Goal: Task Accomplishment & Management: Use online tool/utility

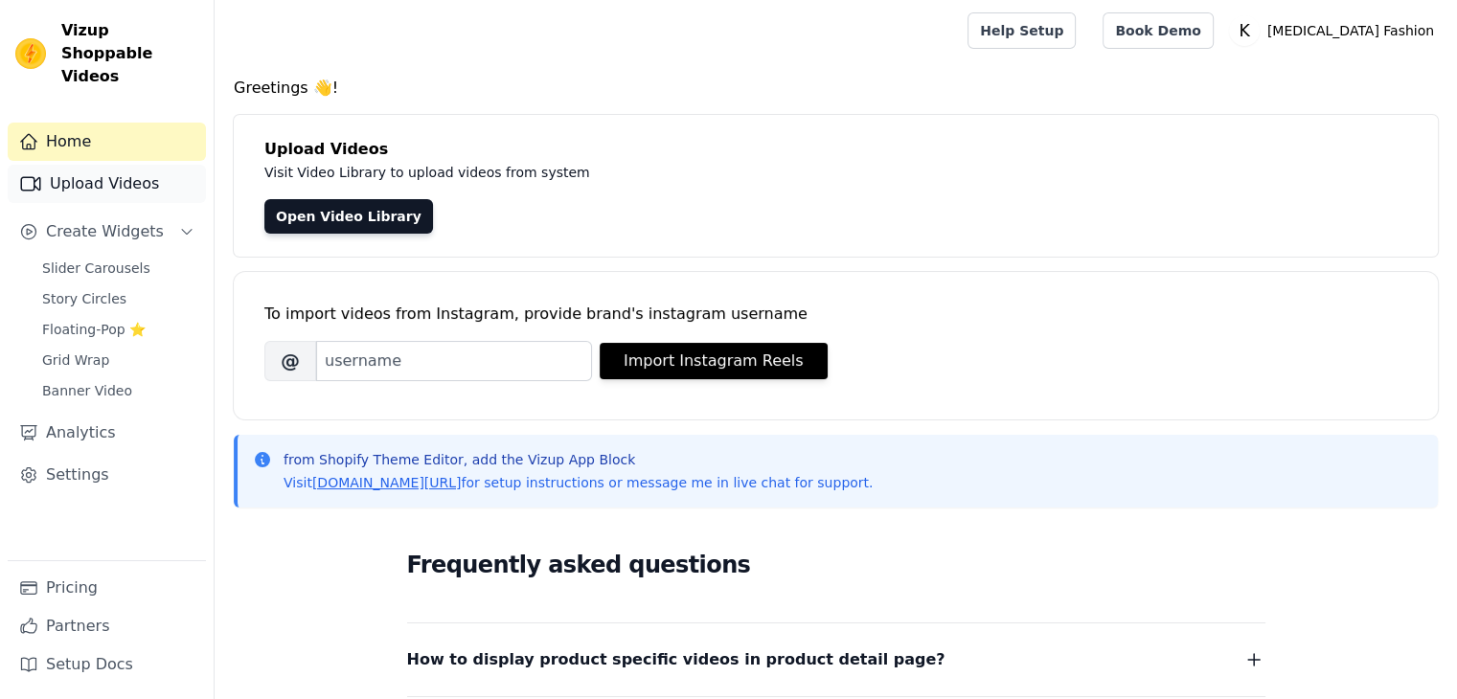
click at [75, 173] on link "Upload Videos" at bounding box center [107, 184] width 198 height 38
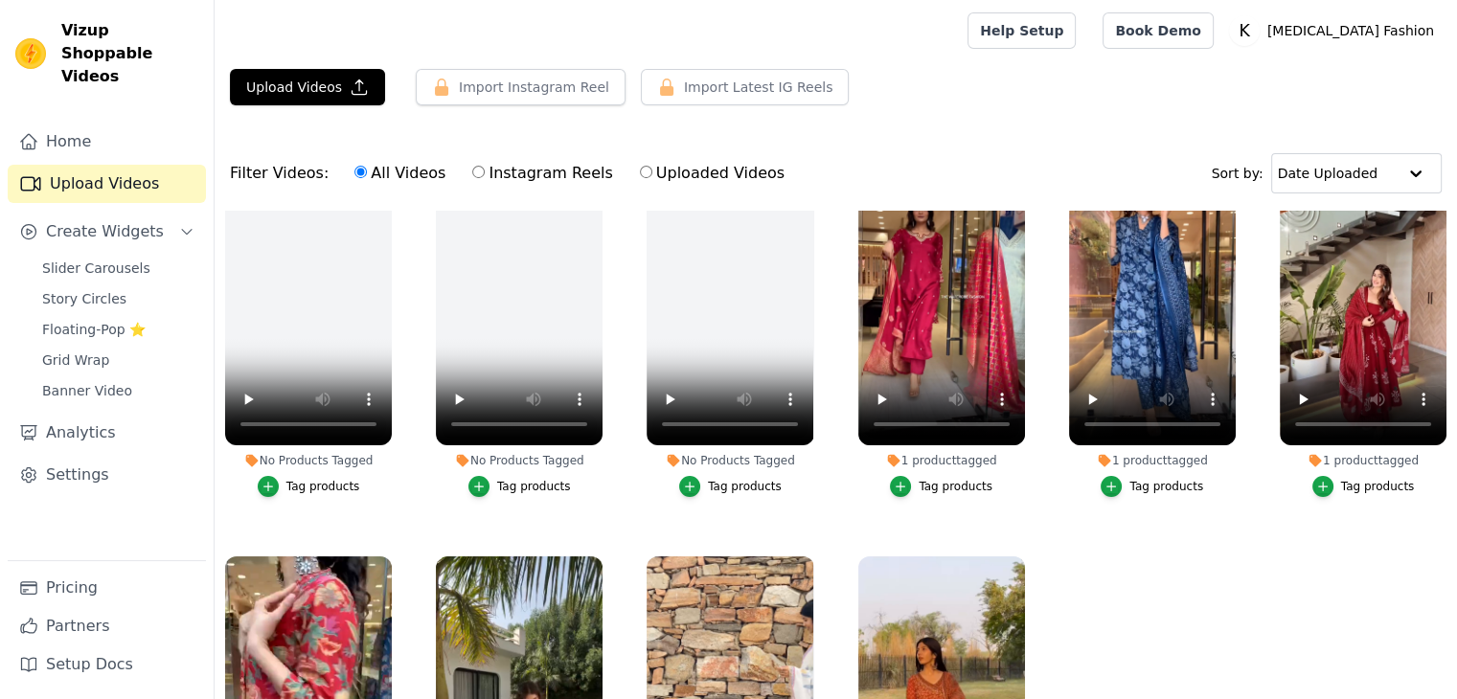
scroll to position [182, 0]
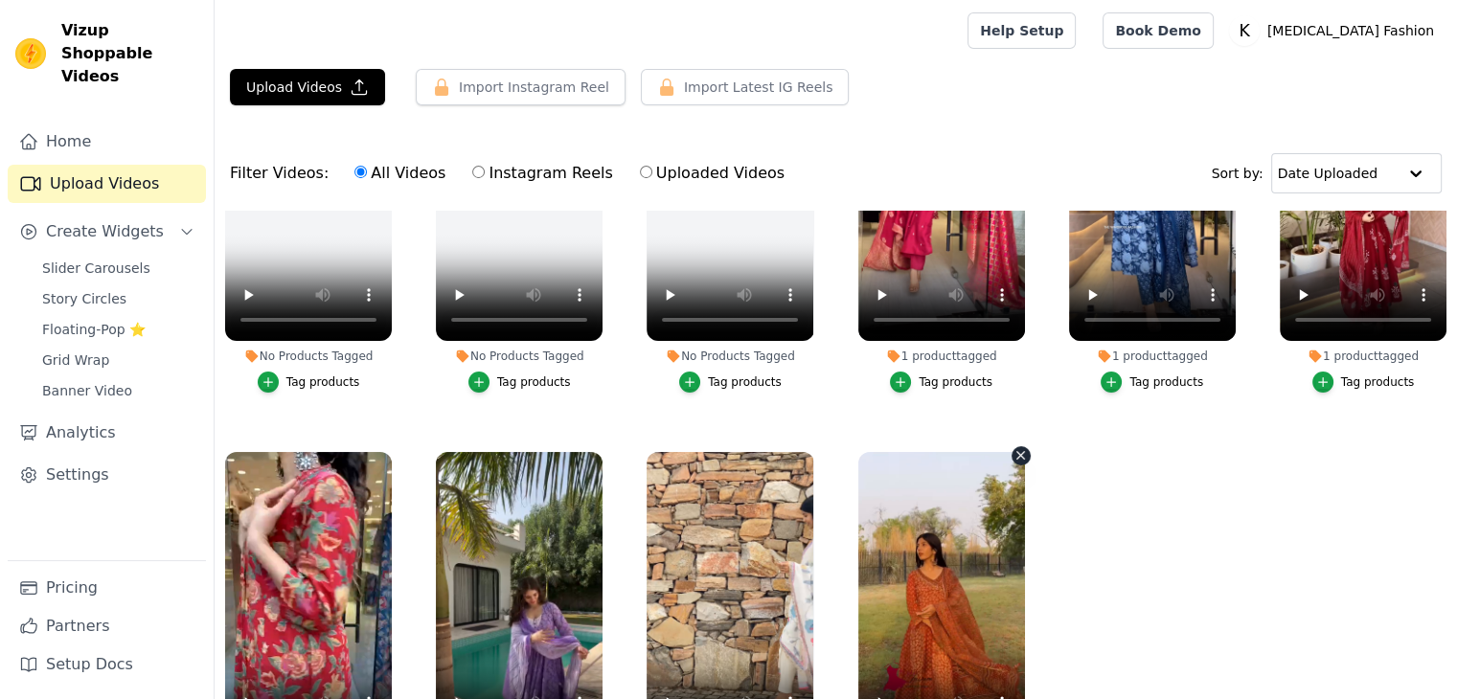
click at [1016, 448] on icon "button" at bounding box center [1021, 455] width 14 height 14
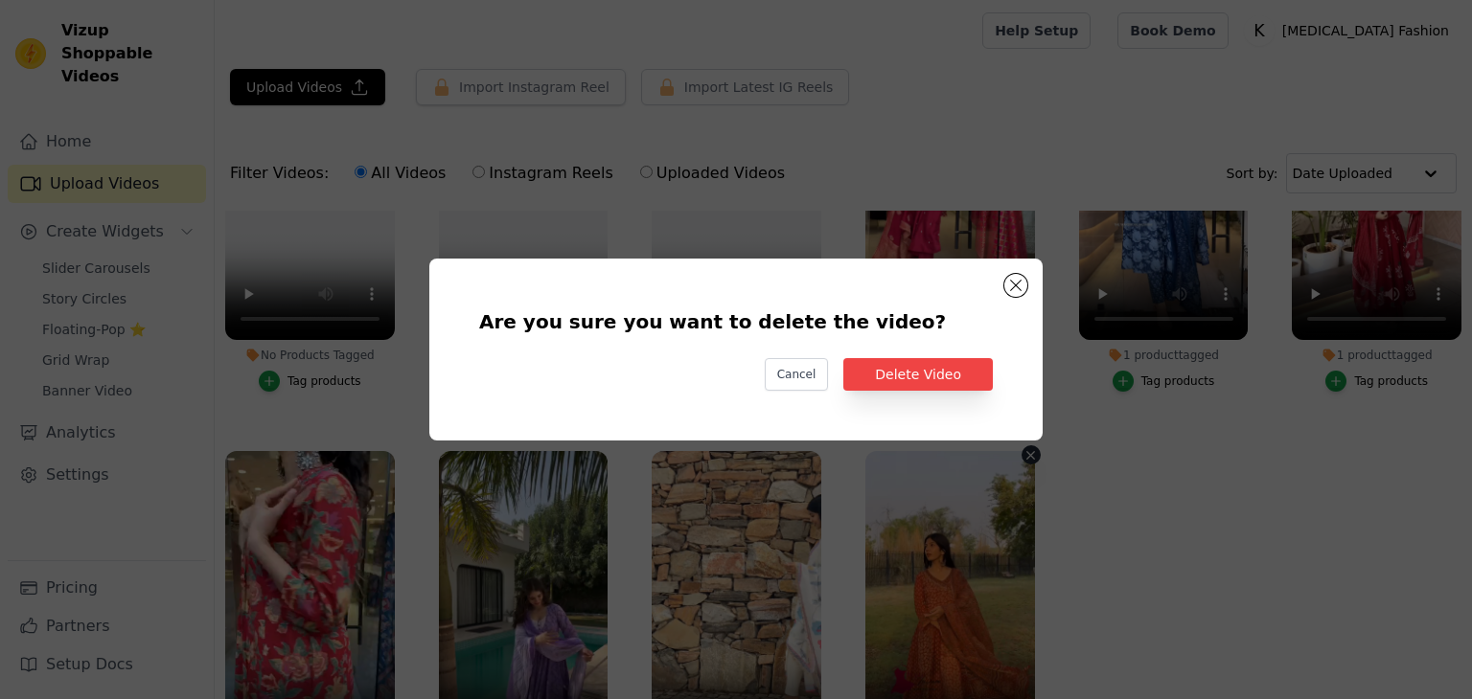
click at [919, 354] on div "Are you sure you want to delete the video? Cancel Delete Video" at bounding box center [736, 349] width 552 height 121
click at [897, 381] on button "Delete Video" at bounding box center [917, 374] width 149 height 33
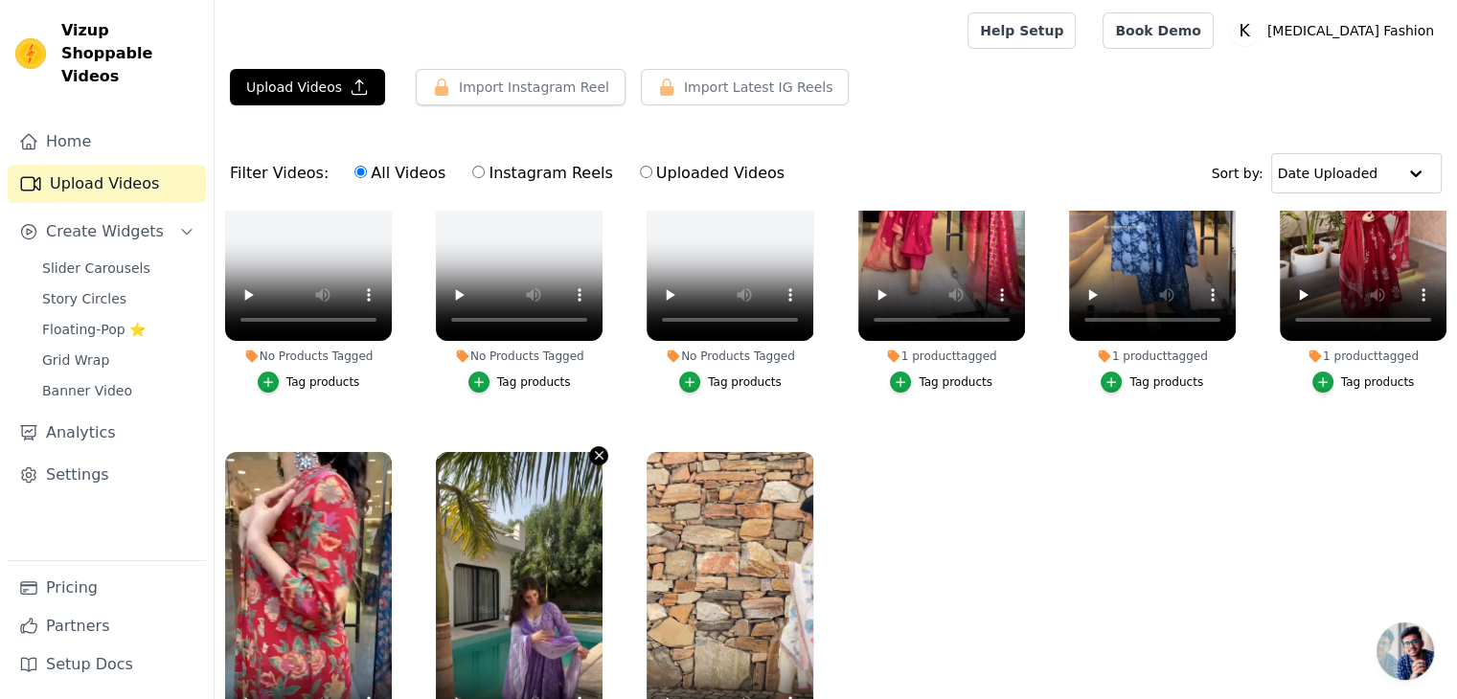
click at [596, 452] on icon "button" at bounding box center [600, 456] width 8 height 8
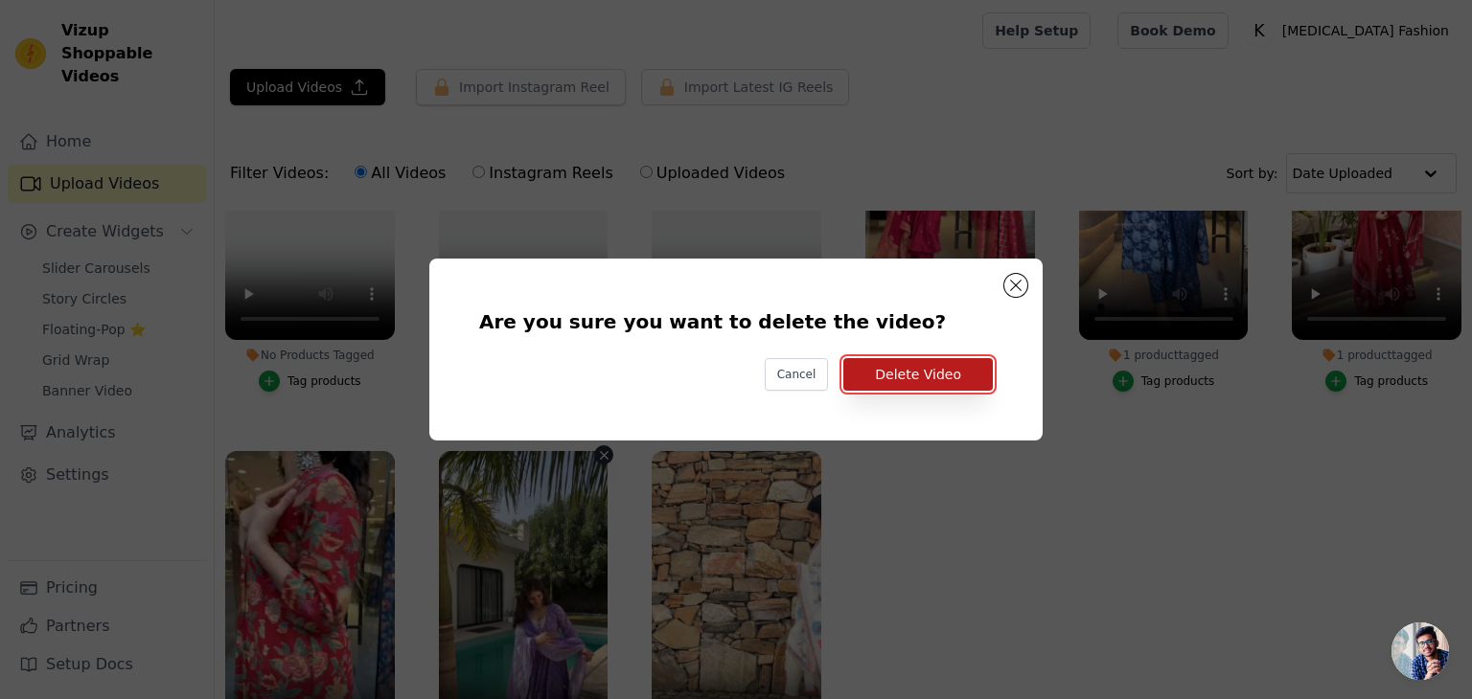
click at [925, 365] on button "Delete Video" at bounding box center [917, 374] width 149 height 33
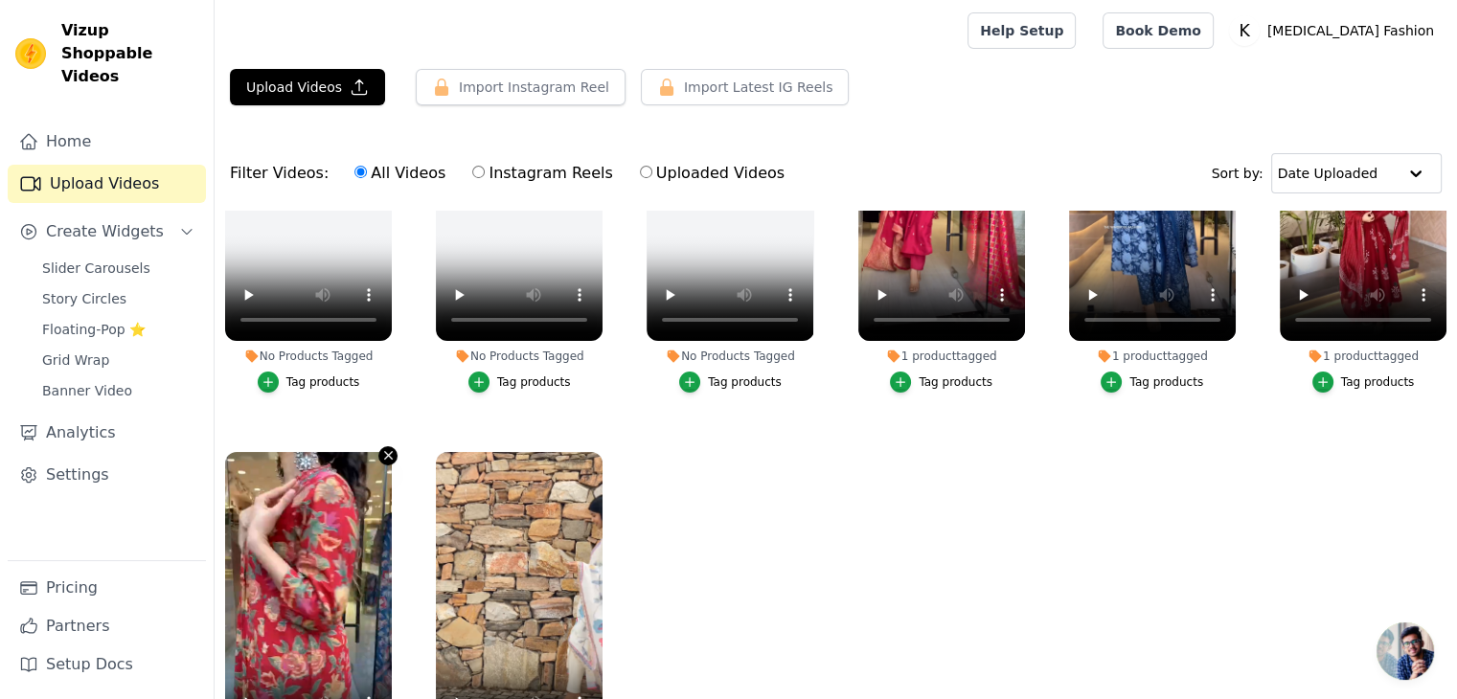
click at [383, 448] on icon "button" at bounding box center [388, 455] width 14 height 14
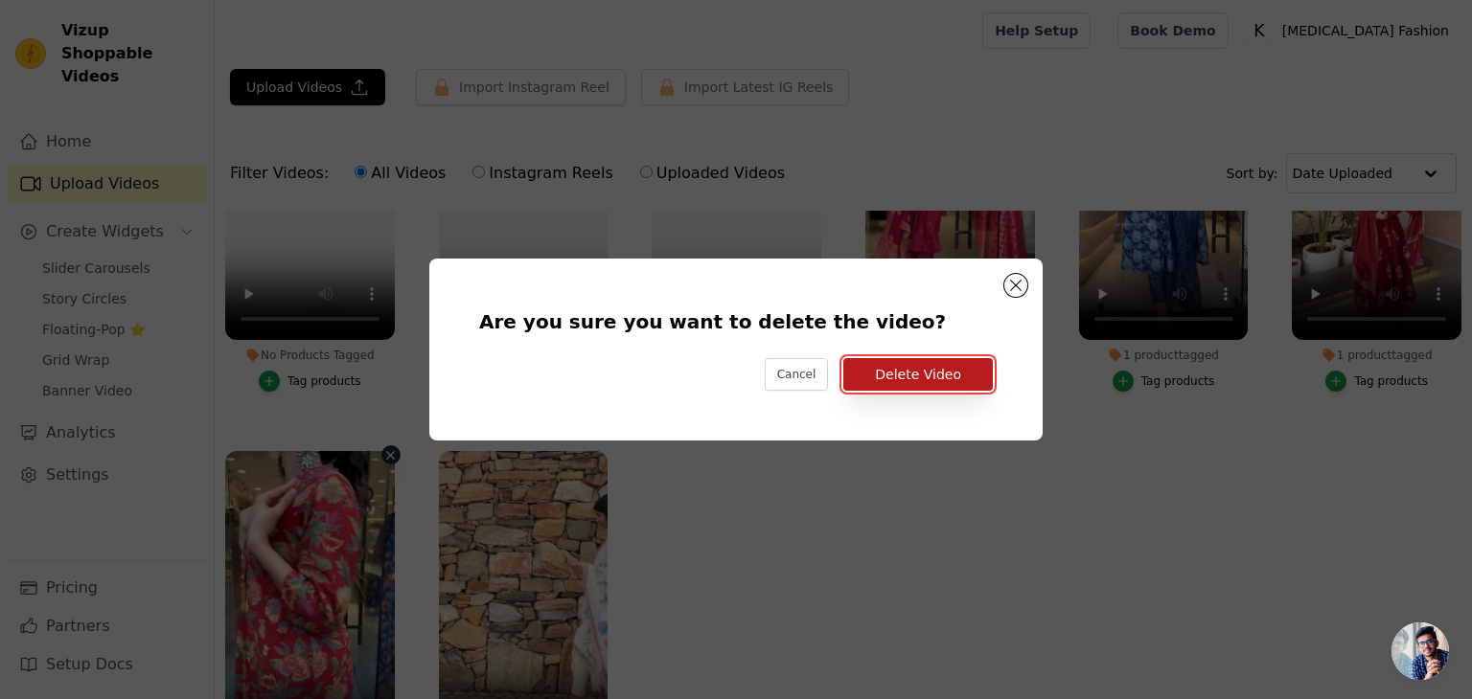
click at [902, 382] on button "Delete Video" at bounding box center [917, 374] width 149 height 33
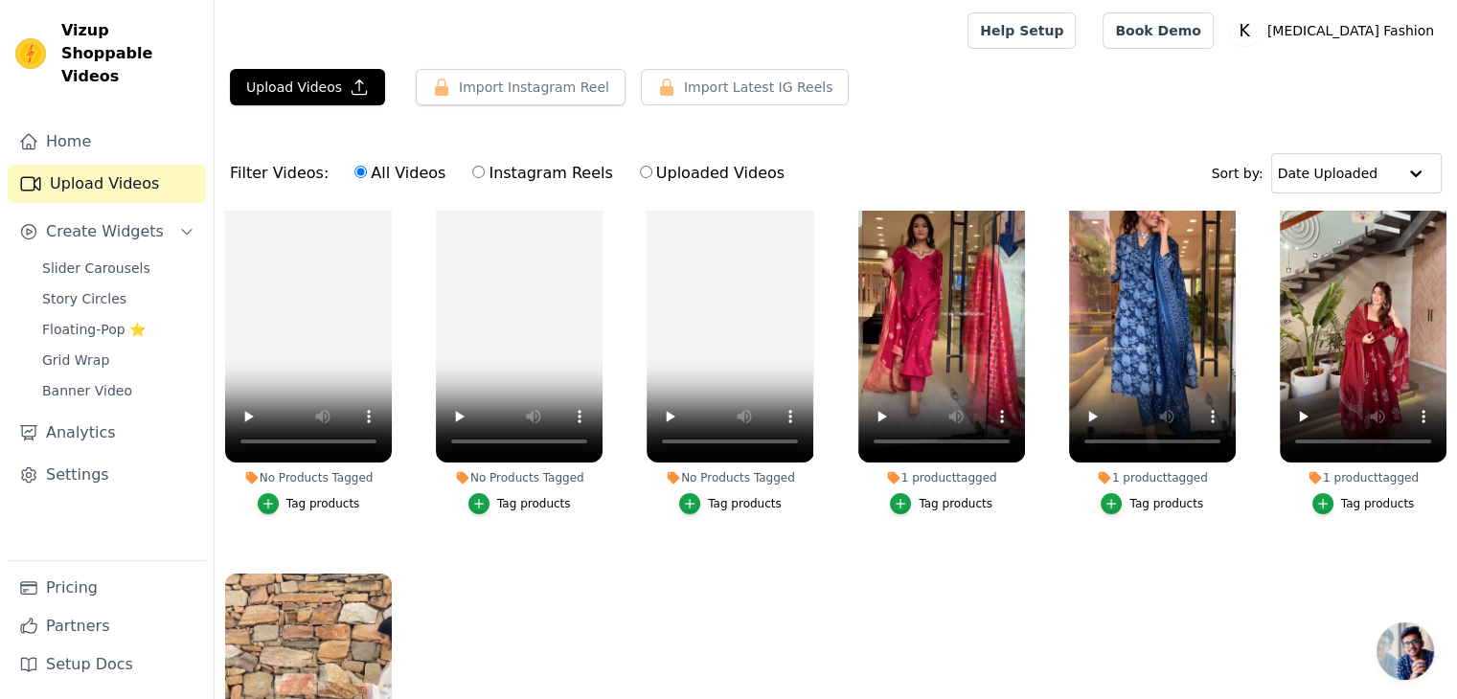
scroll to position [0, 0]
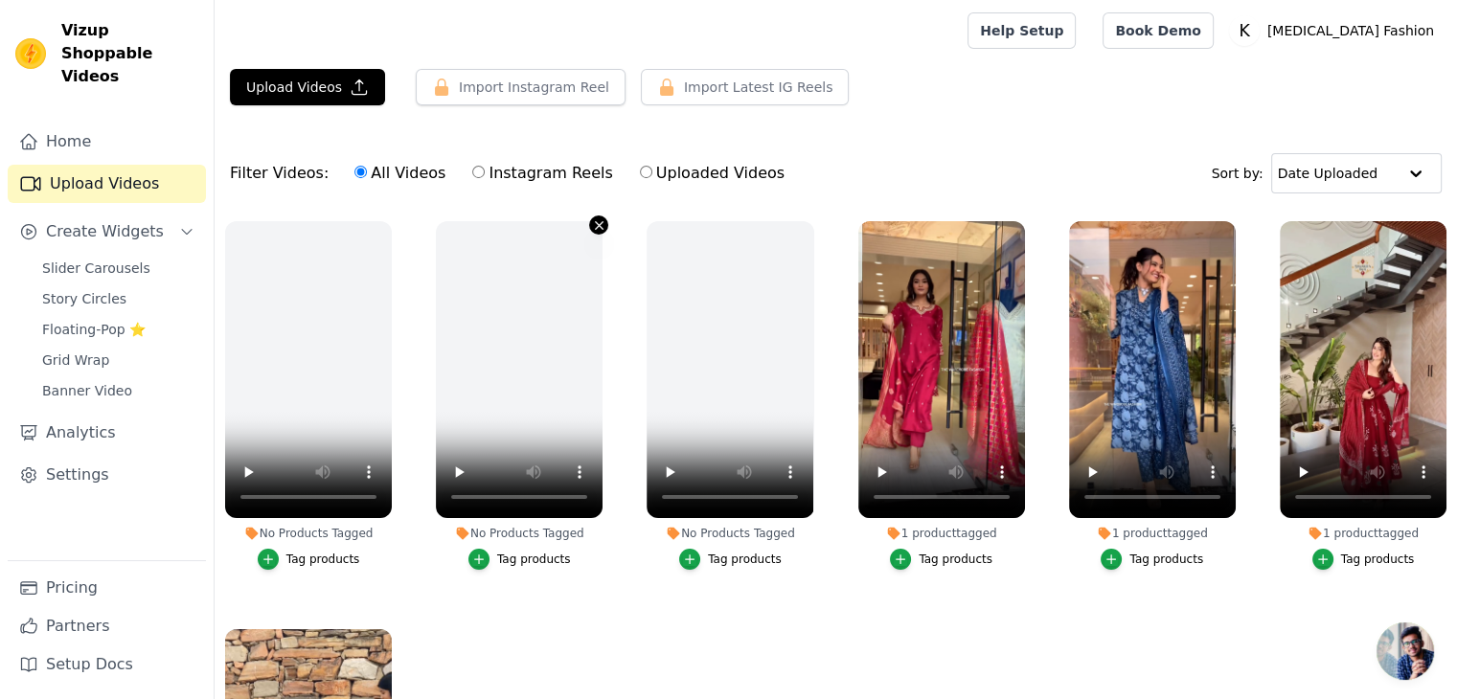
click at [594, 227] on icon "button" at bounding box center [599, 225] width 14 height 14
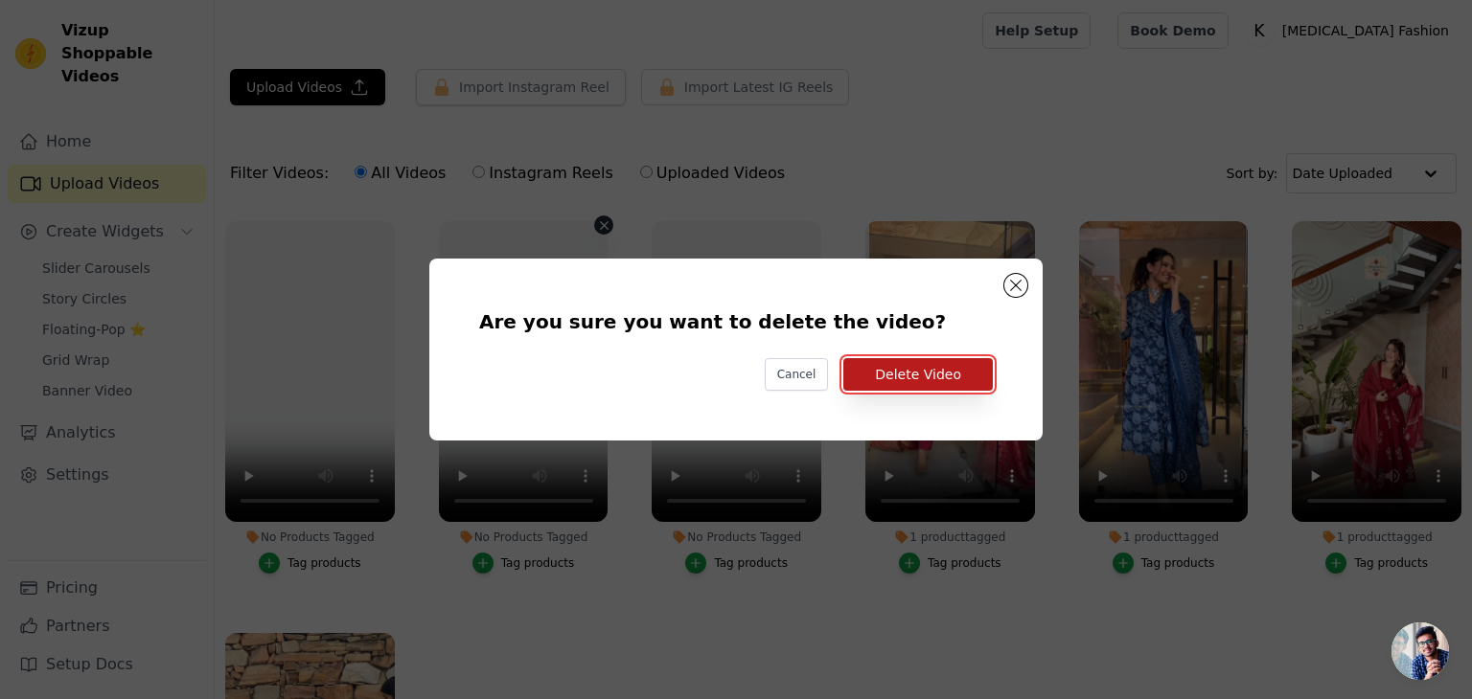
click at [877, 368] on button "Delete Video" at bounding box center [917, 374] width 149 height 33
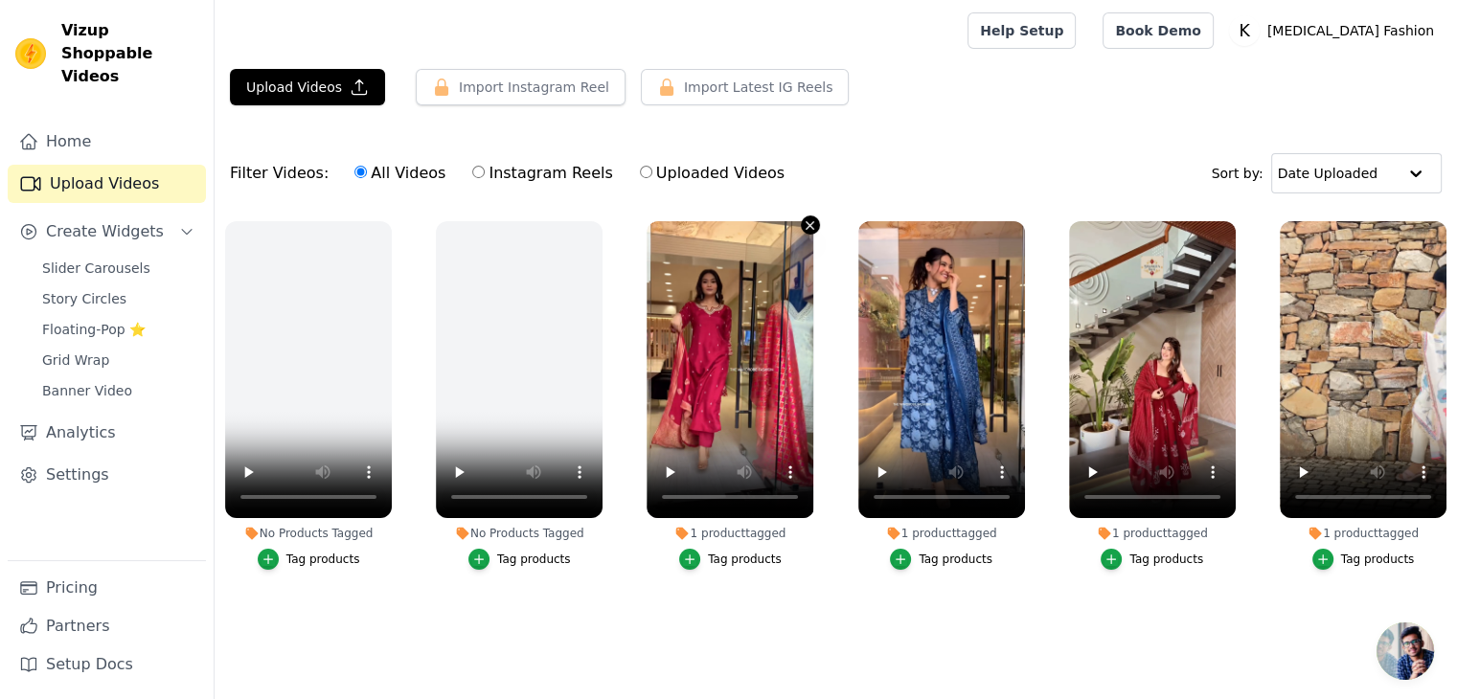
click at [801, 218] on button "1 product tagged Tag products" at bounding box center [810, 225] width 19 height 19
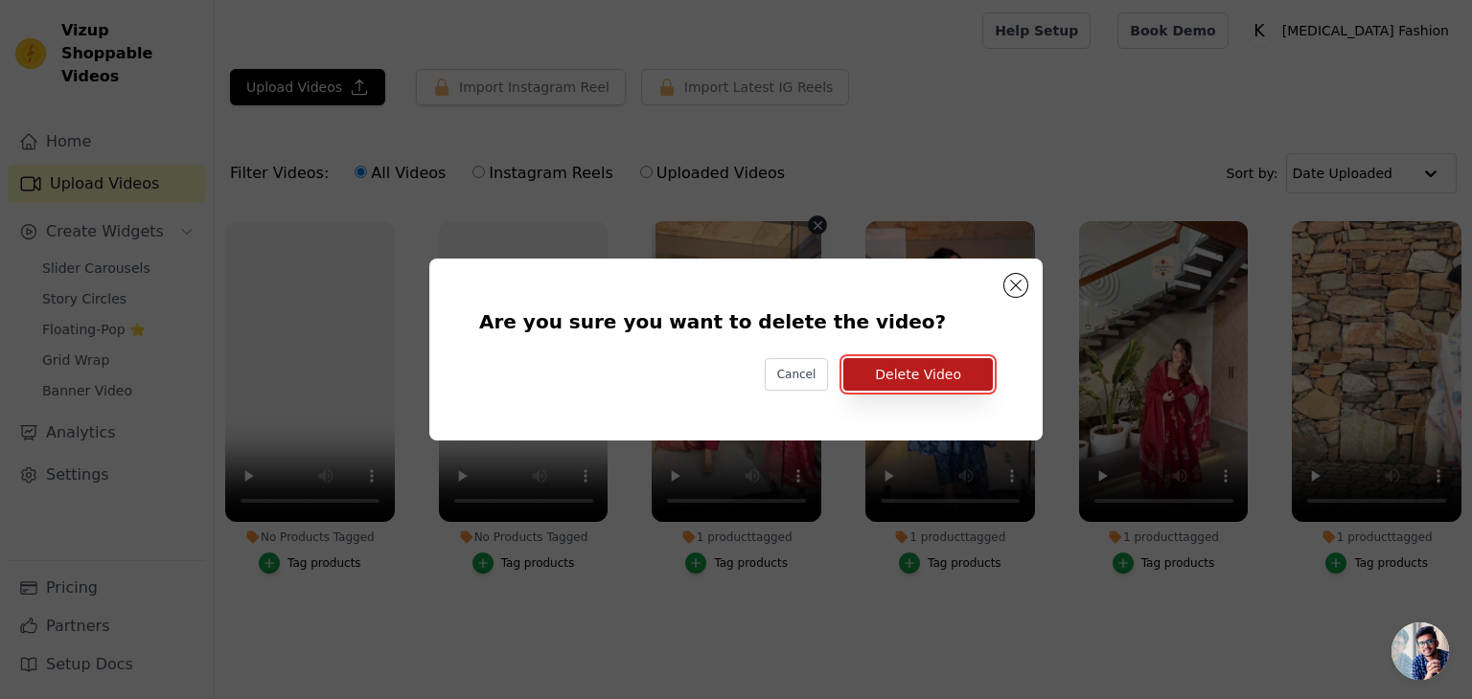
click at [914, 377] on button "Delete Video" at bounding box center [917, 374] width 149 height 33
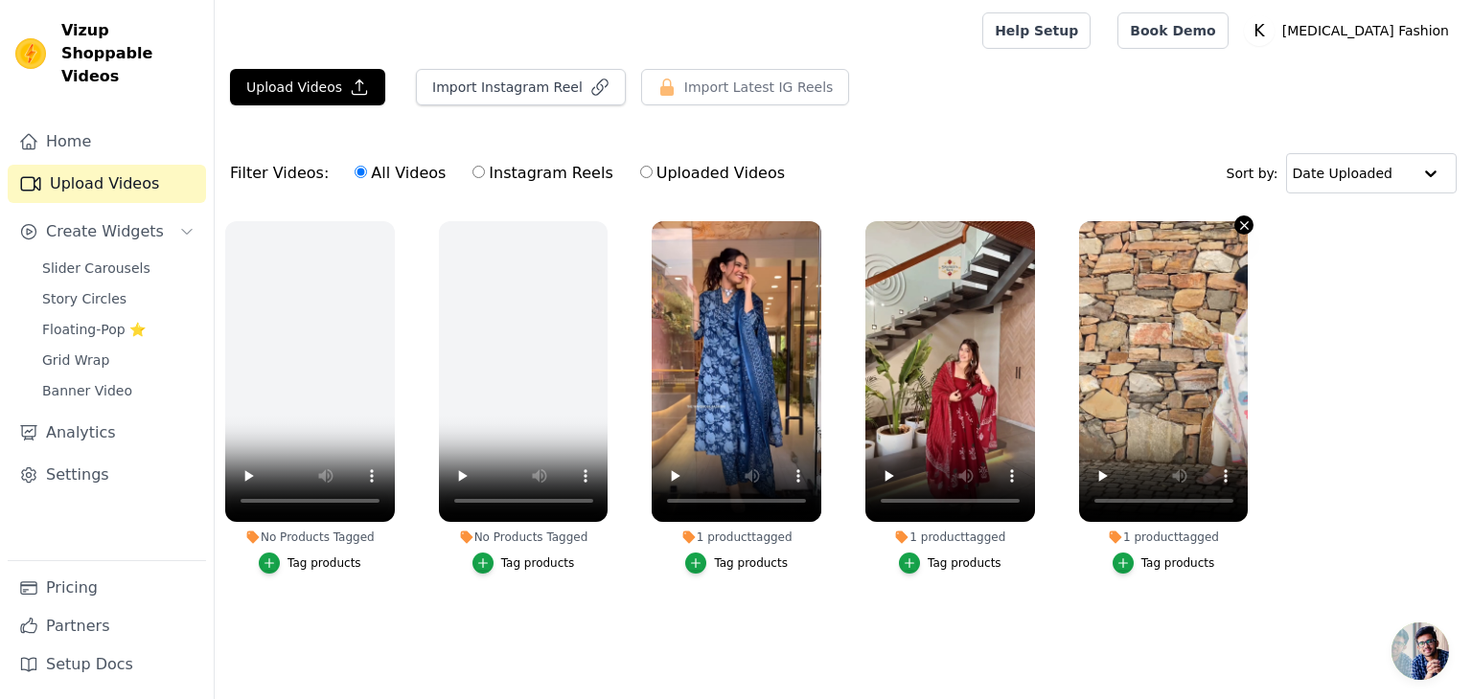
click at [1245, 221] on icon "button" at bounding box center [1244, 225] width 14 height 14
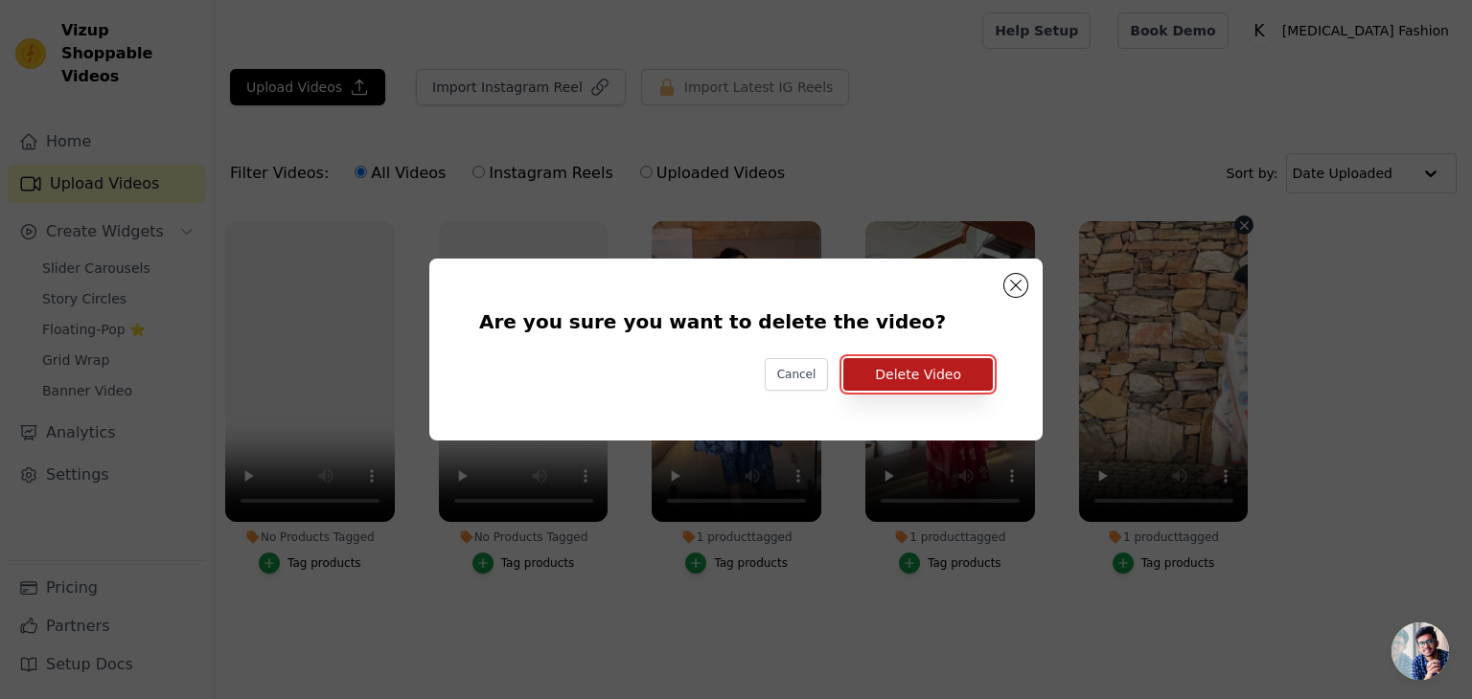
click at [932, 380] on button "Delete Video" at bounding box center [917, 374] width 149 height 33
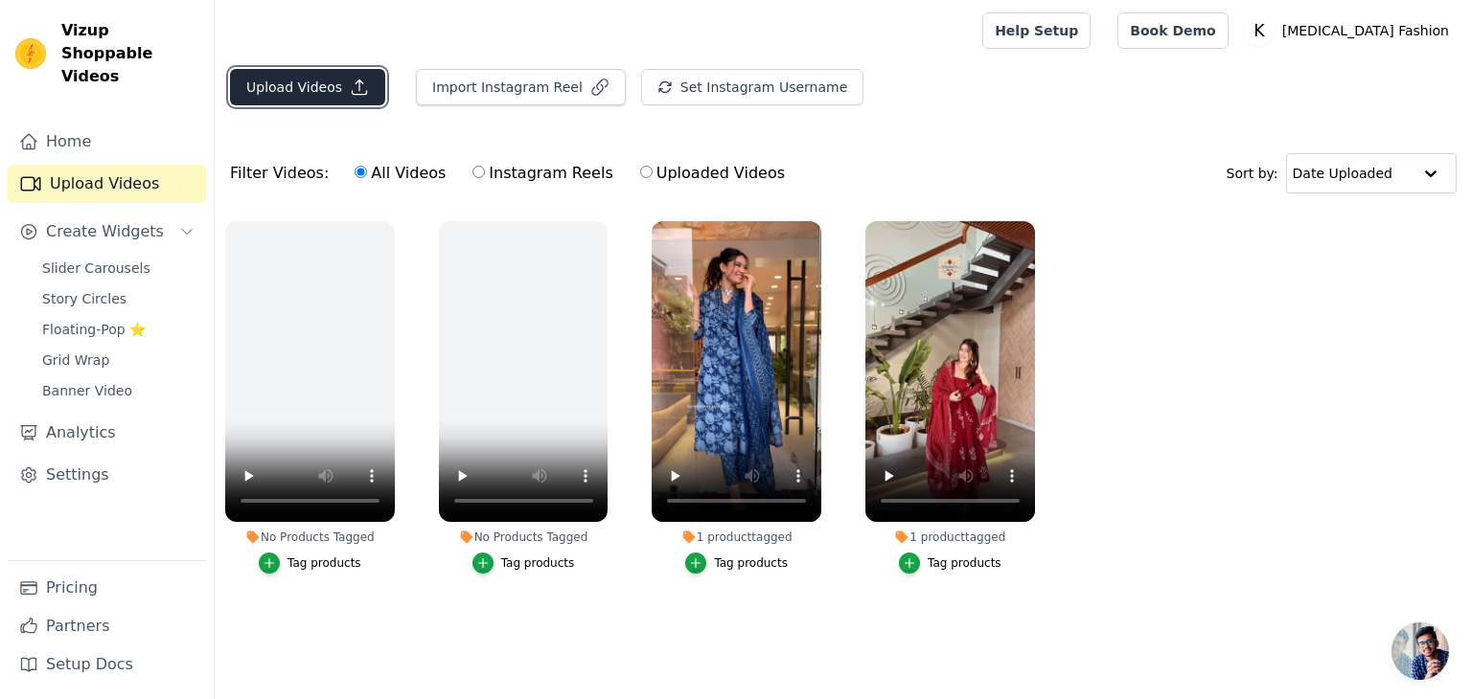
click at [285, 87] on button "Upload Videos" at bounding box center [307, 87] width 155 height 36
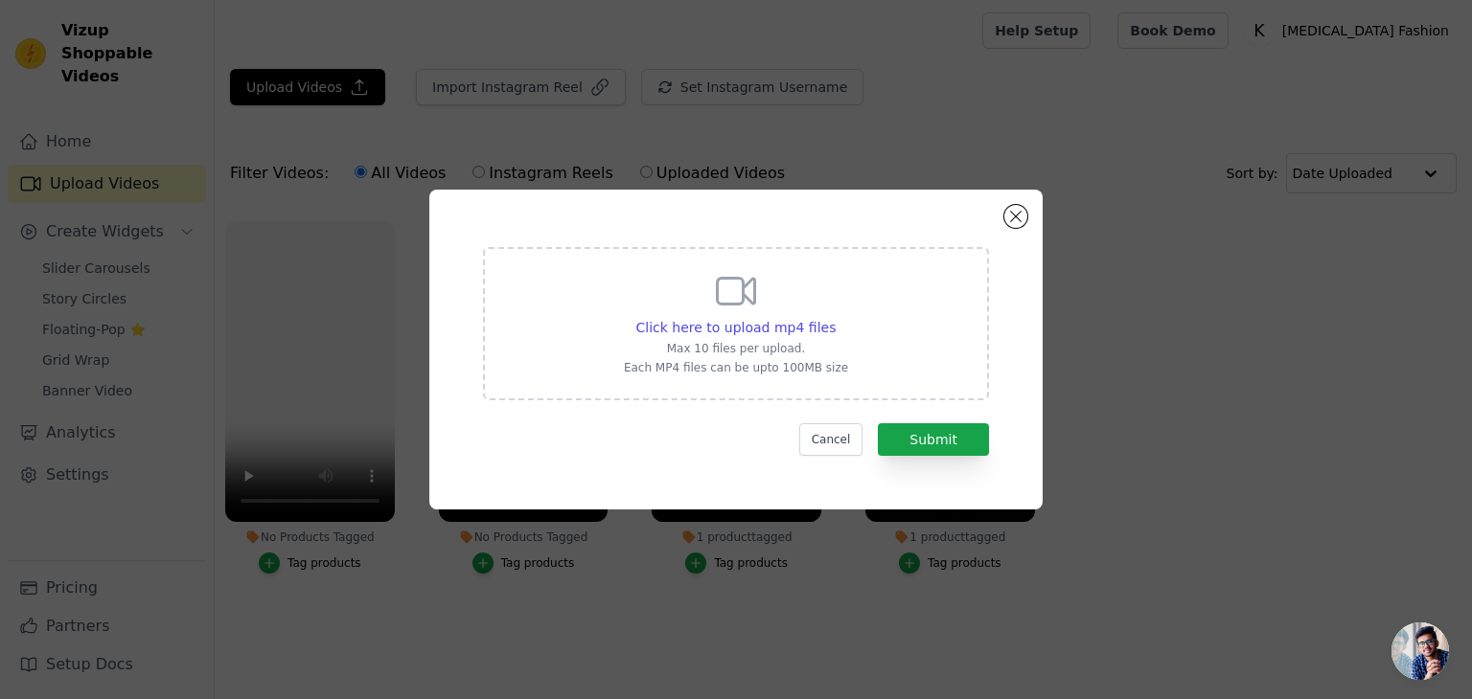
click at [815, 341] on p "Max 10 files per upload." at bounding box center [736, 348] width 224 height 15
click at [834, 318] on input "Click here to upload mp4 files Max 10 files per upload. Each MP4 files can be u…" at bounding box center [834, 317] width 1 height 1
type input "C:\fakepath\316 (1).mp4"
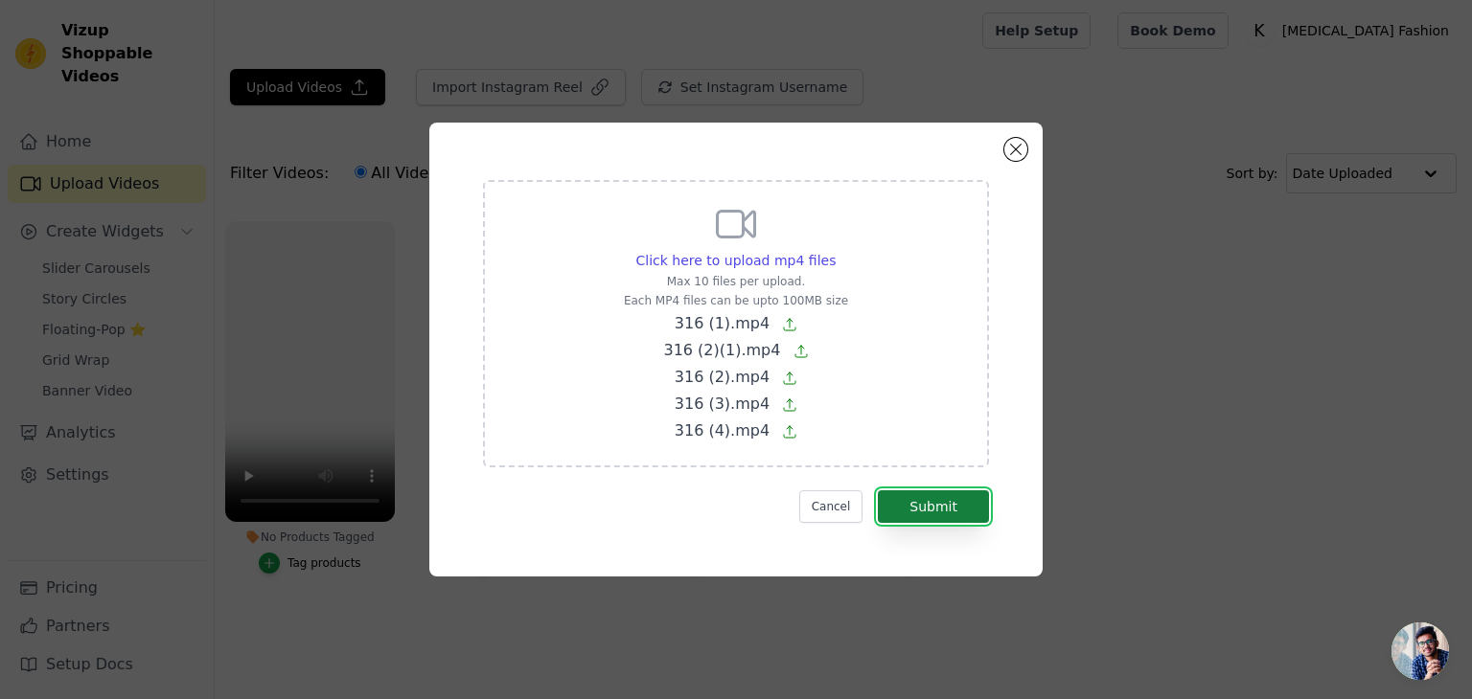
click at [933, 503] on button "Submit" at bounding box center [933, 507] width 111 height 33
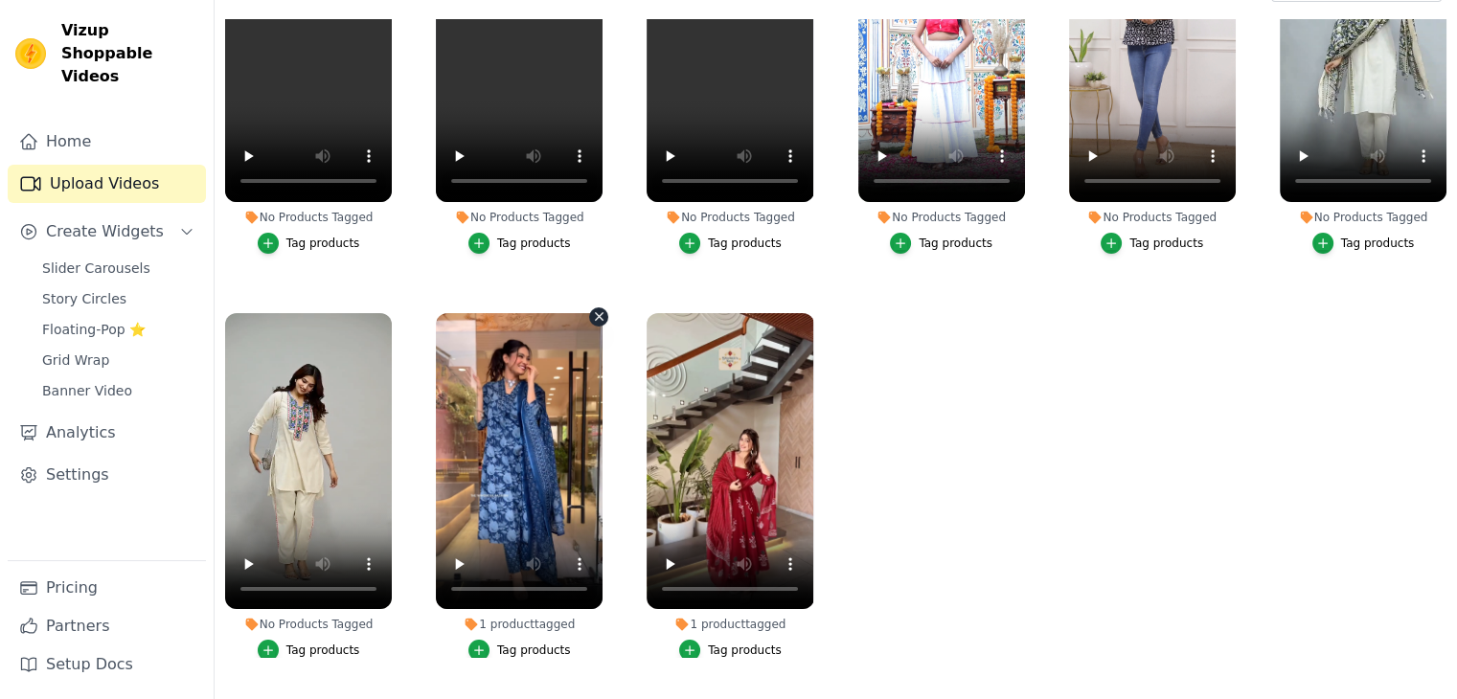
scroll to position [182, 0]
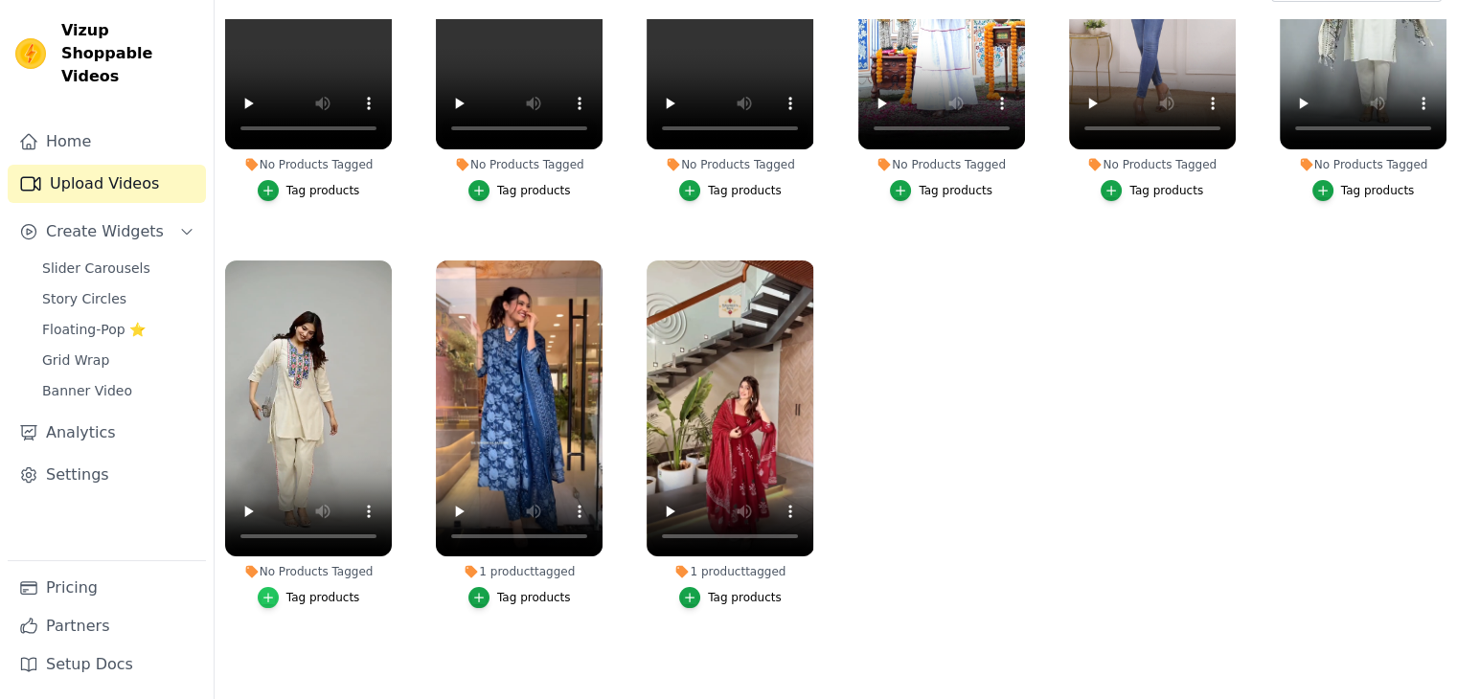
click at [279, 587] on div "button" at bounding box center [268, 597] width 21 height 21
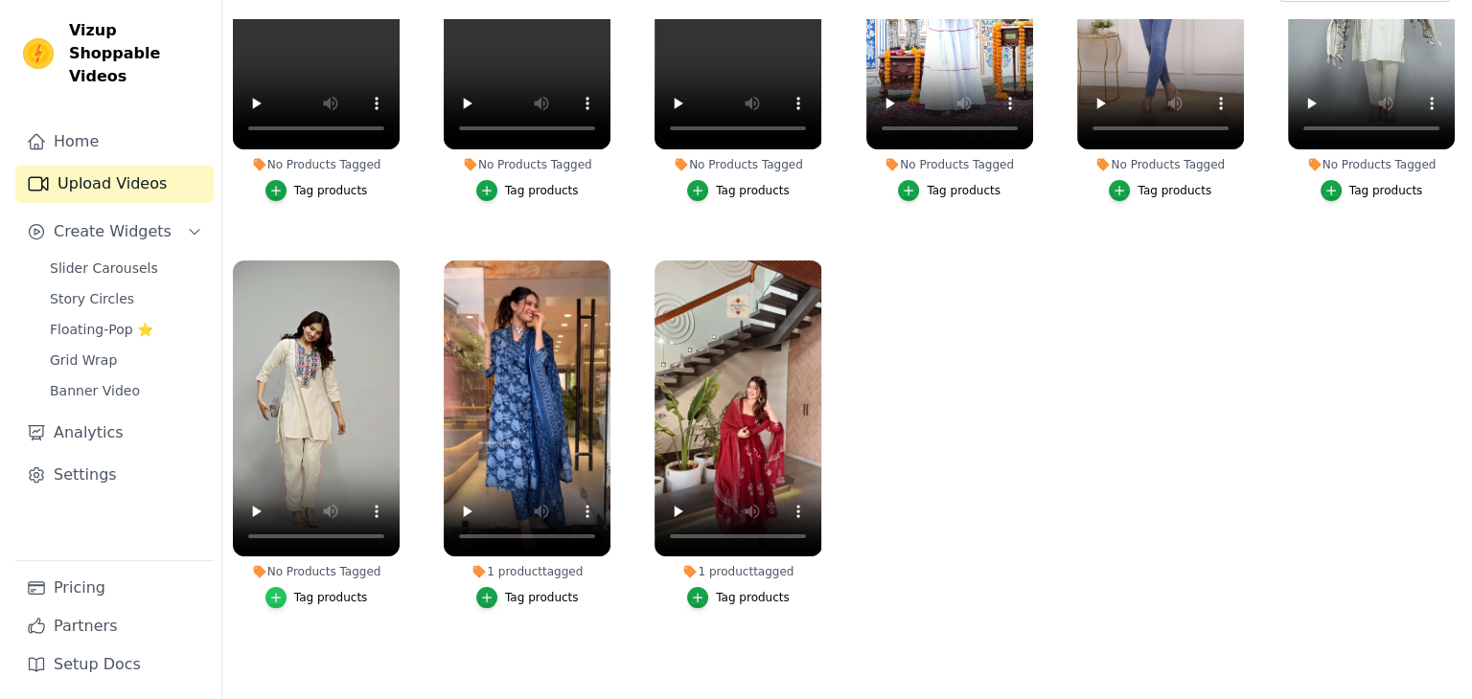
scroll to position [0, 0]
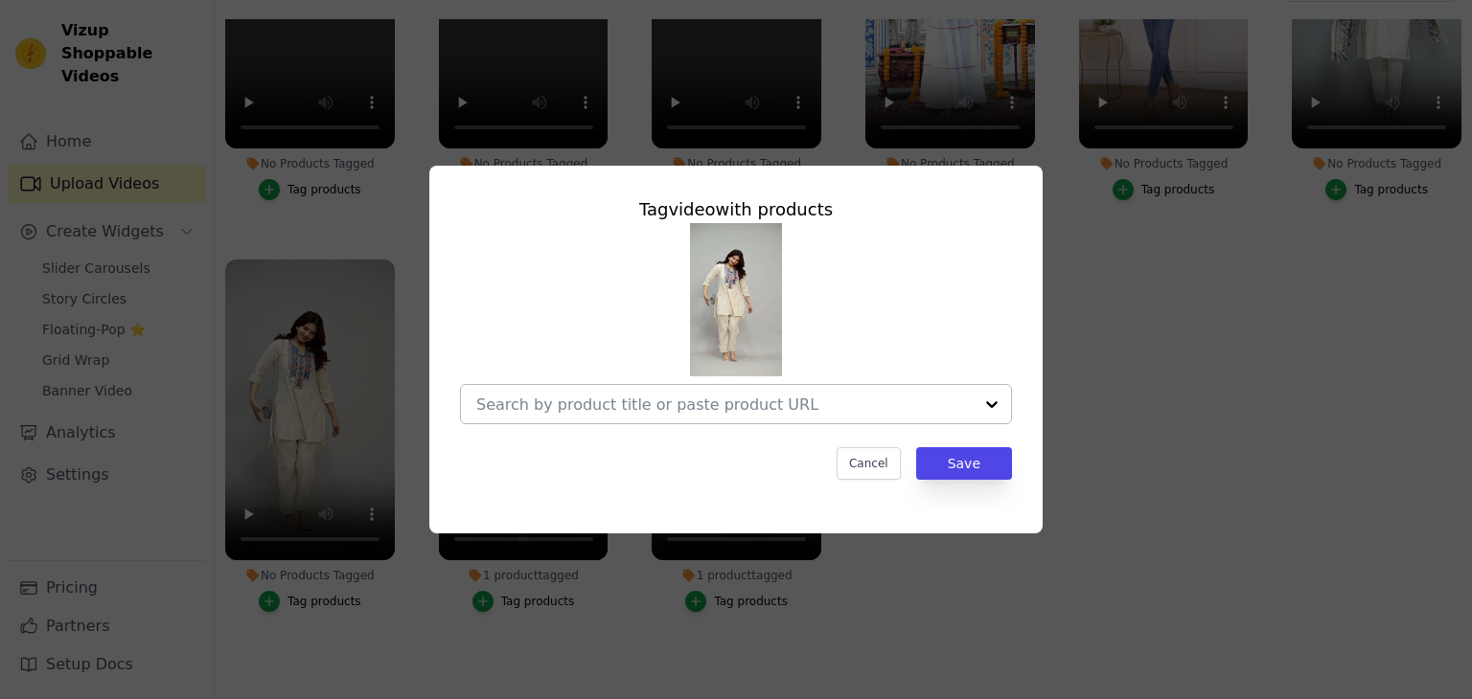
click at [772, 407] on input "No Products Tagged Tag video with products Cancel Save Tag products" at bounding box center [724, 405] width 496 height 18
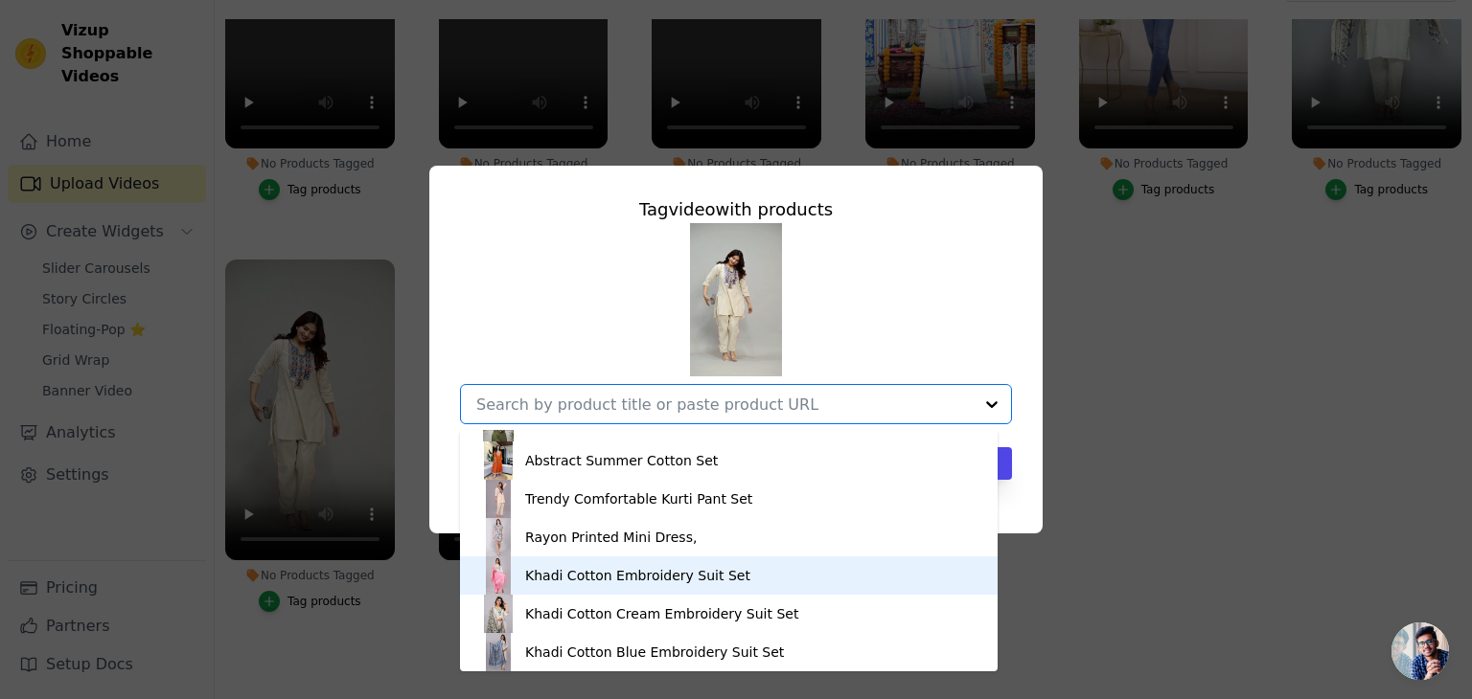
scroll to position [1138, 0]
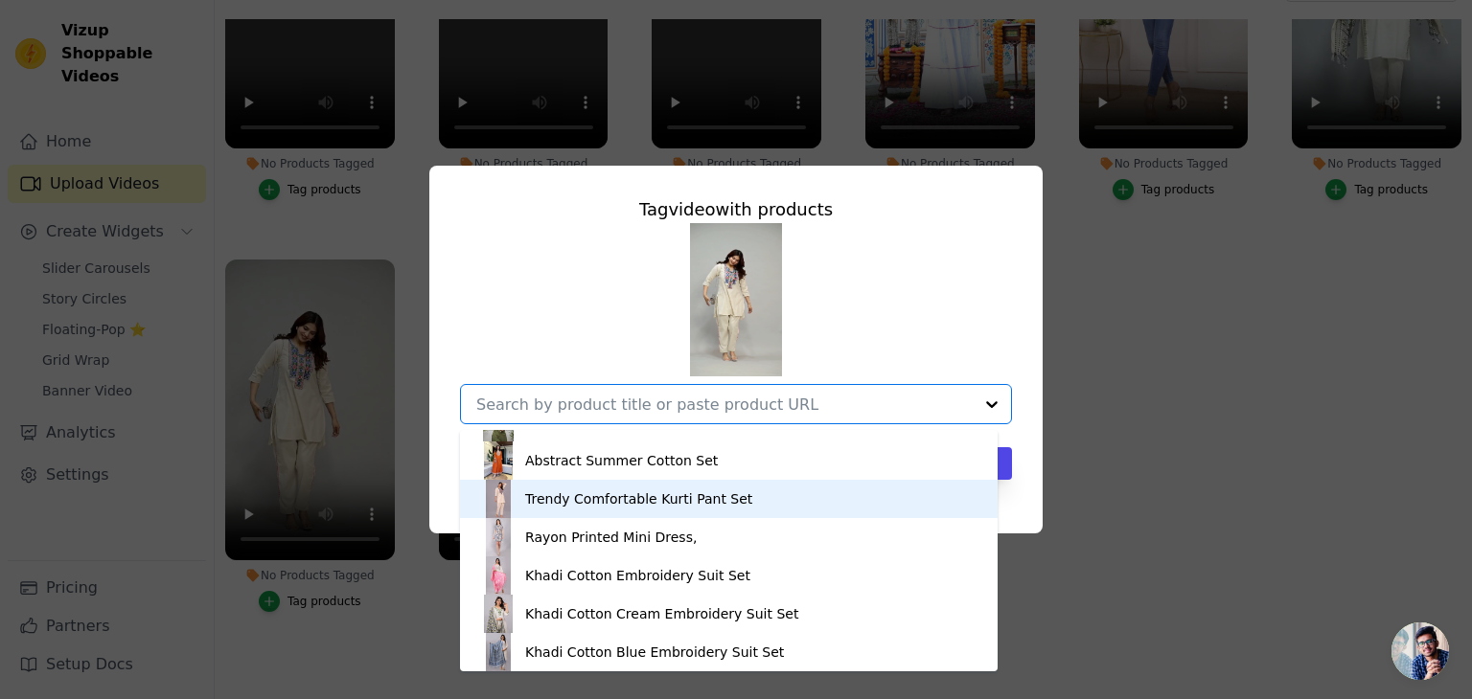
click at [628, 497] on div "Trendy Comfortable Kurti Pant Set" at bounding box center [638, 499] width 227 height 19
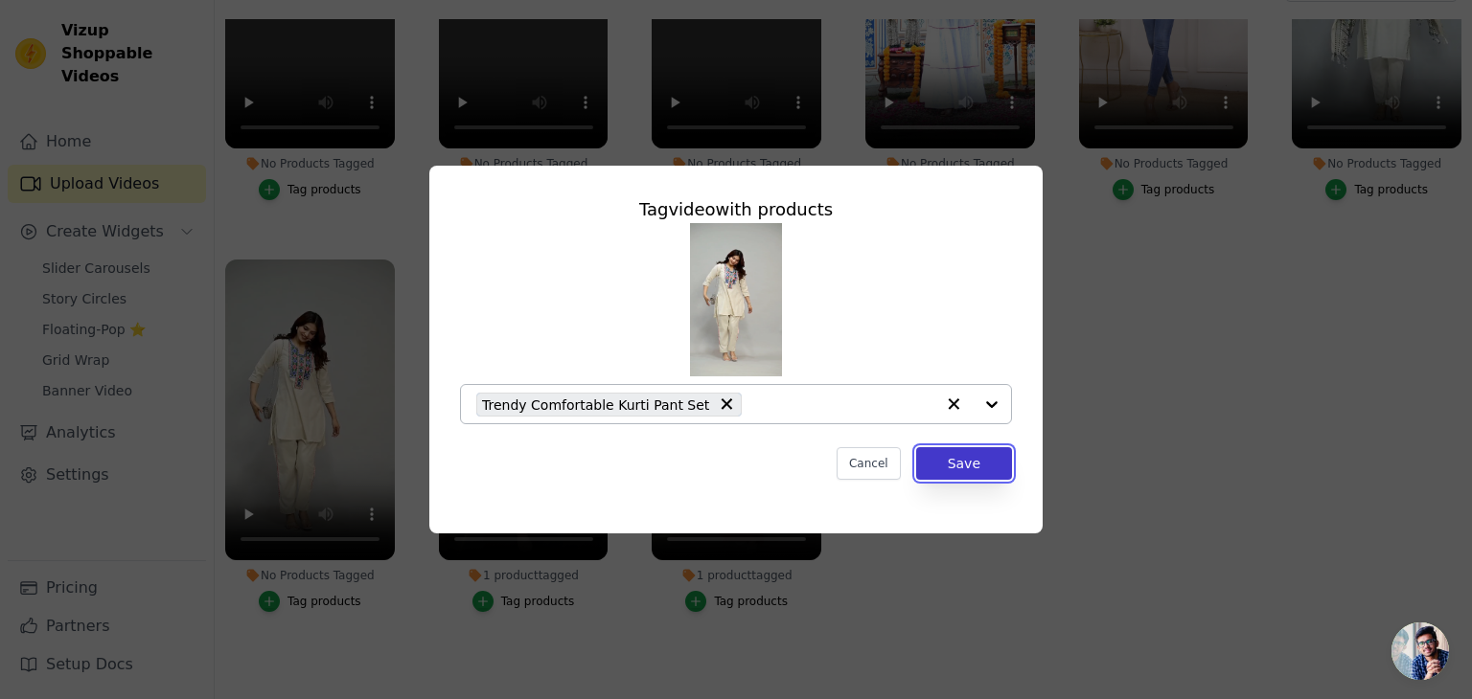
click at [969, 471] on button "Save" at bounding box center [964, 463] width 96 height 33
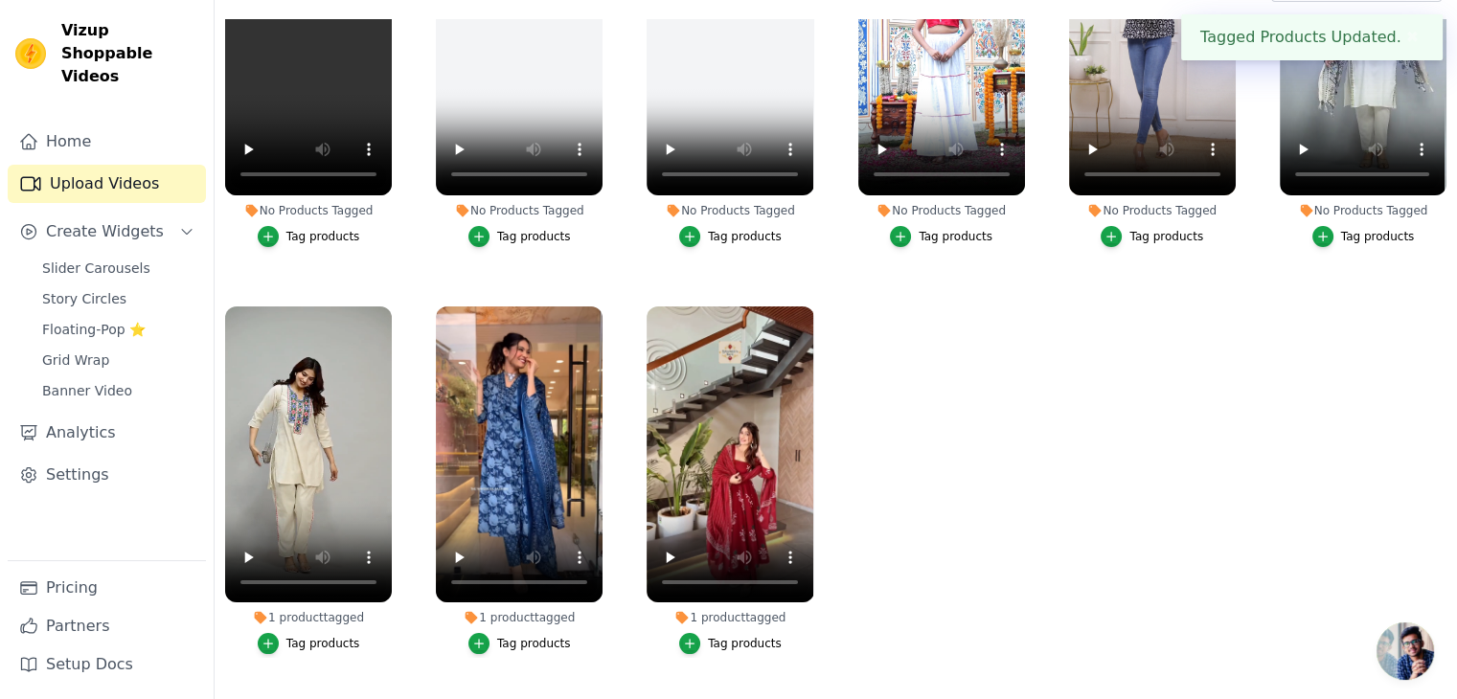
scroll to position [0, 0]
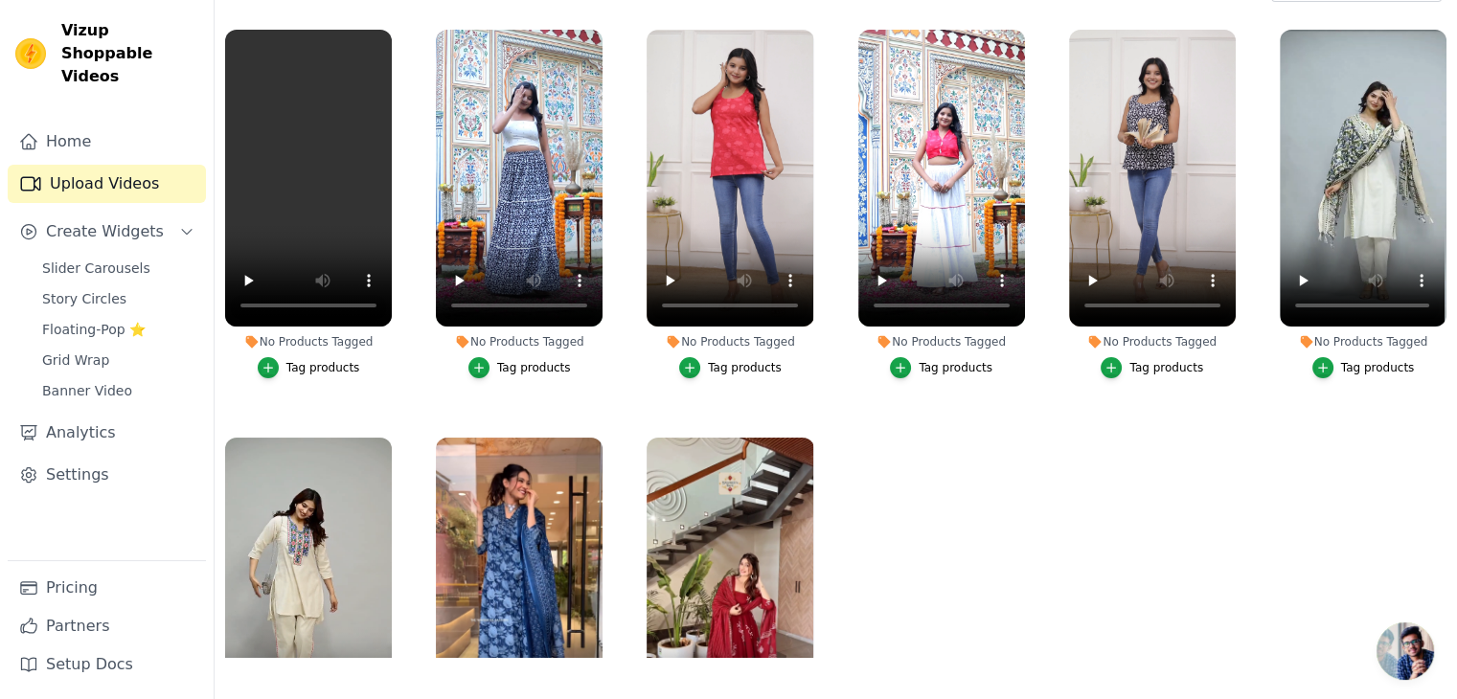
click at [1341, 366] on div "Tag products" at bounding box center [1378, 367] width 74 height 15
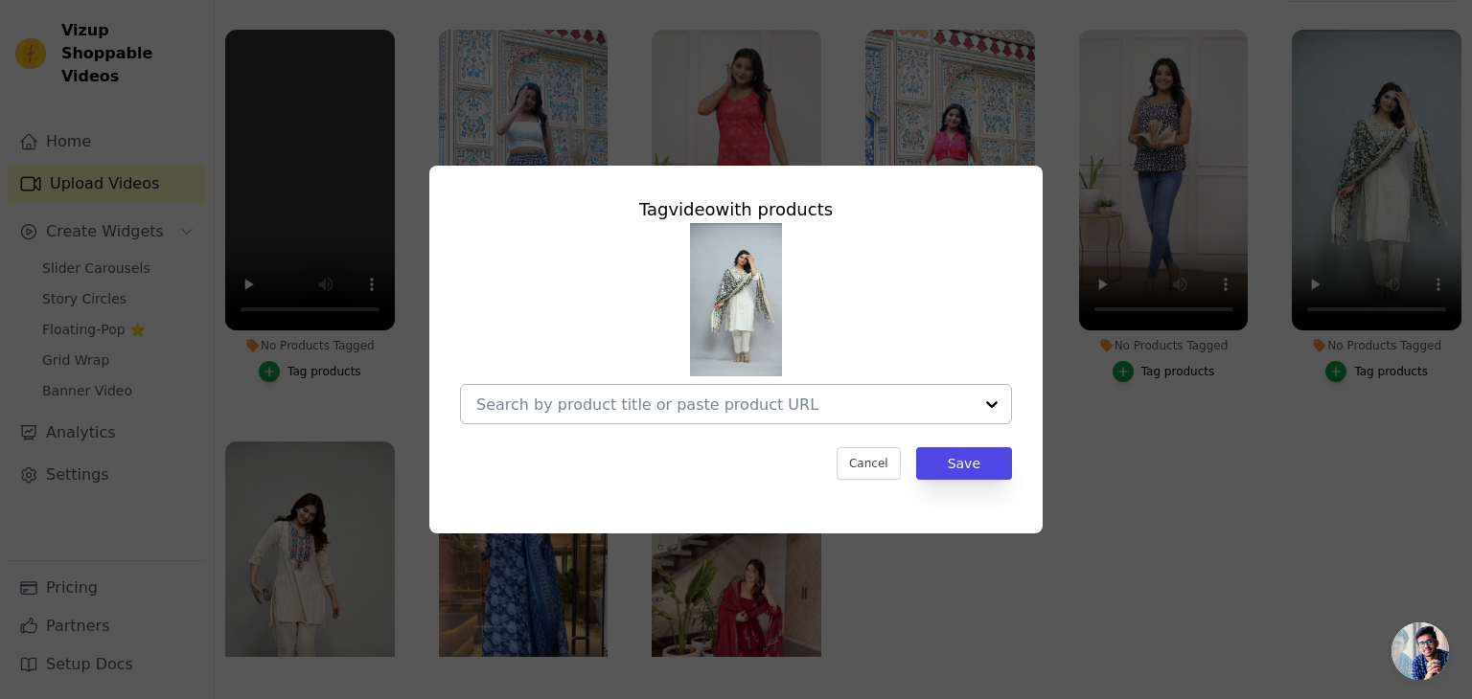
click at [824, 415] on div at bounding box center [724, 404] width 496 height 38
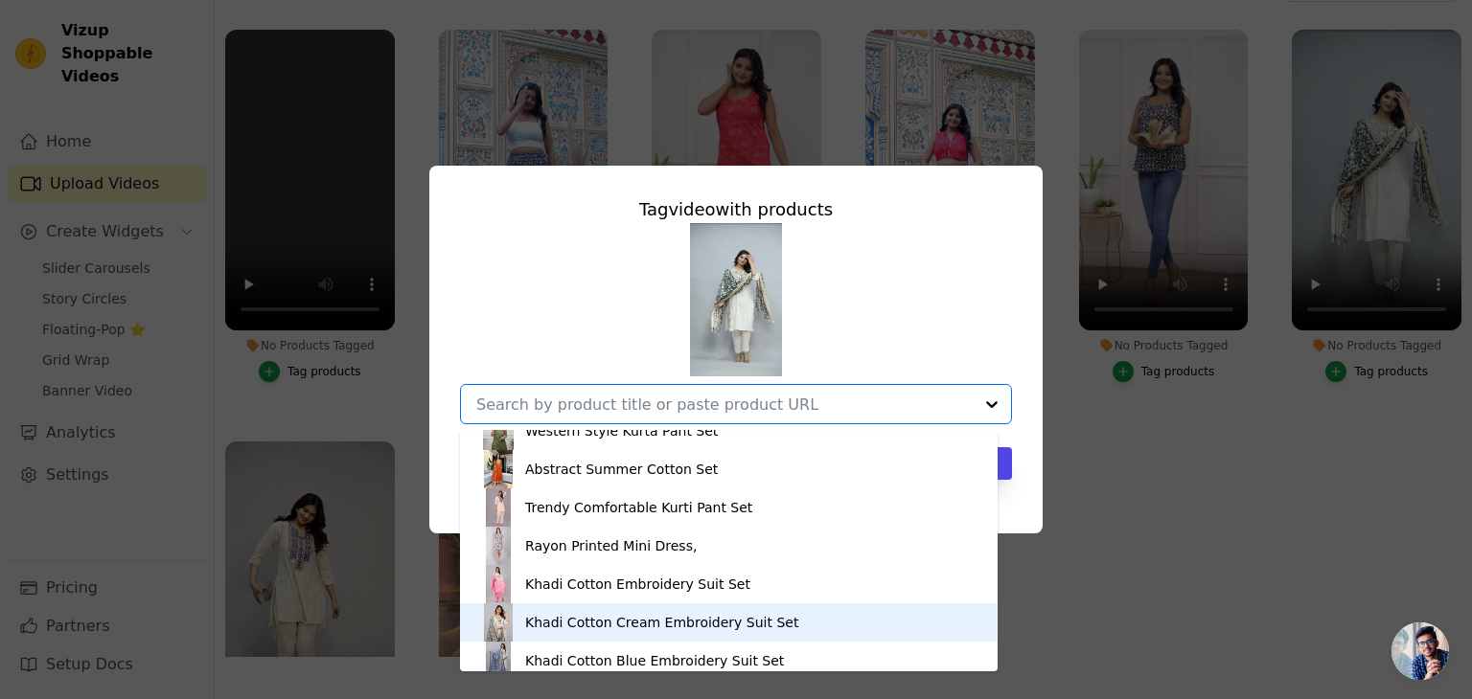
scroll to position [1126, 0]
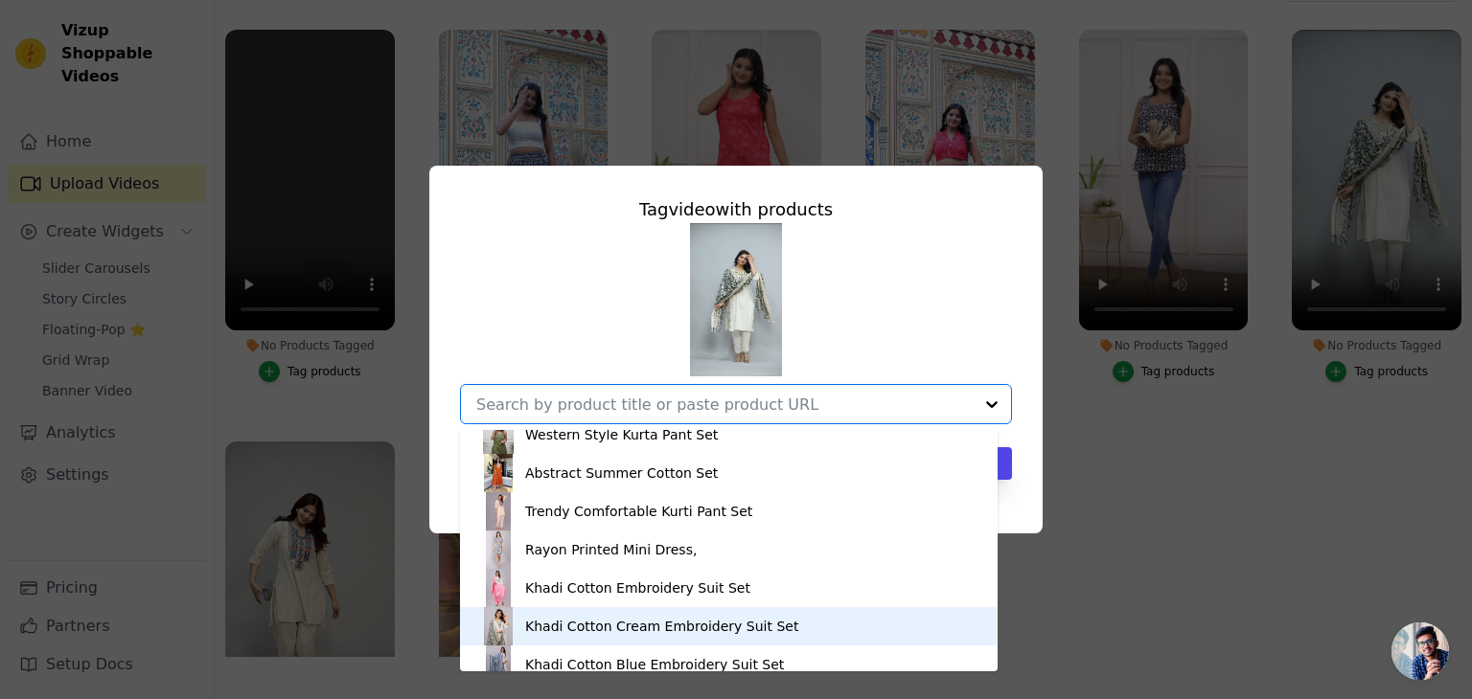
click at [628, 621] on div "Khadi Cotton Cream Embroidery Suit Set" at bounding box center [661, 626] width 273 height 19
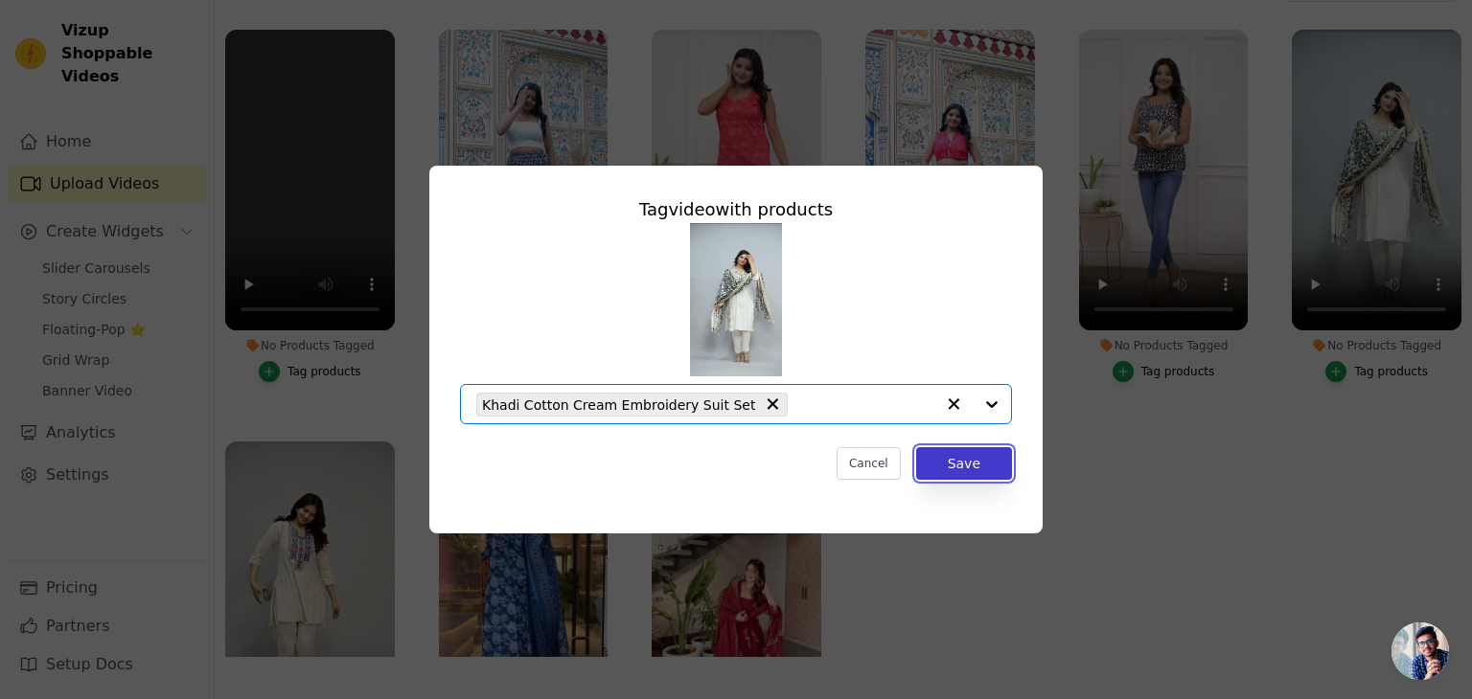
click at [967, 466] on button "Save" at bounding box center [964, 463] width 96 height 33
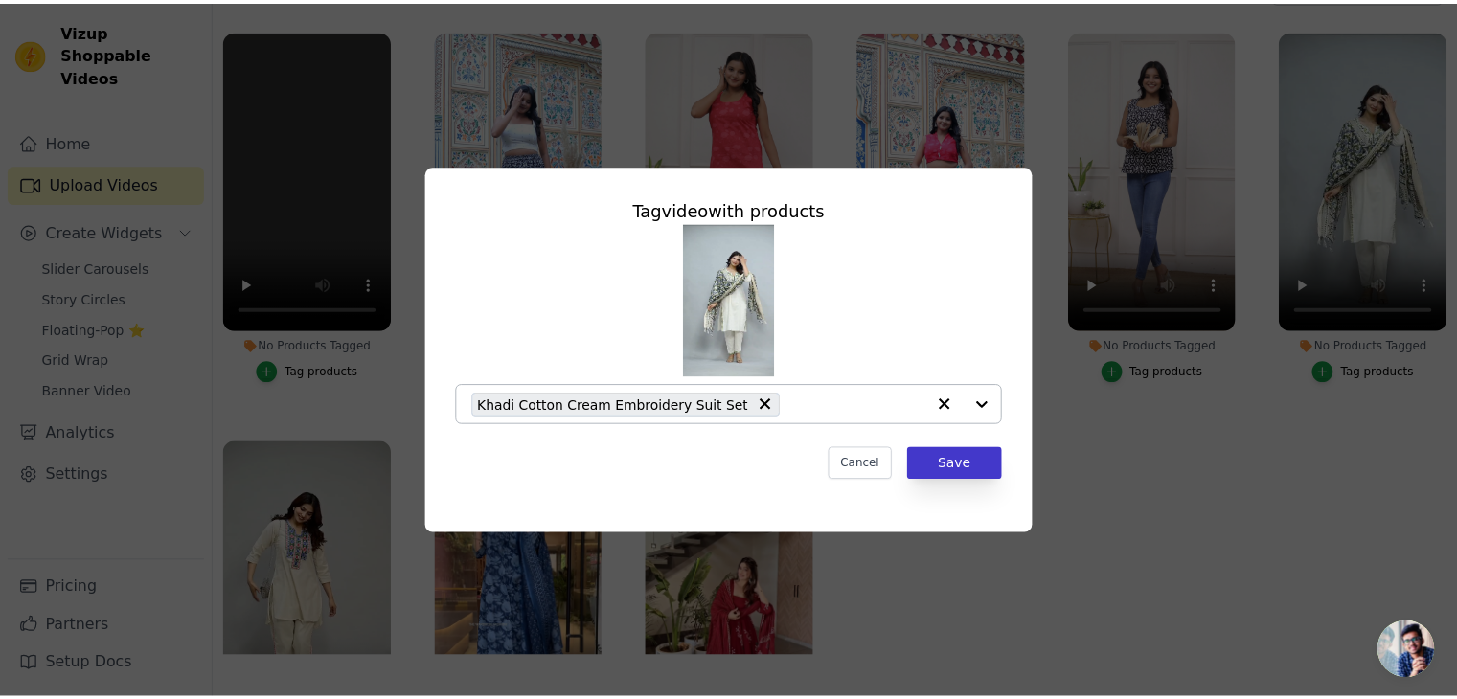
scroll to position [192, 0]
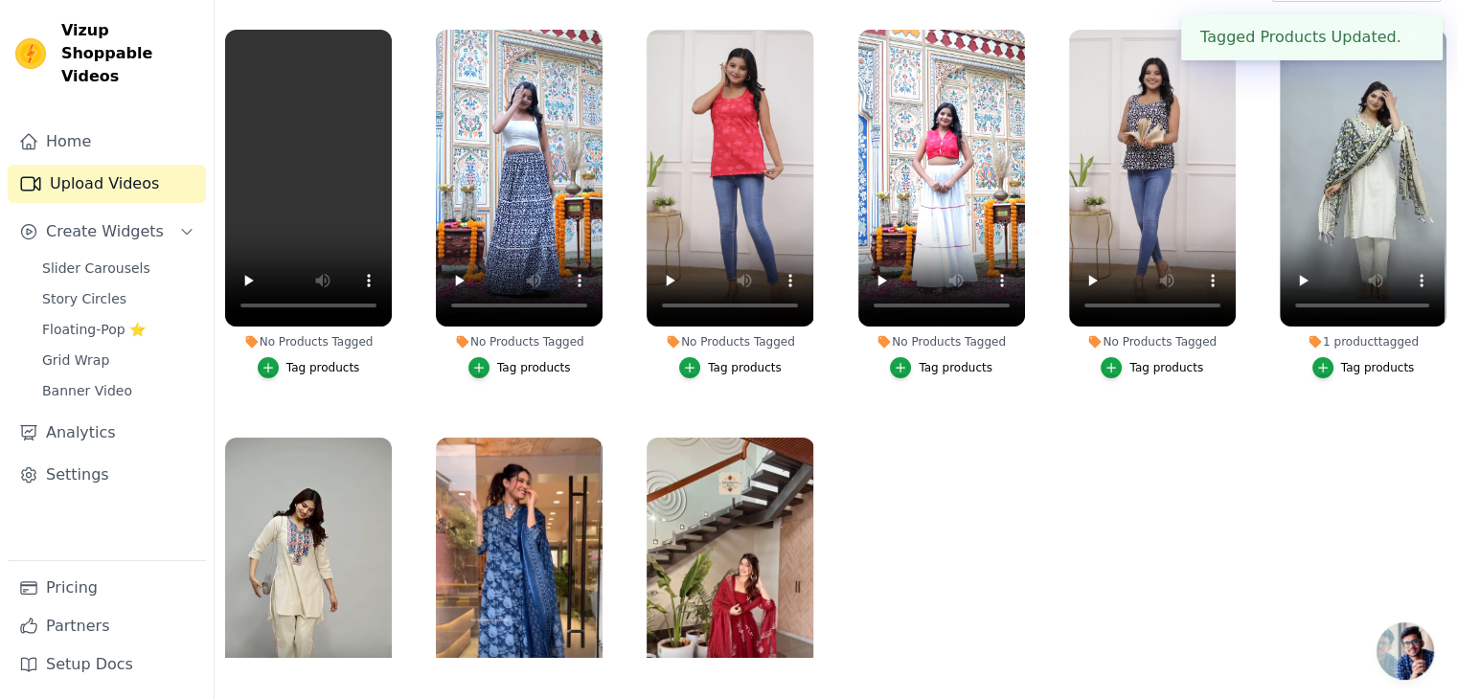
click at [1147, 369] on div "Tag products" at bounding box center [1167, 367] width 74 height 15
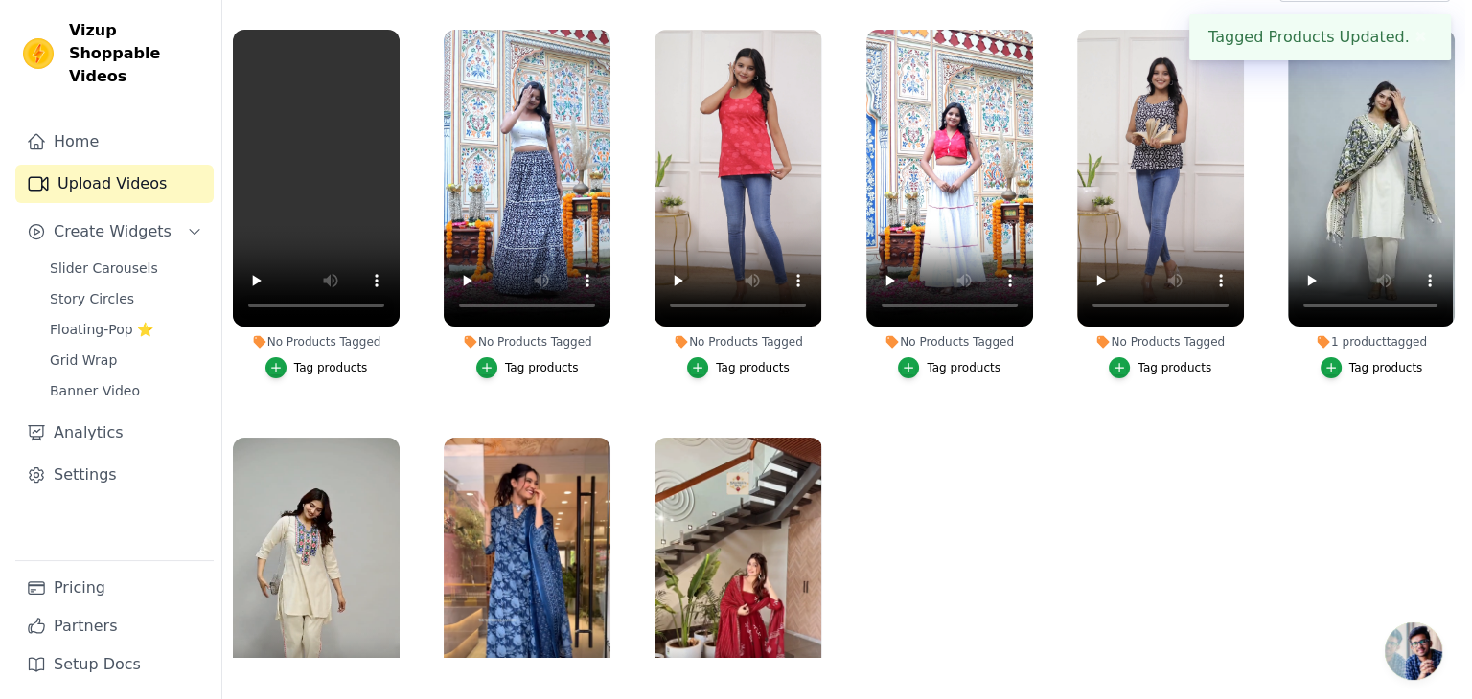
scroll to position [0, 0]
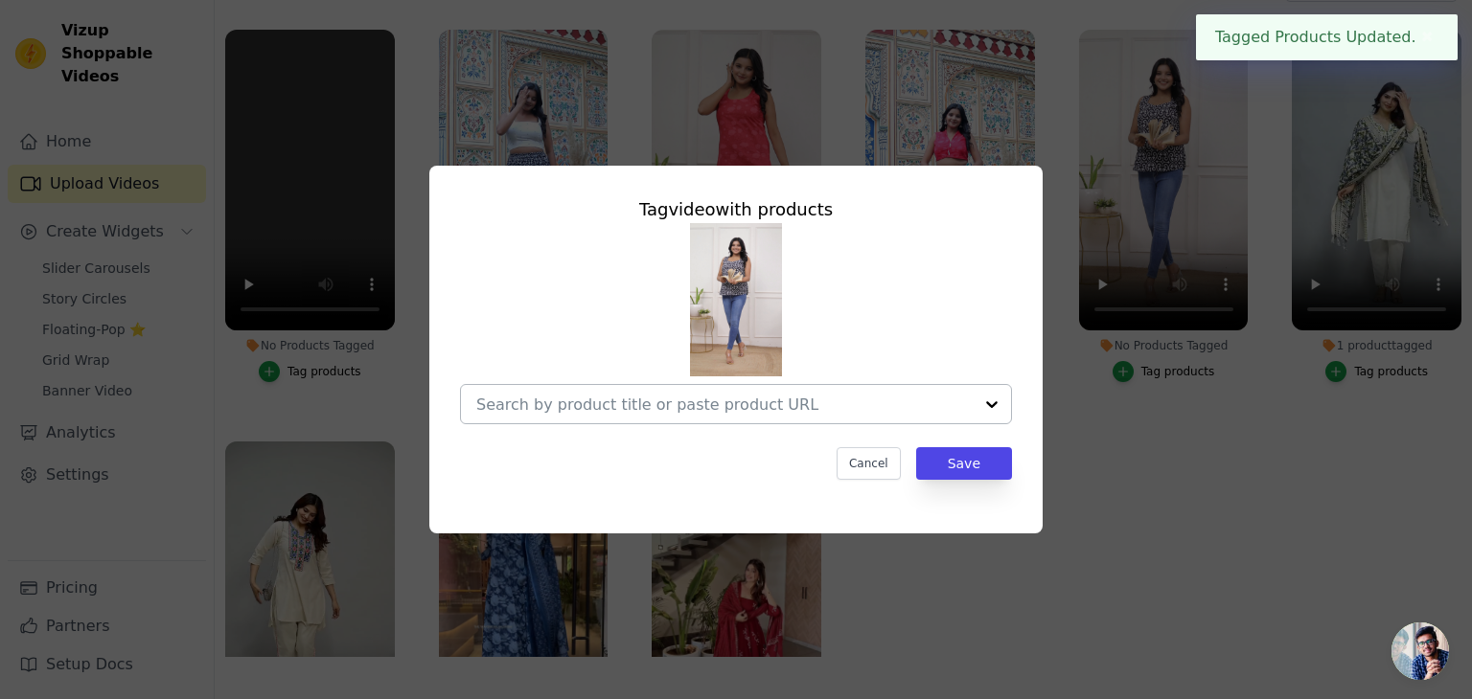
click at [676, 398] on input "No Products Tagged Tag video with products Cancel Save Tag products" at bounding box center [724, 405] width 496 height 18
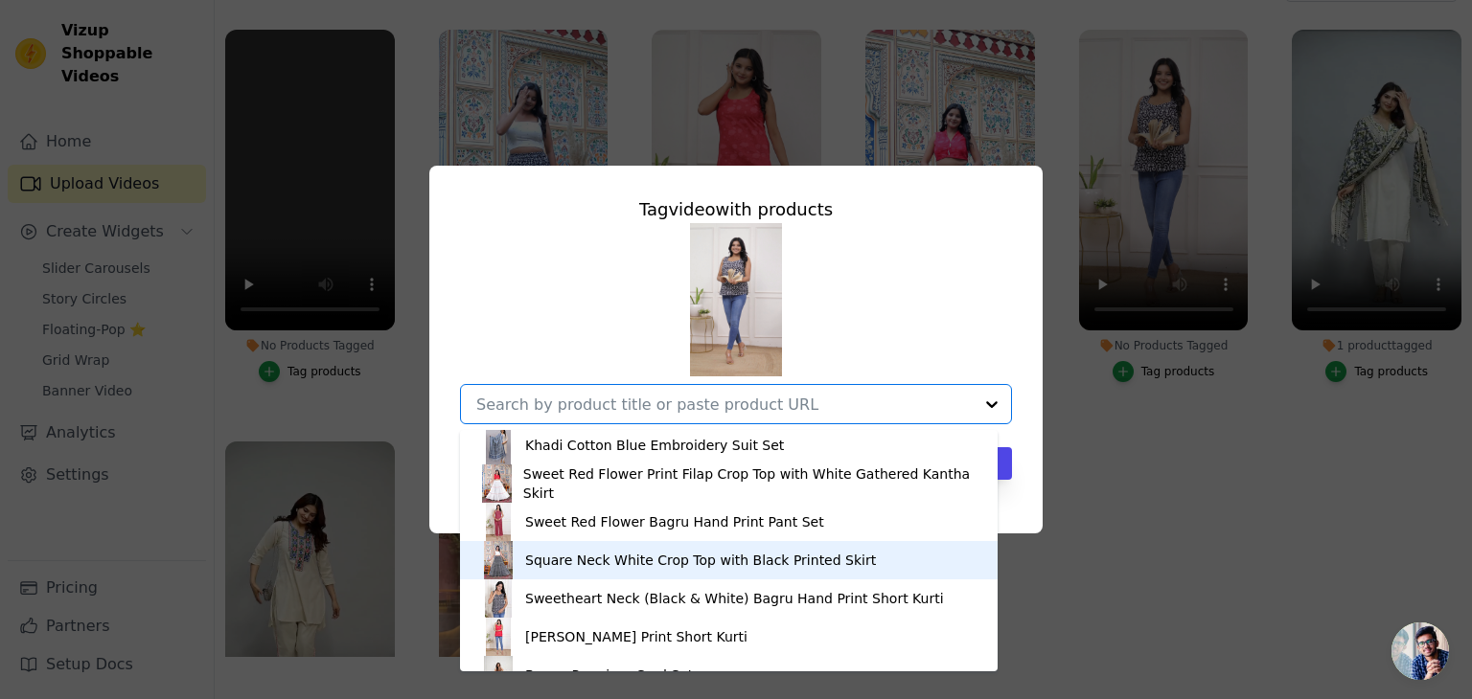
scroll to position [1345, 0]
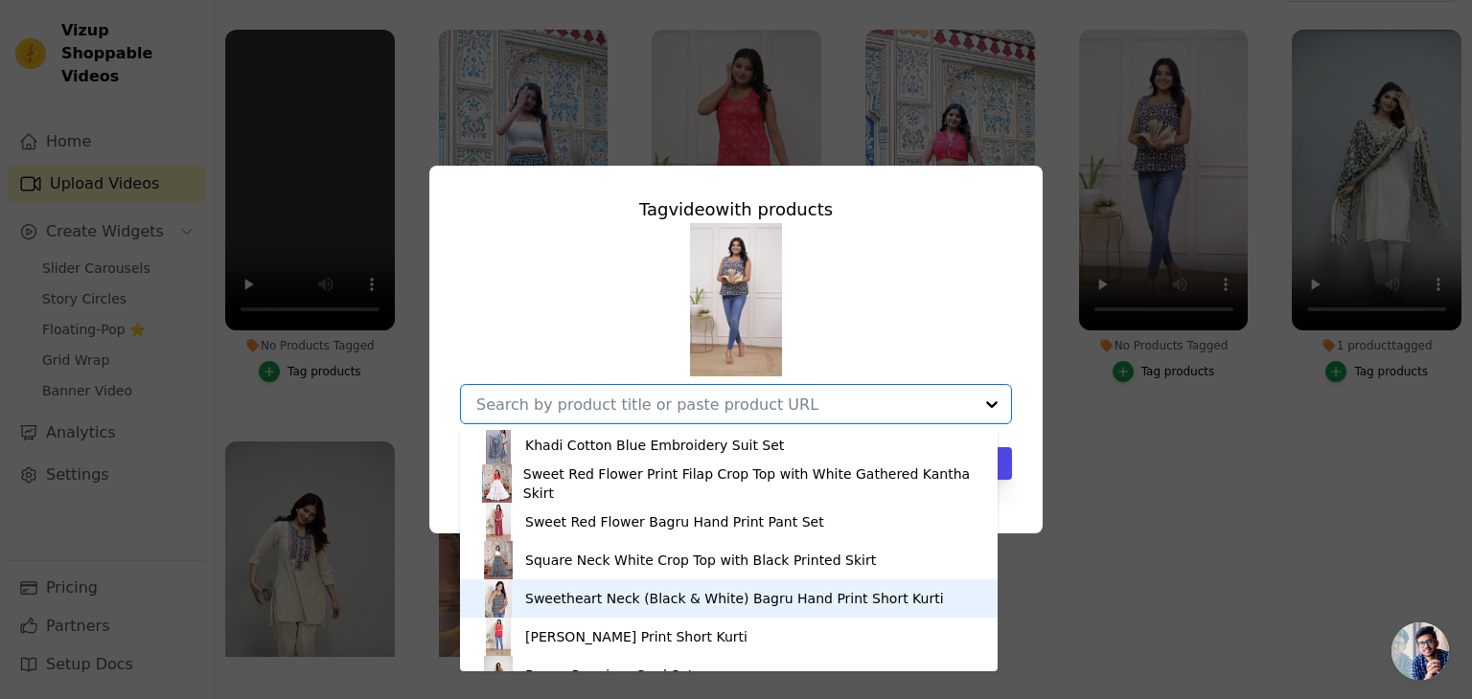
click at [616, 609] on div "Sweetheart Neck (Black & White) Bagru Hand Print Short Kurti" at bounding box center [728, 599] width 499 height 38
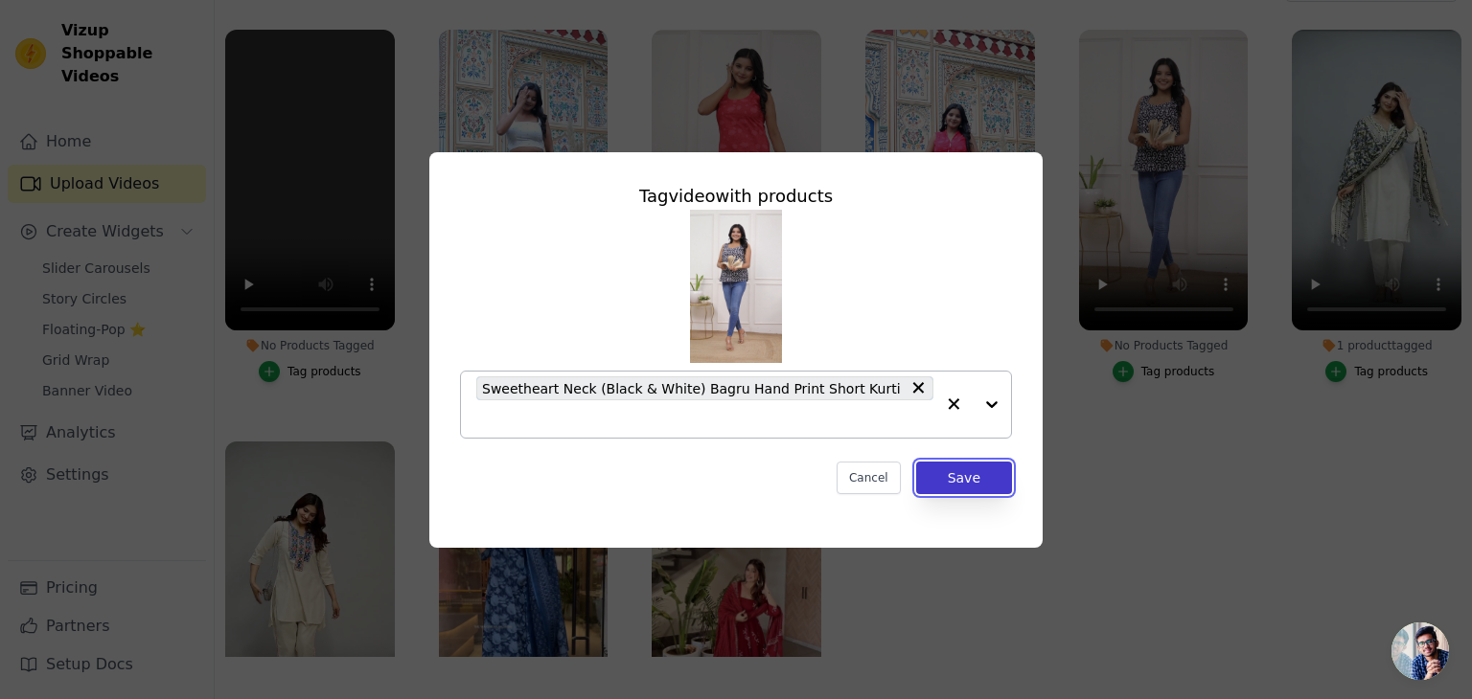
click at [966, 462] on button "Save" at bounding box center [964, 478] width 96 height 33
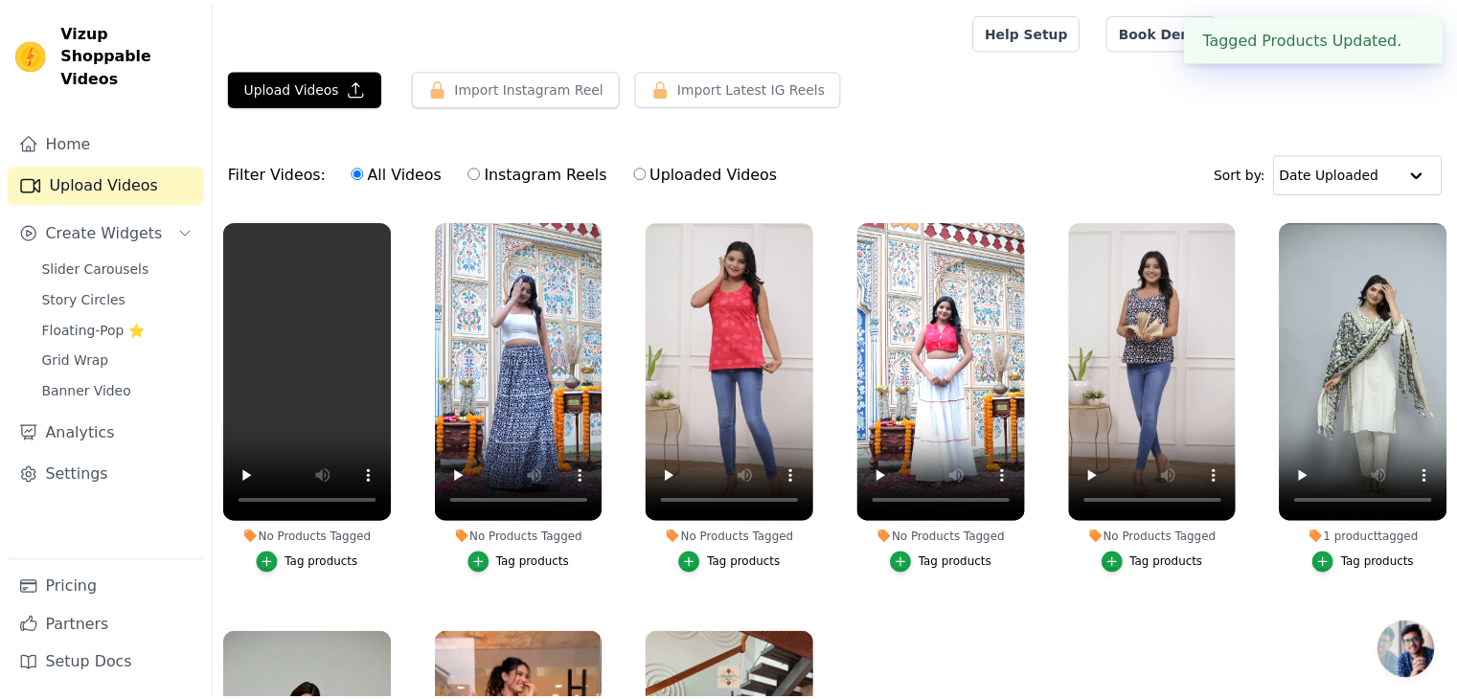
scroll to position [192, 0]
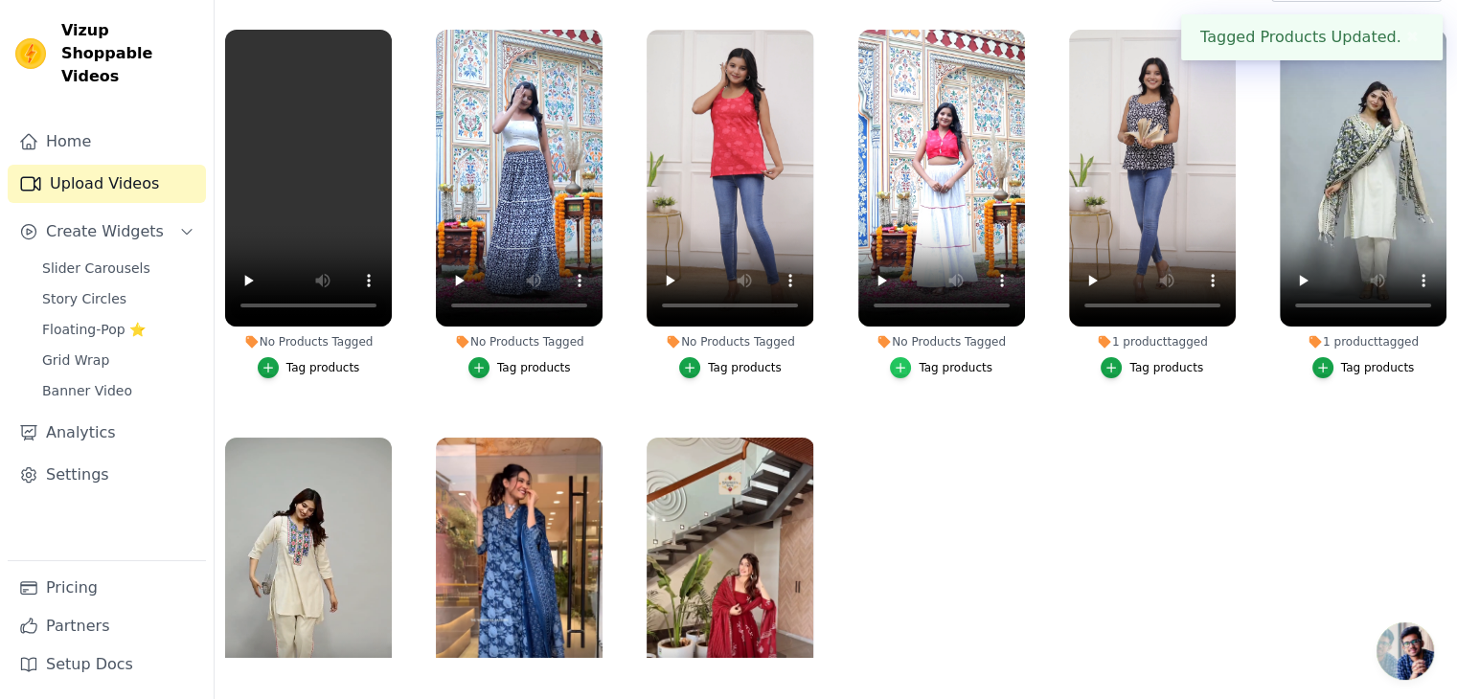
click at [901, 361] on icon "button" at bounding box center [900, 367] width 13 height 13
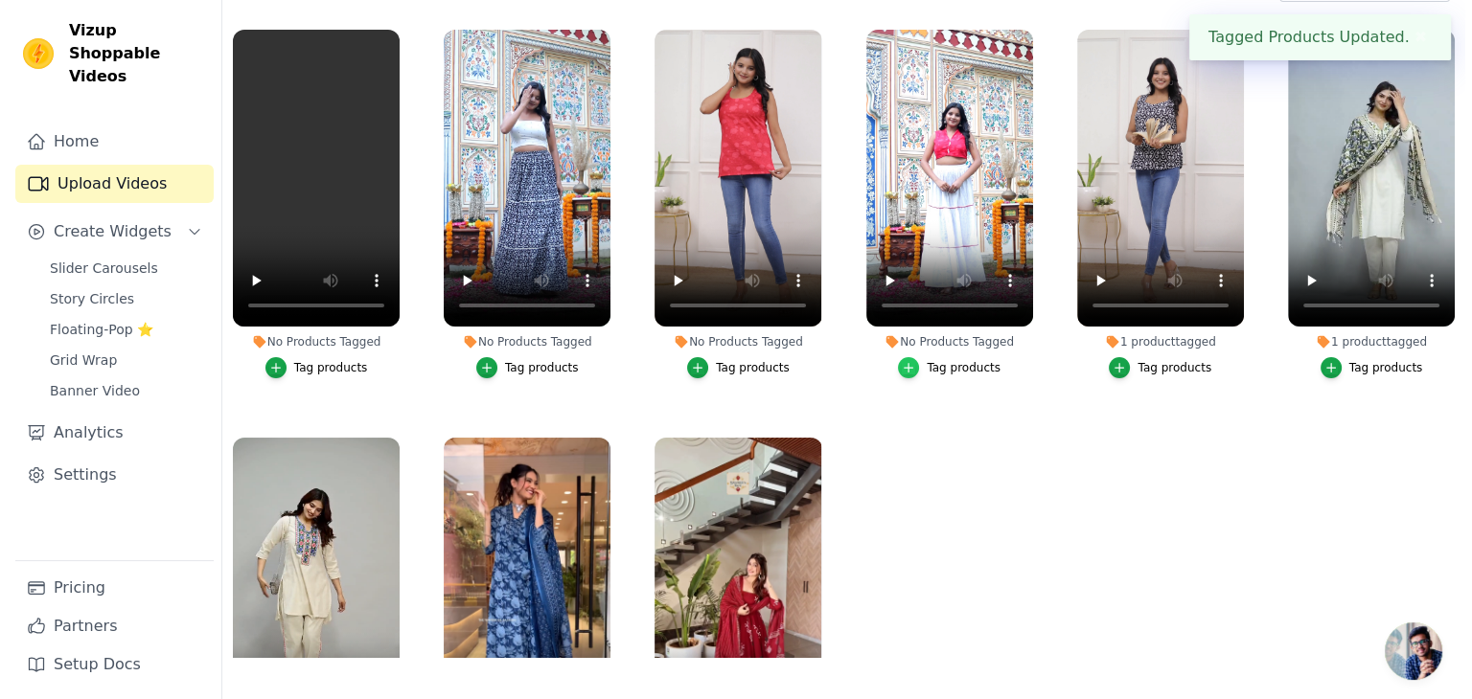
scroll to position [0, 0]
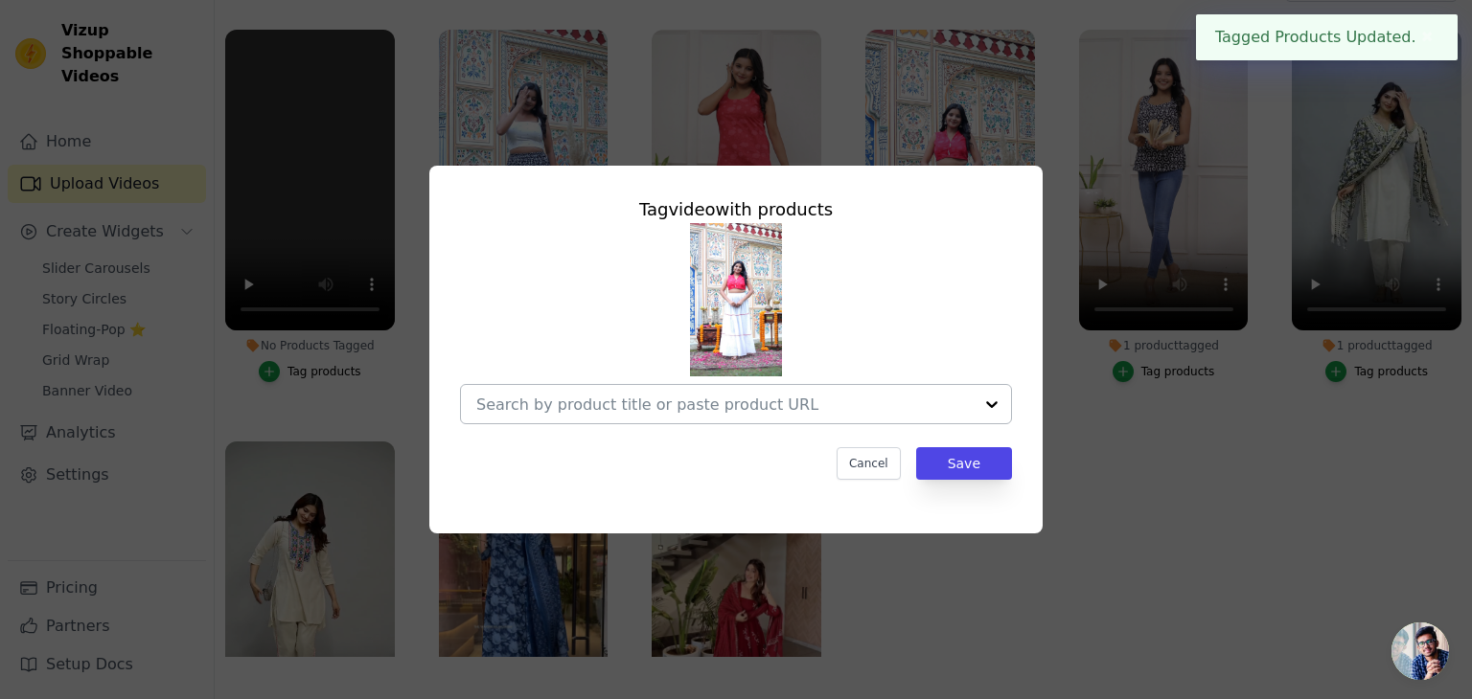
click at [739, 411] on input "No Products Tagged Tag video with products Cancel Save Tag products" at bounding box center [724, 405] width 496 height 18
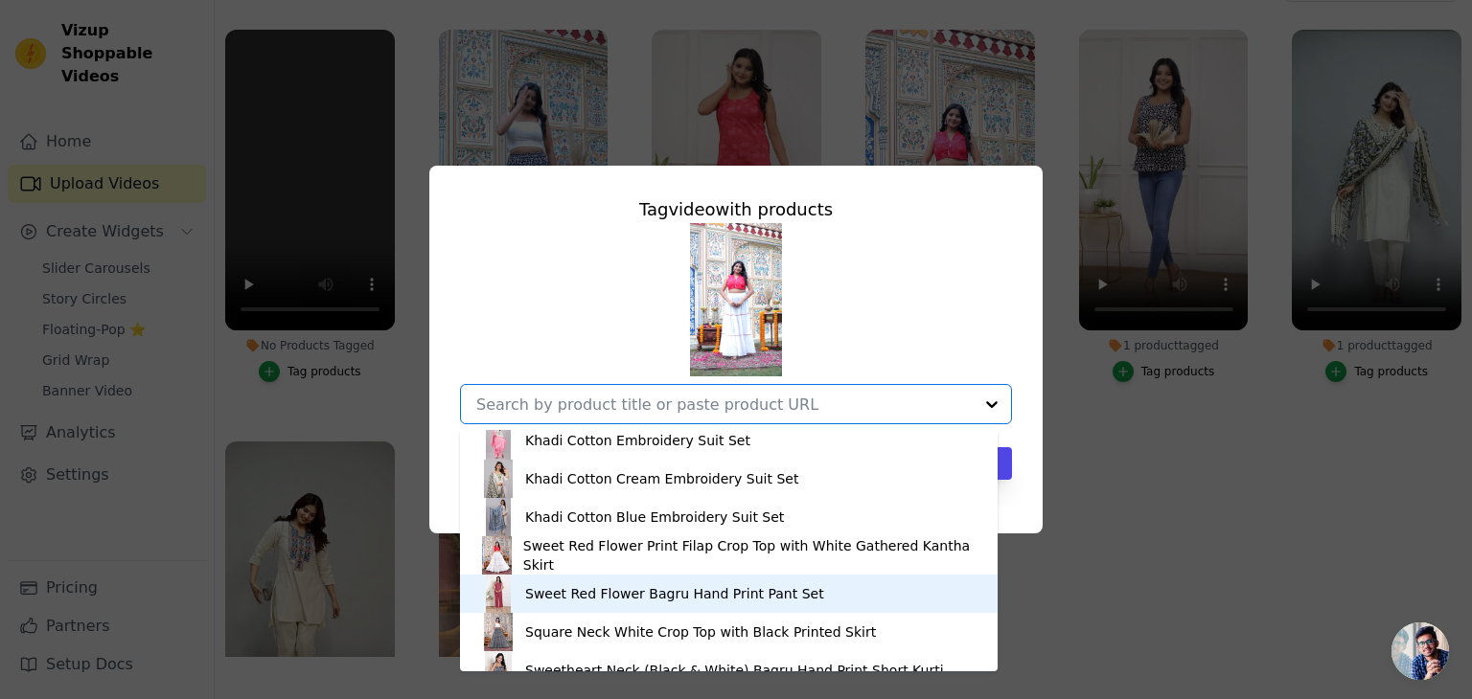
scroll to position [1291, 0]
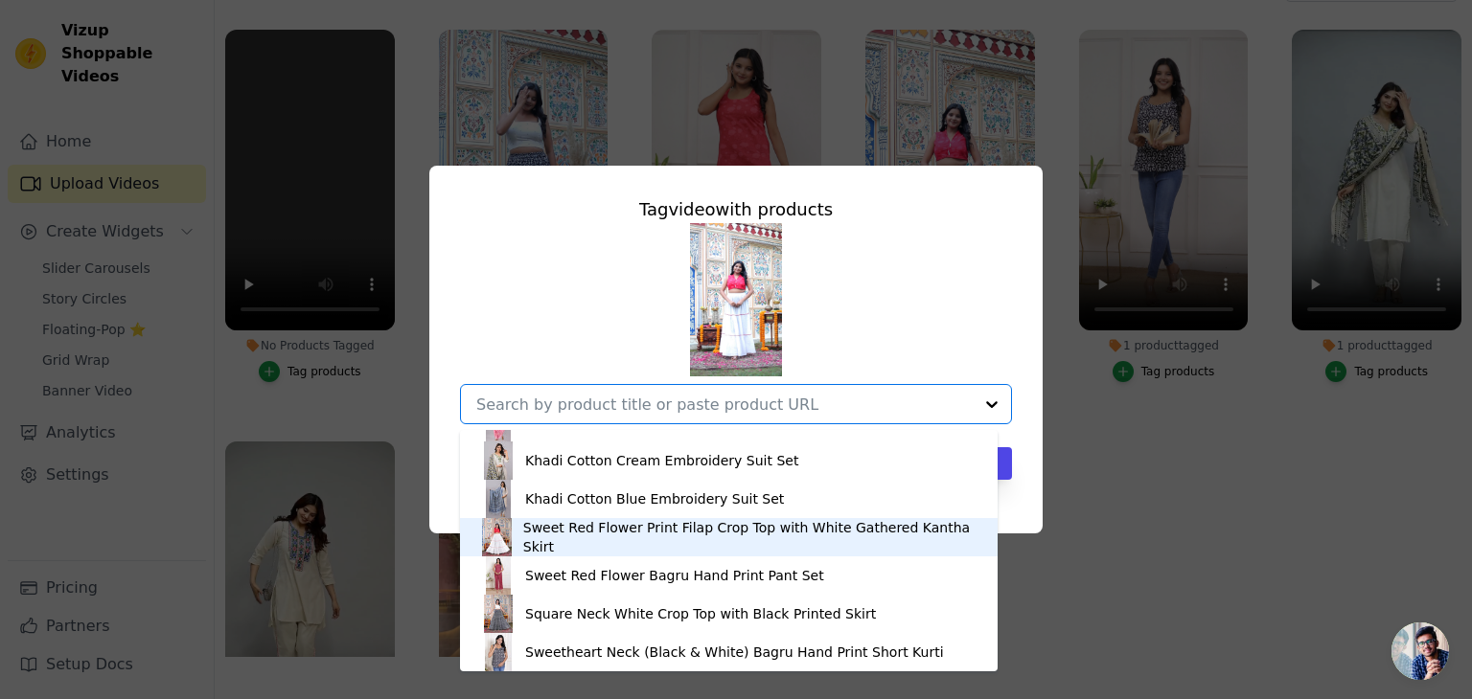
click at [615, 543] on div "Sweet Red Flower Print Filap Crop Top with White Gathered Kantha Skirt" at bounding box center [750, 537] width 455 height 38
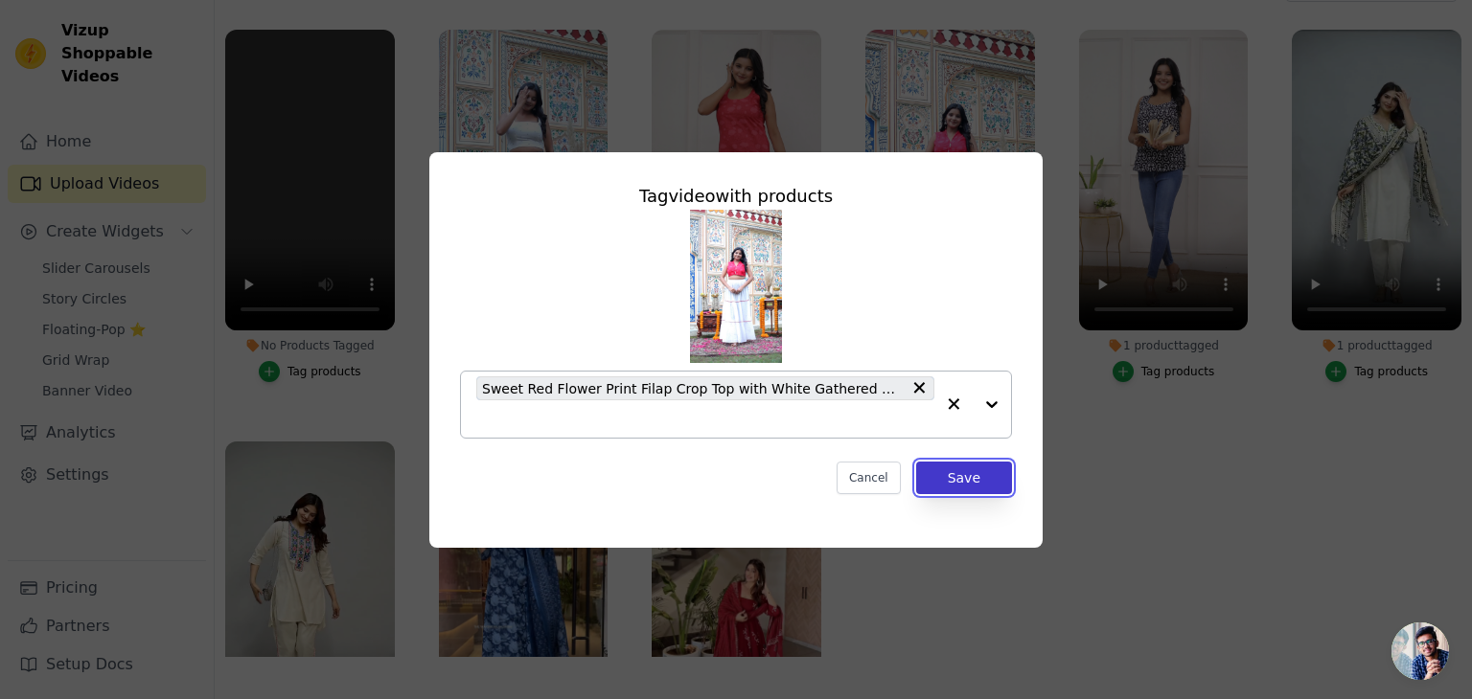
click at [950, 483] on button "Save" at bounding box center [964, 478] width 96 height 33
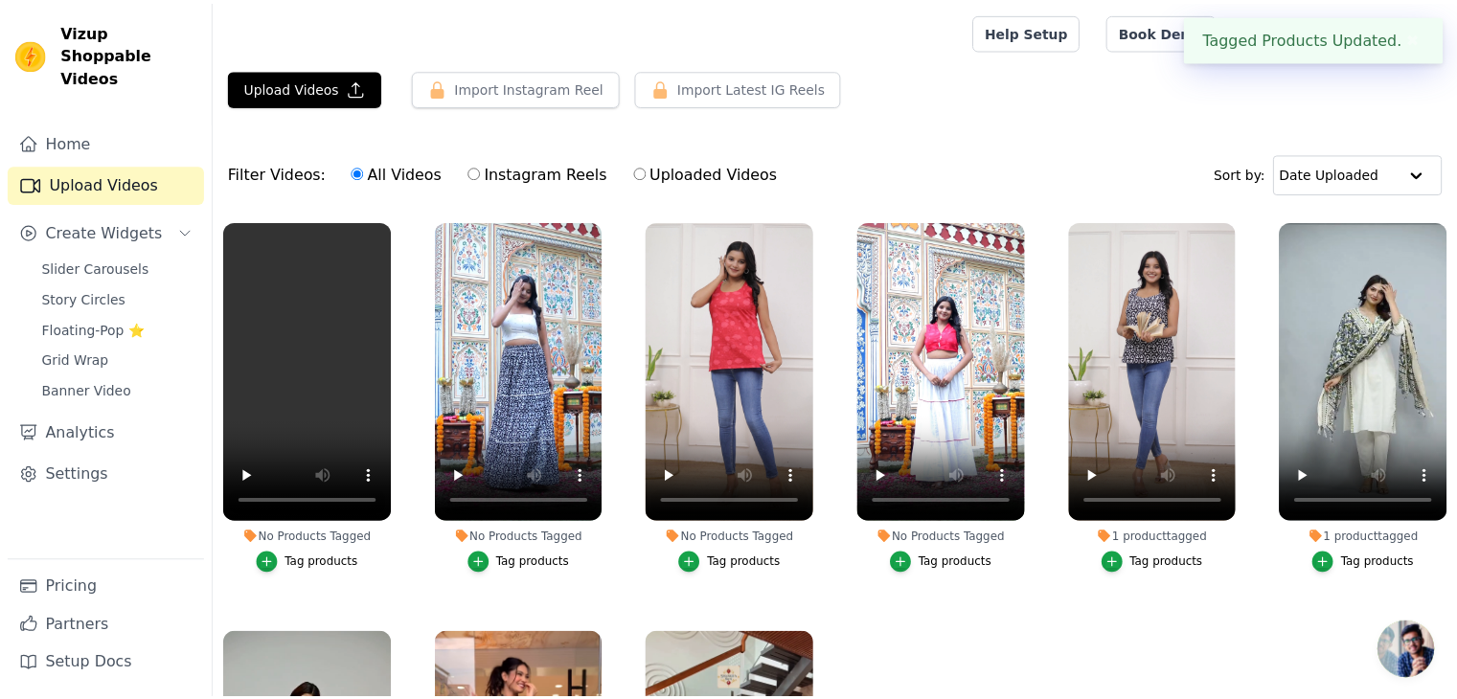
scroll to position [192, 0]
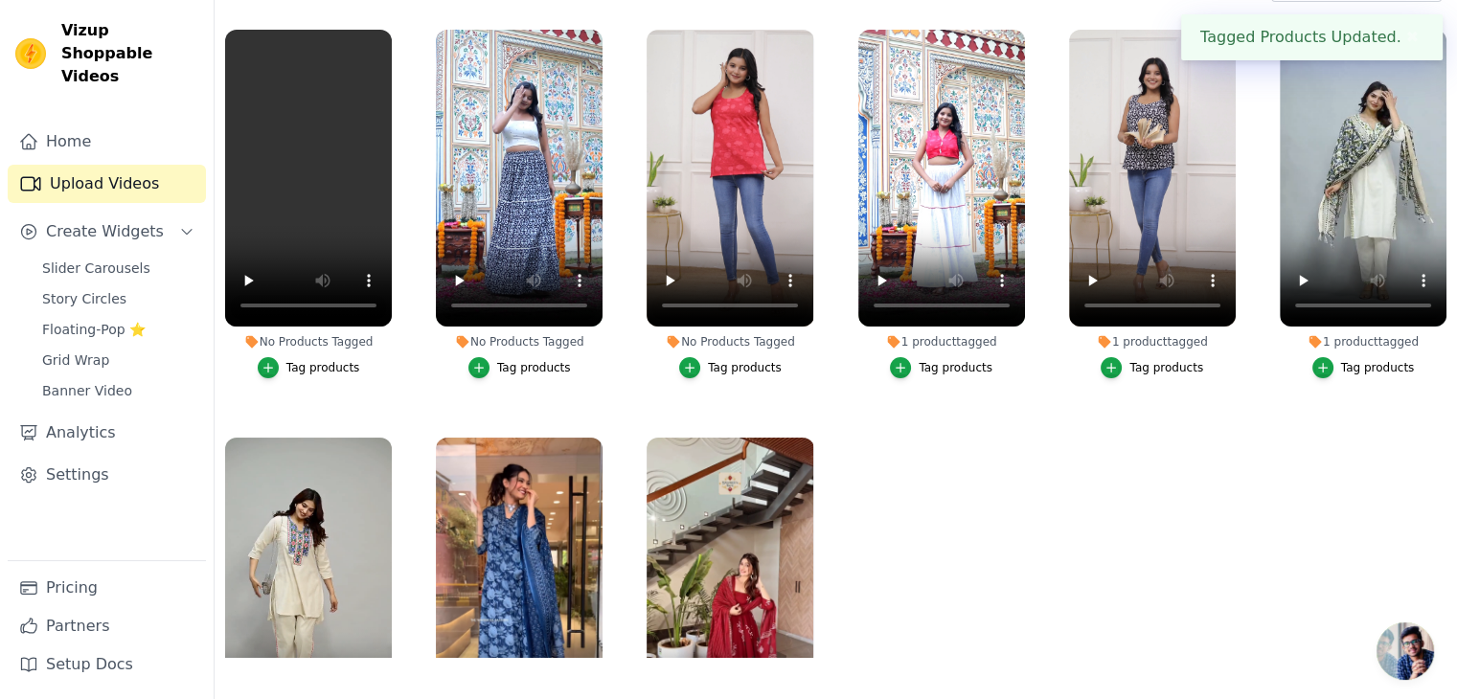
click at [736, 364] on div "Tag products" at bounding box center [745, 367] width 74 height 15
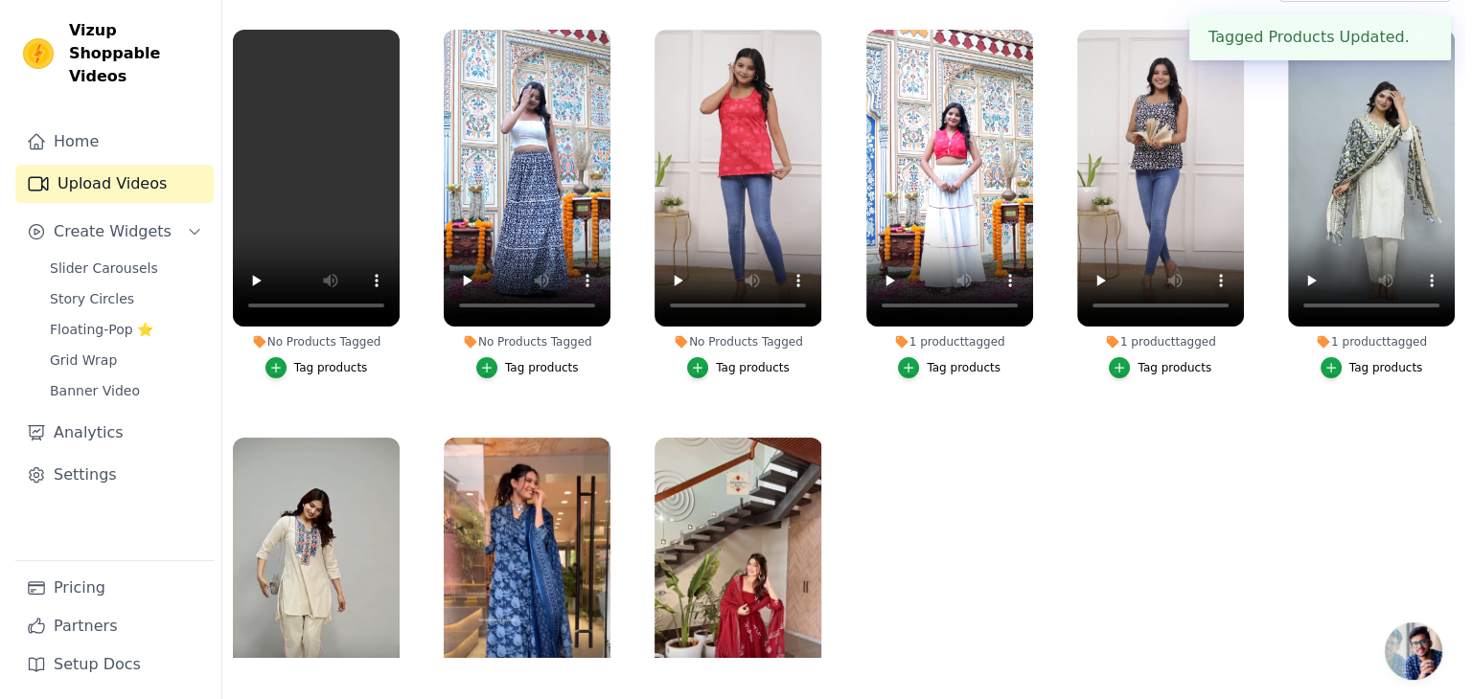
scroll to position [0, 0]
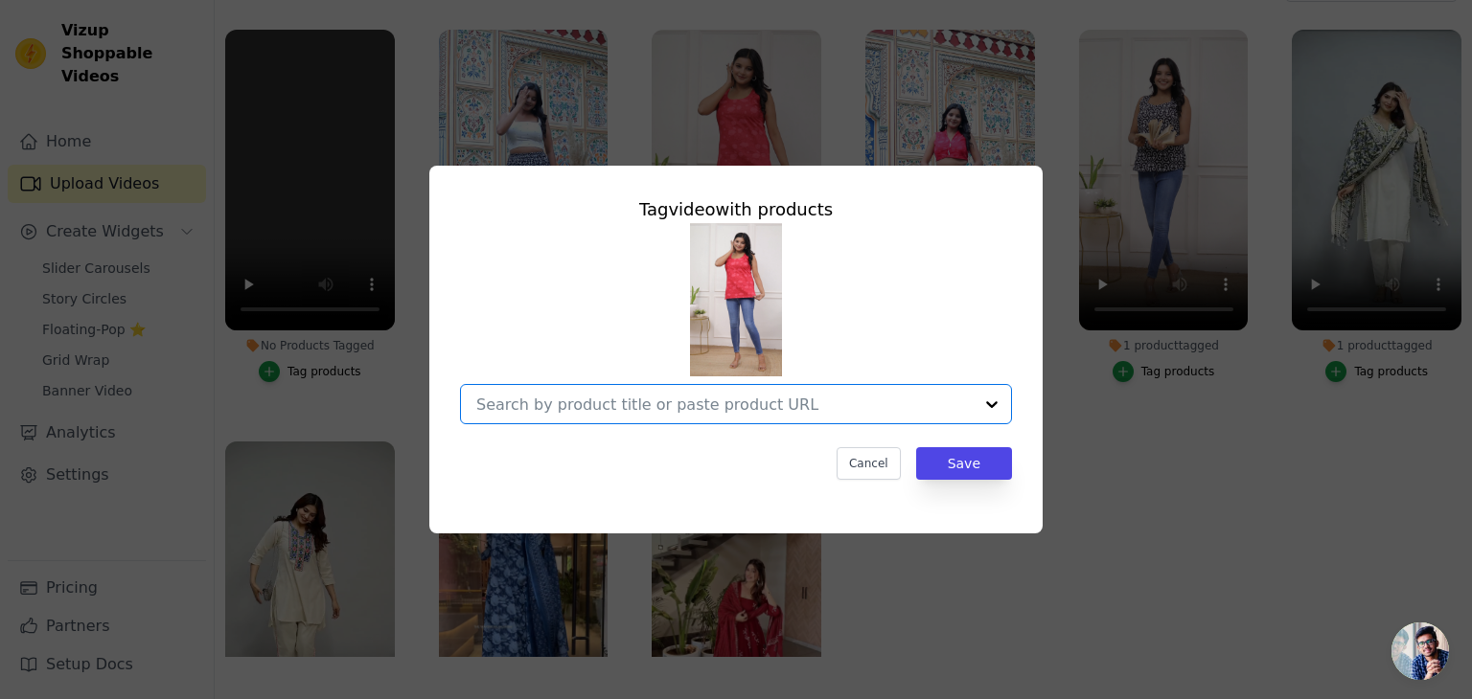
click at [759, 400] on input "No Products Tagged Tag video with products Option undefined, selected. Select i…" at bounding box center [724, 405] width 496 height 18
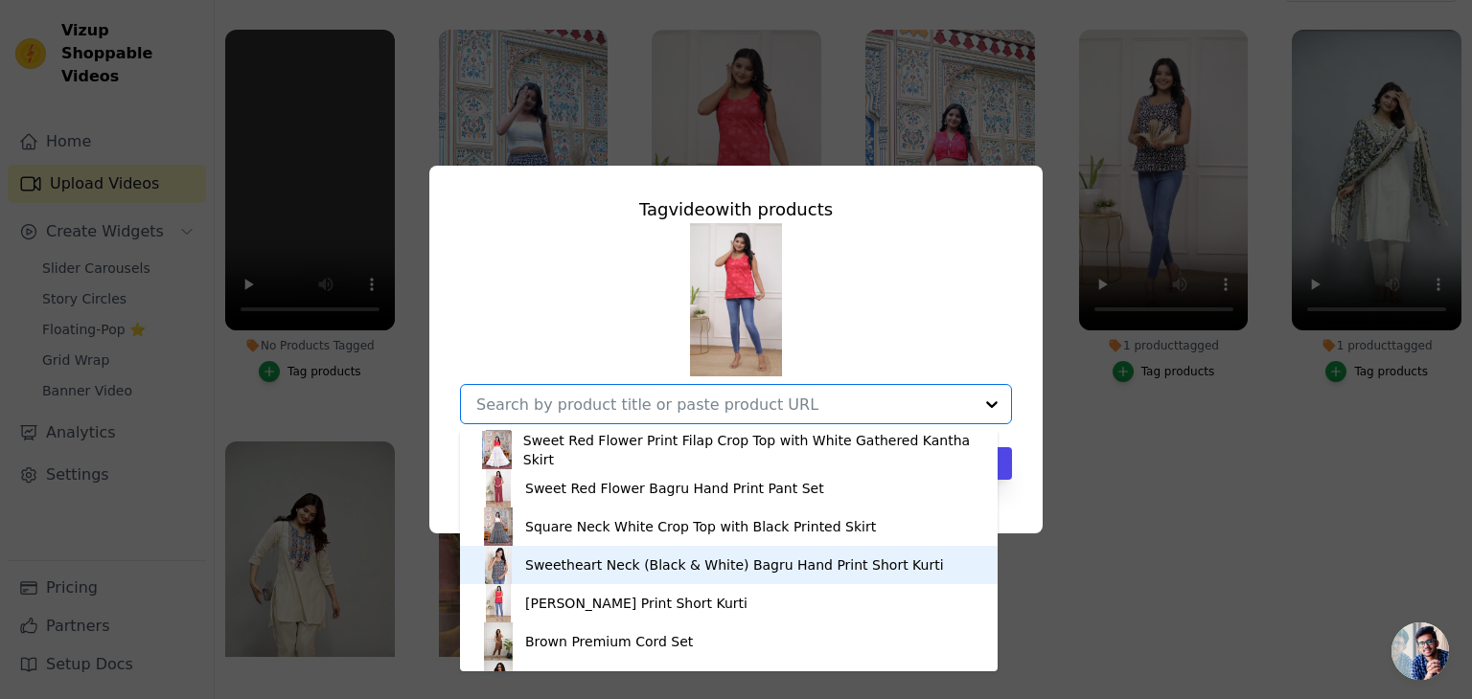
scroll to position [1382, 0]
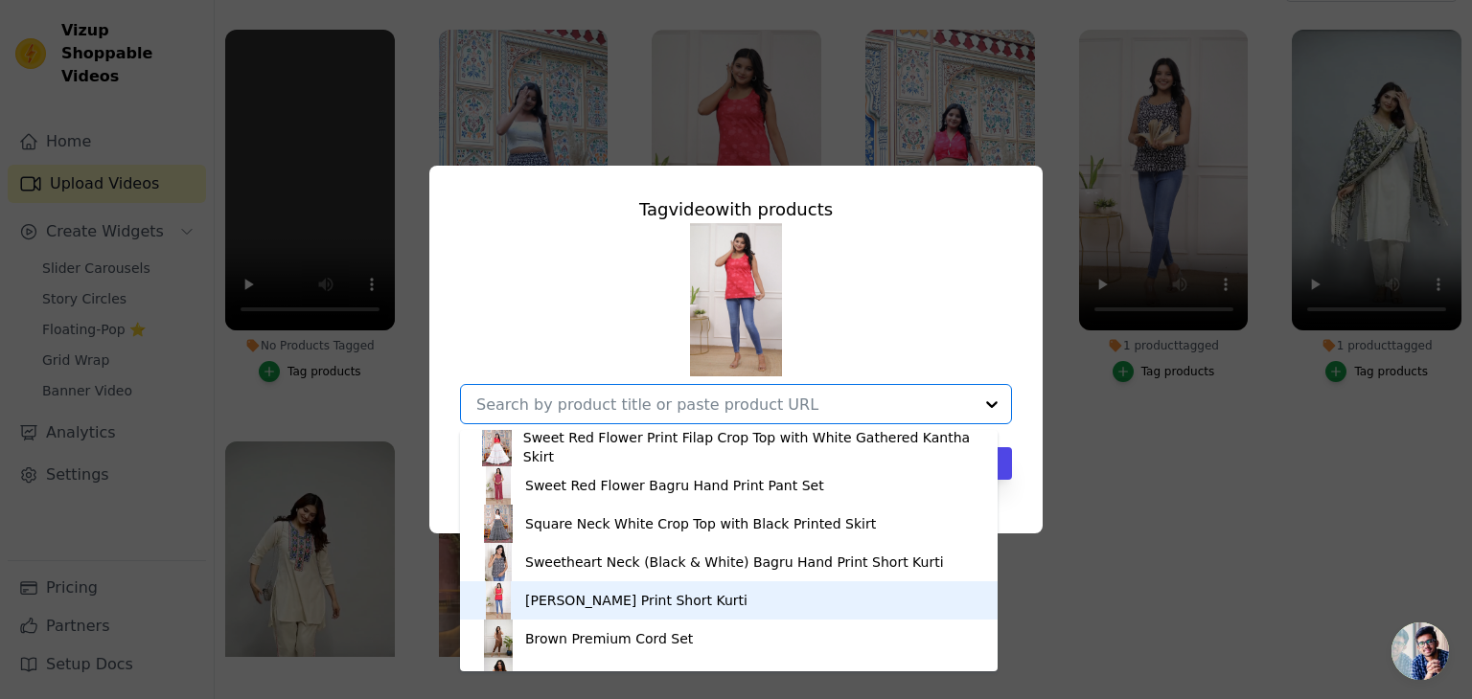
click at [677, 591] on div "[PERSON_NAME] Print Short Kurti" at bounding box center [636, 600] width 222 height 19
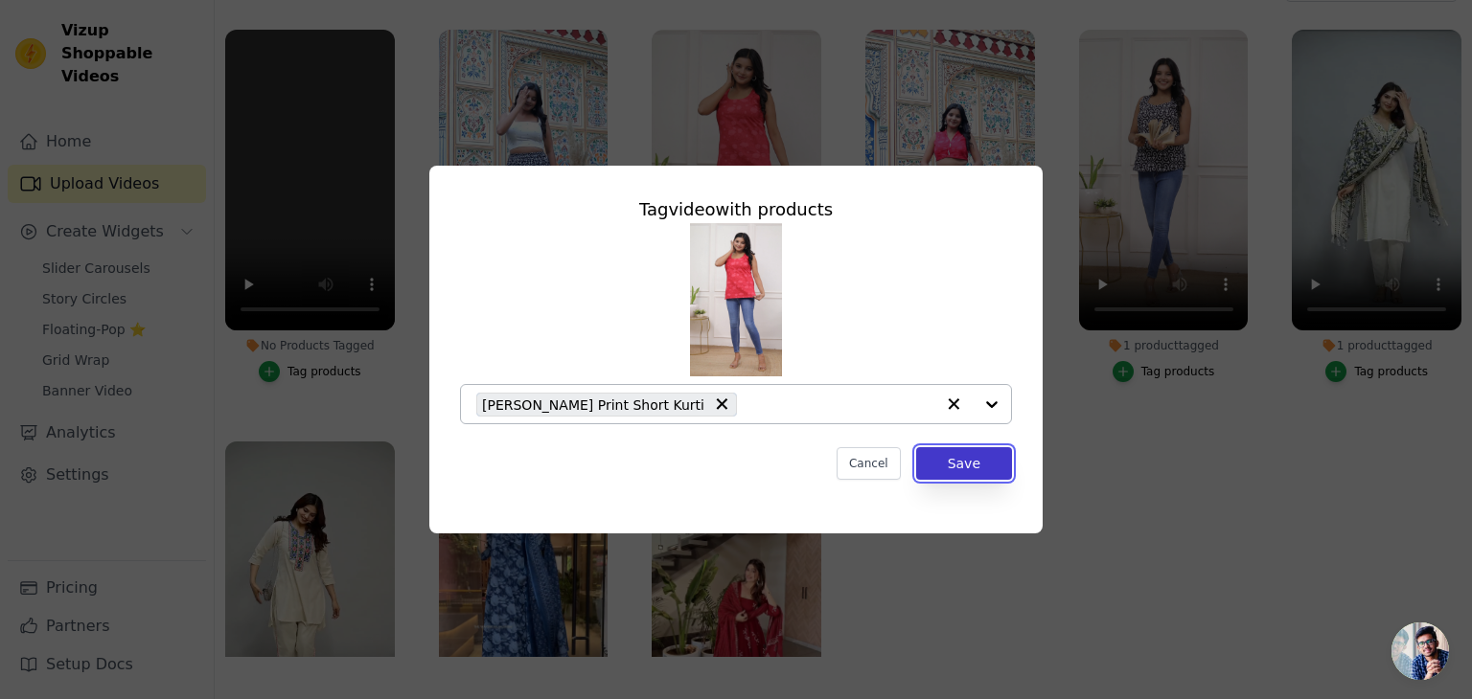
click at [1006, 452] on button "Save" at bounding box center [964, 463] width 96 height 33
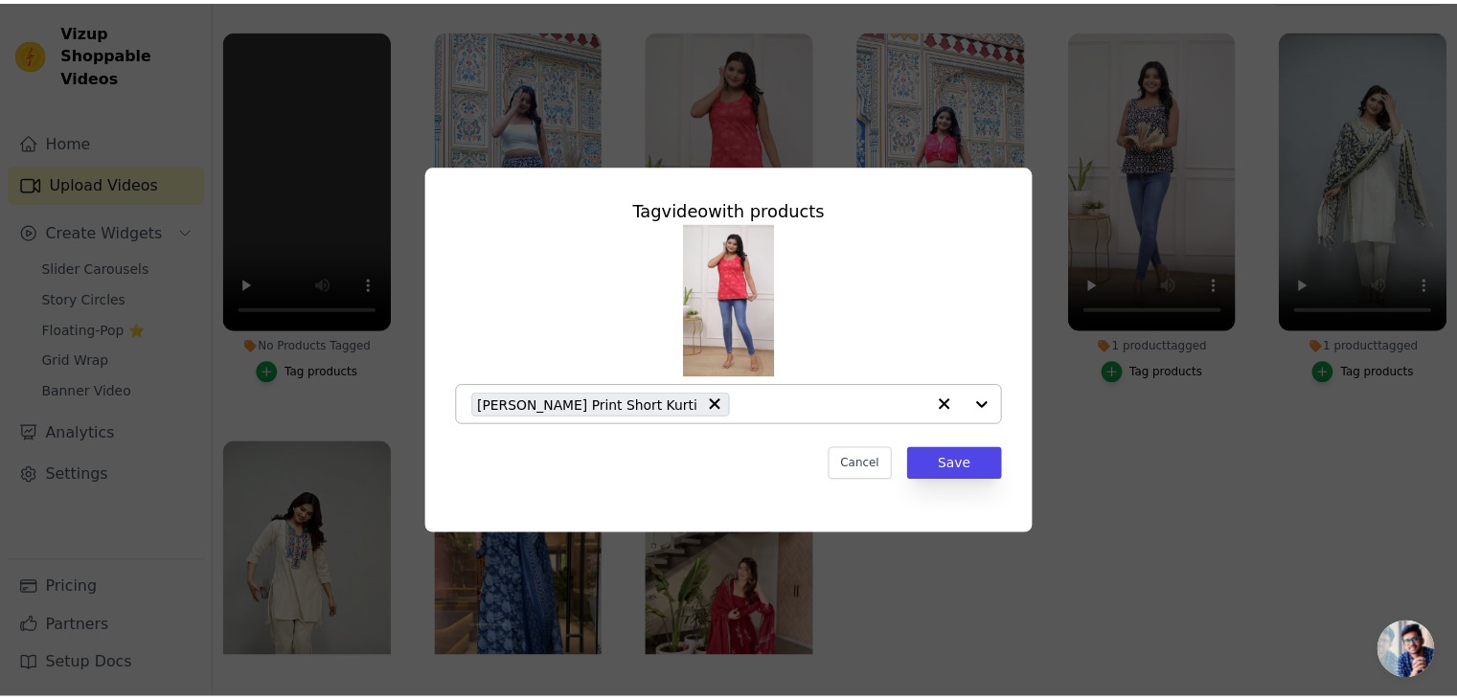
scroll to position [192, 0]
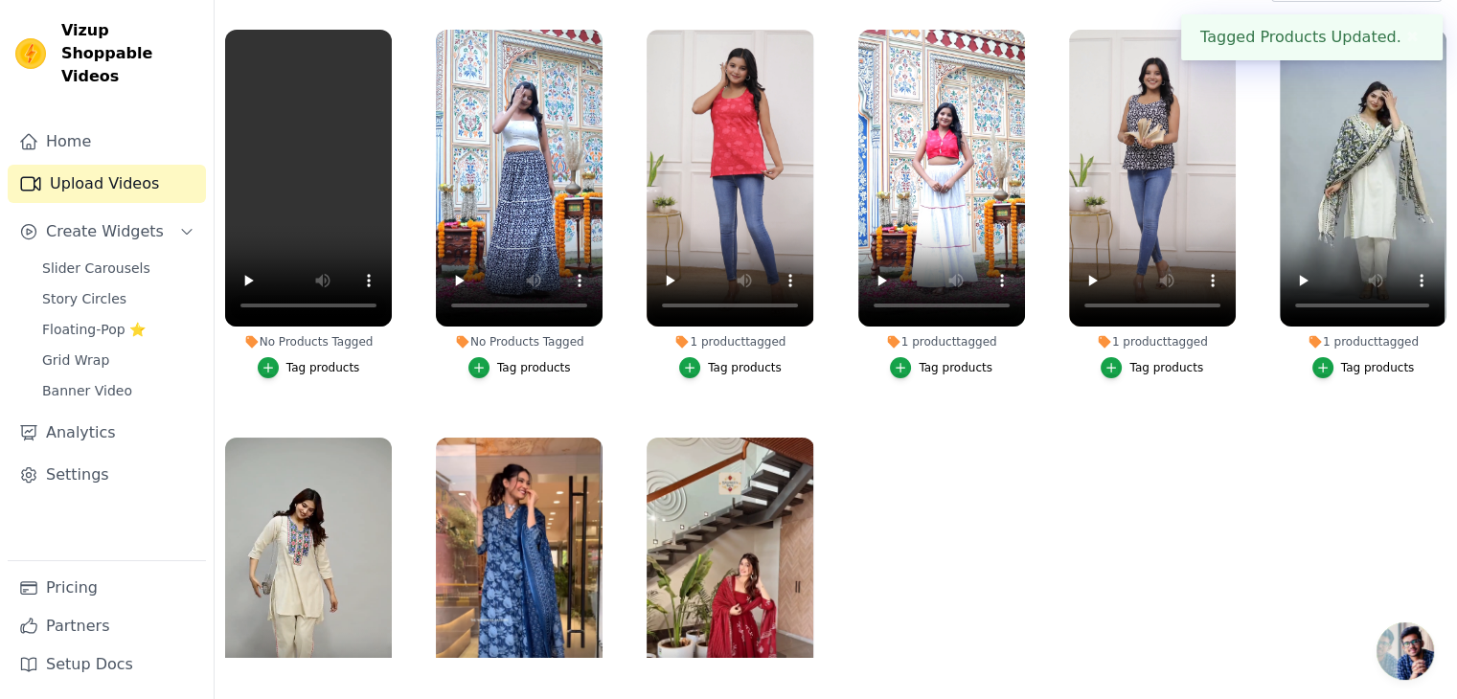
click at [529, 365] on div "Tag products" at bounding box center [534, 367] width 74 height 15
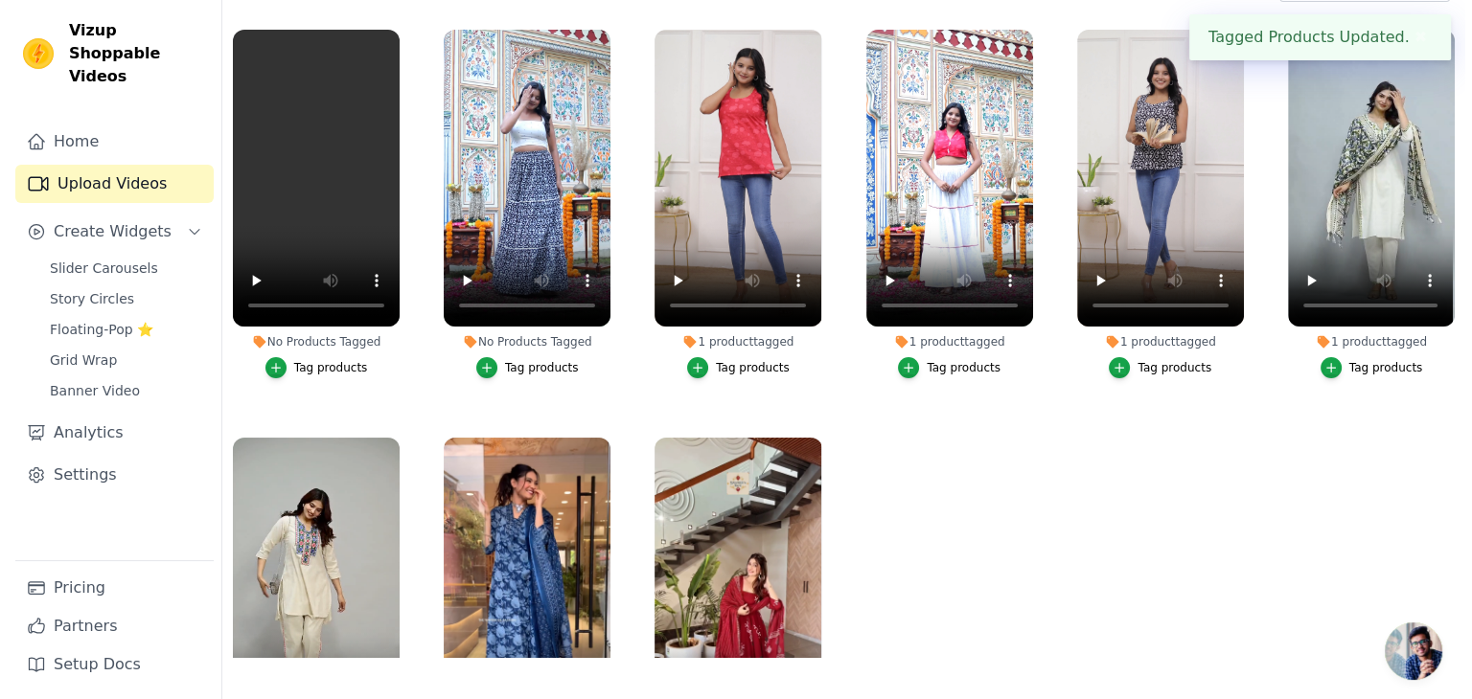
scroll to position [0, 0]
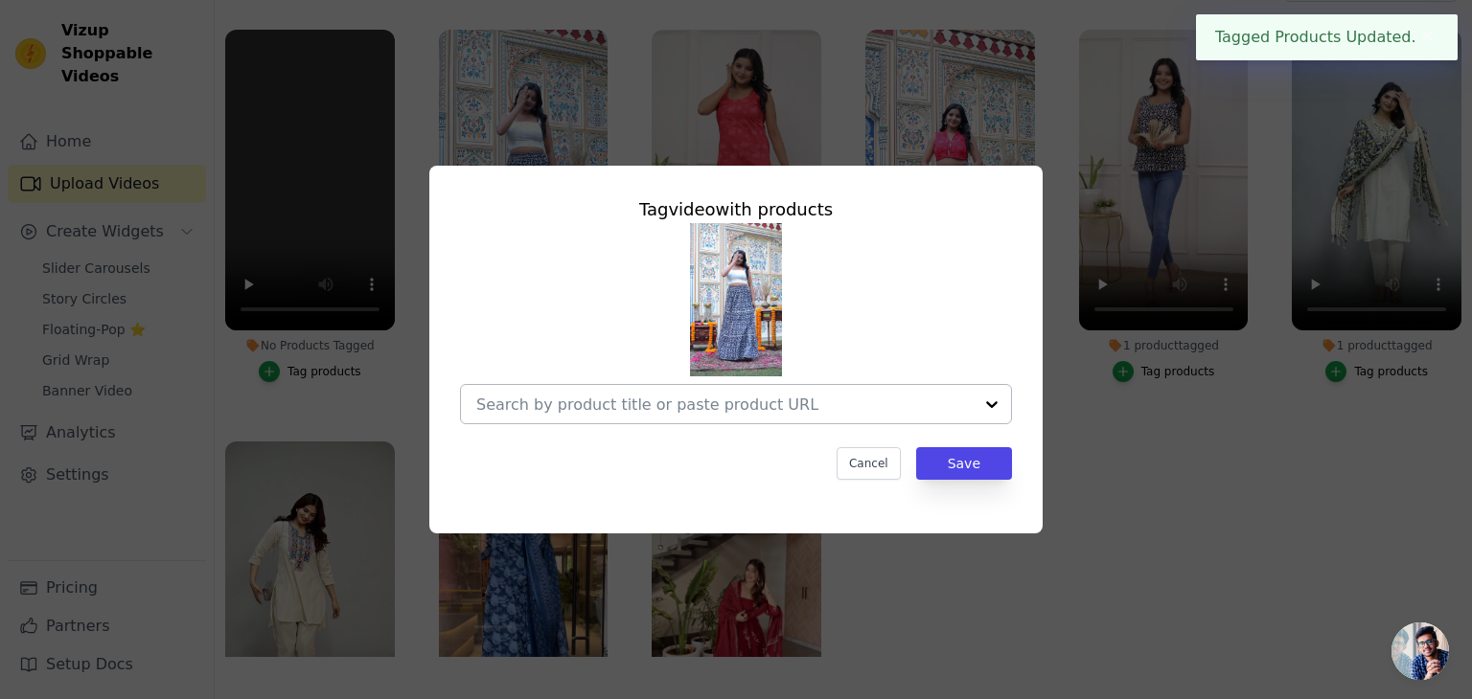
click at [677, 402] on input "No Products Tagged Tag video with products Cancel Save Tag products" at bounding box center [724, 405] width 496 height 18
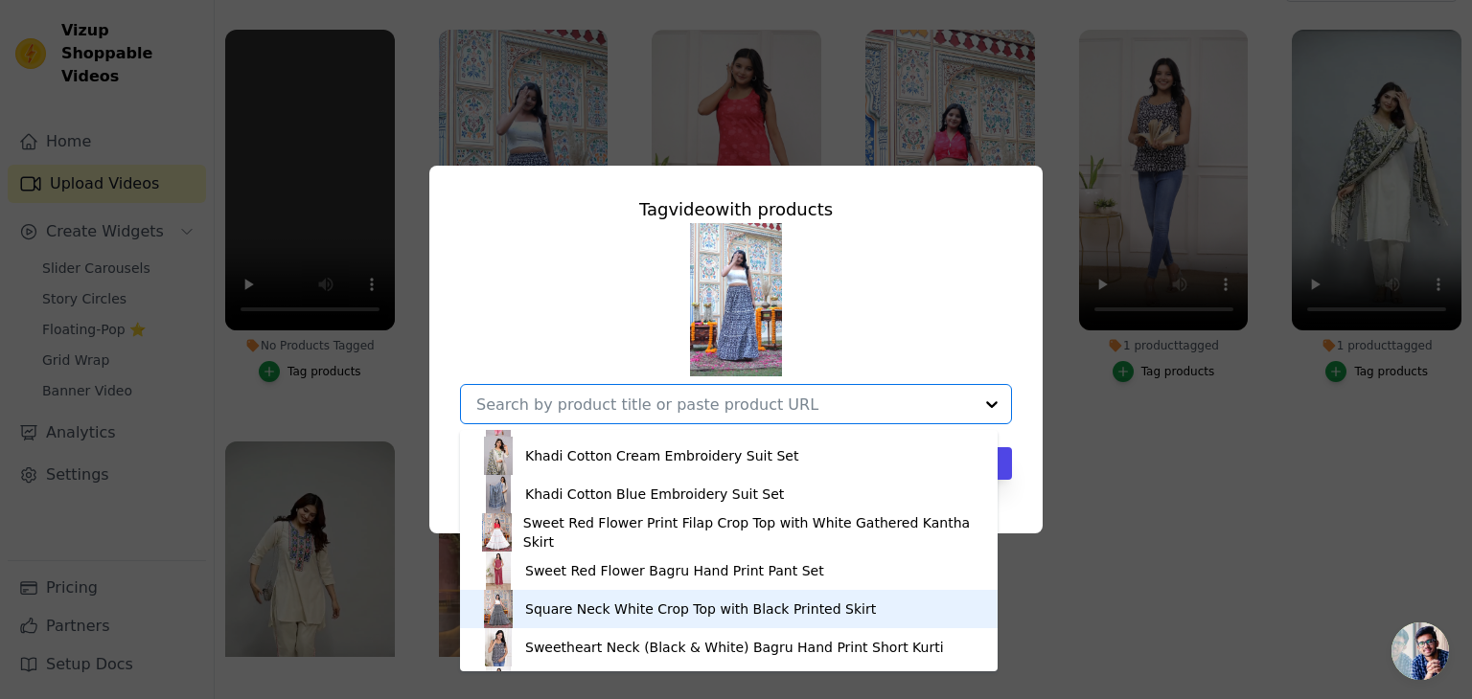
scroll to position [1314, 0]
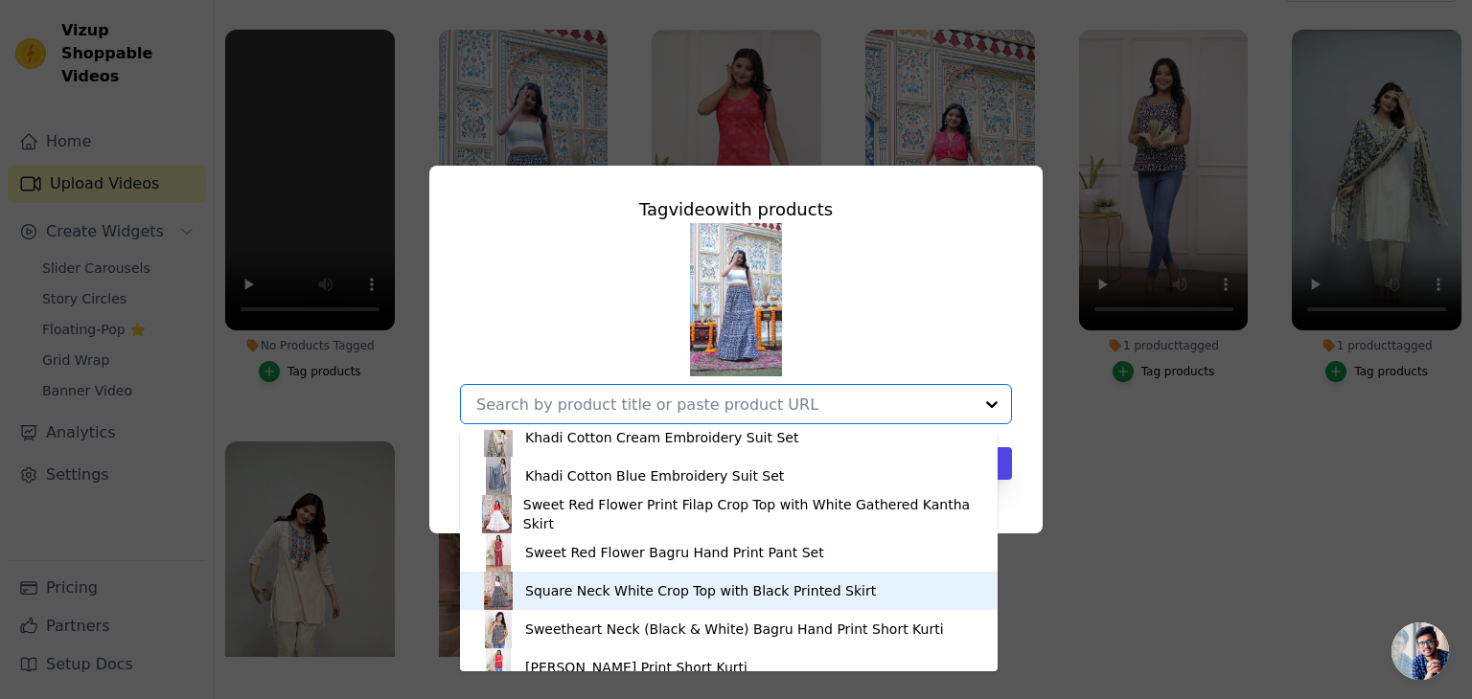
click at [605, 595] on div "Square Neck White Crop Top with Black Printed Skirt" at bounding box center [700, 591] width 351 height 19
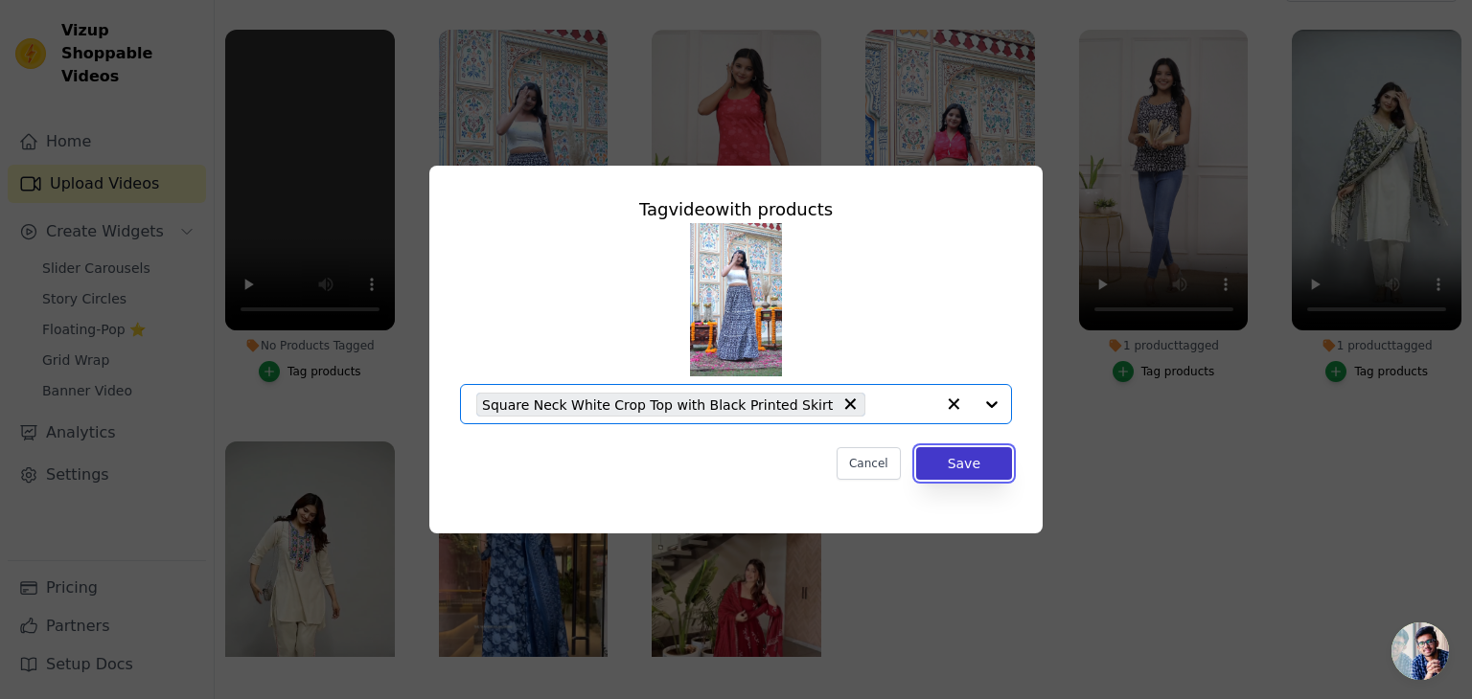
click at [954, 467] on button "Save" at bounding box center [964, 463] width 96 height 33
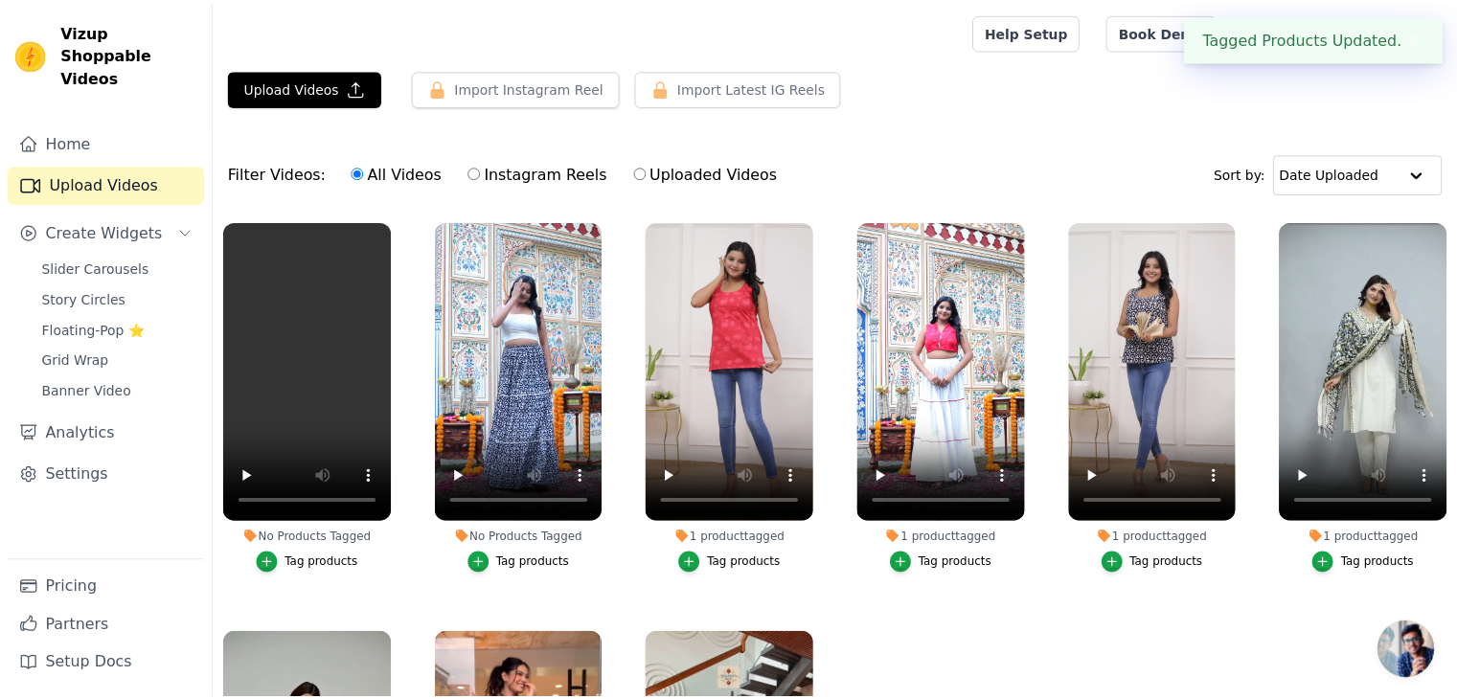
scroll to position [192, 0]
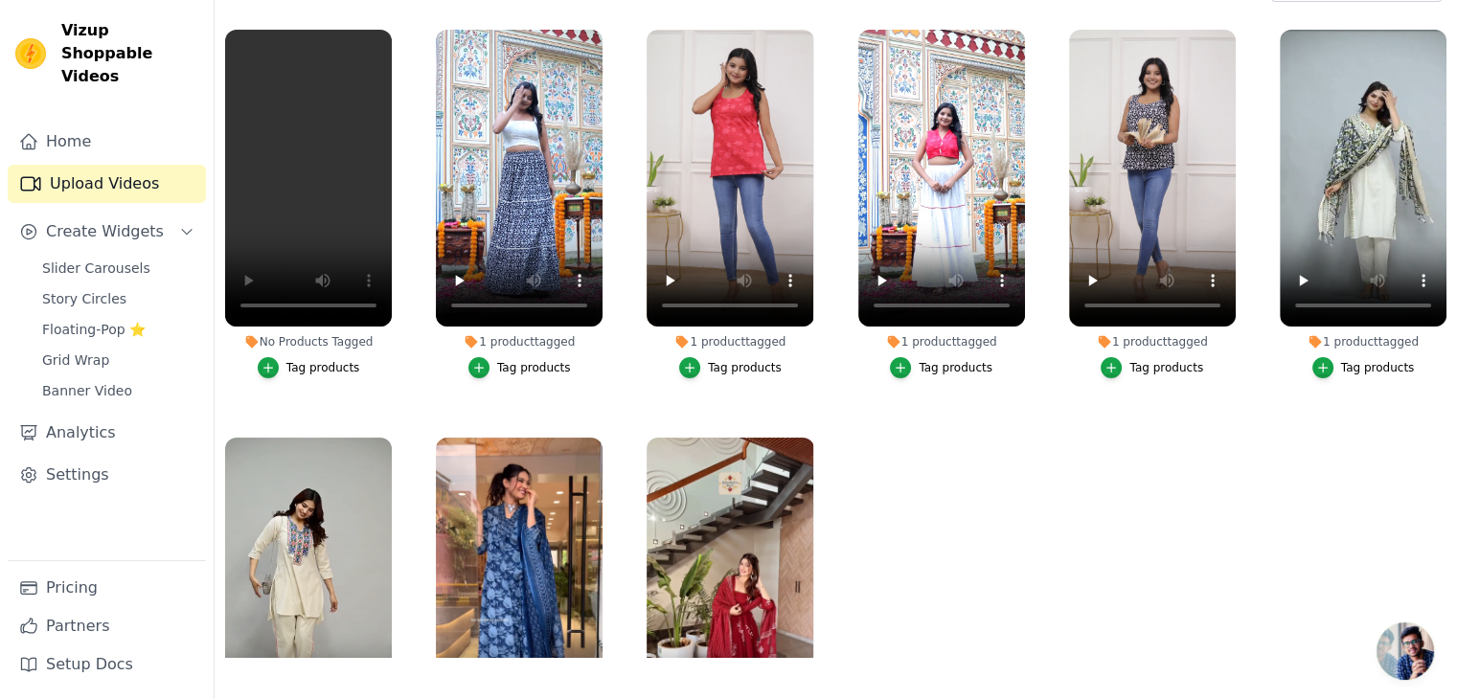
click at [311, 366] on div "Tag products" at bounding box center [323, 367] width 74 height 15
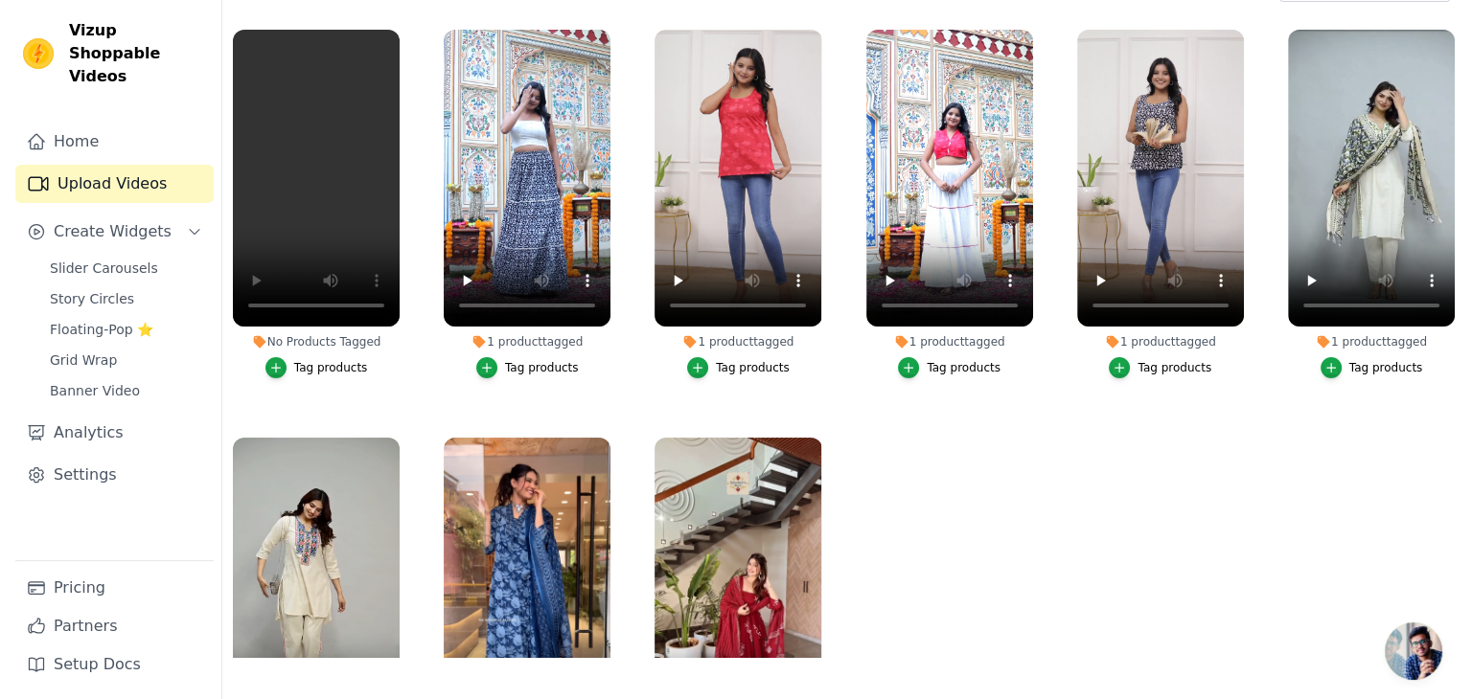
scroll to position [0, 0]
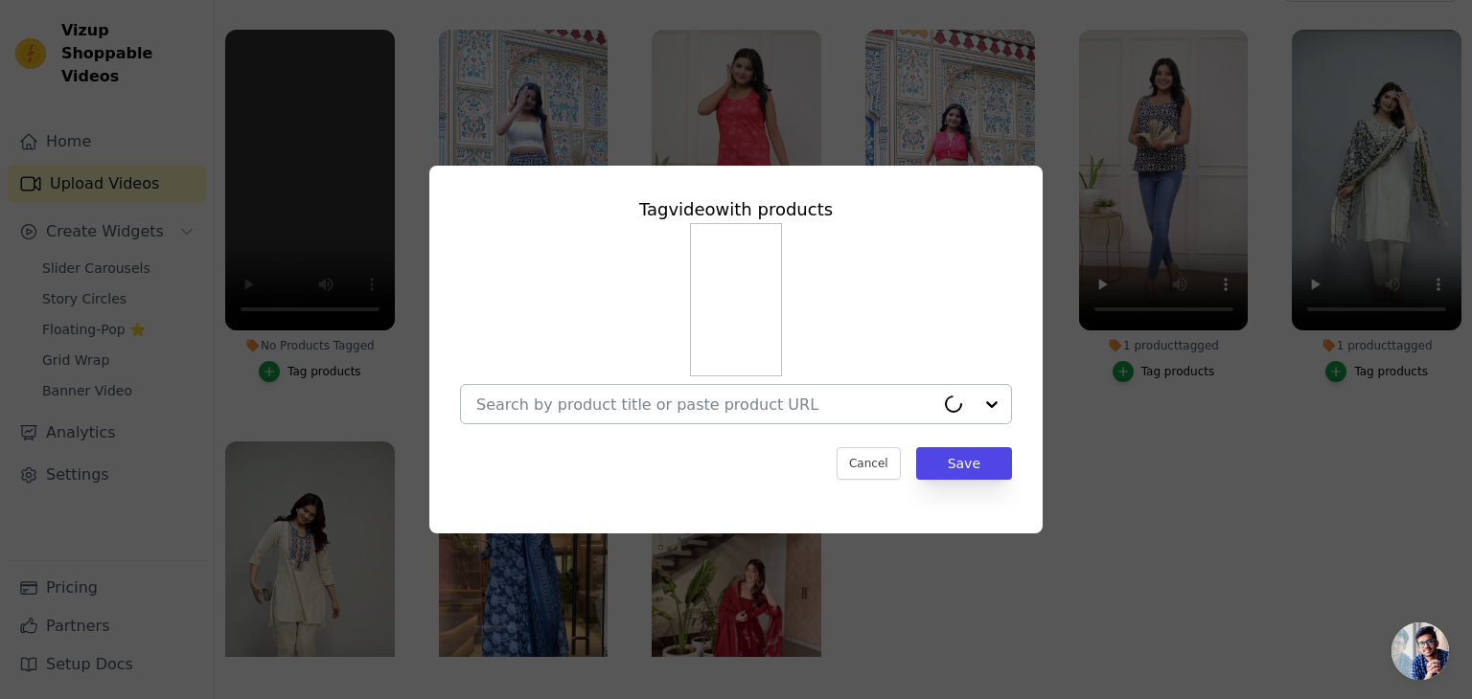
click at [597, 409] on input "No Products Tagged Tag video with products Cancel Save Tag products" at bounding box center [705, 405] width 458 height 18
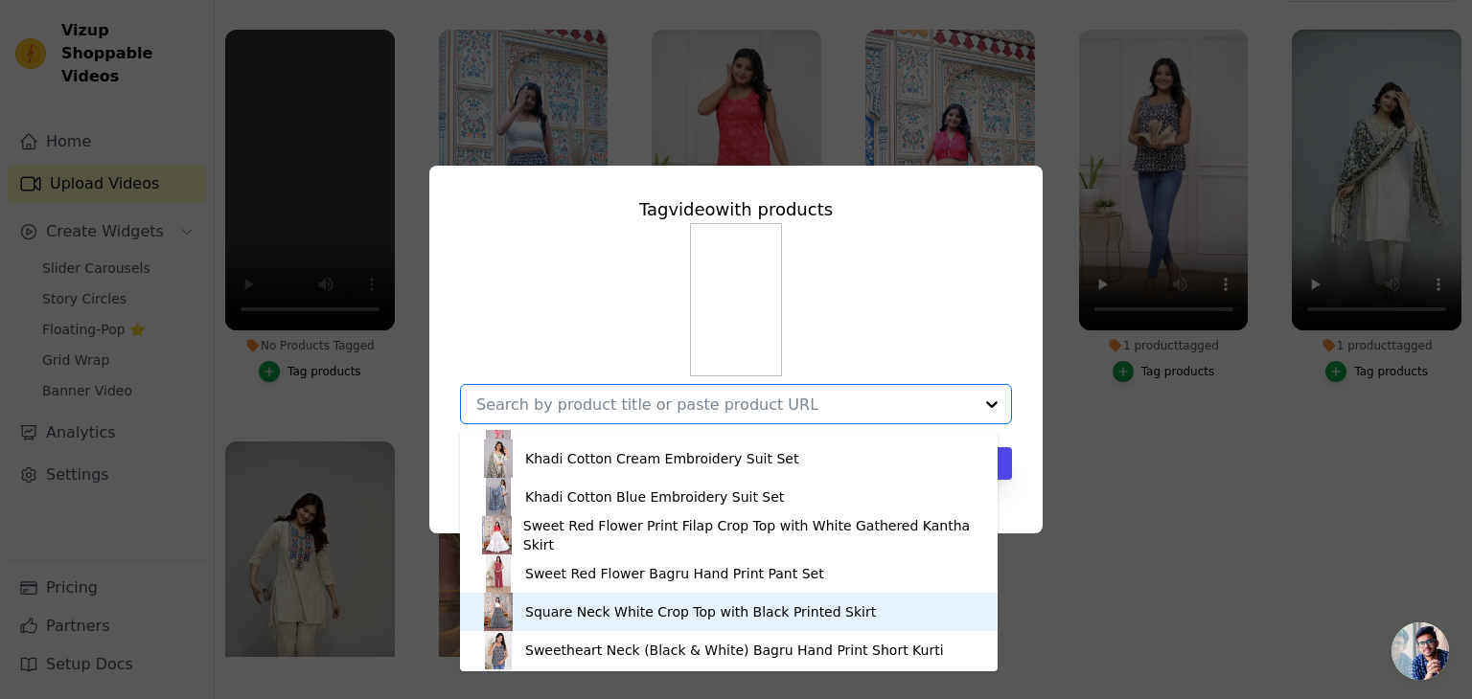
scroll to position [1297, 0]
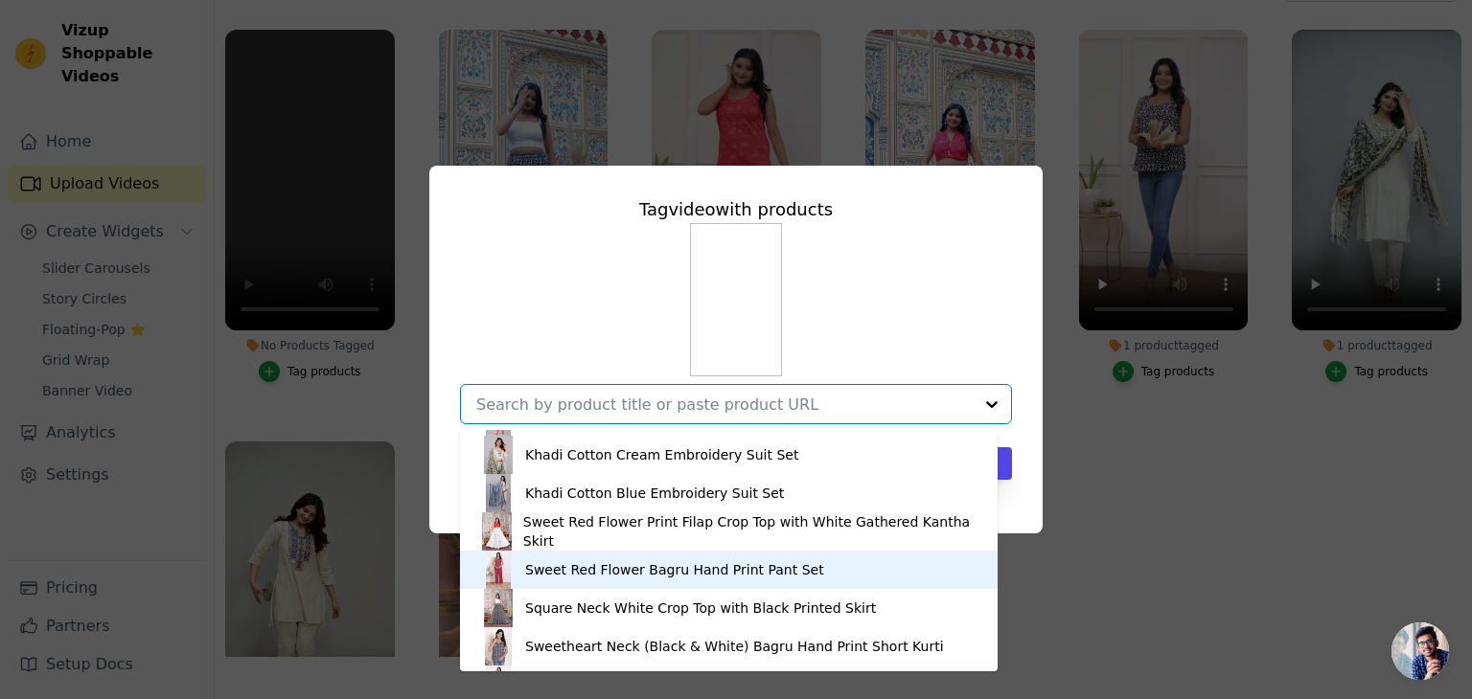
click at [607, 574] on div "Sweet Red Flower Bagru Hand Print Pant Set" at bounding box center [674, 569] width 299 height 19
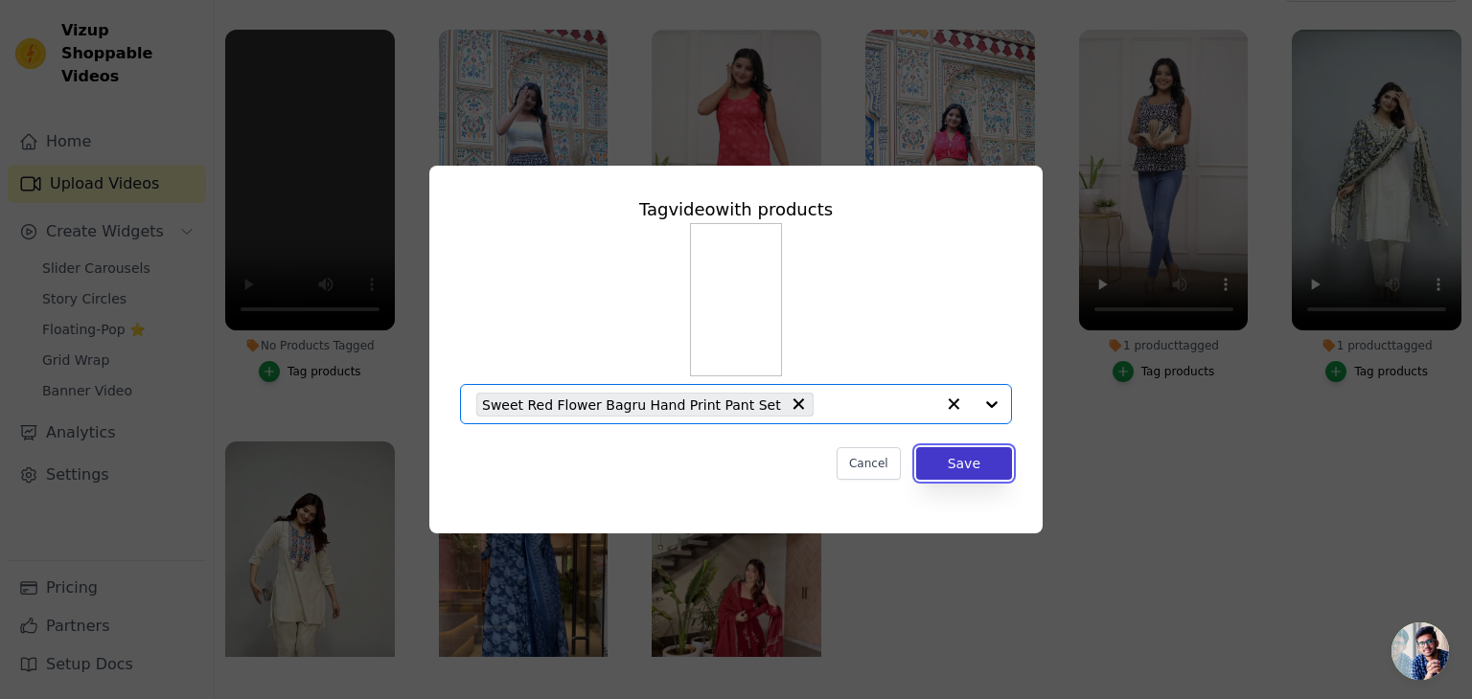
click at [971, 457] on button "Save" at bounding box center [964, 463] width 96 height 33
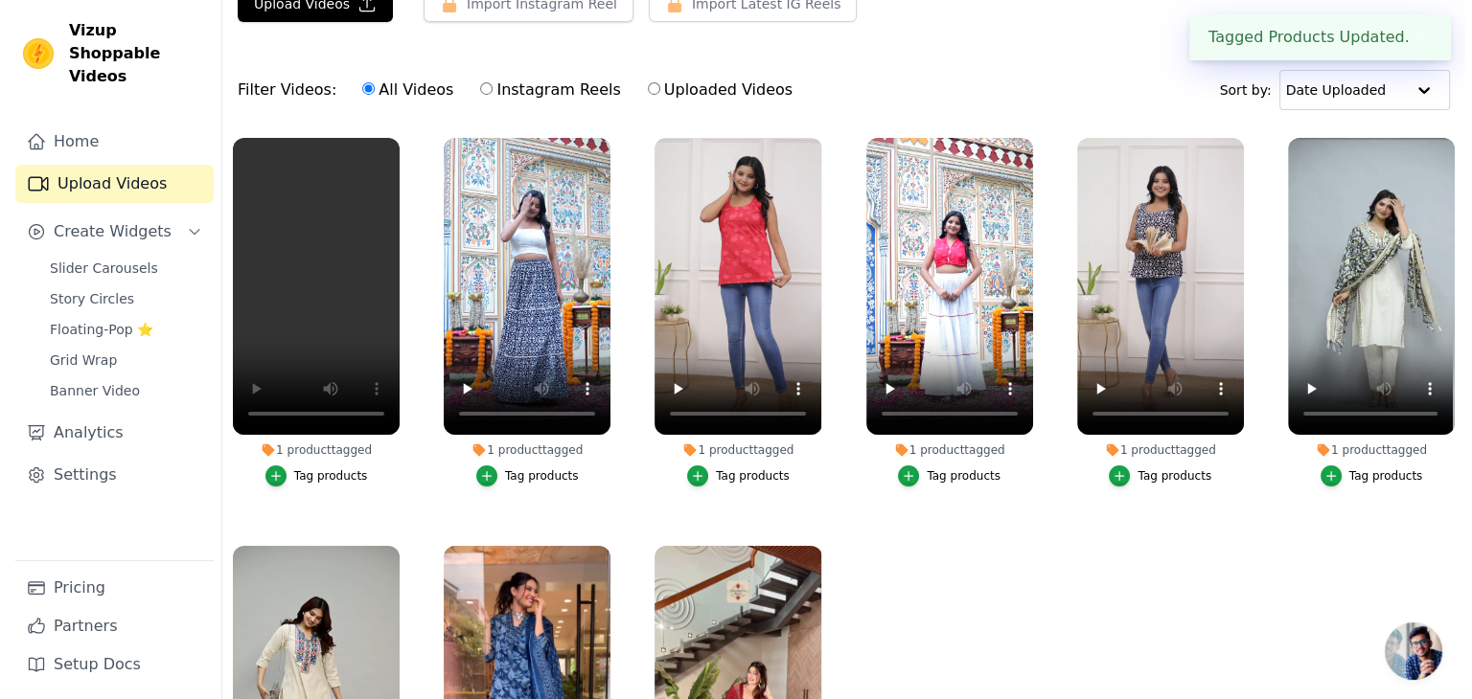
scroll to position [0, 0]
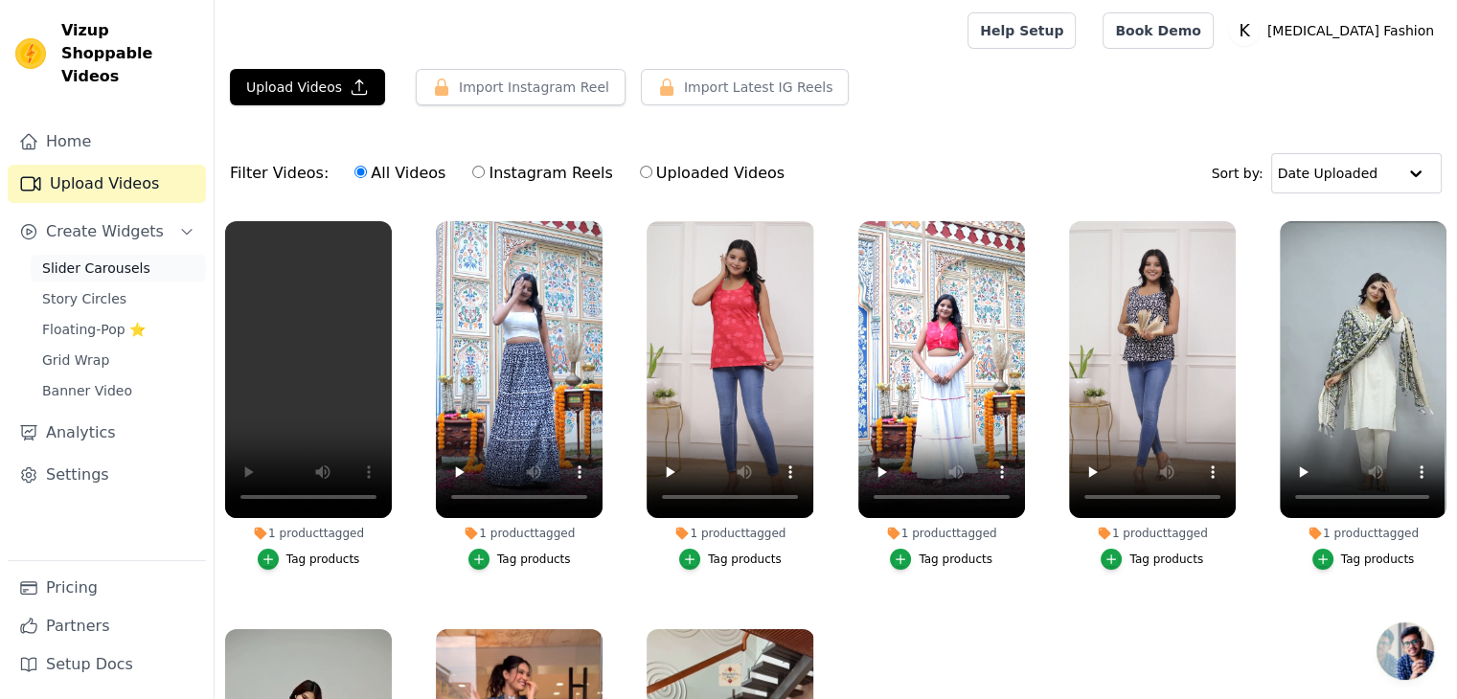
click at [75, 259] on span "Slider Carousels" at bounding box center [96, 268] width 108 height 19
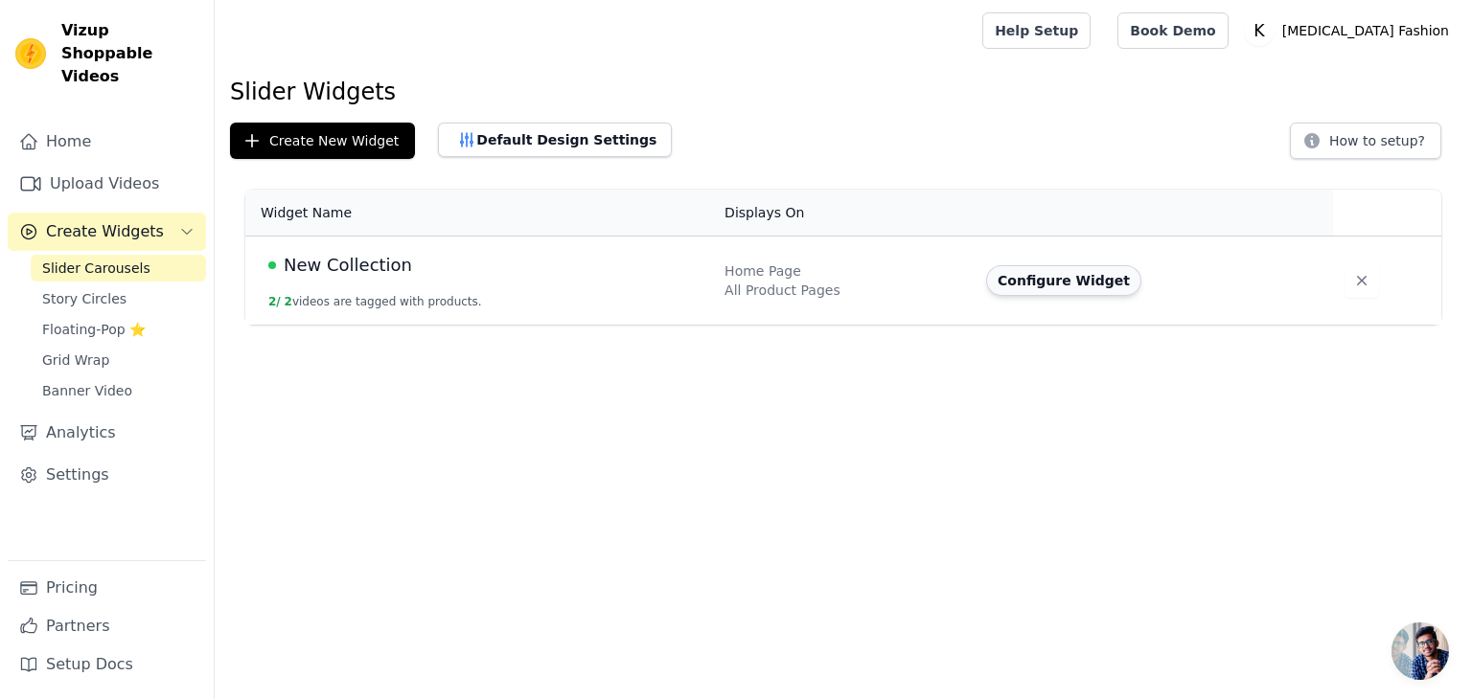
click at [1016, 279] on button "Configure Widget" at bounding box center [1063, 280] width 155 height 31
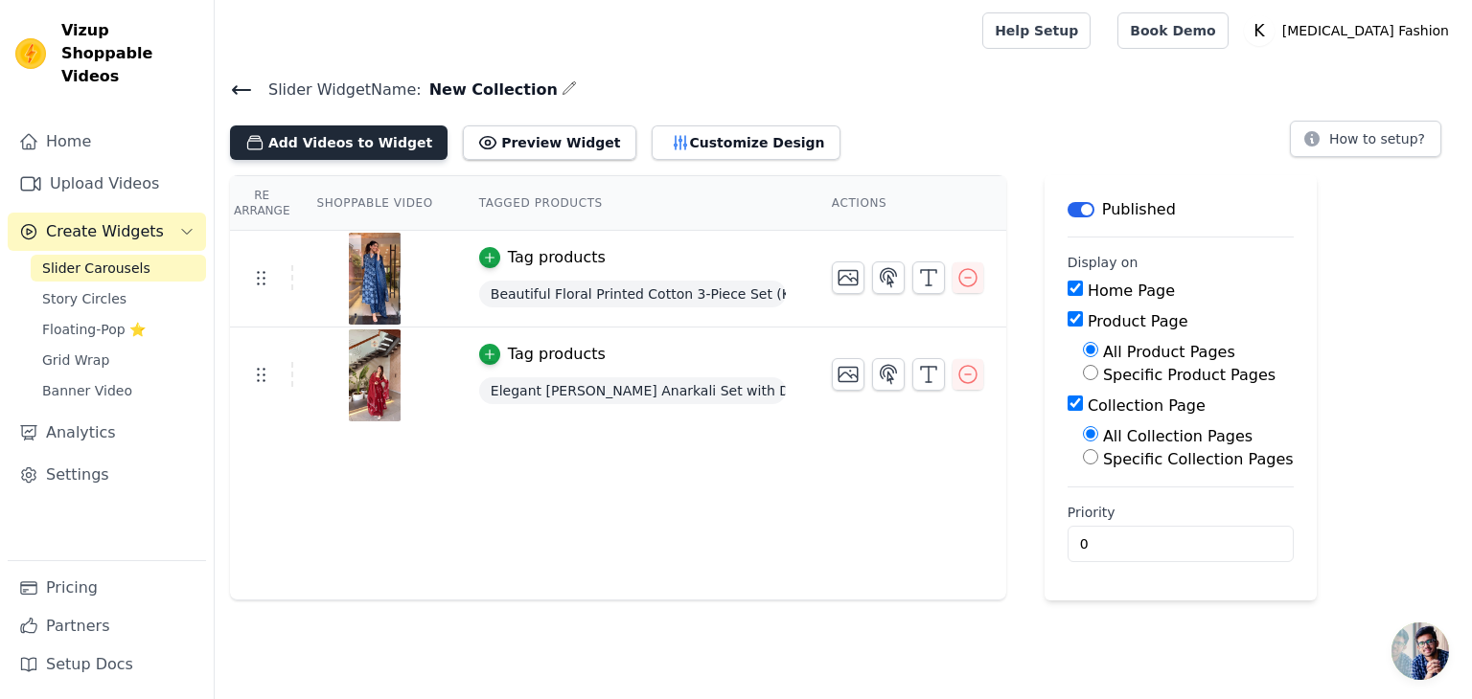
click at [378, 152] on button "Add Videos to Widget" at bounding box center [338, 143] width 217 height 34
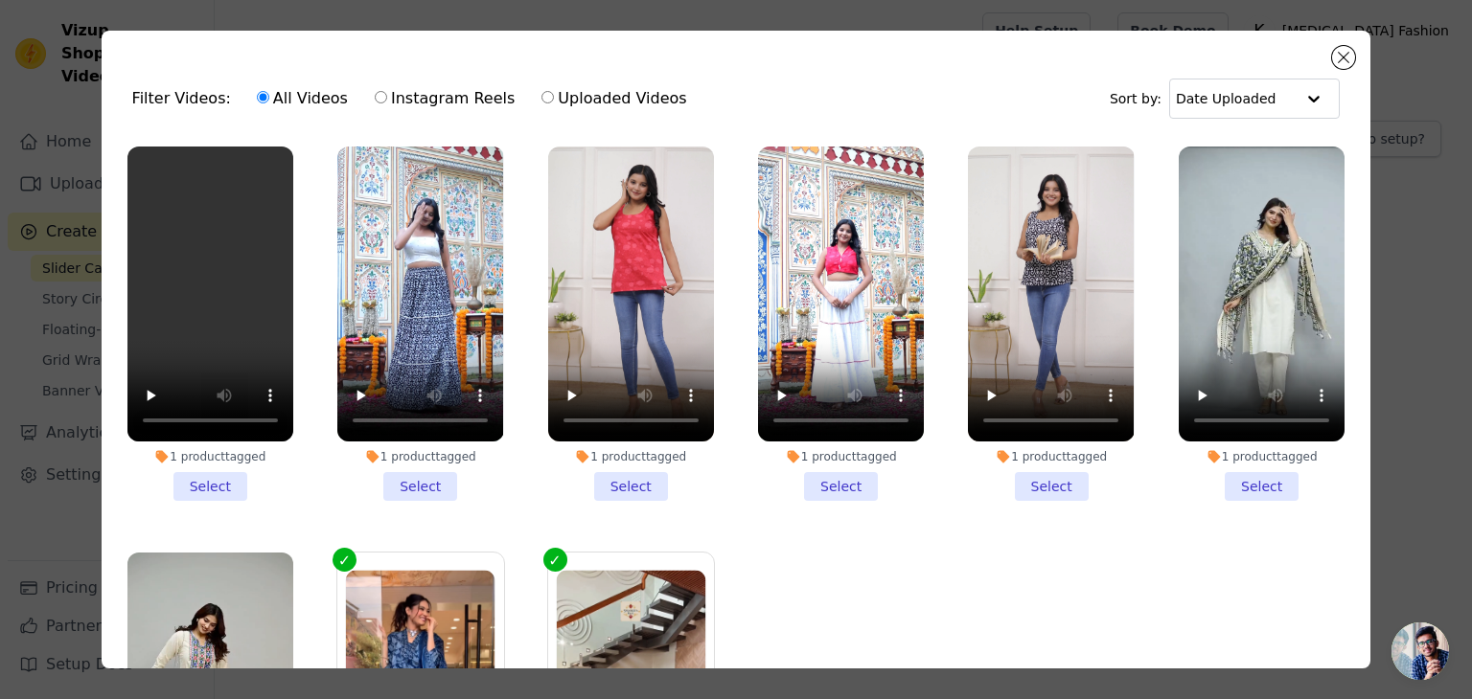
click at [227, 484] on li "1 product tagged Select" at bounding box center [210, 324] width 166 height 354
click at [0, 0] on input "1 product tagged Select" at bounding box center [0, 0] width 0 height 0
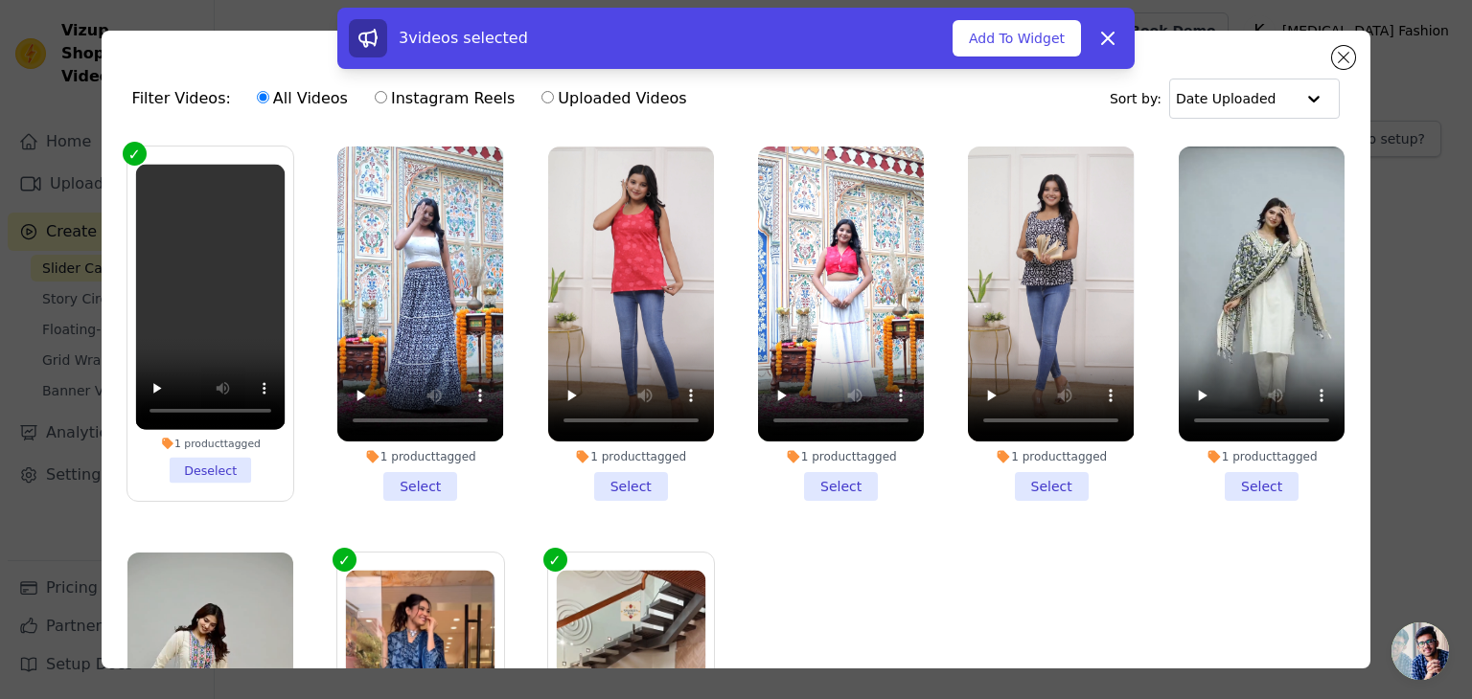
click at [430, 476] on li "1 product tagged Select" at bounding box center [420, 324] width 166 height 354
click at [0, 0] on input "1 product tagged Select" at bounding box center [0, 0] width 0 height 0
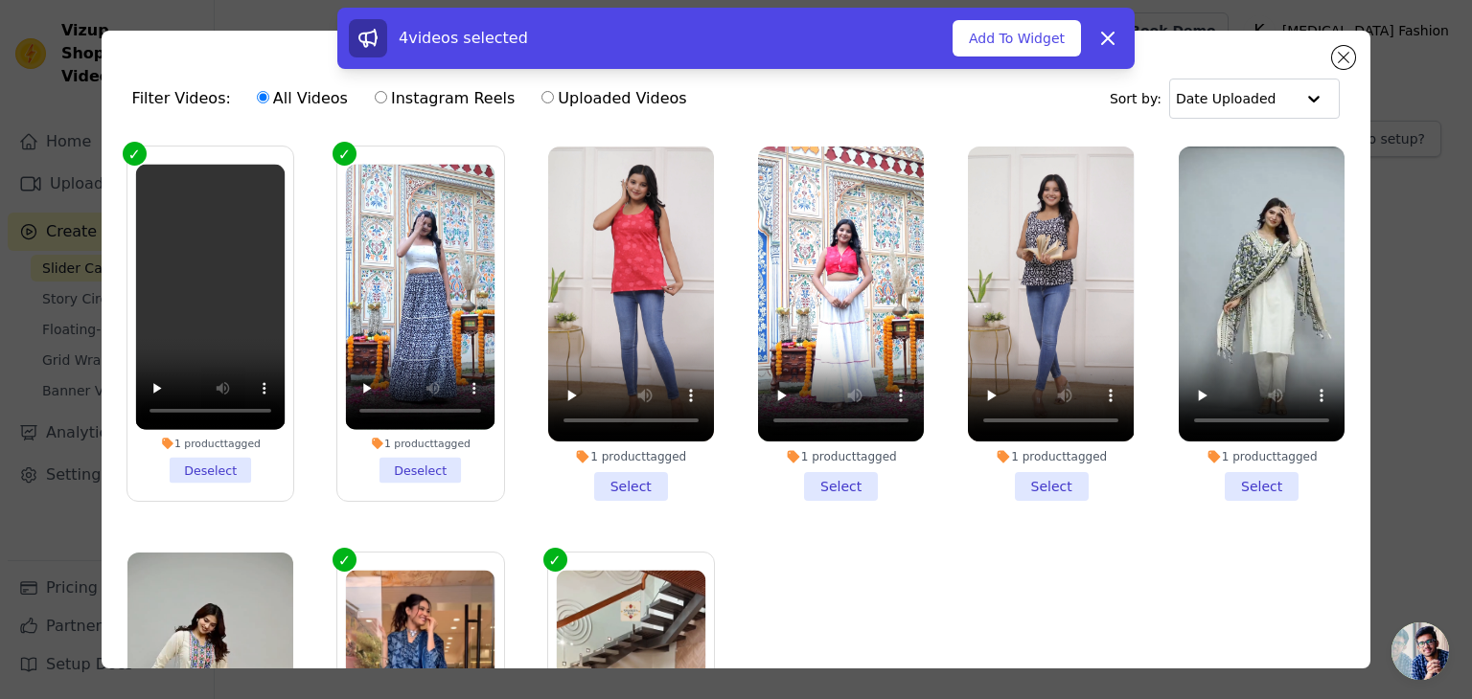
click at [655, 482] on li "1 product tagged Select" at bounding box center [631, 324] width 166 height 354
click at [0, 0] on input "1 product tagged Select" at bounding box center [0, 0] width 0 height 0
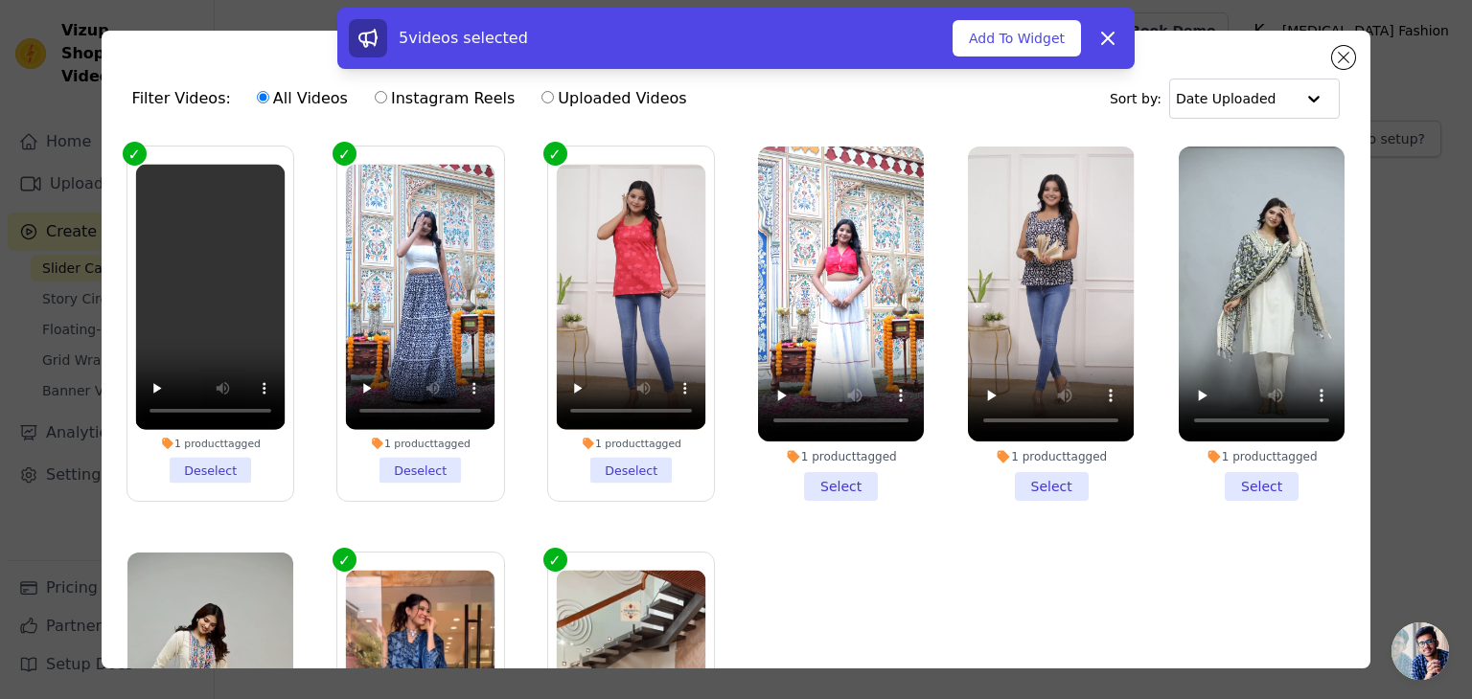
click at [817, 490] on li "1 product tagged Select" at bounding box center [841, 324] width 166 height 354
click at [0, 0] on input "1 product tagged Select" at bounding box center [0, 0] width 0 height 0
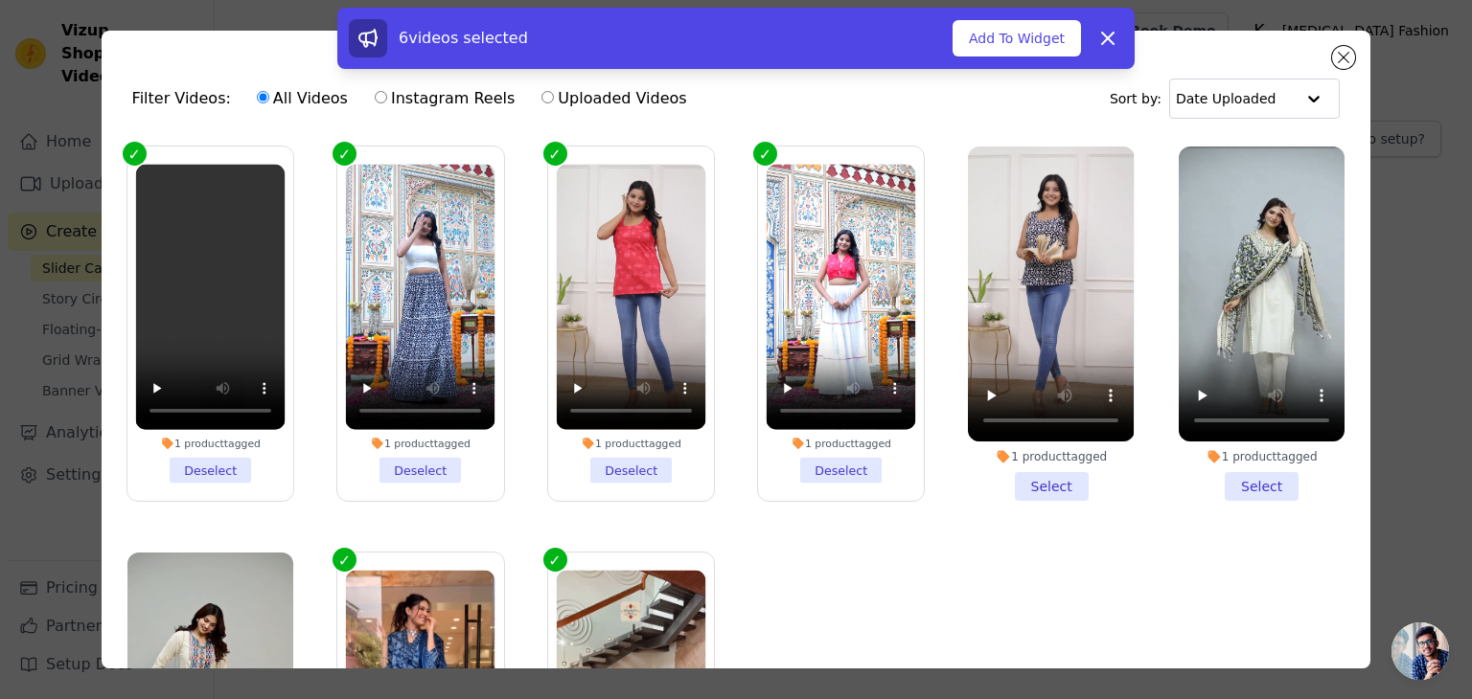
click at [1016, 480] on li "1 product tagged Select" at bounding box center [1051, 324] width 166 height 354
click at [0, 0] on input "1 product tagged Select" at bounding box center [0, 0] width 0 height 0
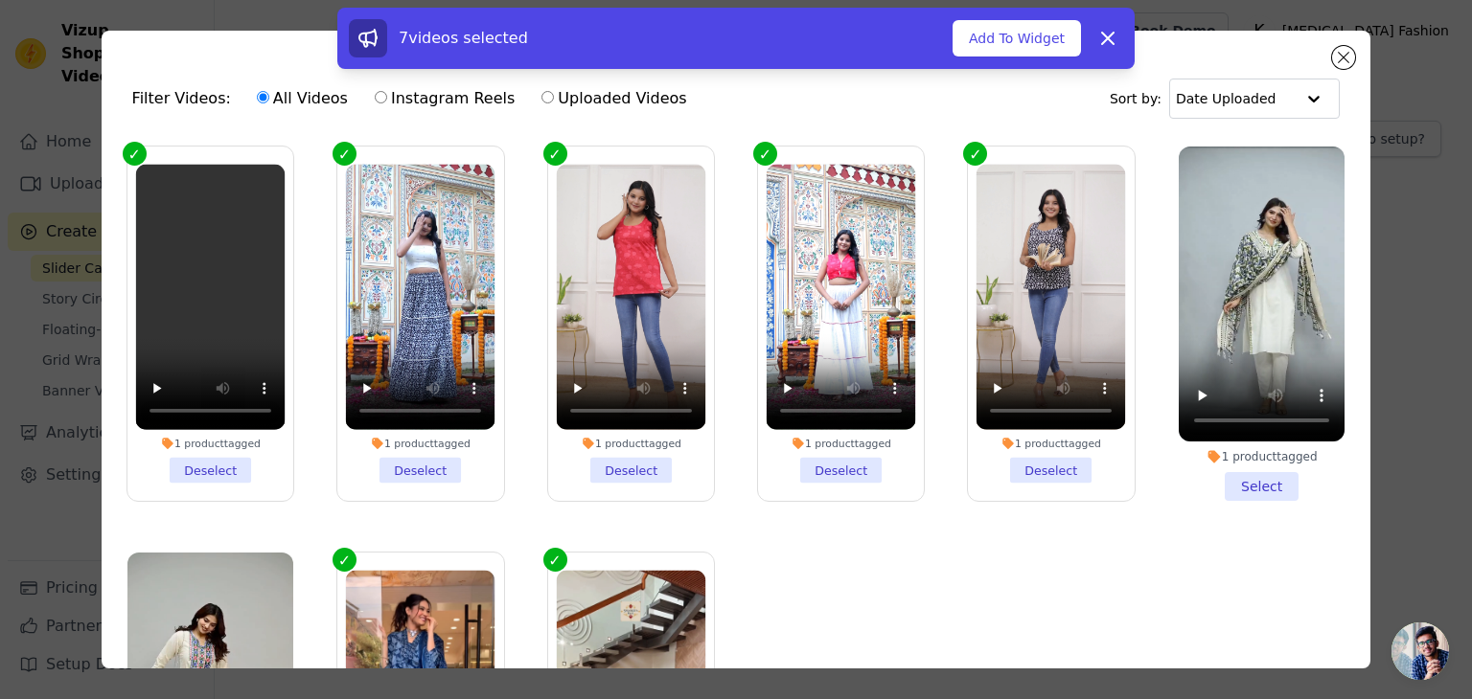
click at [1249, 484] on li "1 product tagged Select" at bounding box center [1261, 324] width 166 height 354
click at [0, 0] on input "1 product tagged Select" at bounding box center [0, 0] width 0 height 0
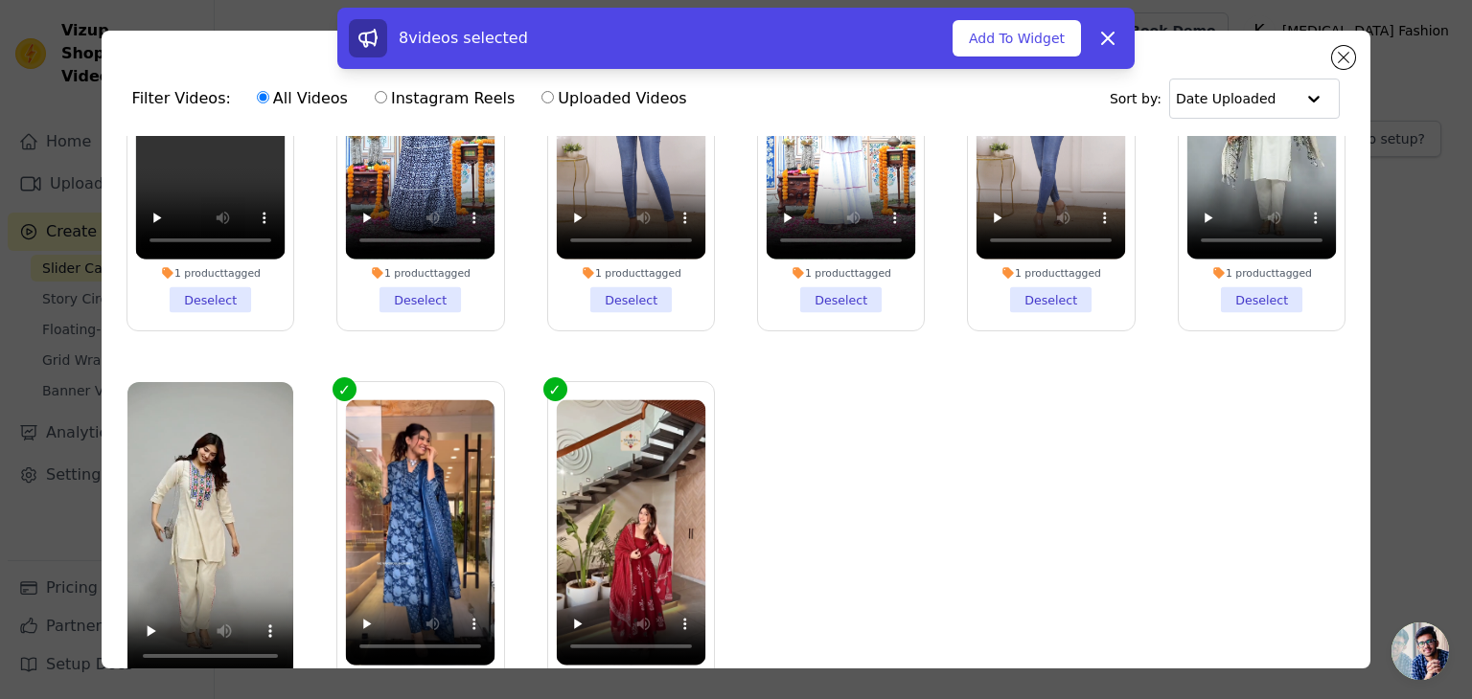
scroll to position [166, 0]
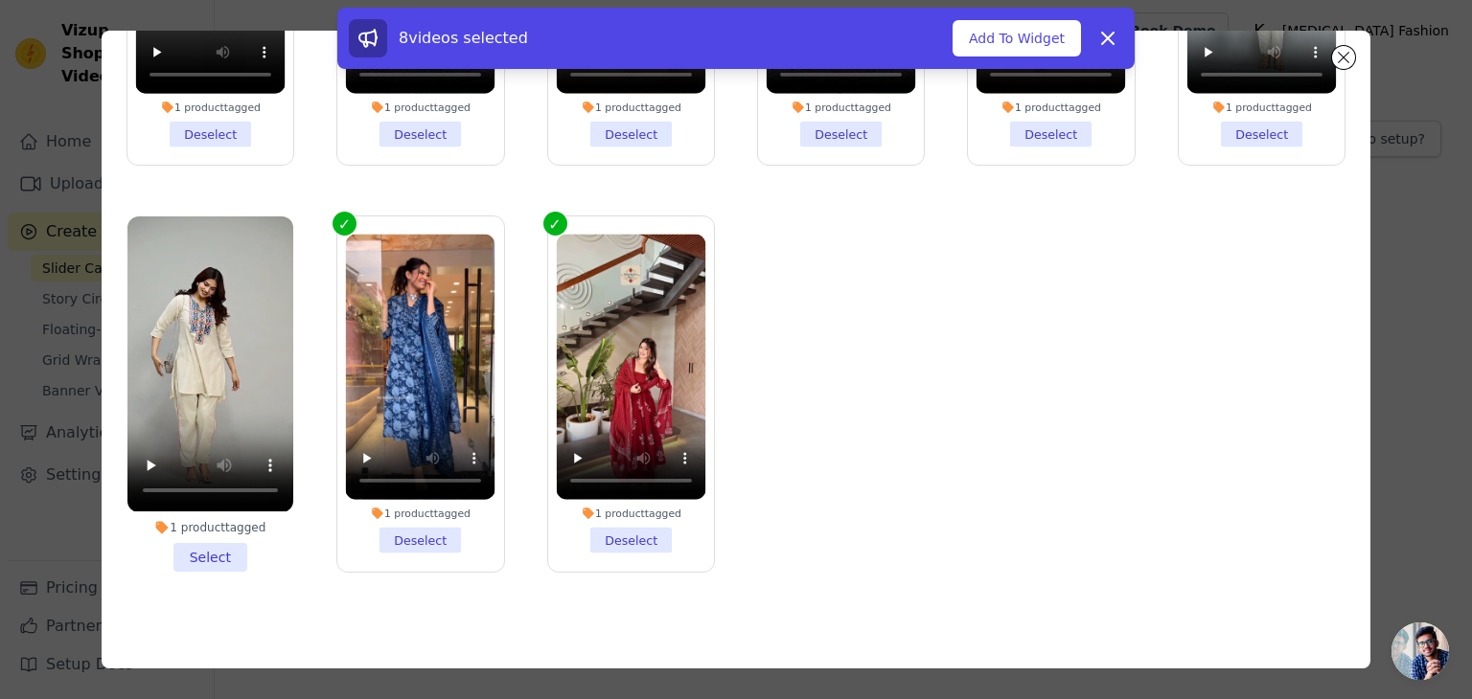
click at [207, 545] on li "1 product tagged Select" at bounding box center [210, 394] width 166 height 354
click at [0, 0] on input "1 product tagged Select" at bounding box center [0, 0] width 0 height 0
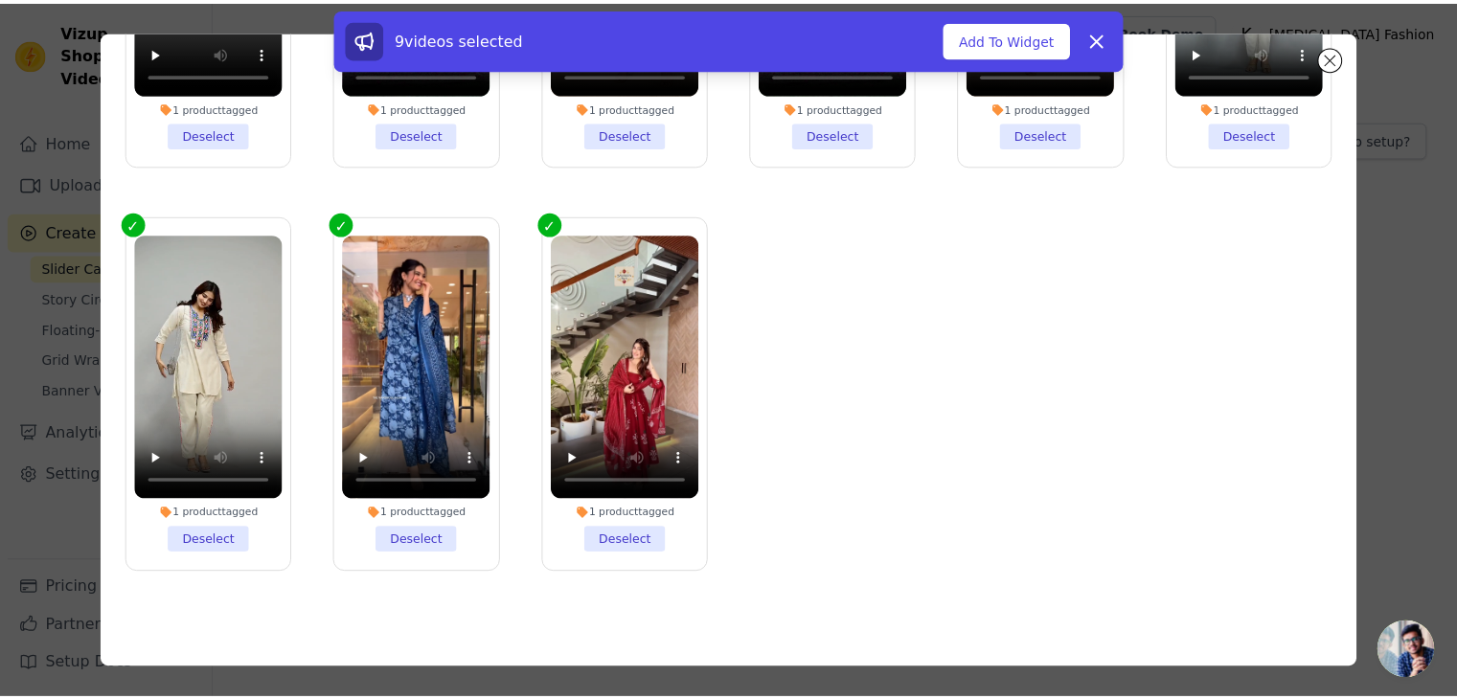
scroll to position [0, 0]
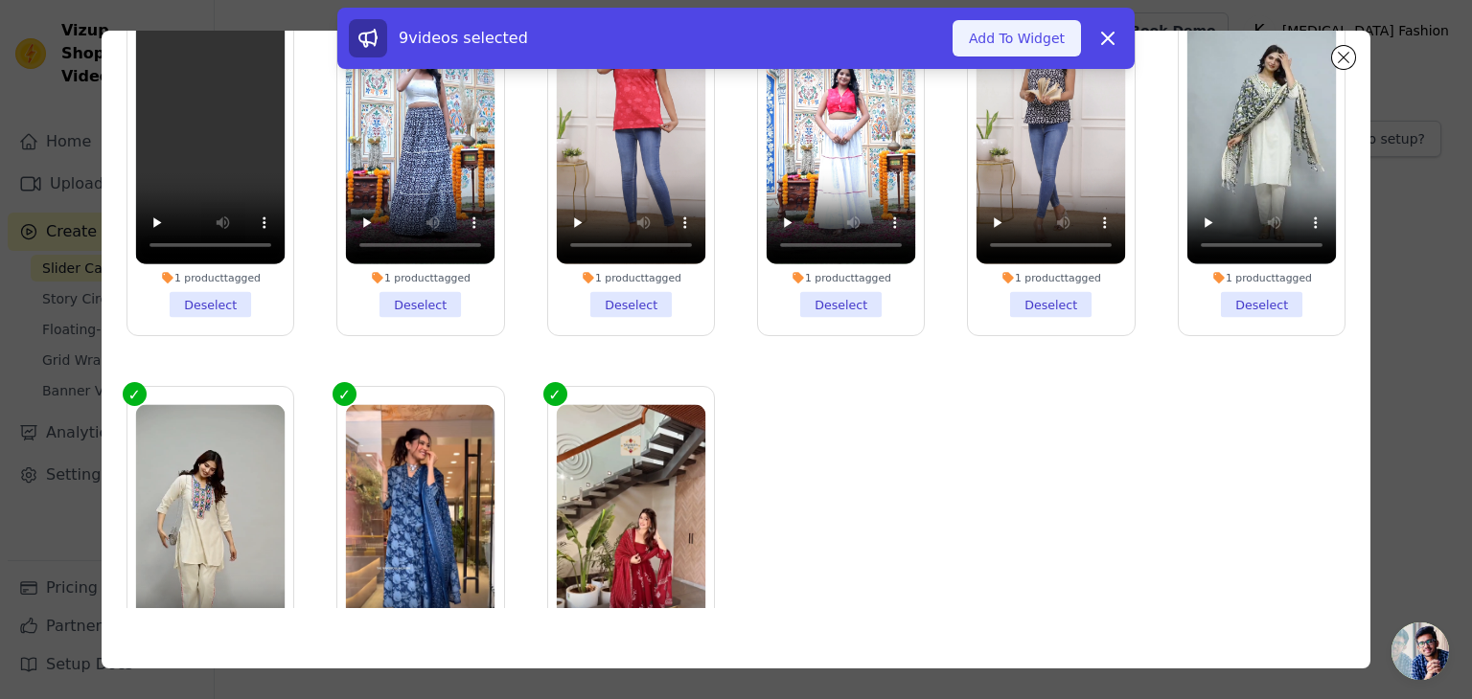
click at [975, 47] on button "Add To Widget" at bounding box center [1016, 38] width 128 height 36
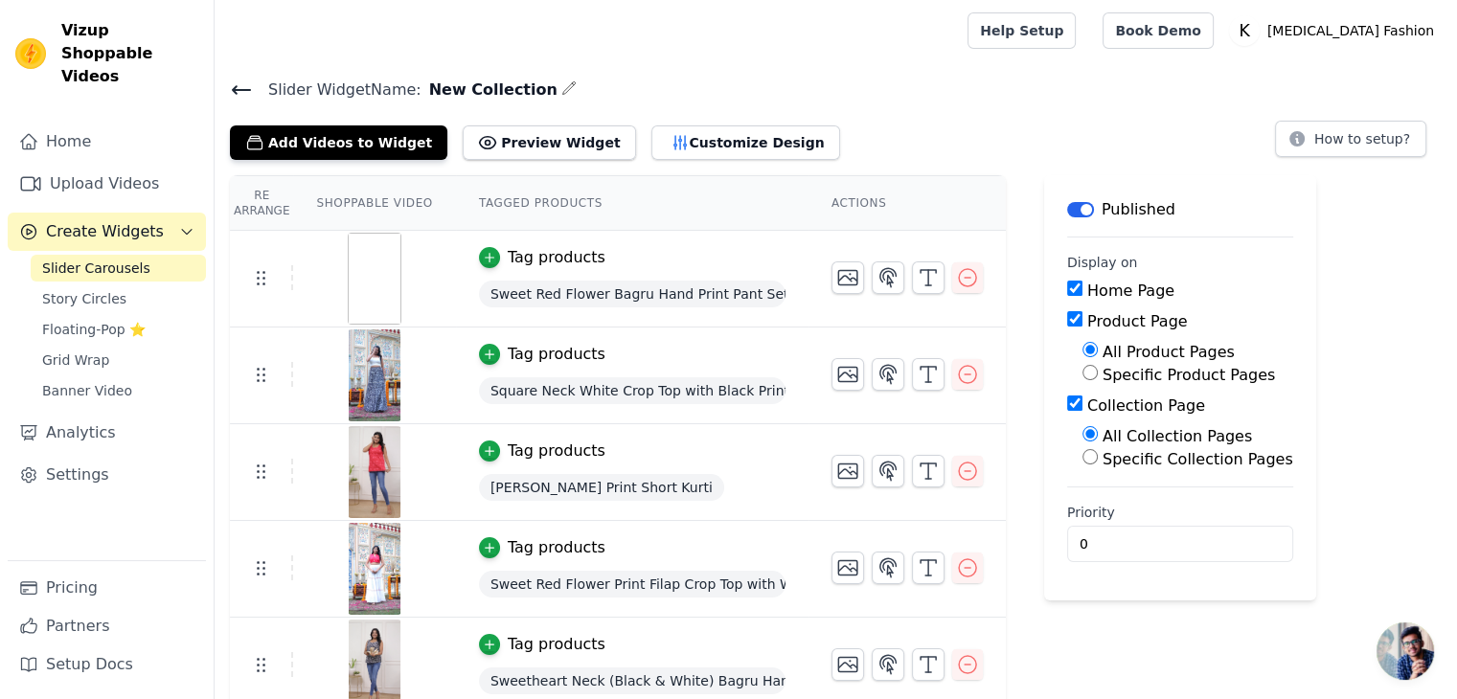
click at [245, 89] on icon at bounding box center [241, 90] width 17 height 8
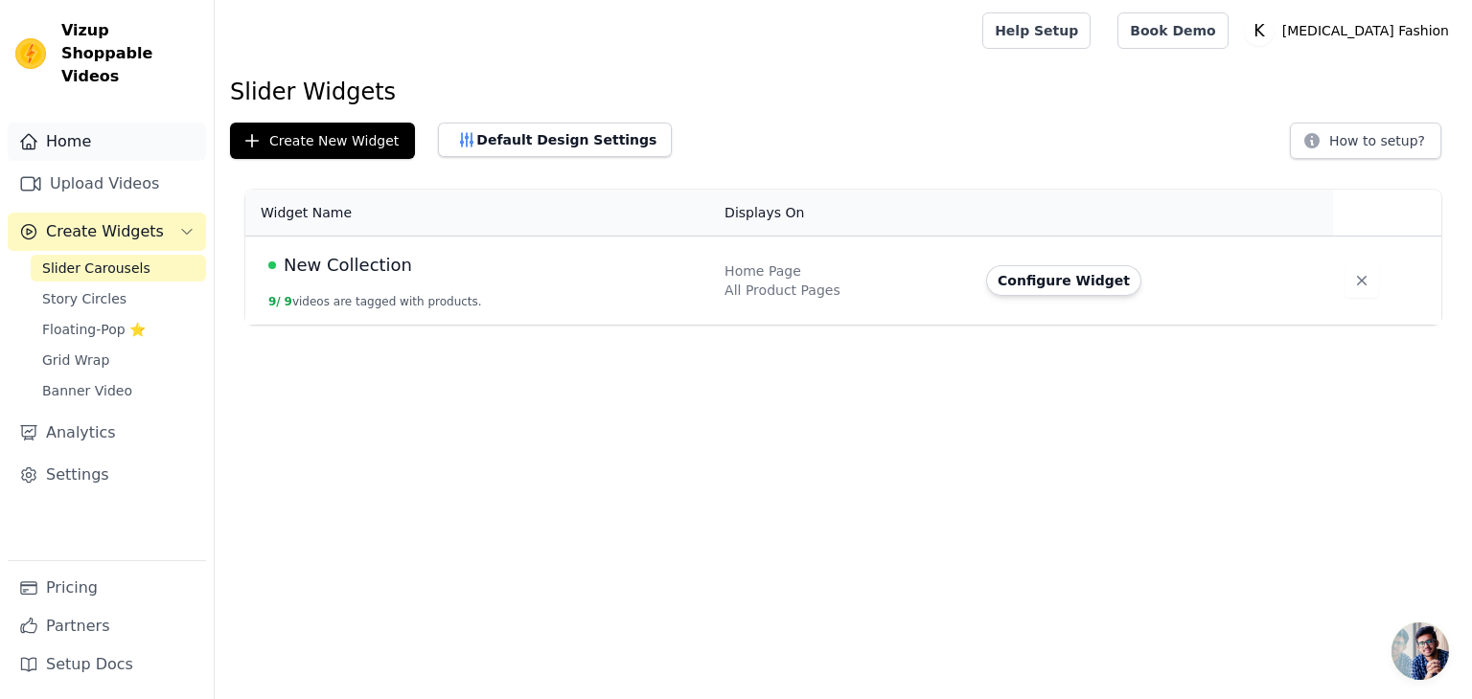
click at [72, 123] on link "Home" at bounding box center [107, 142] width 198 height 38
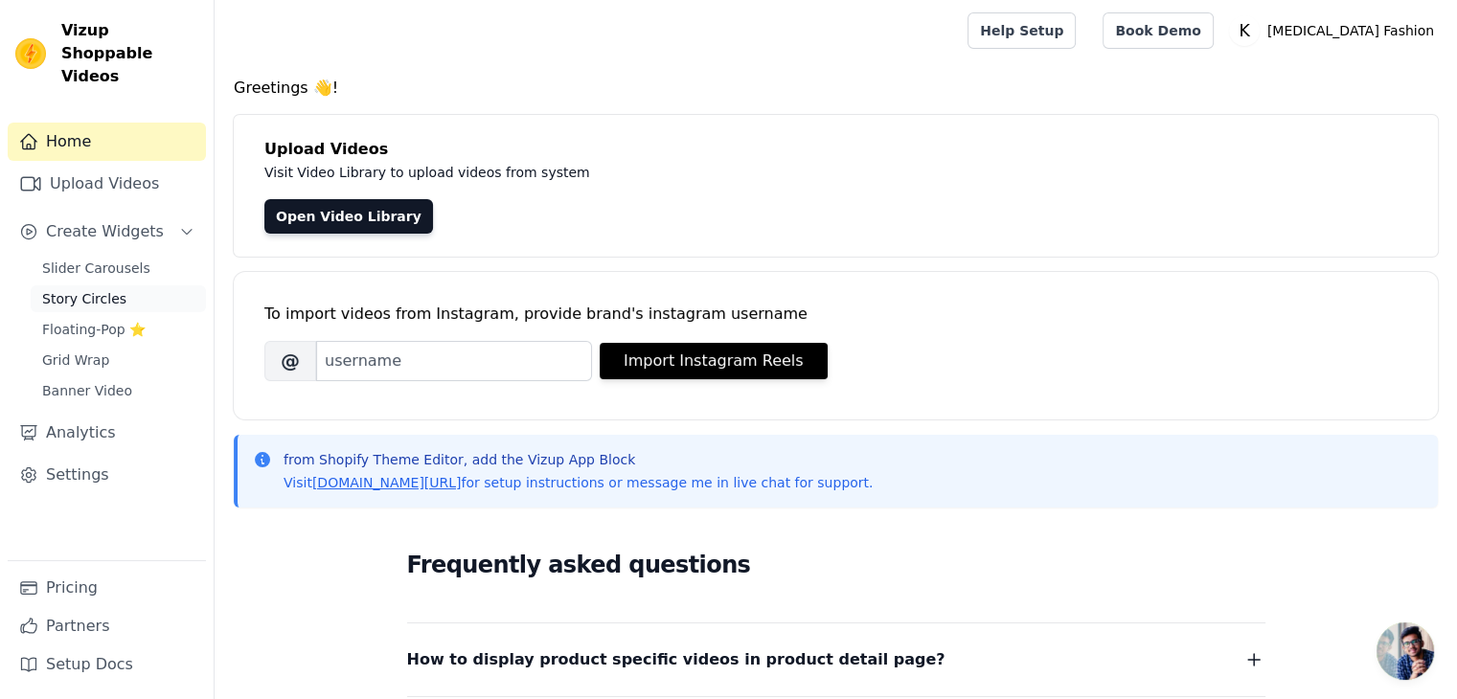
click at [72, 289] on span "Story Circles" at bounding box center [84, 298] width 84 height 19
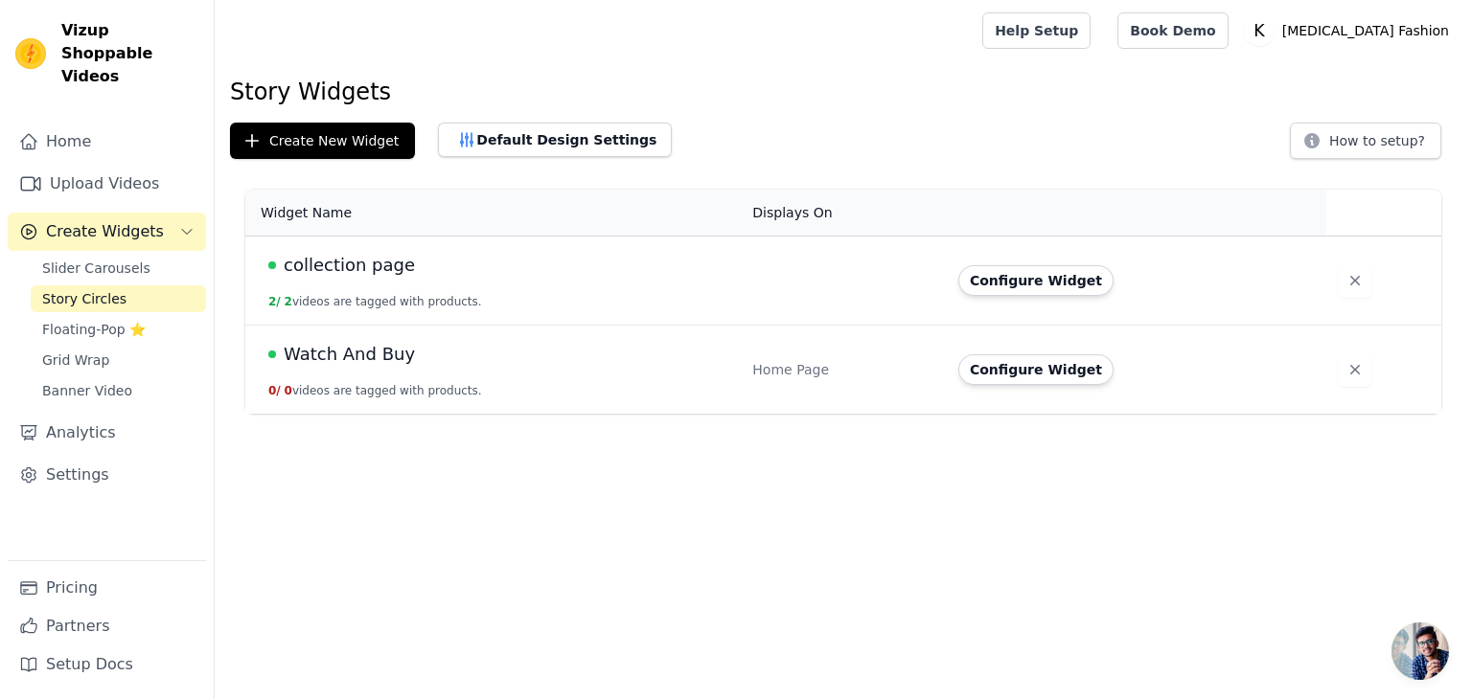
click at [1053, 296] on td "Configure Widget" at bounding box center [1136, 281] width 379 height 89
click at [1043, 285] on button "Configure Widget" at bounding box center [1035, 280] width 155 height 31
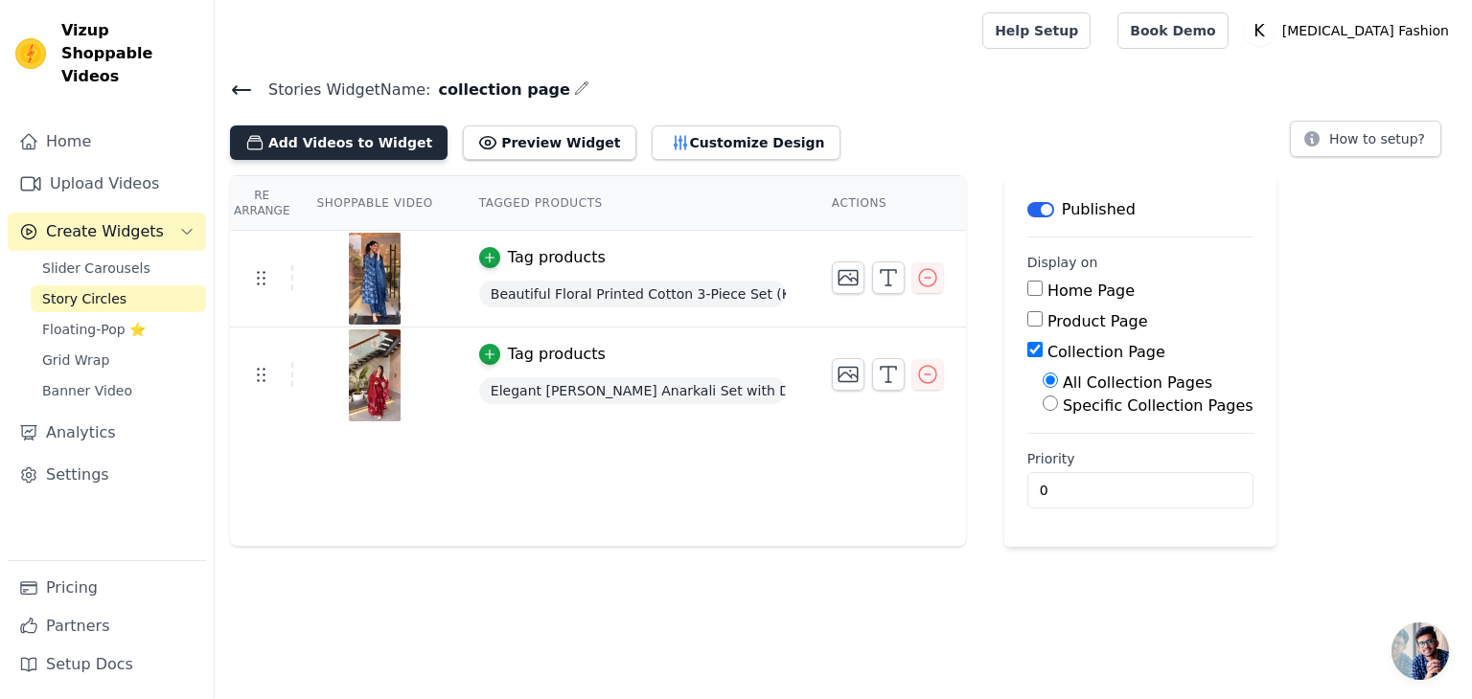
click at [310, 135] on button "Add Videos to Widget" at bounding box center [338, 143] width 217 height 34
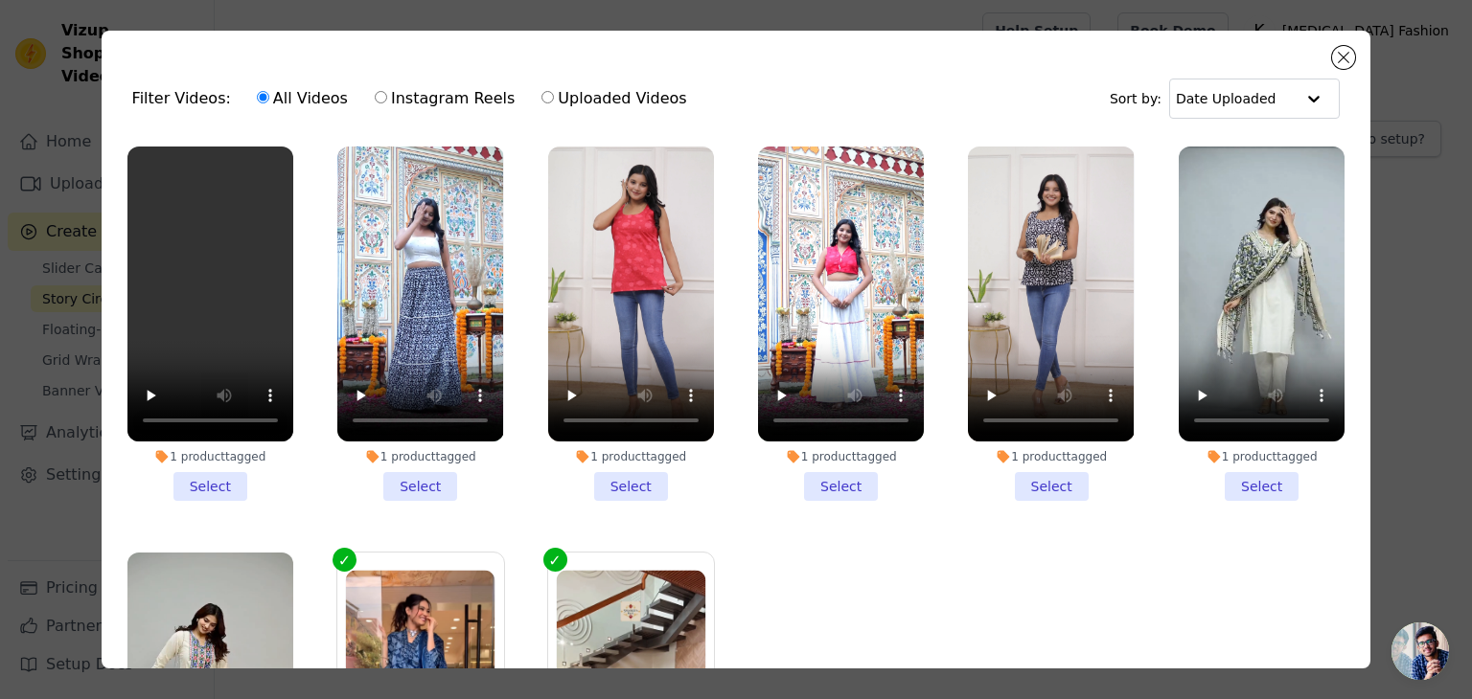
click at [218, 489] on li "1 product tagged Select" at bounding box center [210, 324] width 166 height 354
click at [0, 0] on input "1 product tagged Select" at bounding box center [0, 0] width 0 height 0
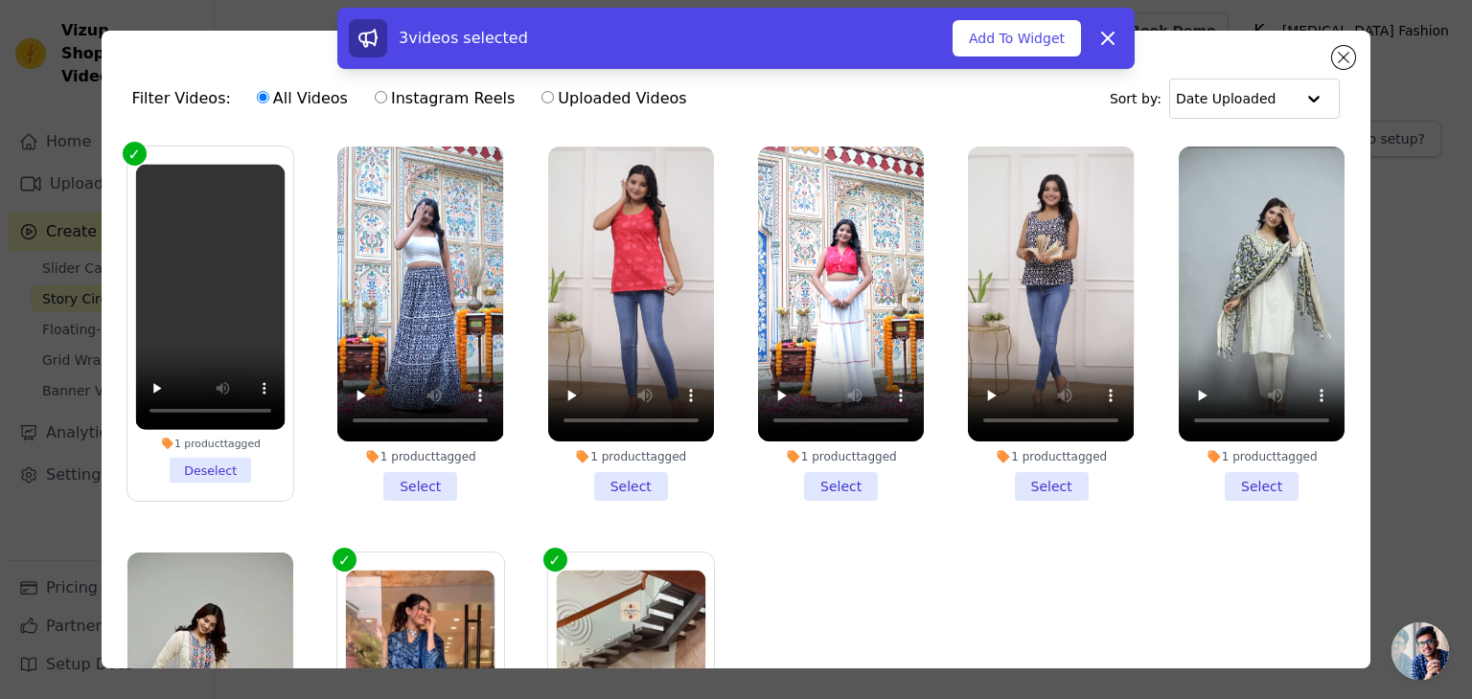
click at [376, 475] on li "1 product tagged Select" at bounding box center [420, 324] width 166 height 354
click at [0, 0] on input "1 product tagged Select" at bounding box center [0, 0] width 0 height 0
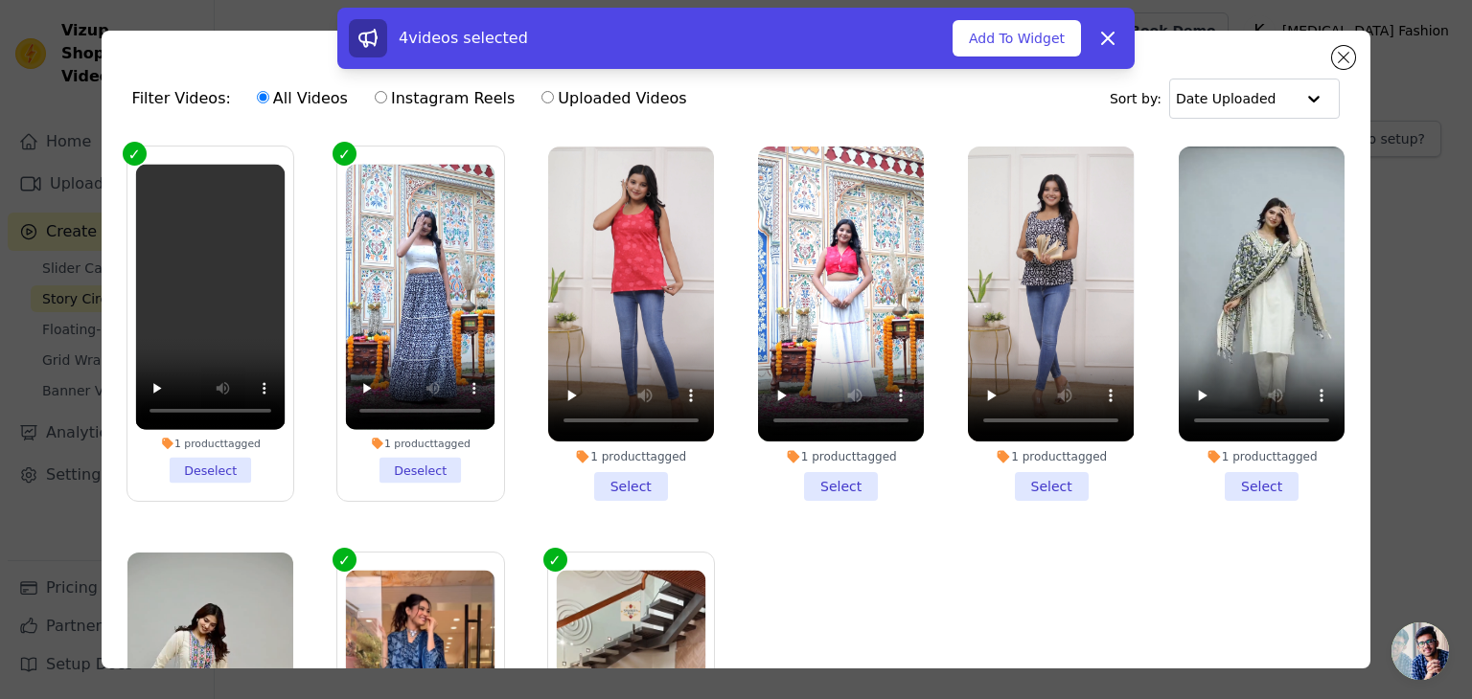
click at [616, 472] on li "1 product tagged Select" at bounding box center [631, 324] width 166 height 354
click at [0, 0] on input "1 product tagged Select" at bounding box center [0, 0] width 0 height 0
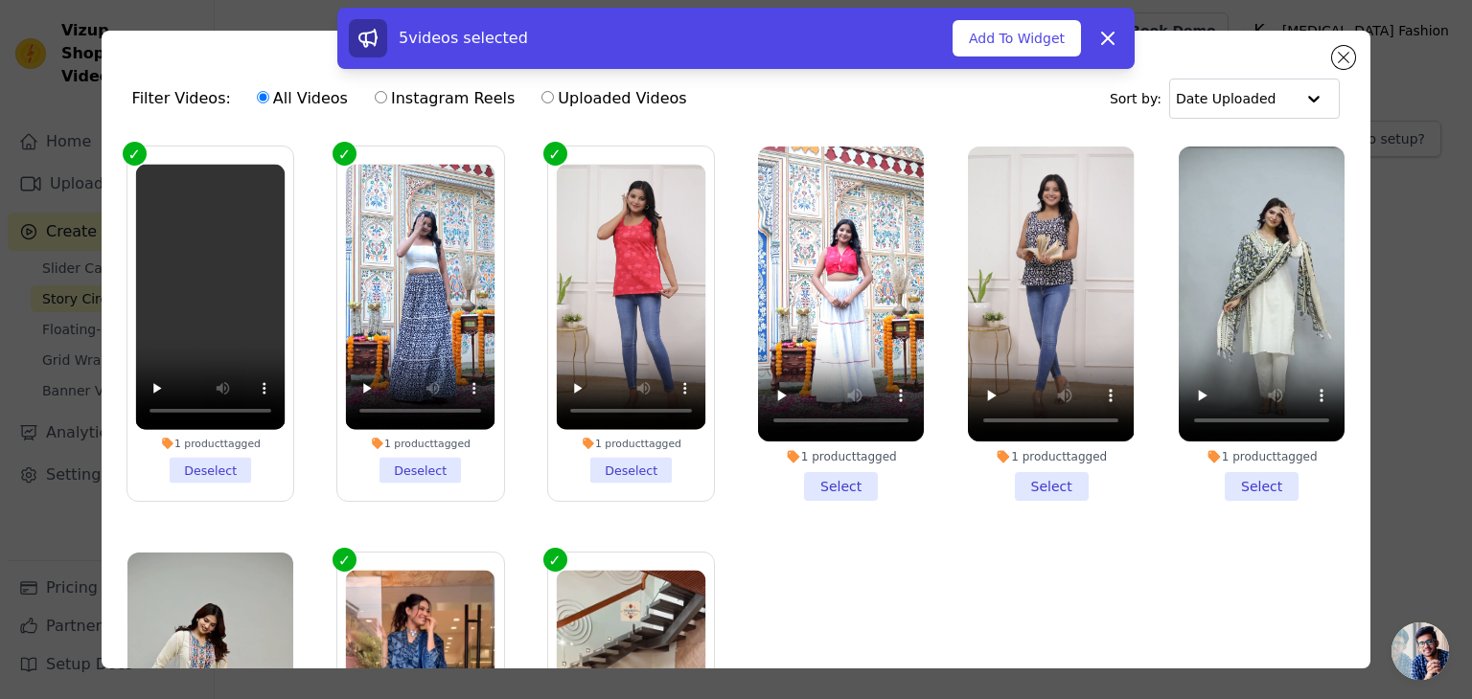
click at [845, 482] on li "1 product tagged Select" at bounding box center [841, 324] width 166 height 354
click at [0, 0] on input "1 product tagged Select" at bounding box center [0, 0] width 0 height 0
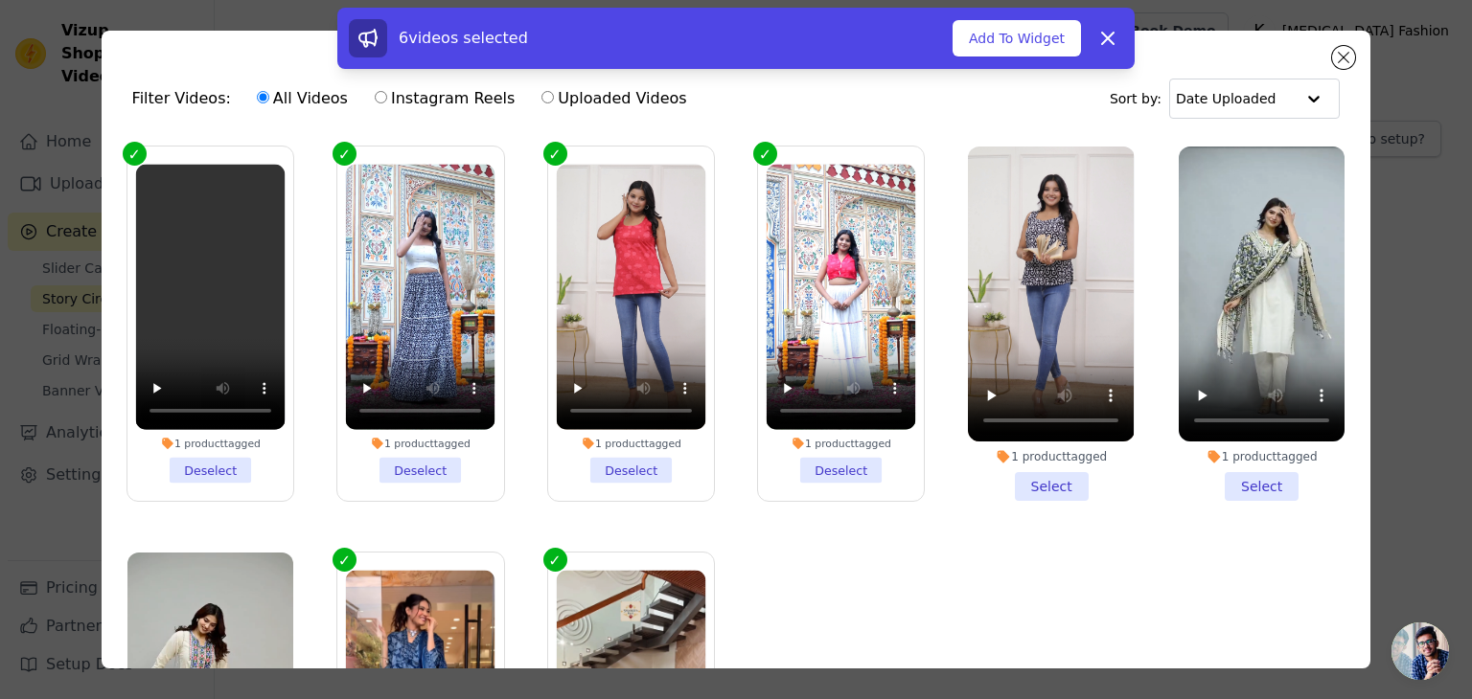
click at [1028, 475] on li "1 product tagged Select" at bounding box center [1051, 324] width 166 height 354
click at [0, 0] on input "1 product tagged Select" at bounding box center [0, 0] width 0 height 0
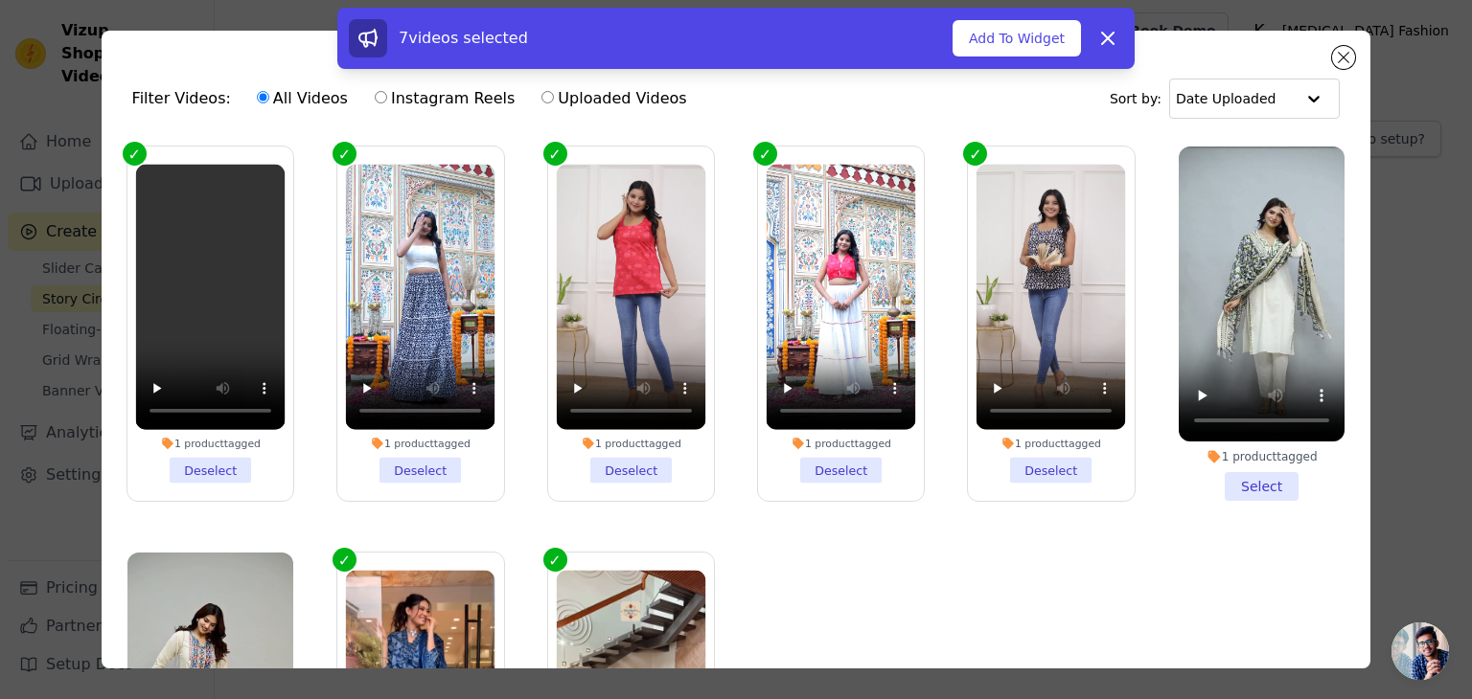
click at [1236, 481] on li "1 product tagged Select" at bounding box center [1261, 324] width 166 height 354
click at [0, 0] on input "1 product tagged Select" at bounding box center [0, 0] width 0 height 0
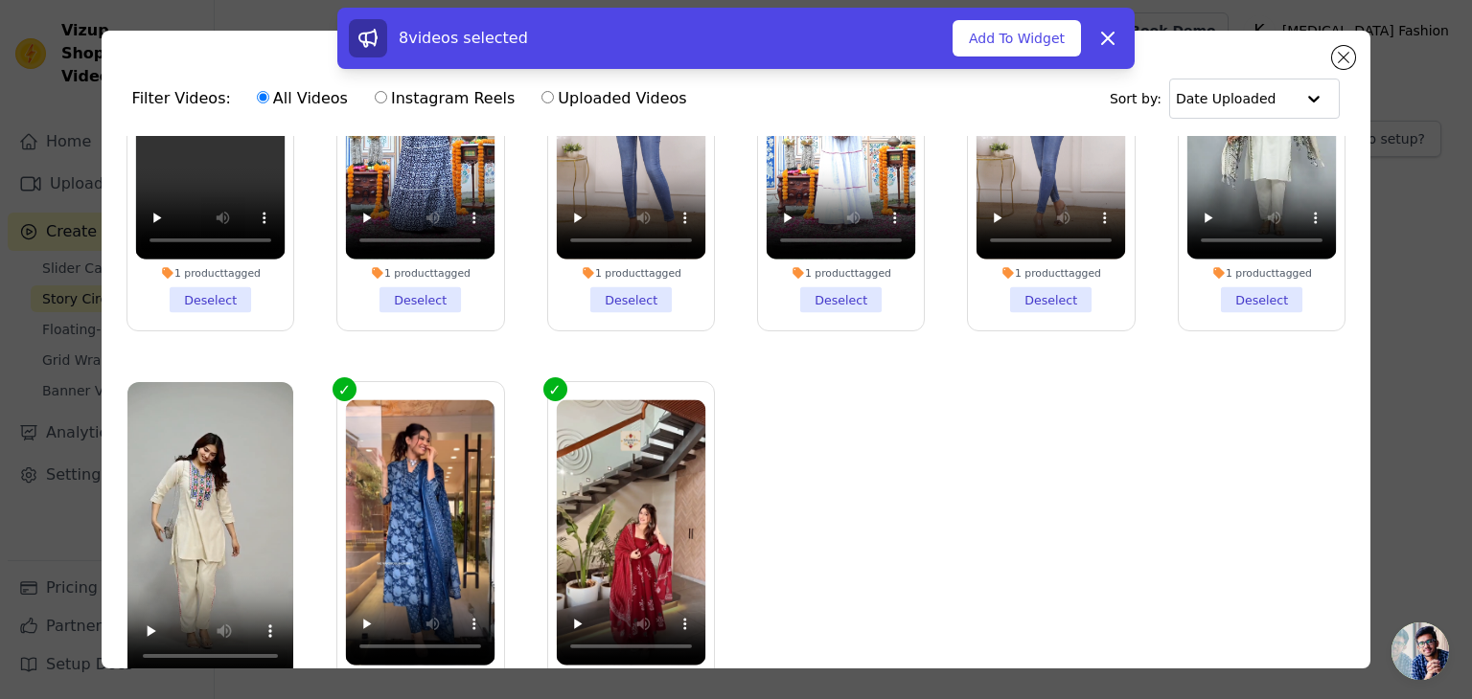
scroll to position [166, 0]
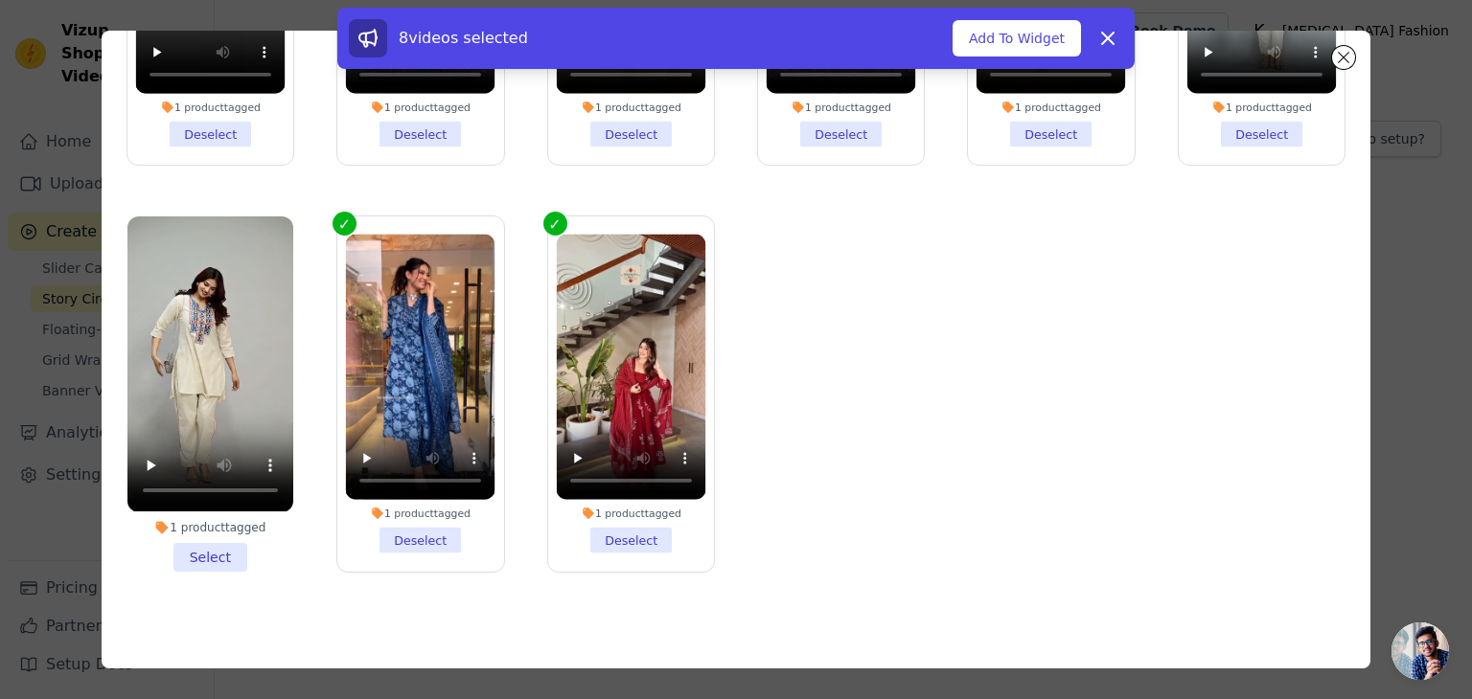
click at [184, 543] on li "1 product tagged Select" at bounding box center [210, 394] width 166 height 354
click at [0, 0] on input "1 product tagged Select" at bounding box center [0, 0] width 0 height 0
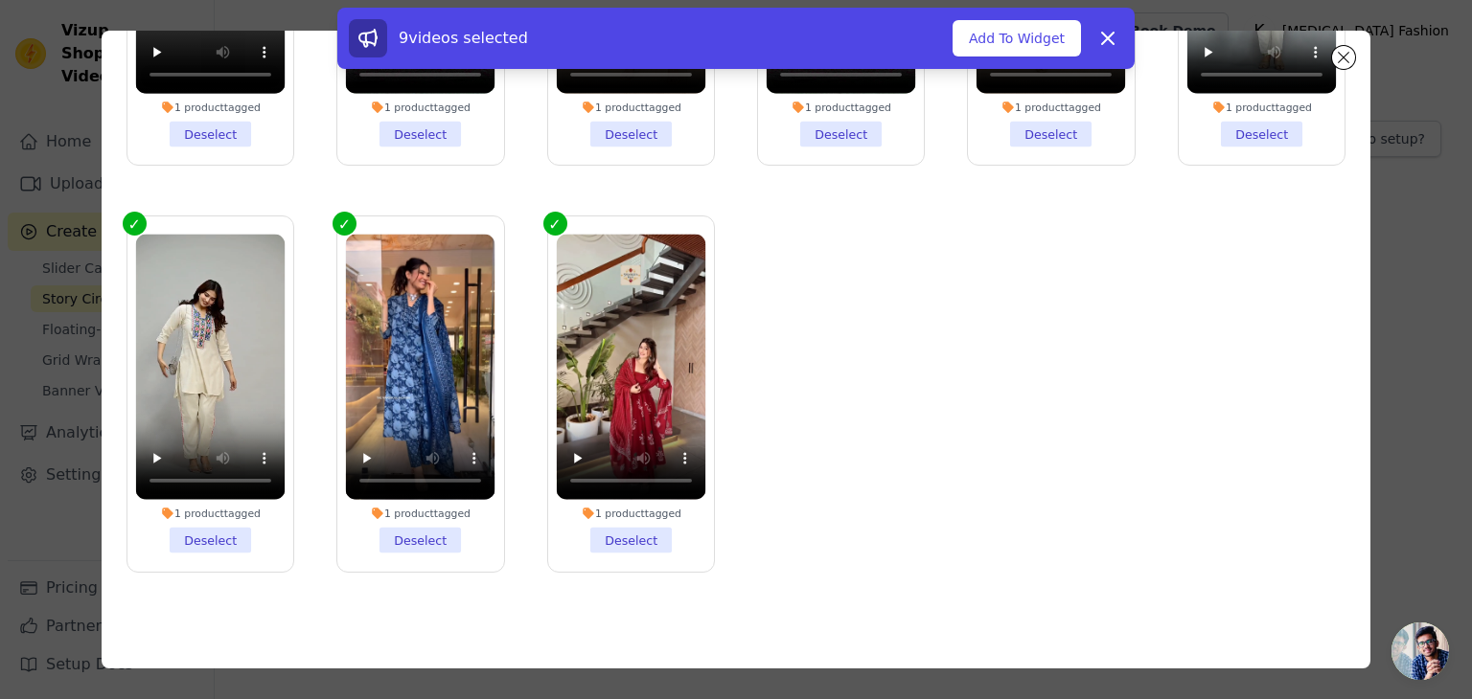
scroll to position [0, 0]
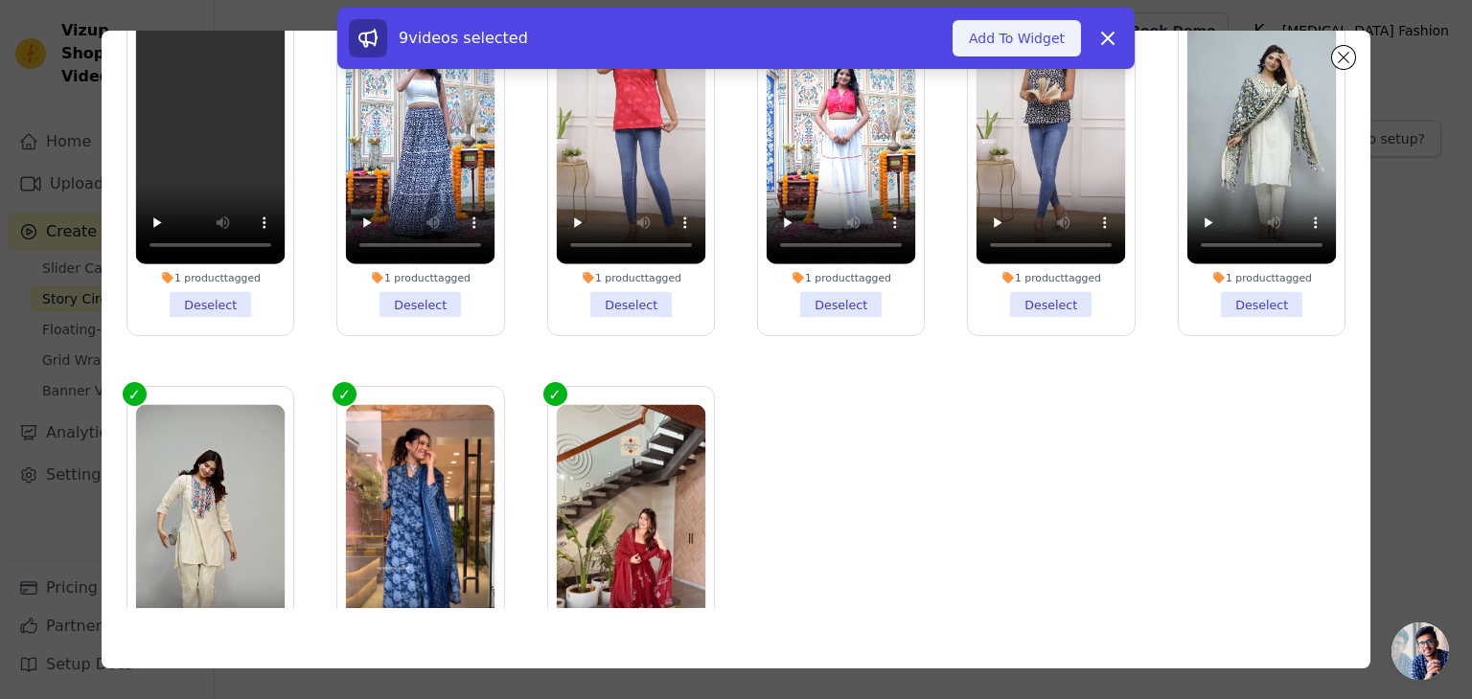
click at [1031, 53] on button "Add To Widget" at bounding box center [1016, 38] width 128 height 36
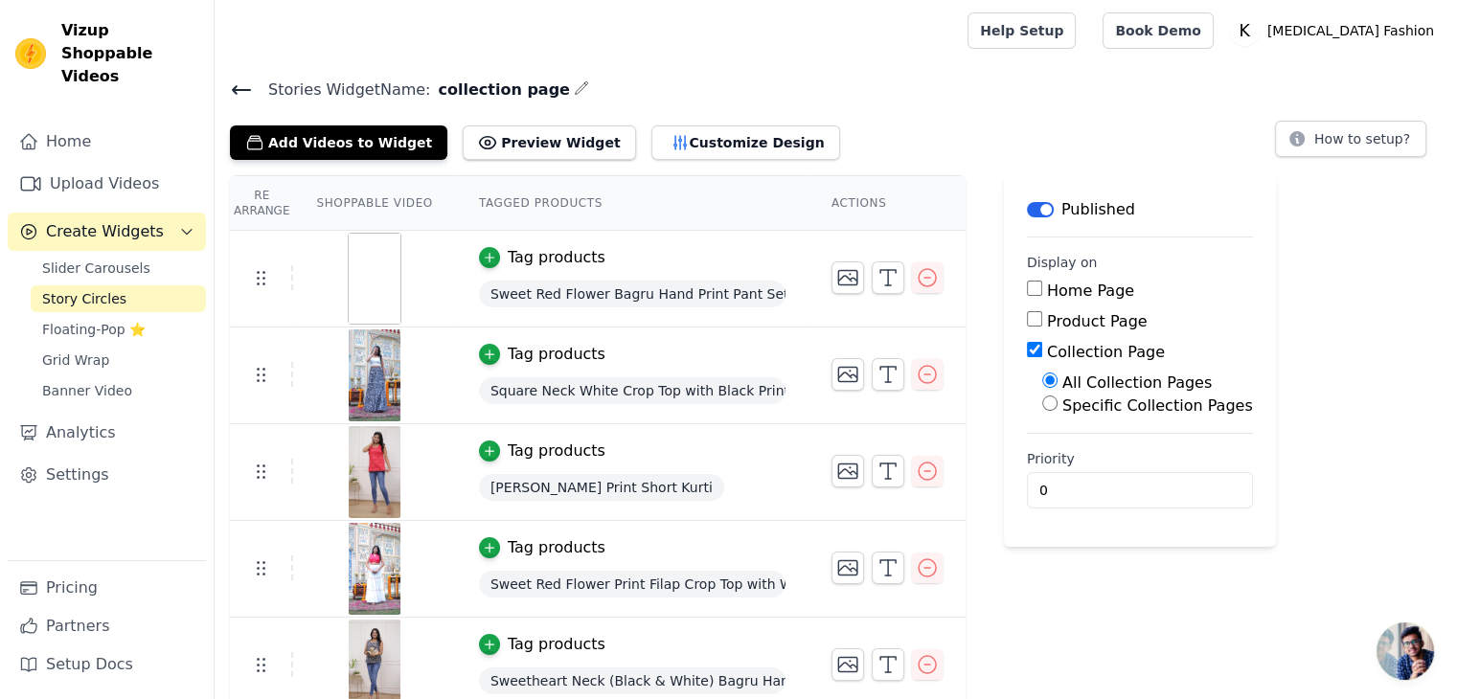
click at [100, 289] on span "Story Circles" at bounding box center [84, 298] width 84 height 19
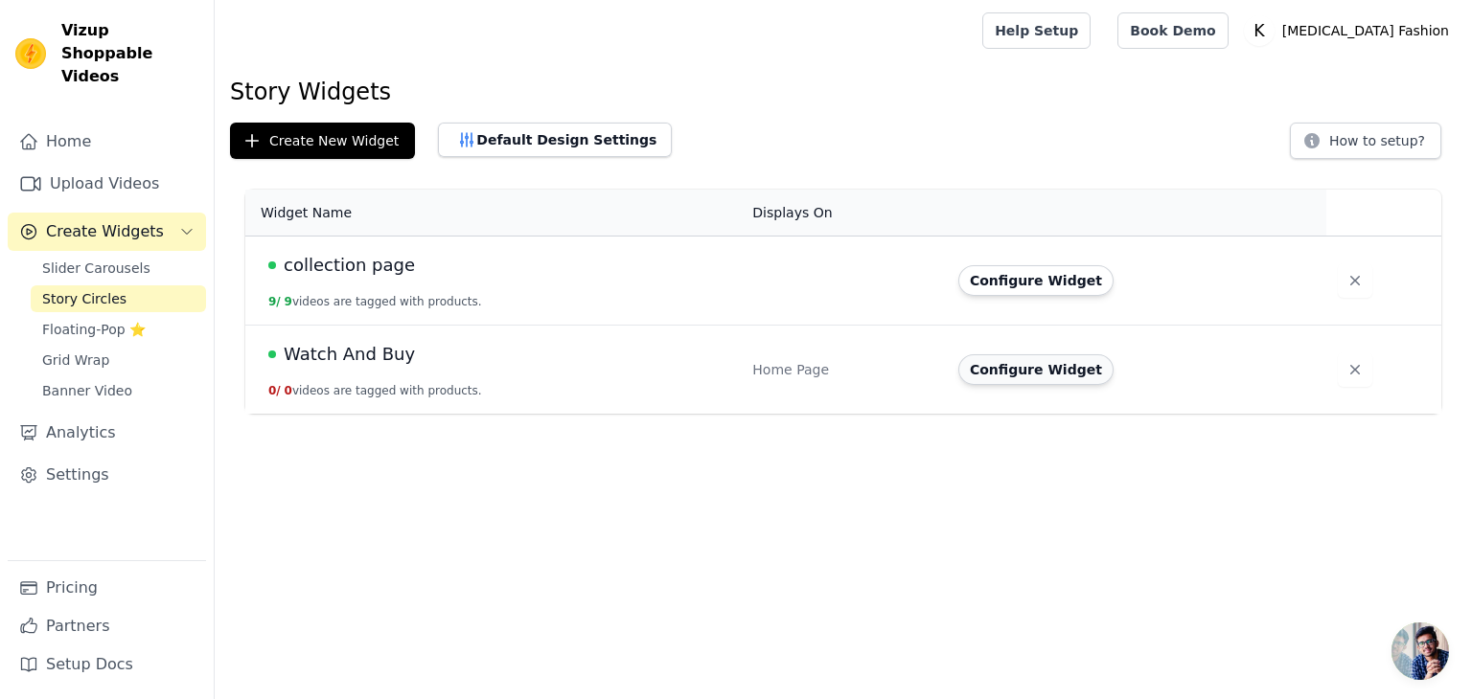
click at [1037, 370] on button "Configure Widget" at bounding box center [1035, 369] width 155 height 31
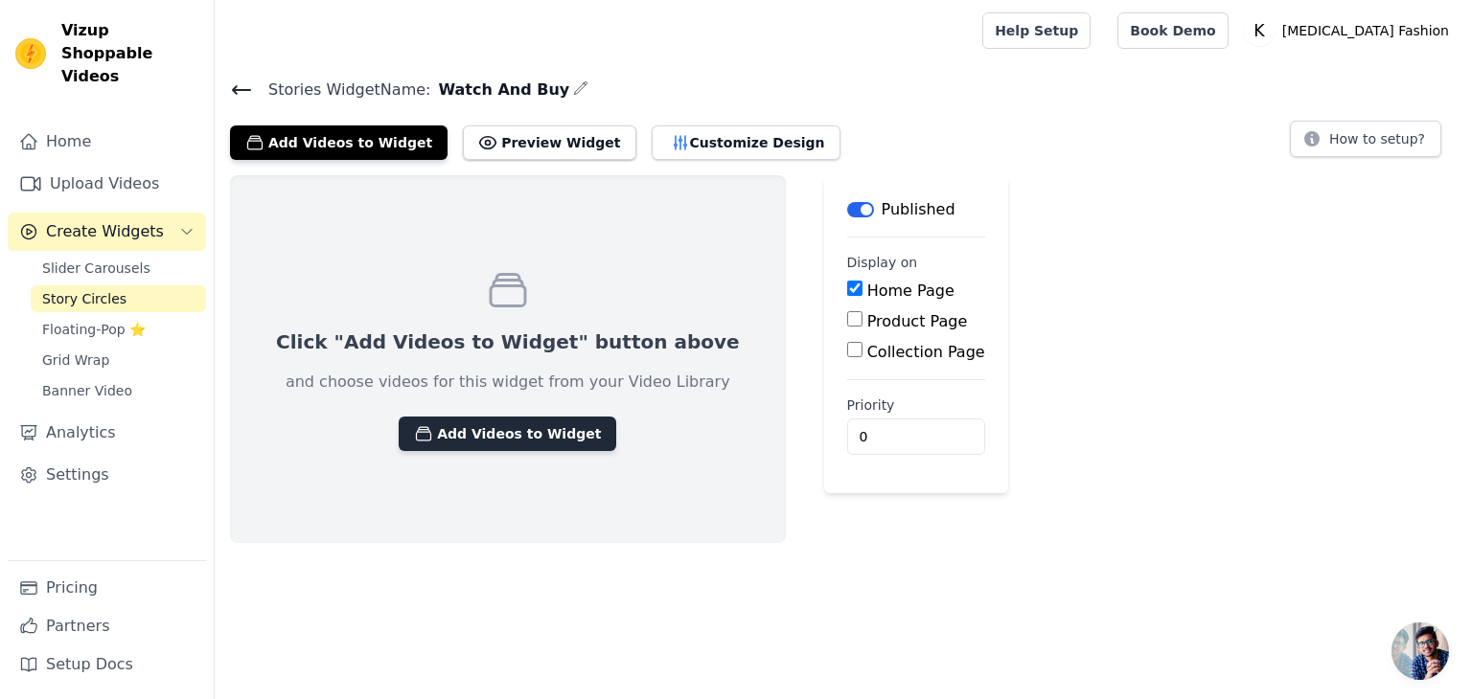
click at [457, 419] on button "Add Videos to Widget" at bounding box center [507, 434] width 217 height 34
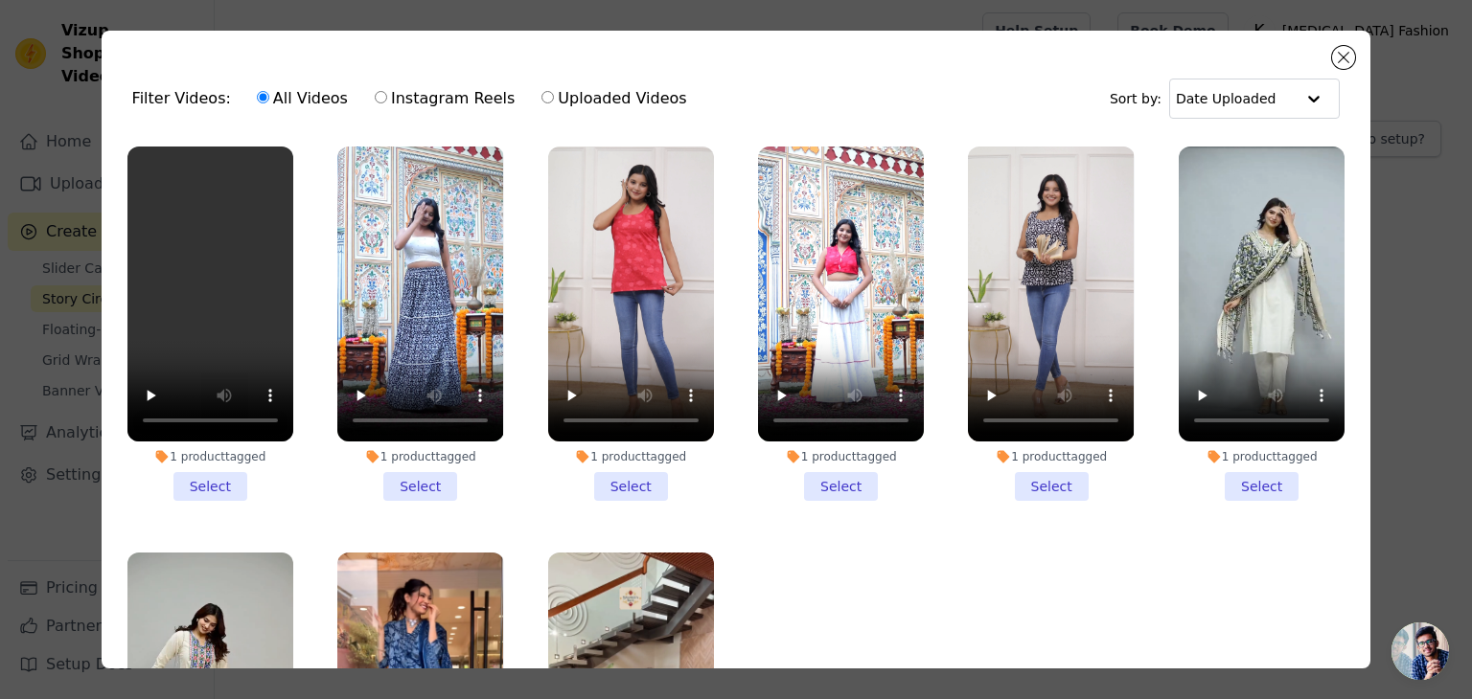
click at [206, 468] on li "1 product tagged Select" at bounding box center [210, 324] width 166 height 354
click at [0, 0] on input "1 product tagged Select" at bounding box center [0, 0] width 0 height 0
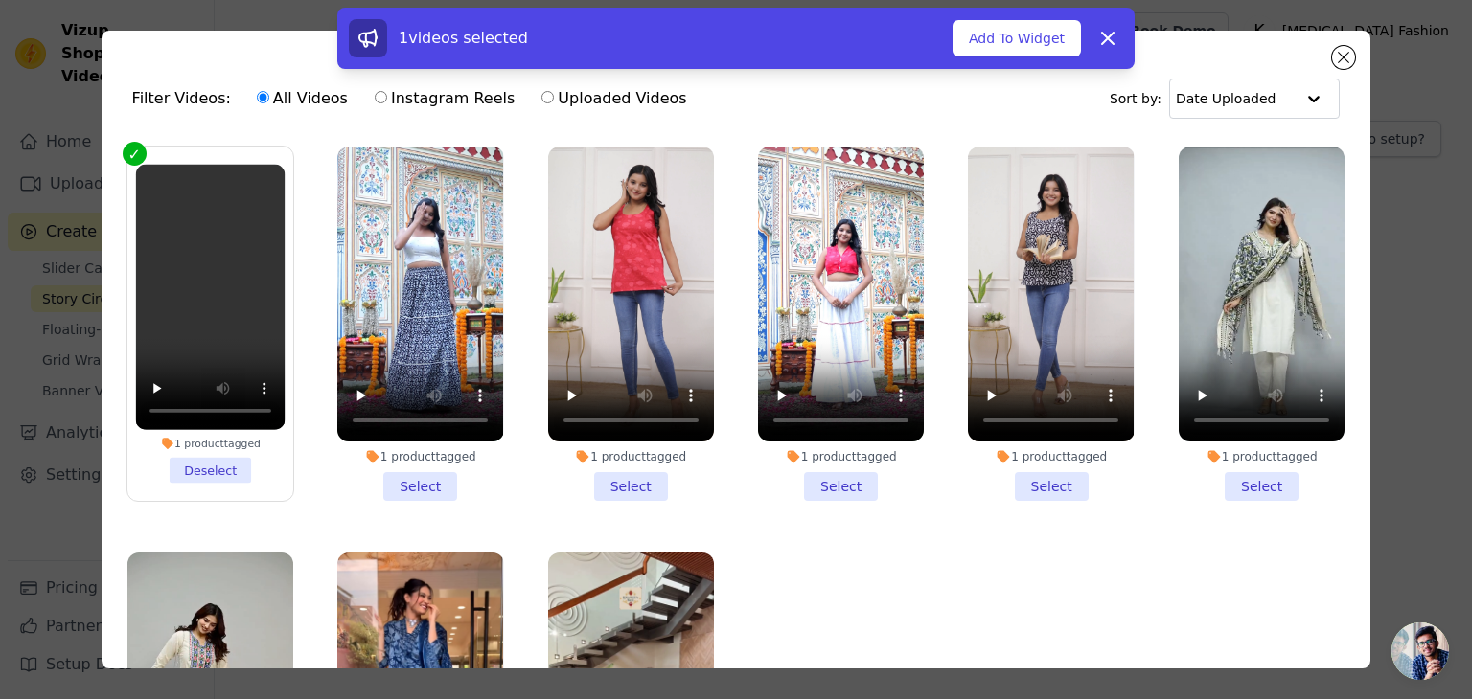
click at [395, 476] on li "1 product tagged Select" at bounding box center [420, 324] width 166 height 354
click at [0, 0] on input "1 product tagged Select" at bounding box center [0, 0] width 0 height 0
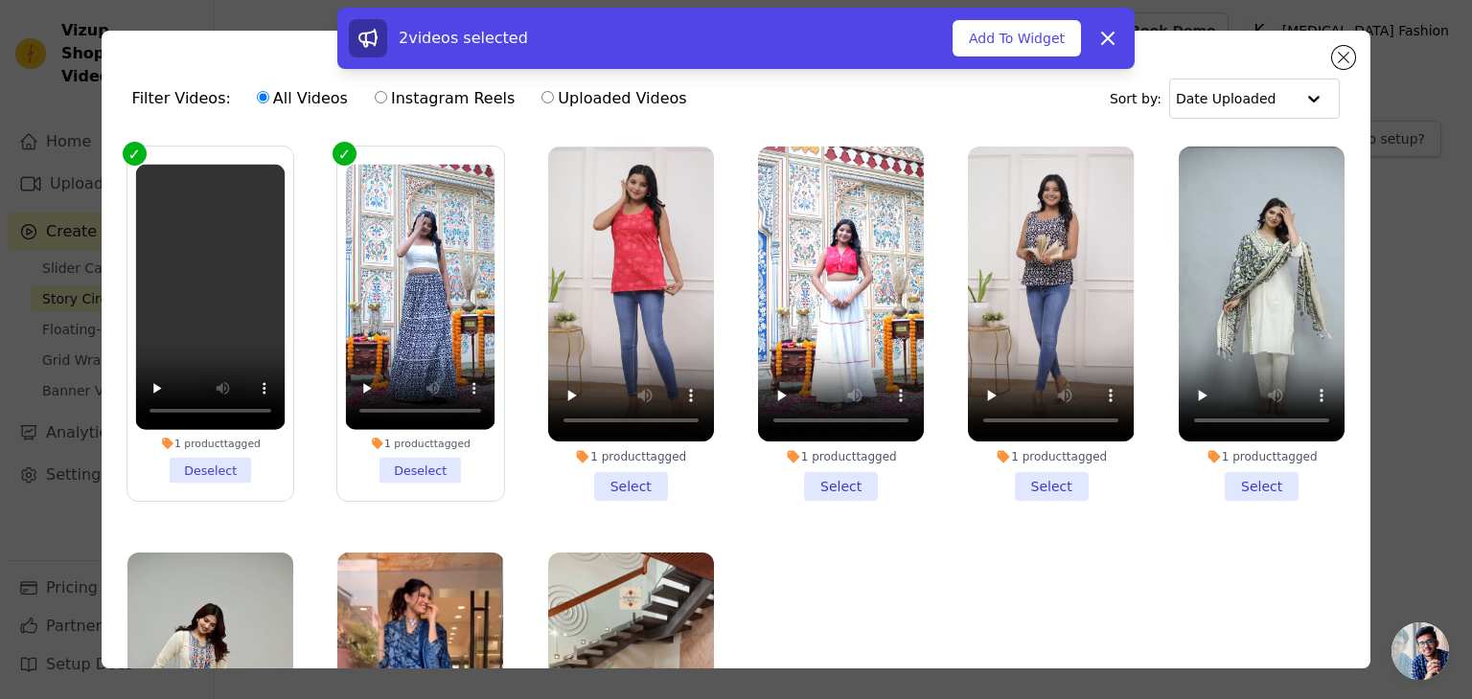
click at [627, 474] on li "1 product tagged Select" at bounding box center [631, 324] width 166 height 354
click at [0, 0] on input "1 product tagged Select" at bounding box center [0, 0] width 0 height 0
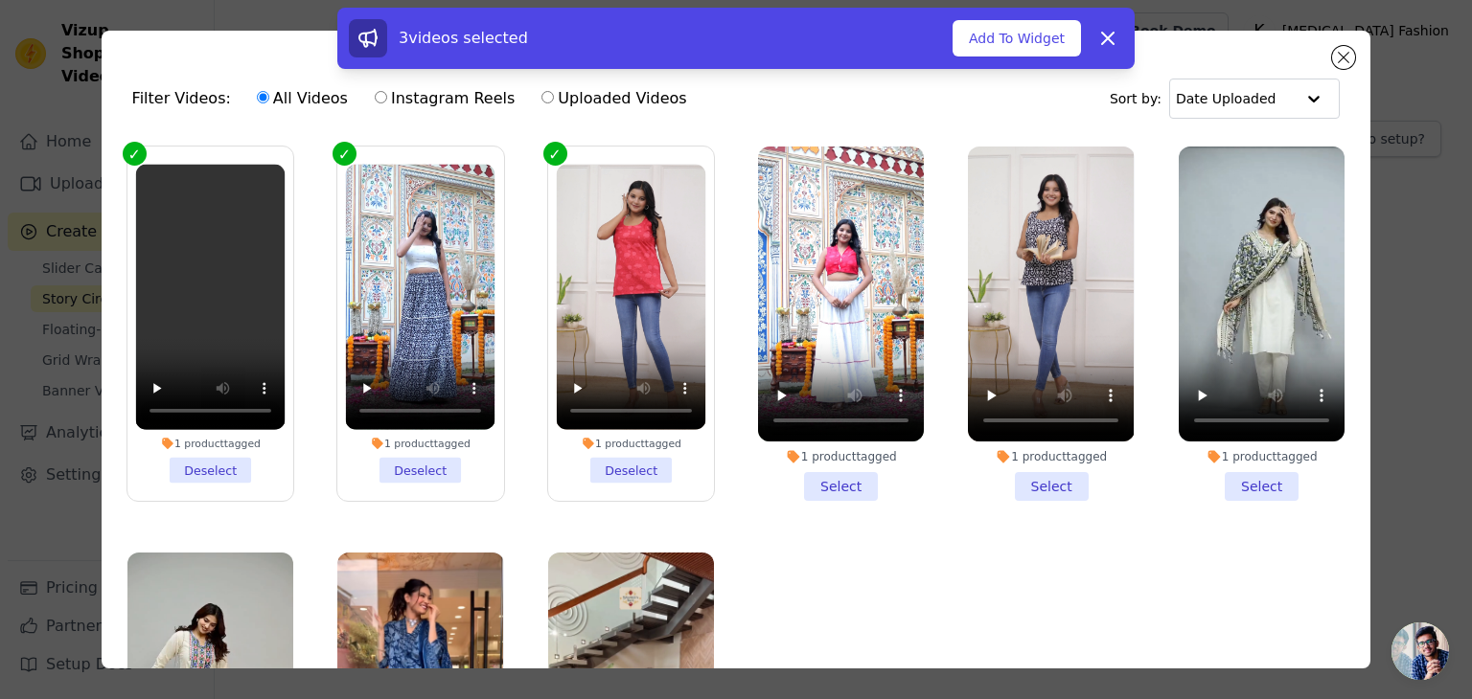
click at [810, 472] on li "1 product tagged Select" at bounding box center [841, 324] width 166 height 354
click at [0, 0] on input "1 product tagged Select" at bounding box center [0, 0] width 0 height 0
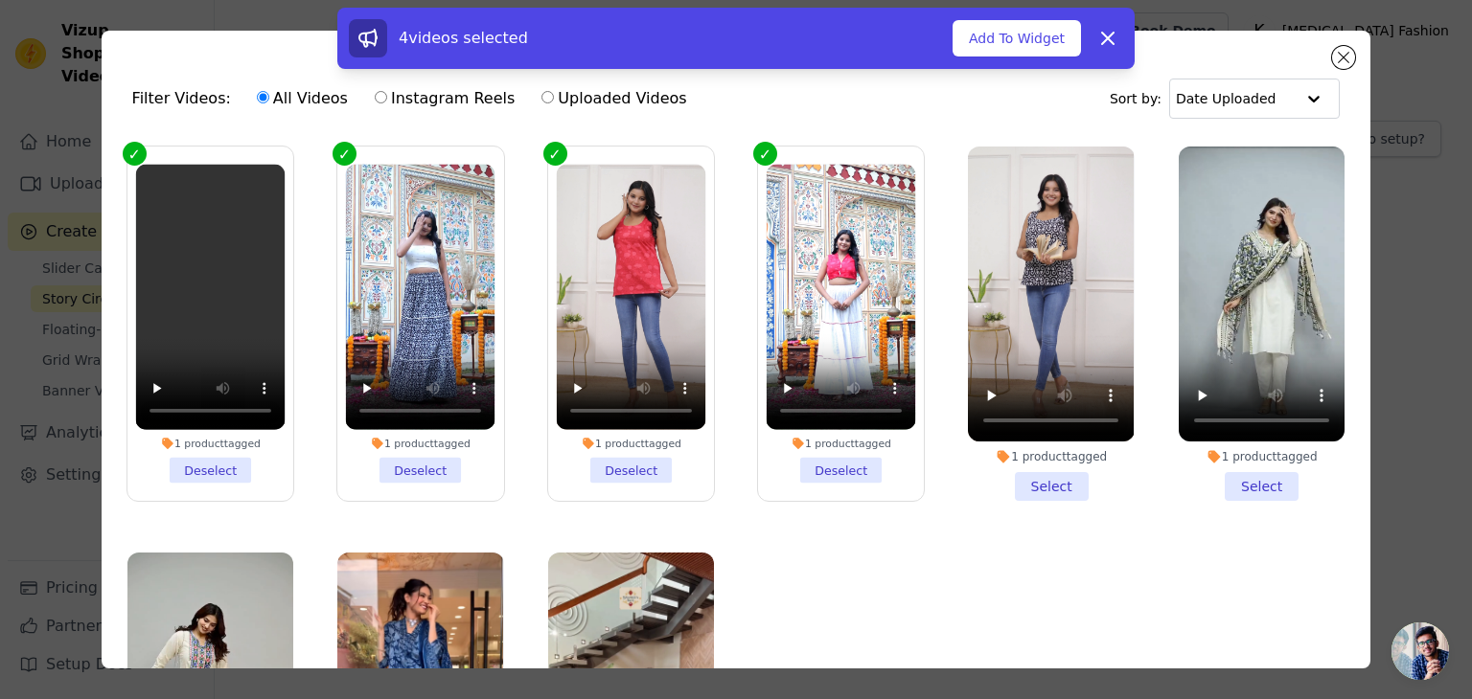
click at [1044, 490] on li "1 product tagged Select" at bounding box center [1051, 324] width 166 height 354
click at [0, 0] on input "1 product tagged Select" at bounding box center [0, 0] width 0 height 0
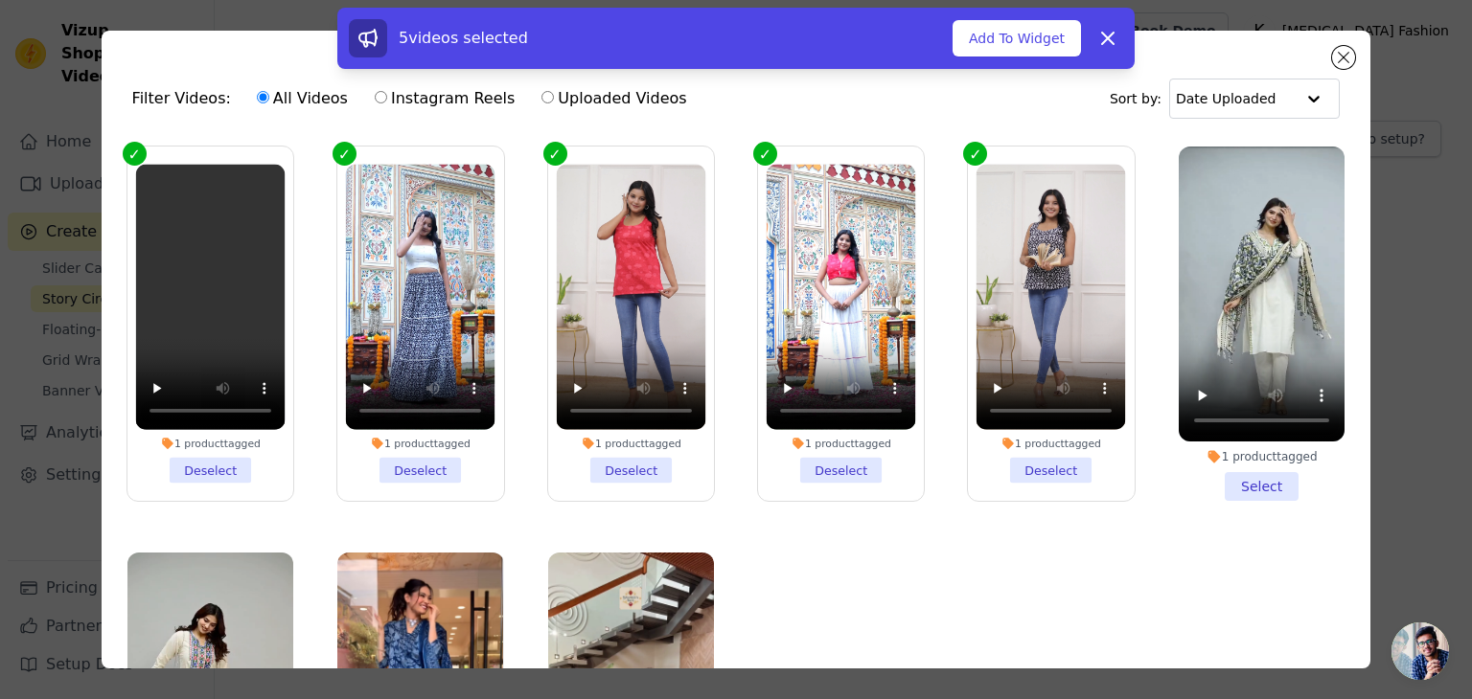
click at [1228, 479] on li "1 product tagged Select" at bounding box center [1261, 324] width 166 height 354
click at [0, 0] on input "1 product tagged Select" at bounding box center [0, 0] width 0 height 0
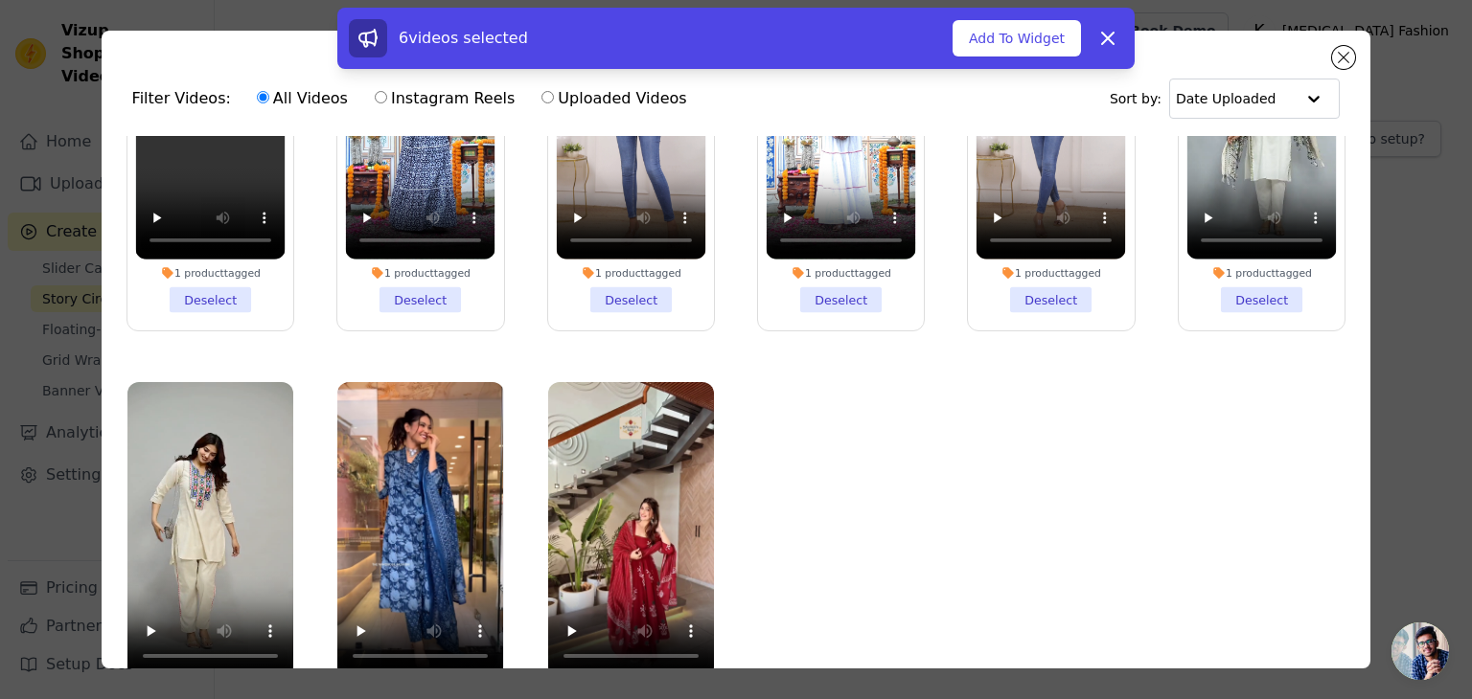
scroll to position [166, 0]
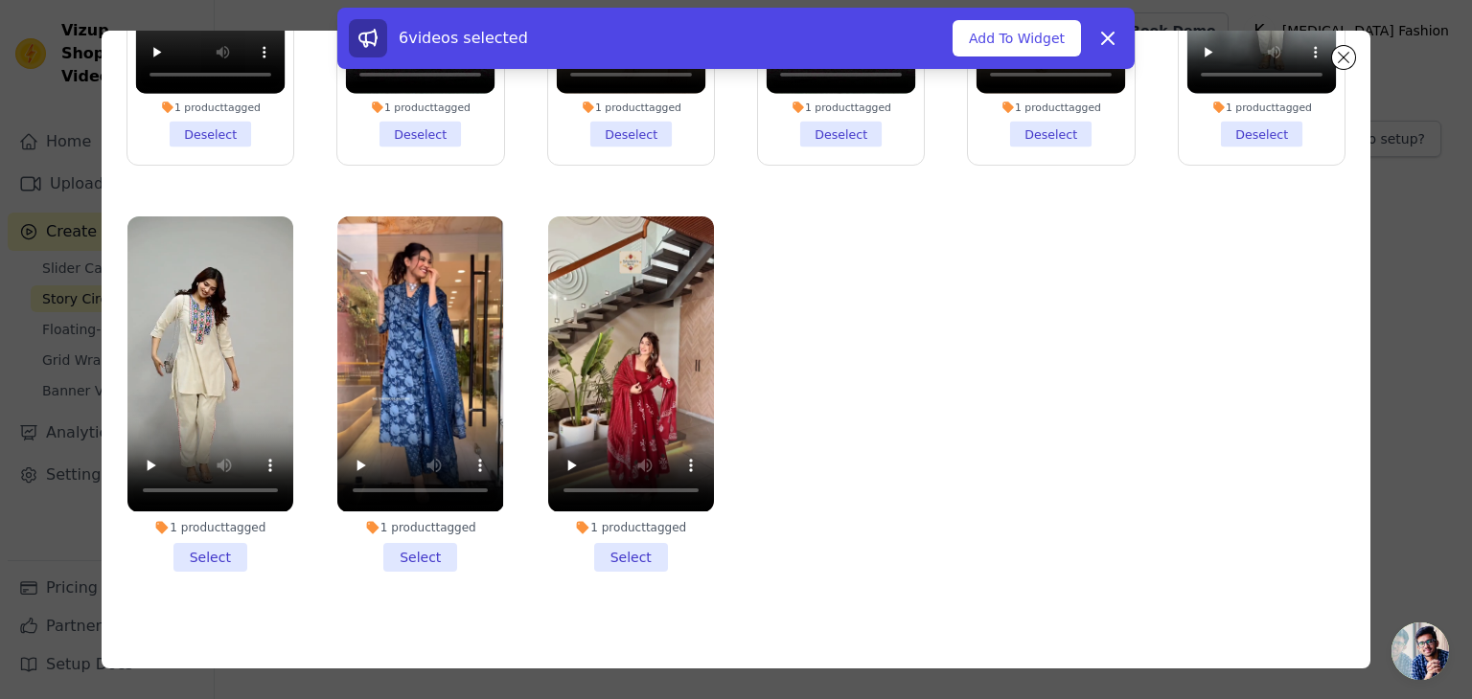
click at [621, 550] on li "1 product tagged Select" at bounding box center [631, 394] width 166 height 354
click at [0, 0] on input "1 product tagged Select" at bounding box center [0, 0] width 0 height 0
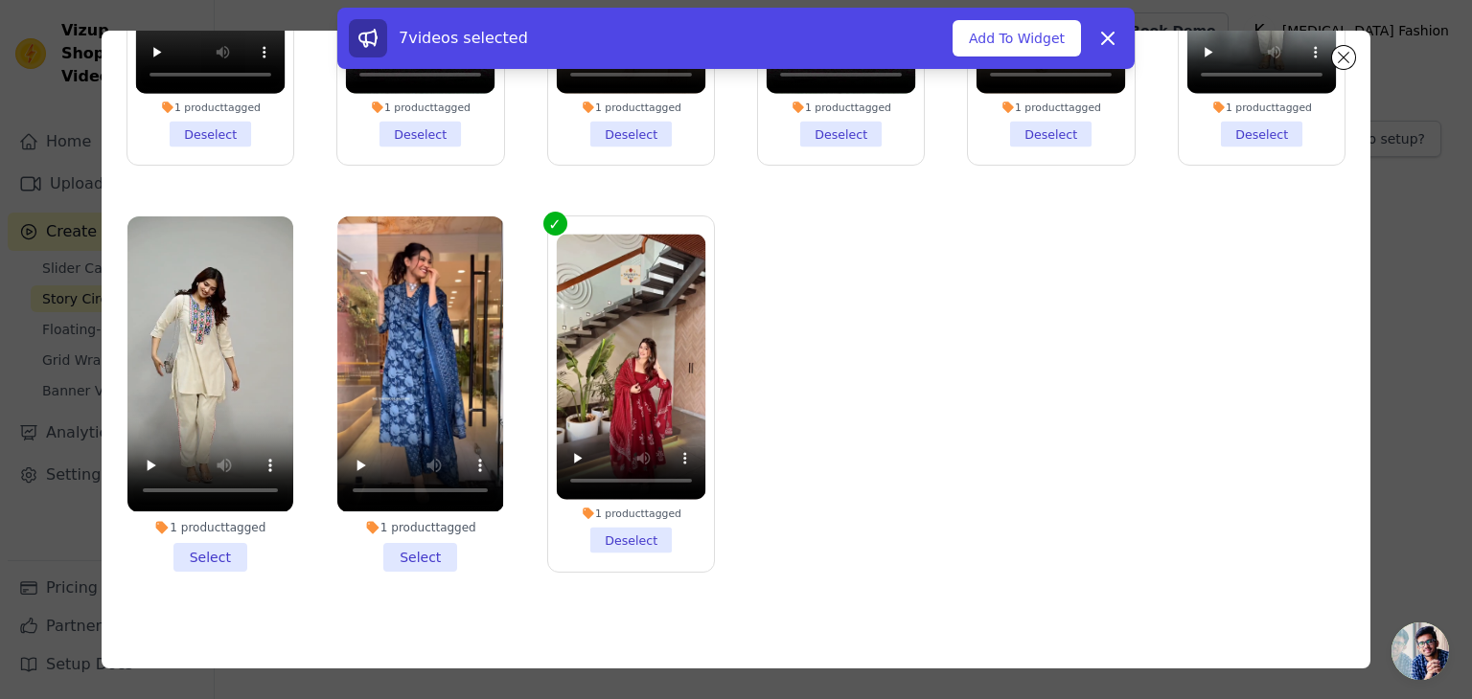
click at [402, 547] on li "1 product tagged Select" at bounding box center [420, 394] width 166 height 354
click at [0, 0] on input "1 product tagged Select" at bounding box center [0, 0] width 0 height 0
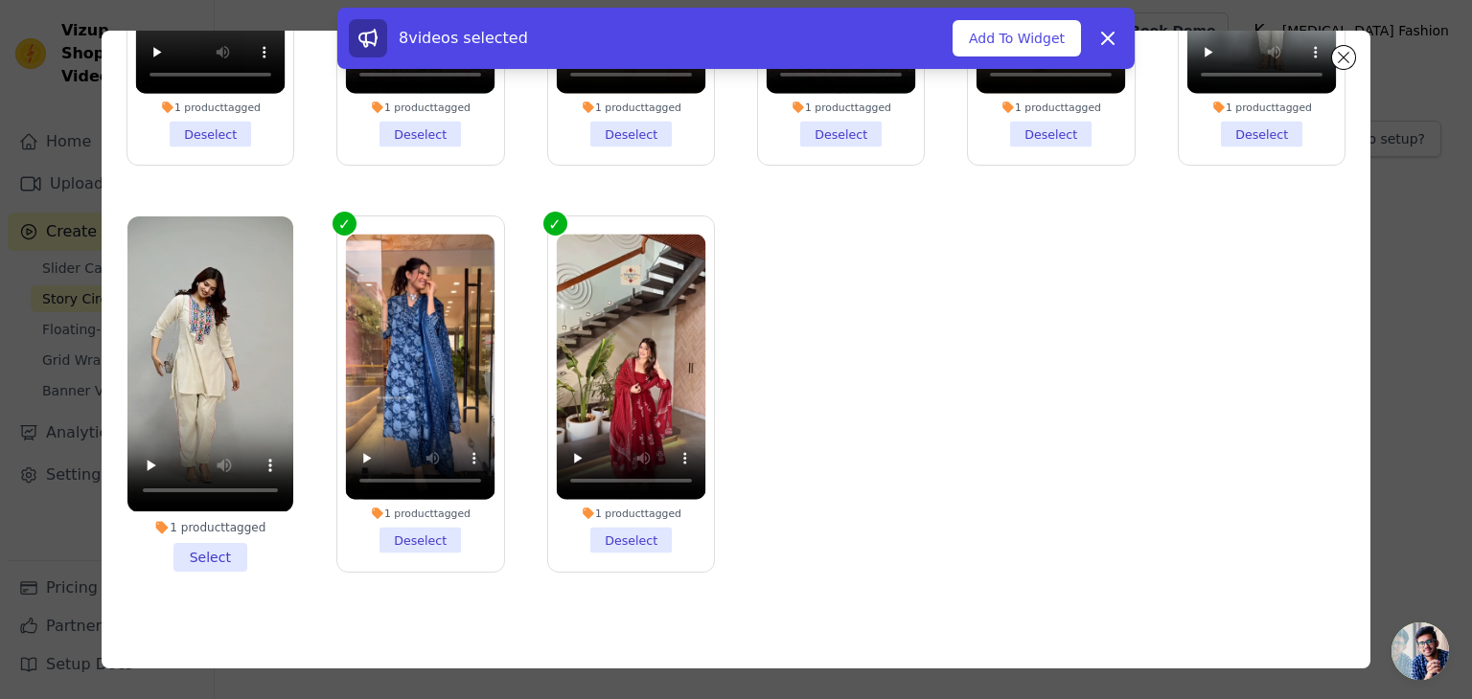
click at [212, 533] on li "1 product tagged Select" at bounding box center [210, 394] width 166 height 354
click at [0, 0] on input "1 product tagged Select" at bounding box center [0, 0] width 0 height 0
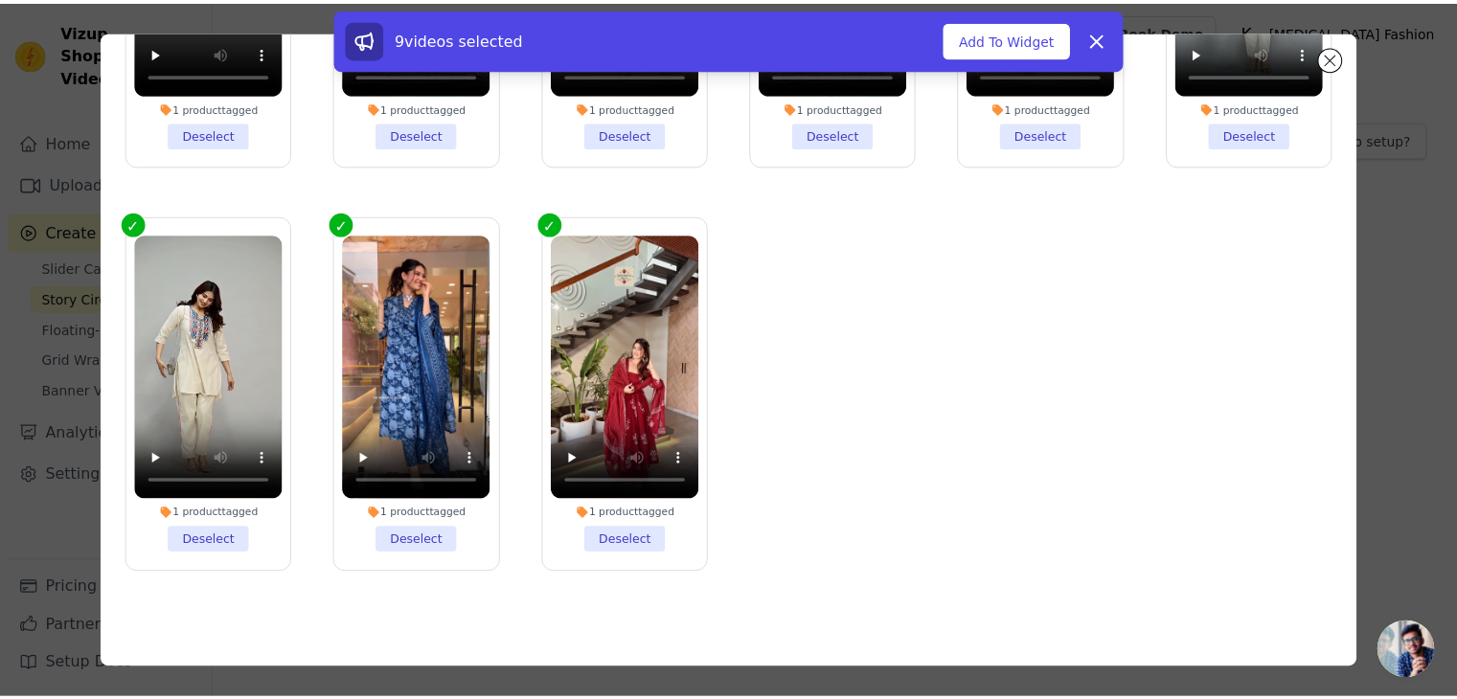
scroll to position [0, 0]
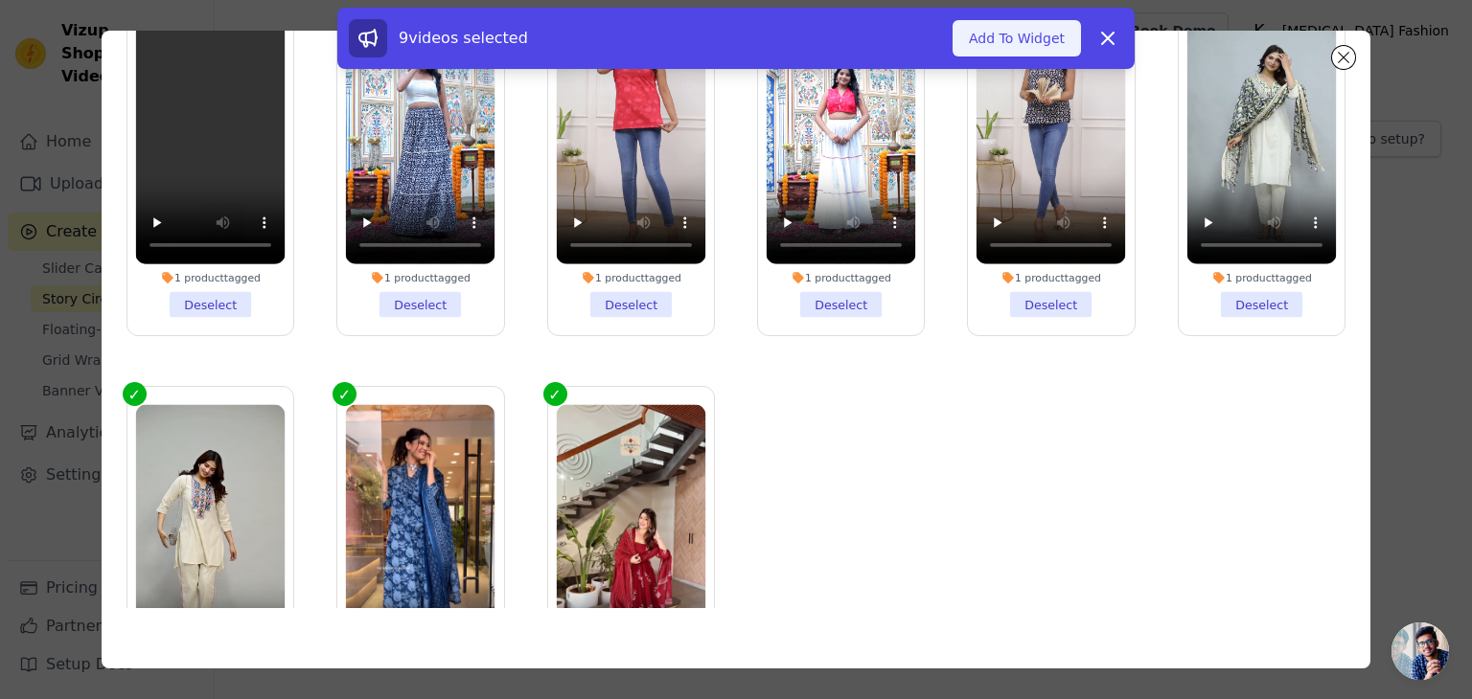
click at [1013, 43] on button "Add To Widget" at bounding box center [1016, 38] width 128 height 36
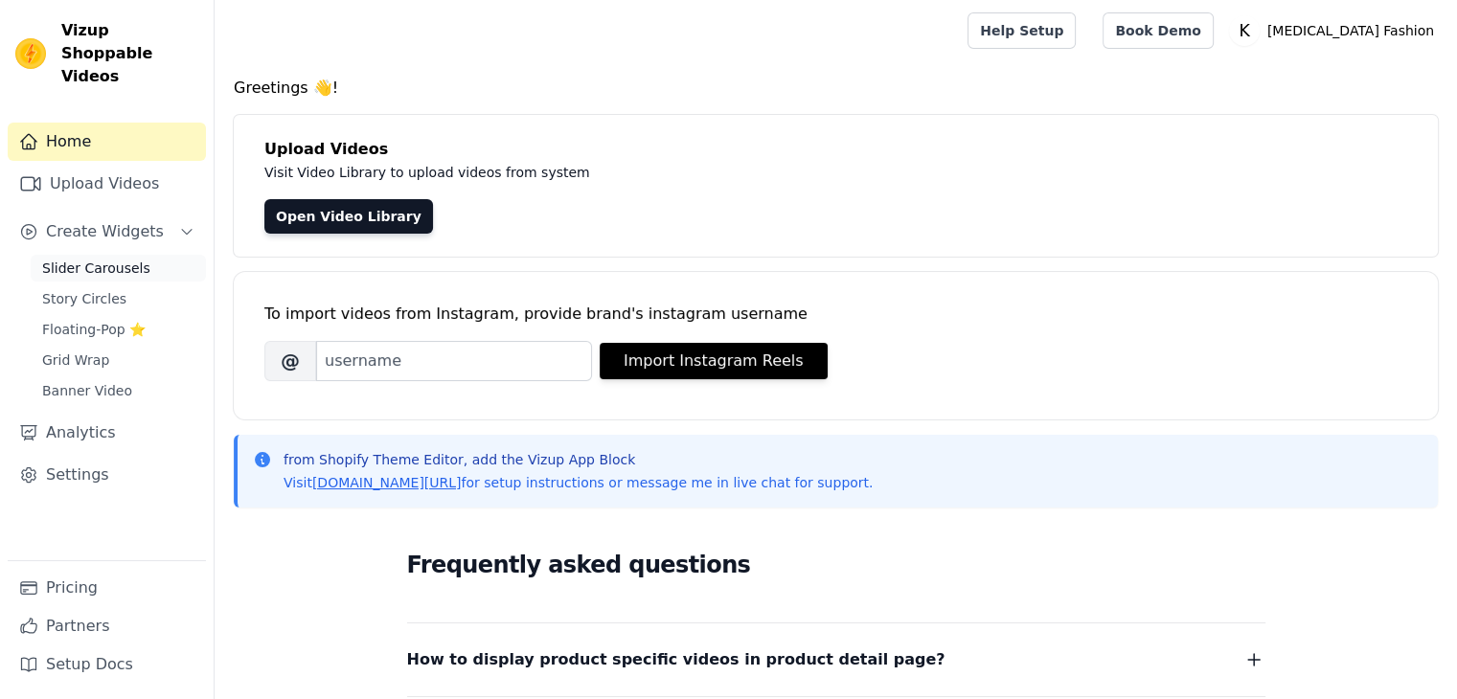
click at [102, 259] on span "Slider Carousels" at bounding box center [96, 268] width 108 height 19
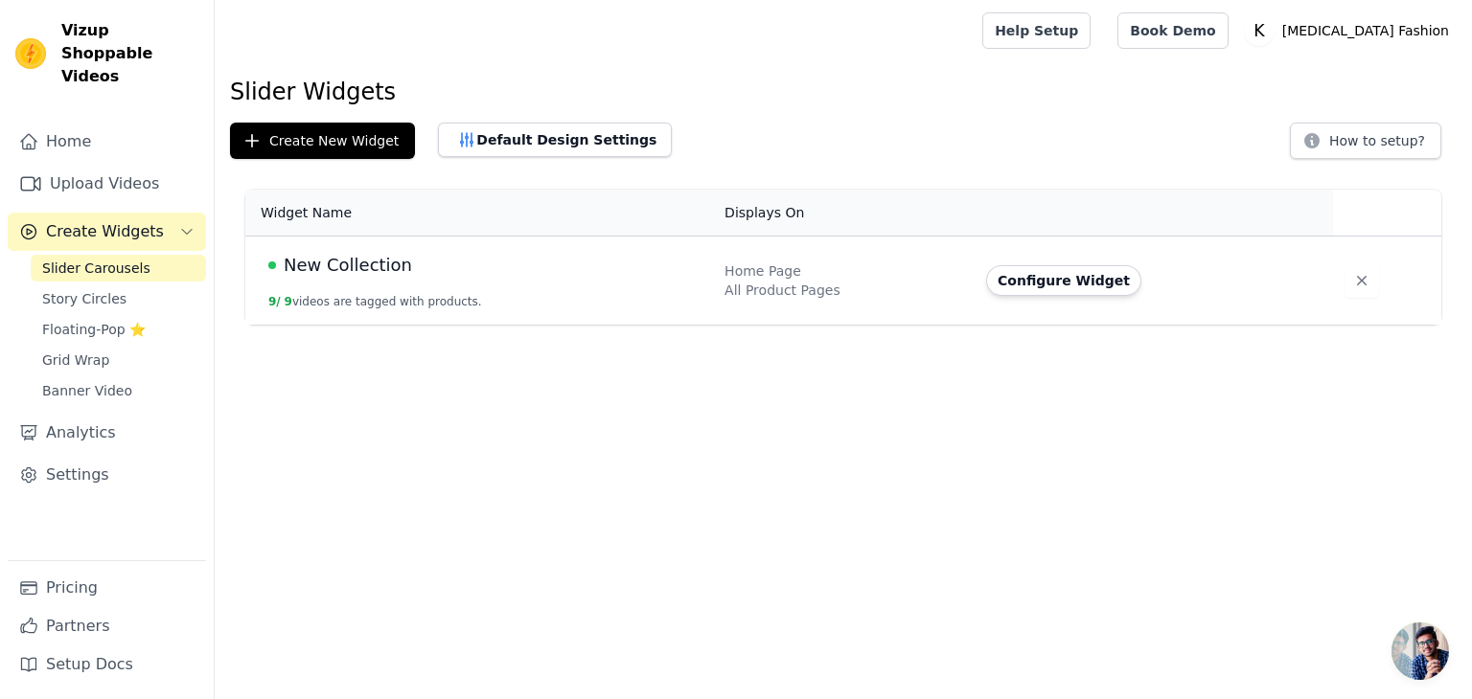
click at [103, 289] on span "Story Circles" at bounding box center [84, 298] width 84 height 19
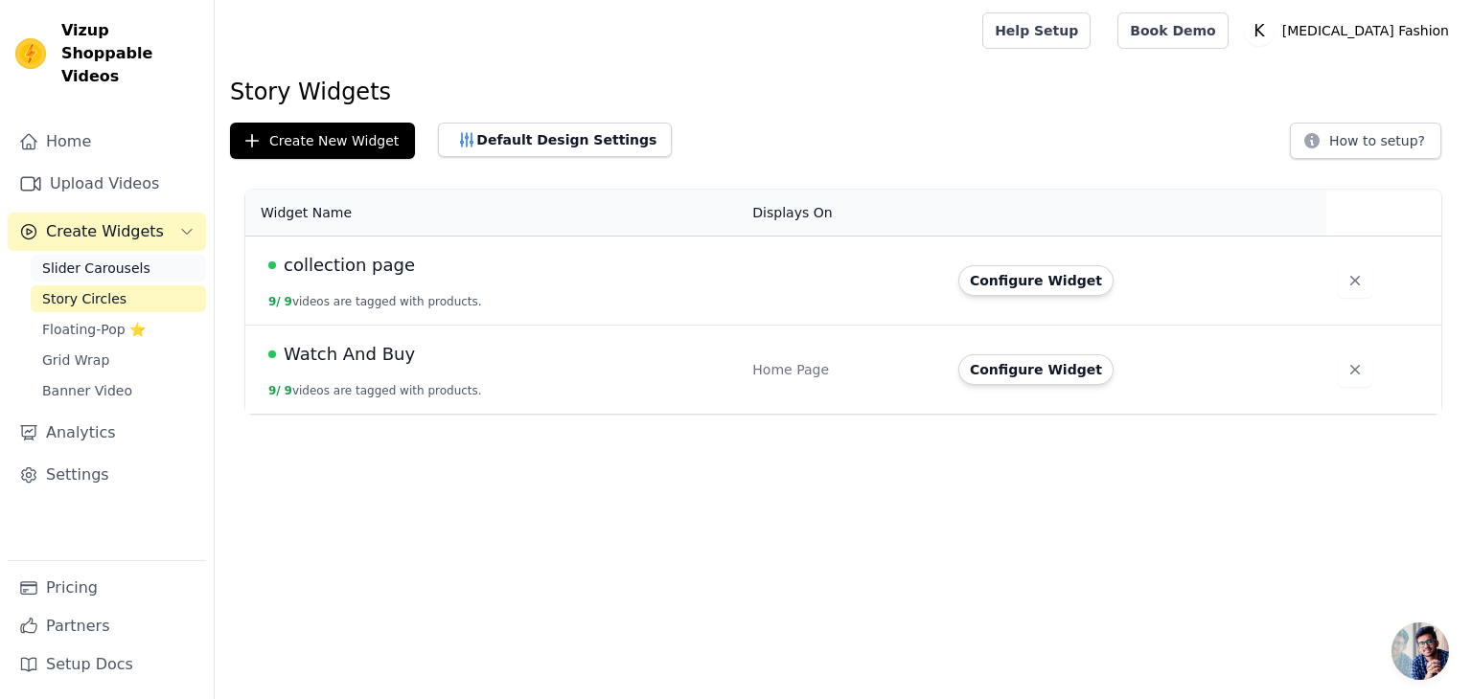
click at [64, 259] on span "Slider Carousels" at bounding box center [96, 268] width 108 height 19
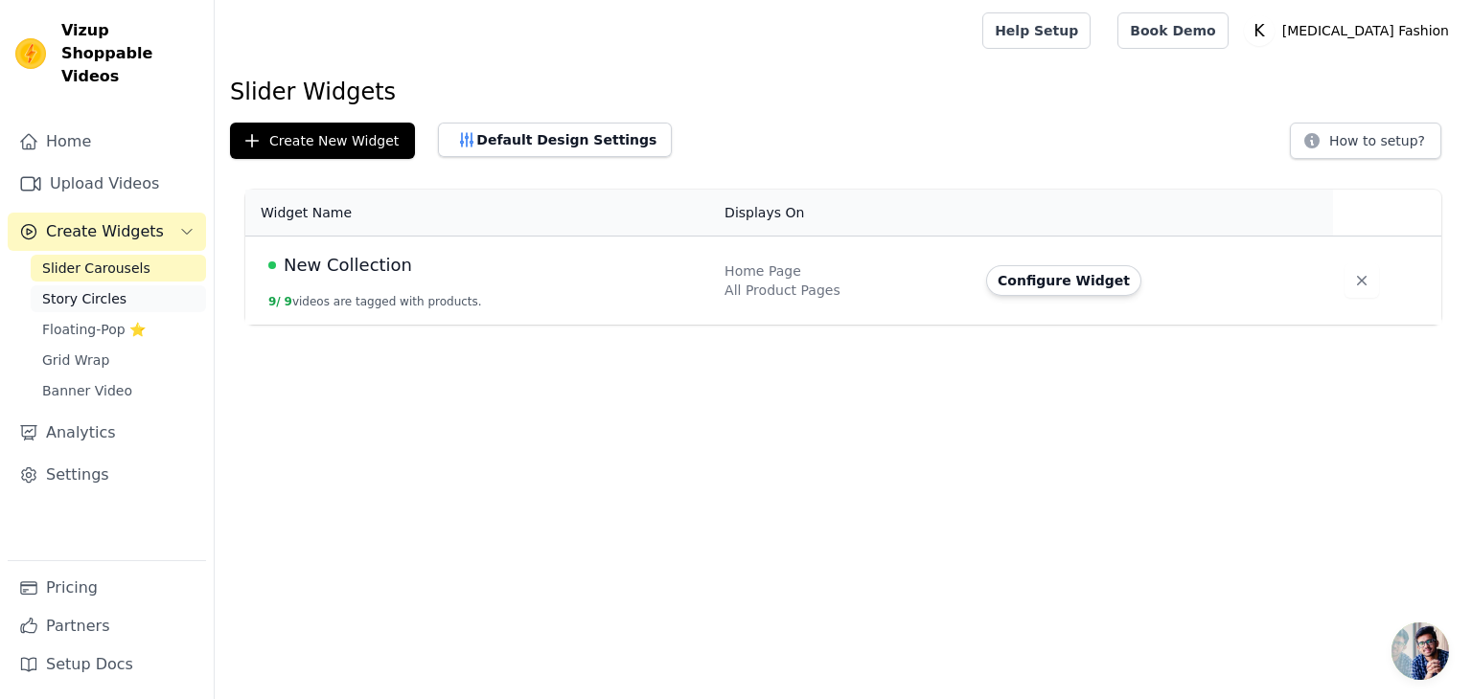
click at [101, 289] on span "Story Circles" at bounding box center [84, 298] width 84 height 19
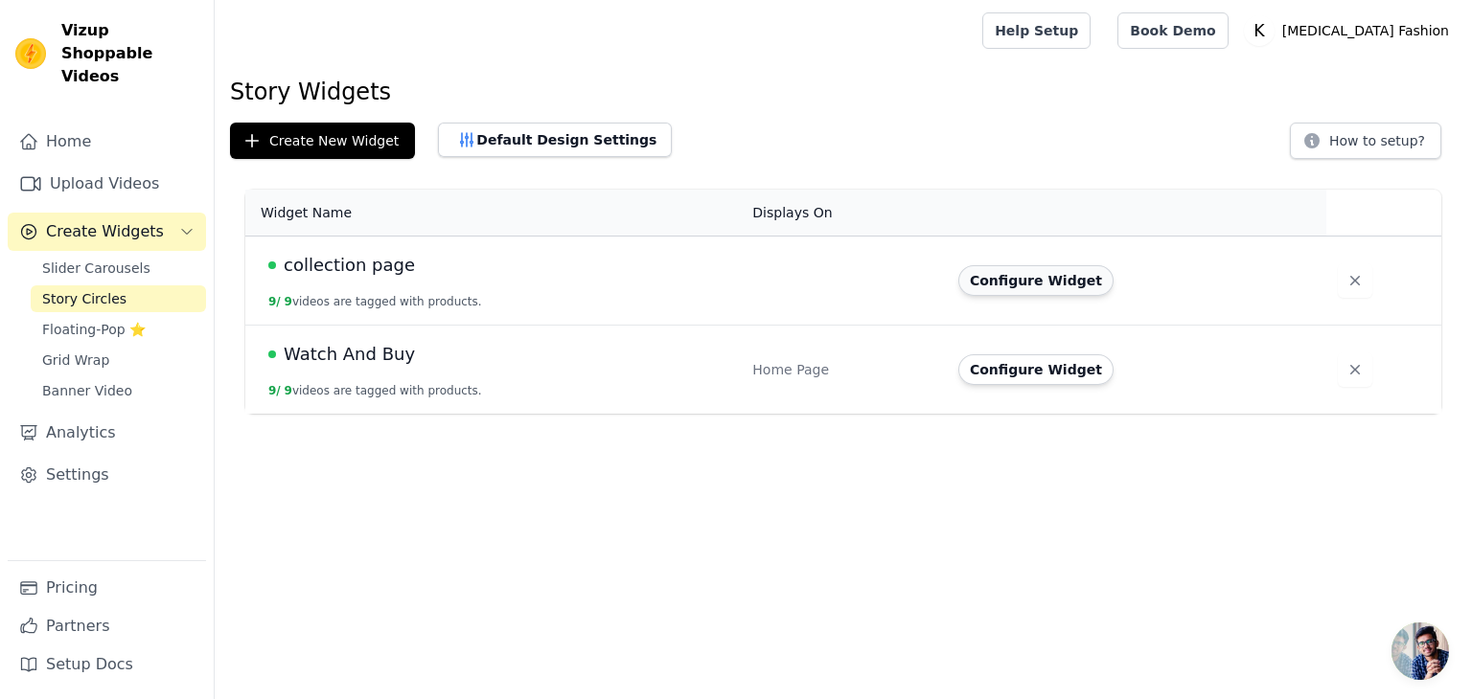
click at [999, 277] on button "Configure Widget" at bounding box center [1035, 280] width 155 height 31
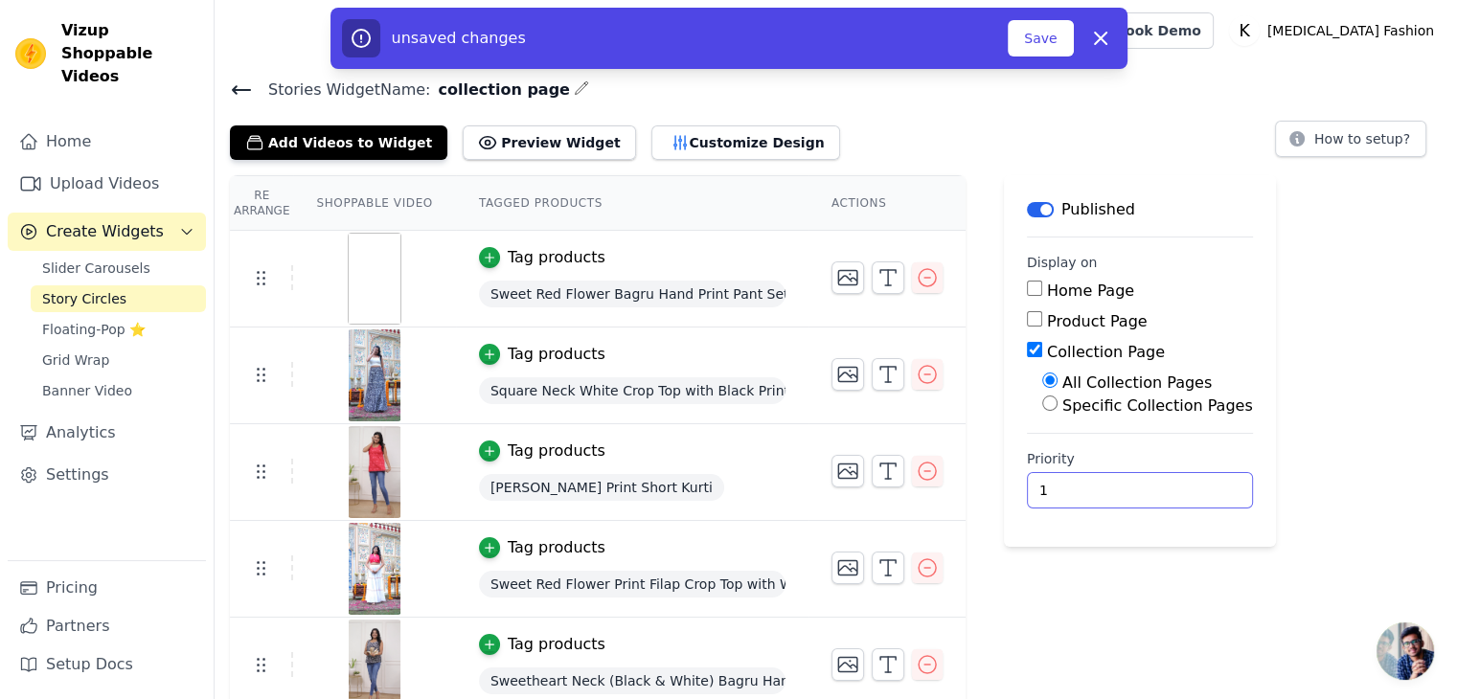
click at [1173, 485] on input "1" at bounding box center [1140, 490] width 226 height 36
type input "0"
click at [1168, 491] on input "0" at bounding box center [1140, 490] width 226 height 36
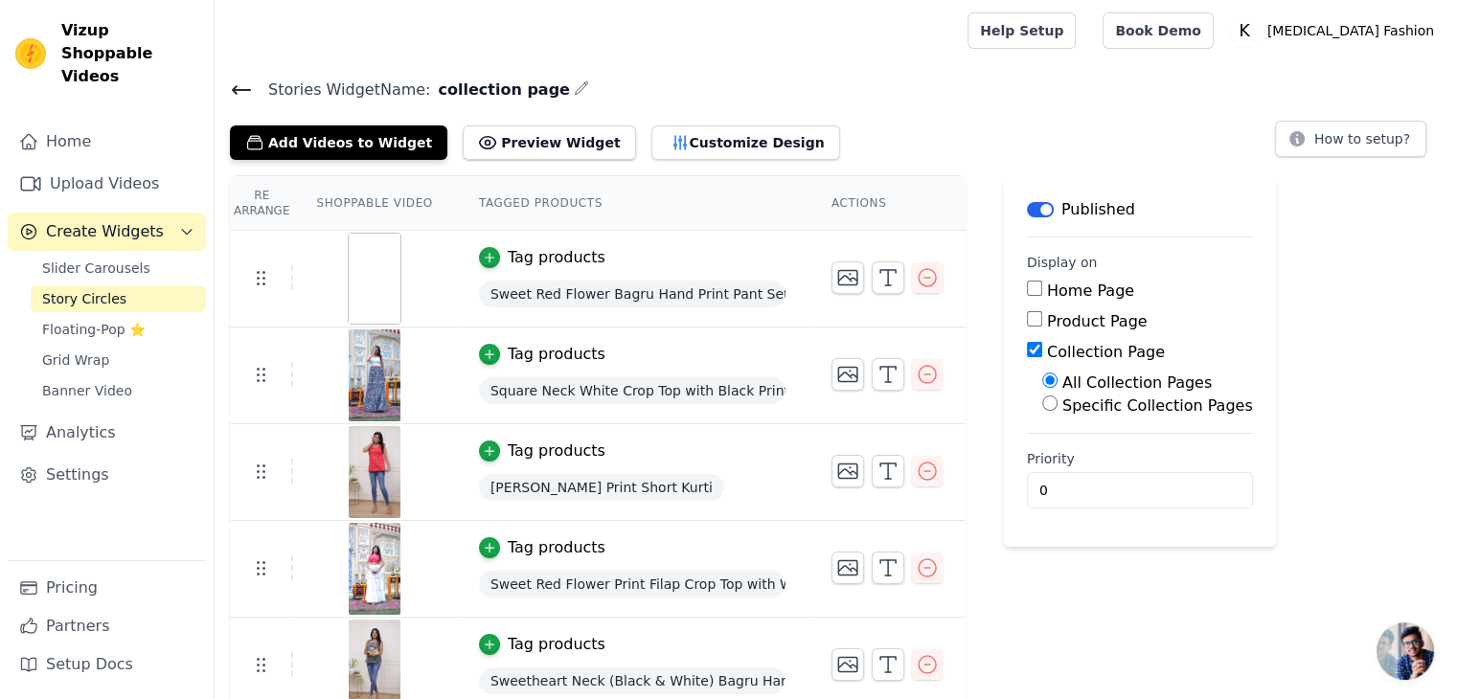
click at [239, 89] on icon at bounding box center [241, 90] width 17 height 8
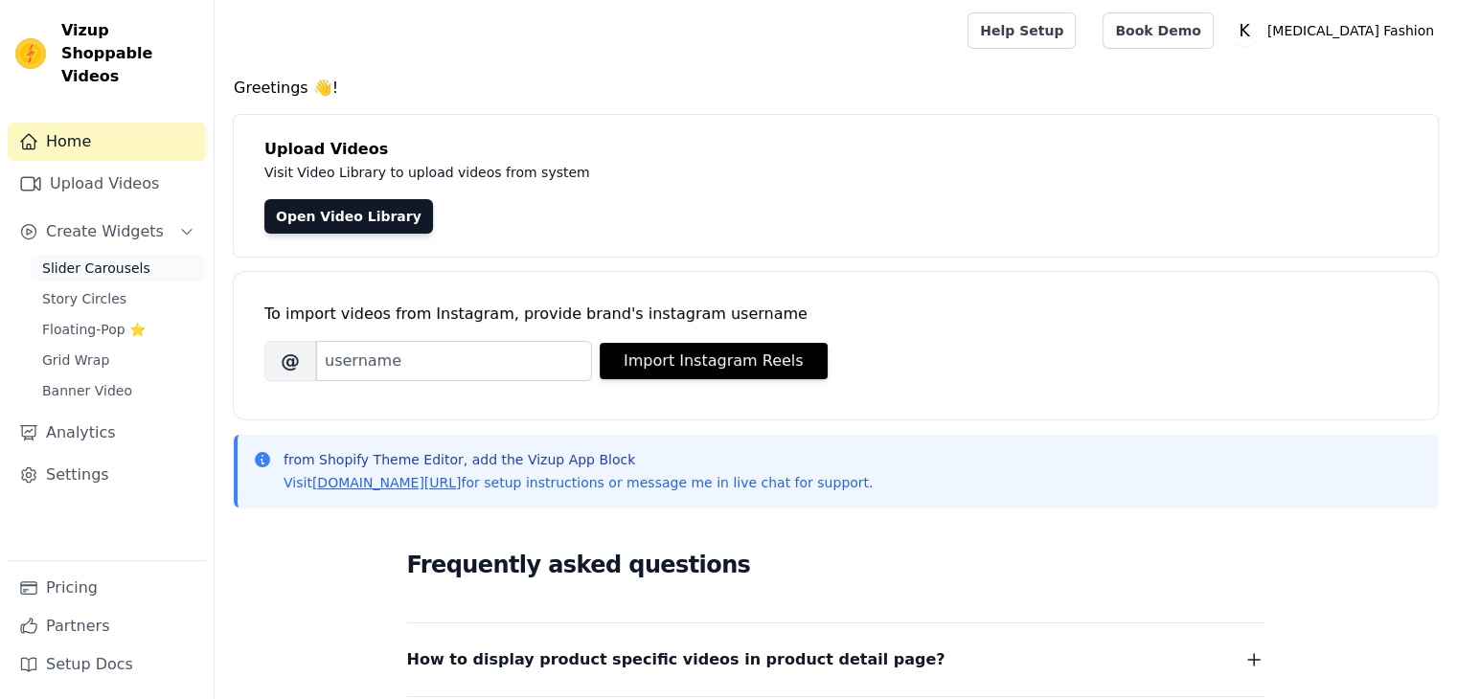
click at [109, 259] on span "Slider Carousels" at bounding box center [96, 268] width 108 height 19
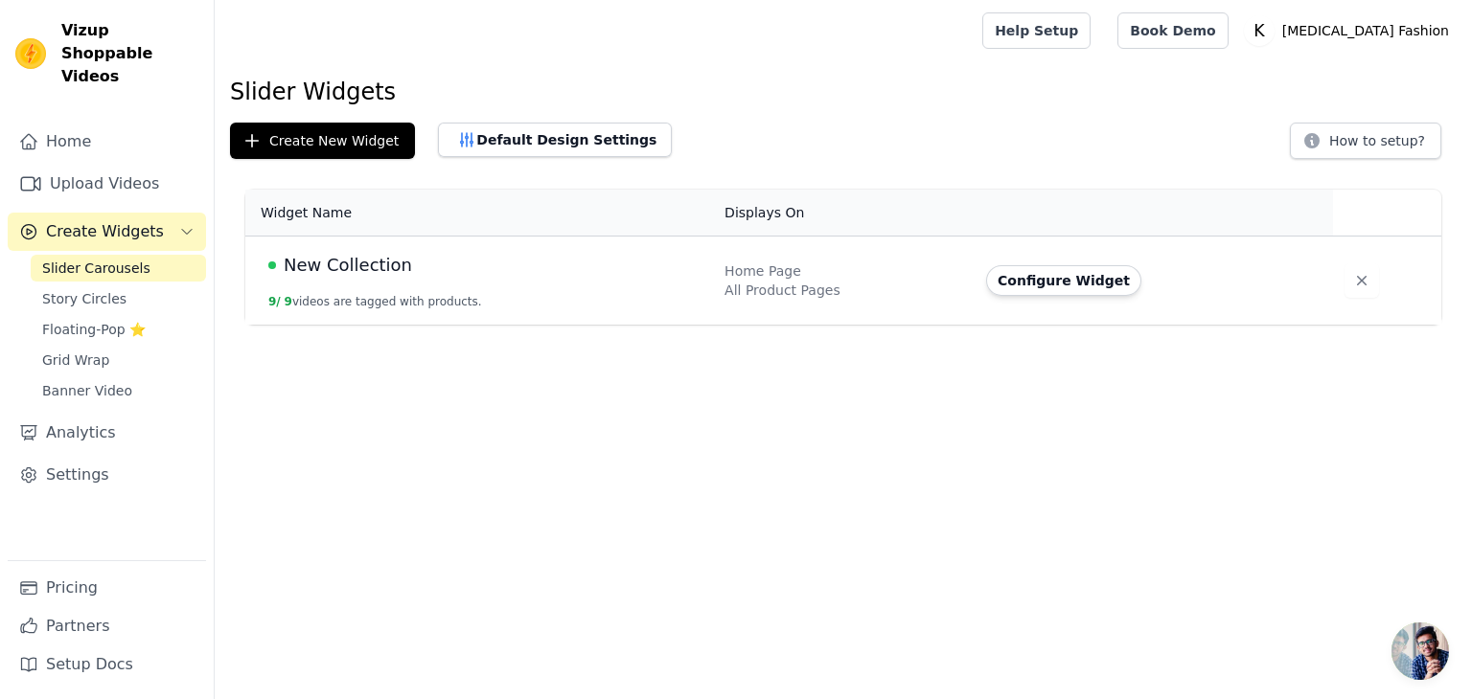
click at [287, 258] on span "New Collection" at bounding box center [348, 265] width 128 height 27
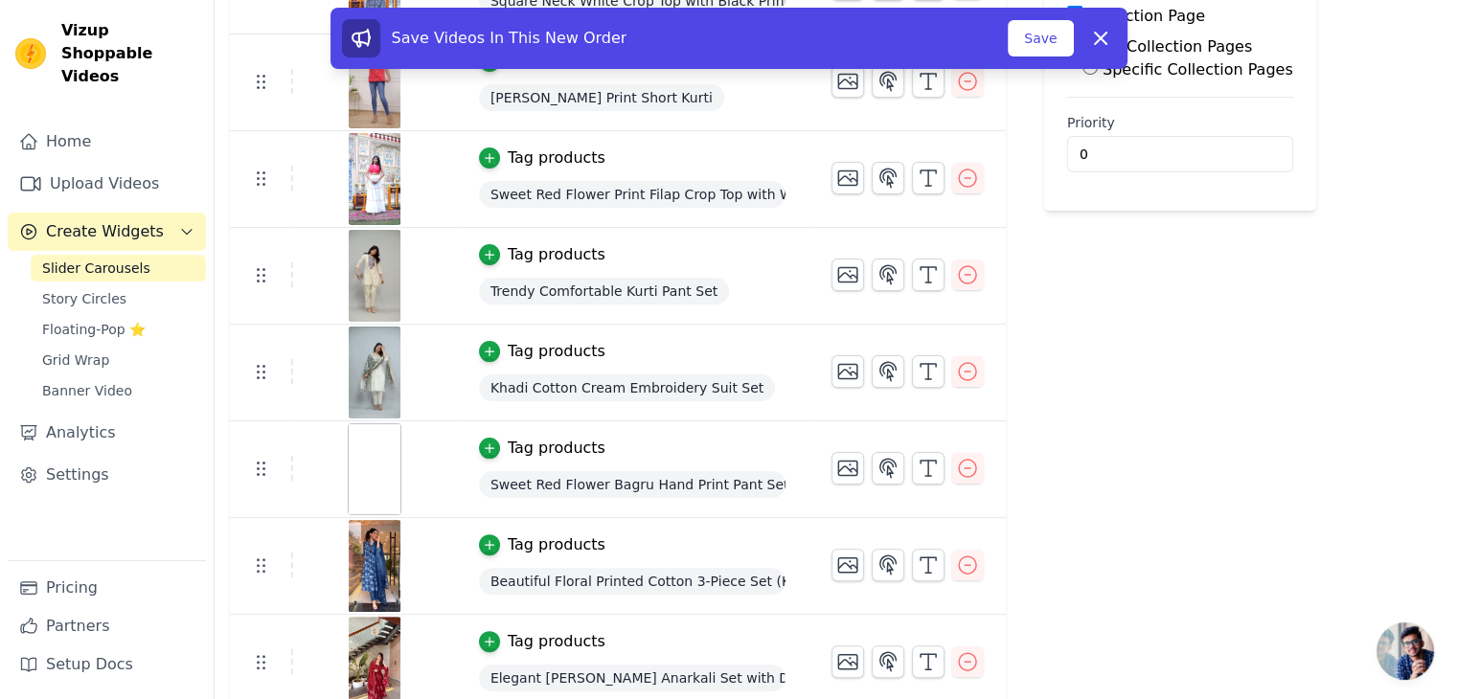
scroll to position [399, 0]
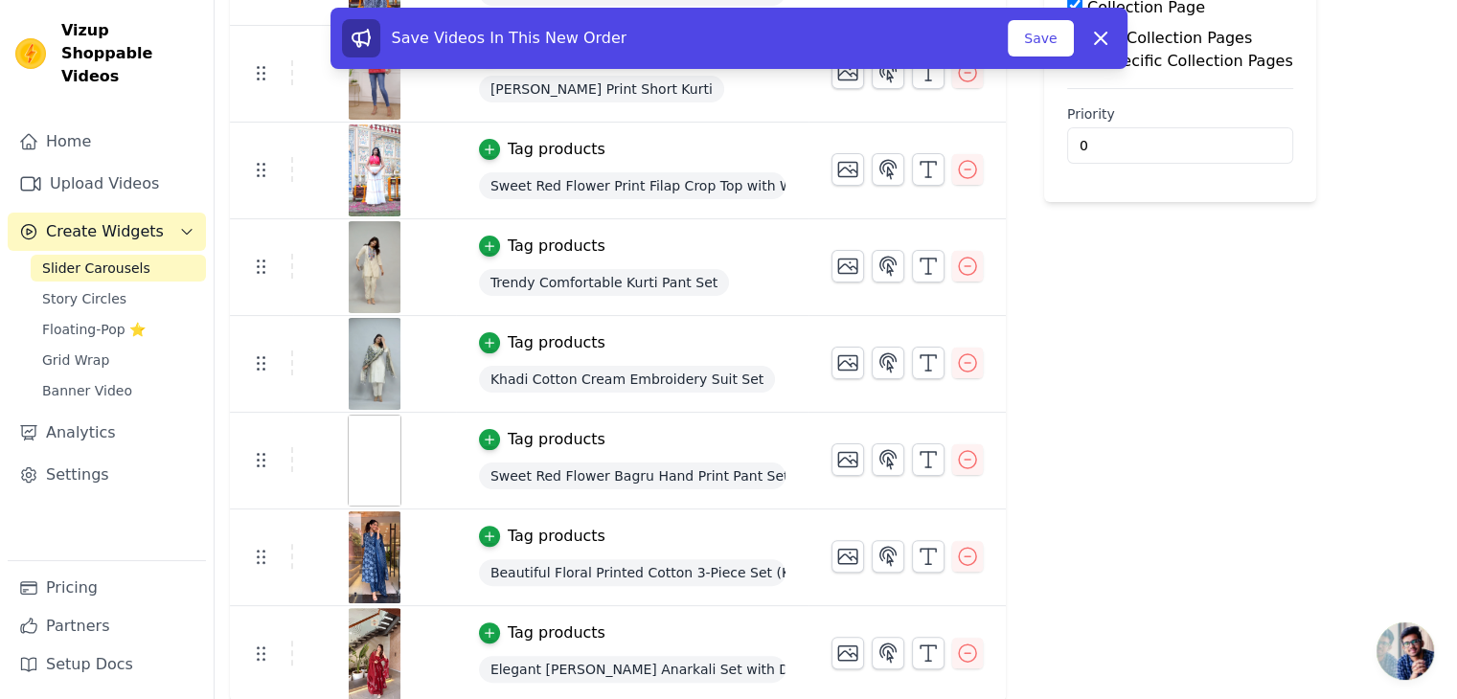
click at [387, 445] on img at bounding box center [375, 461] width 54 height 92
click at [1096, 43] on icon at bounding box center [1100, 38] width 11 height 11
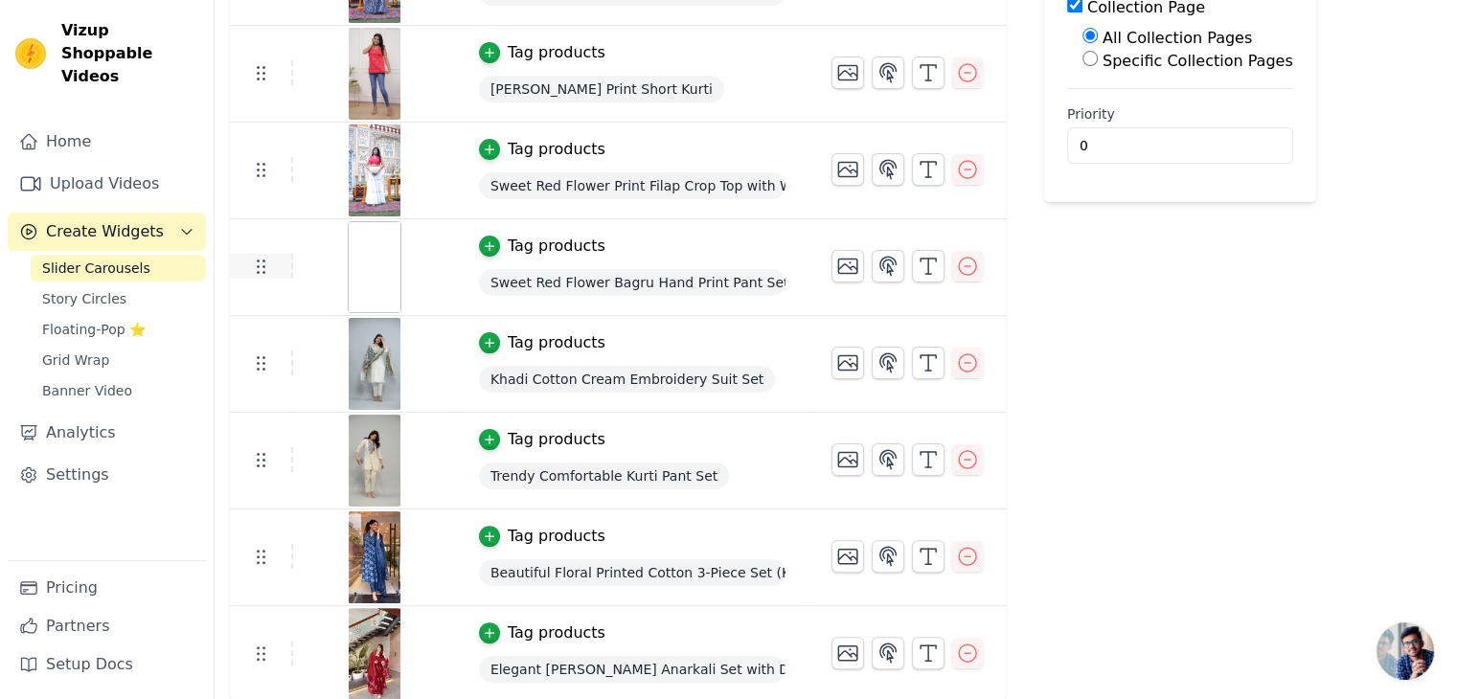
click at [261, 263] on icon at bounding box center [260, 266] width 23 height 23
click at [367, 261] on img at bounding box center [375, 267] width 54 height 92
click at [956, 259] on icon "button" at bounding box center [967, 266] width 23 height 23
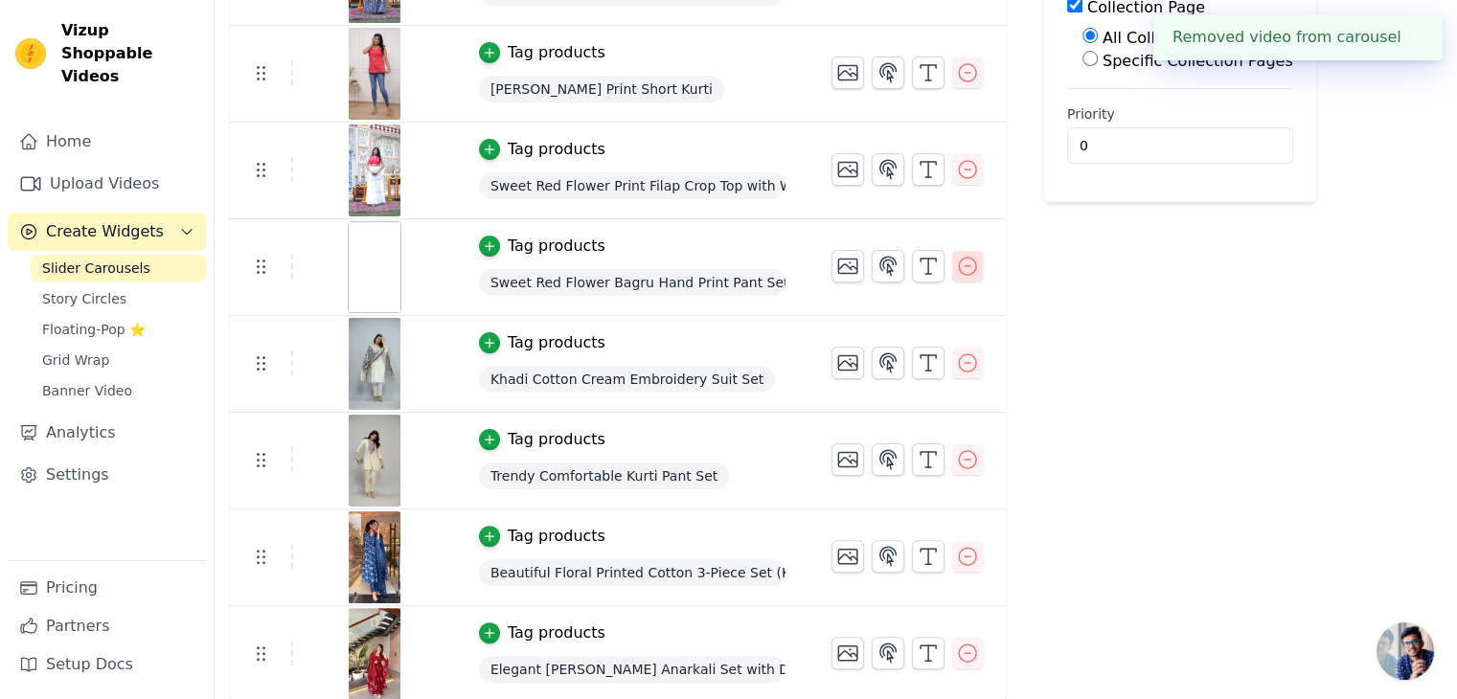
scroll to position [0, 0]
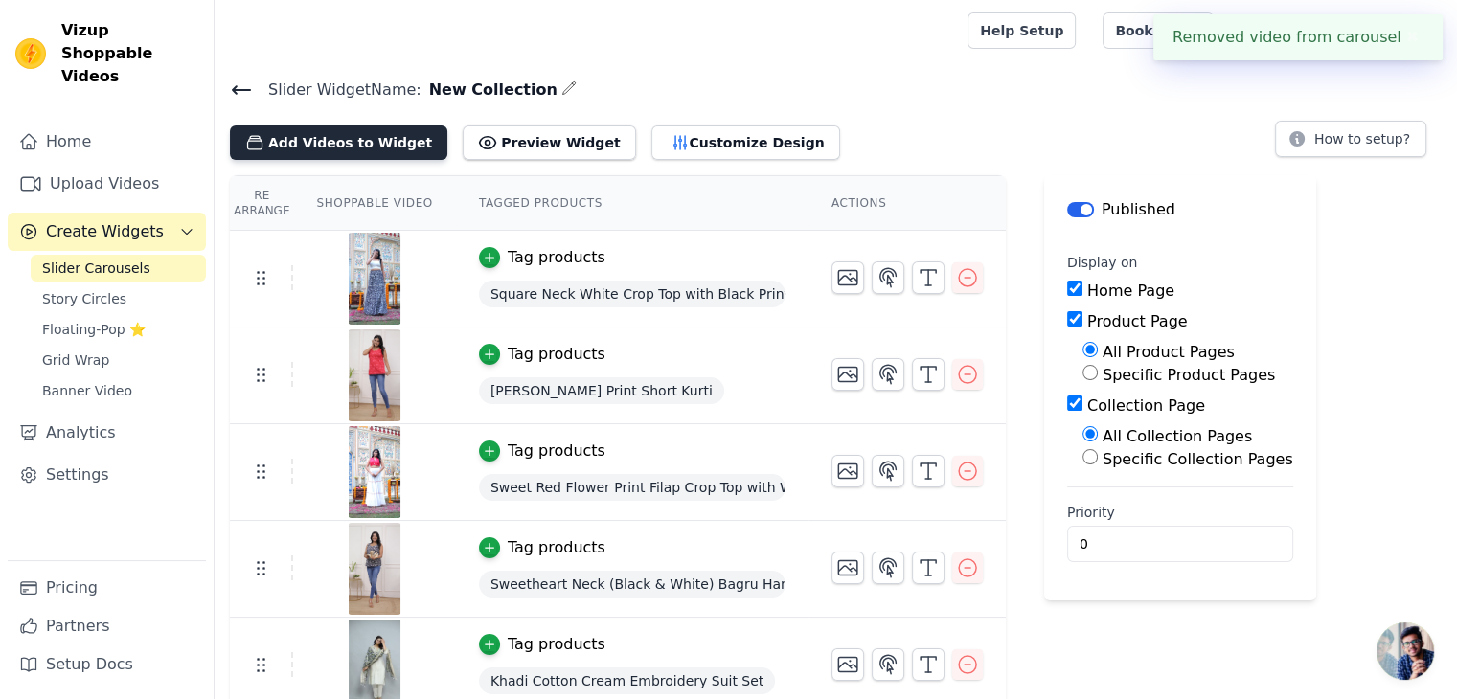
click at [342, 146] on button "Add Videos to Widget" at bounding box center [338, 143] width 217 height 34
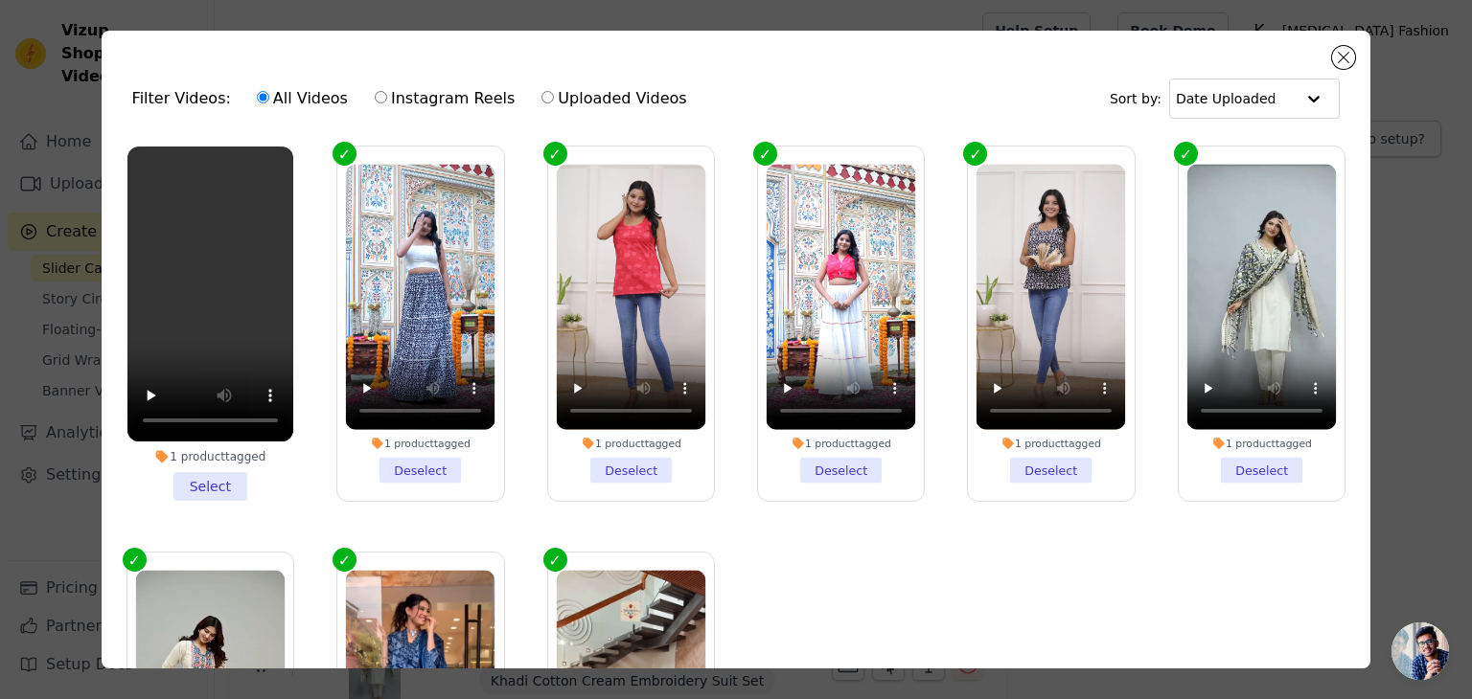
click at [893, 610] on ul "1 product tagged Select 1 product tagged Deselect 1 product tagged Deselect 1 p…" at bounding box center [736, 455] width 1239 height 638
click at [1342, 48] on button "Close modal" at bounding box center [1343, 57] width 23 height 23
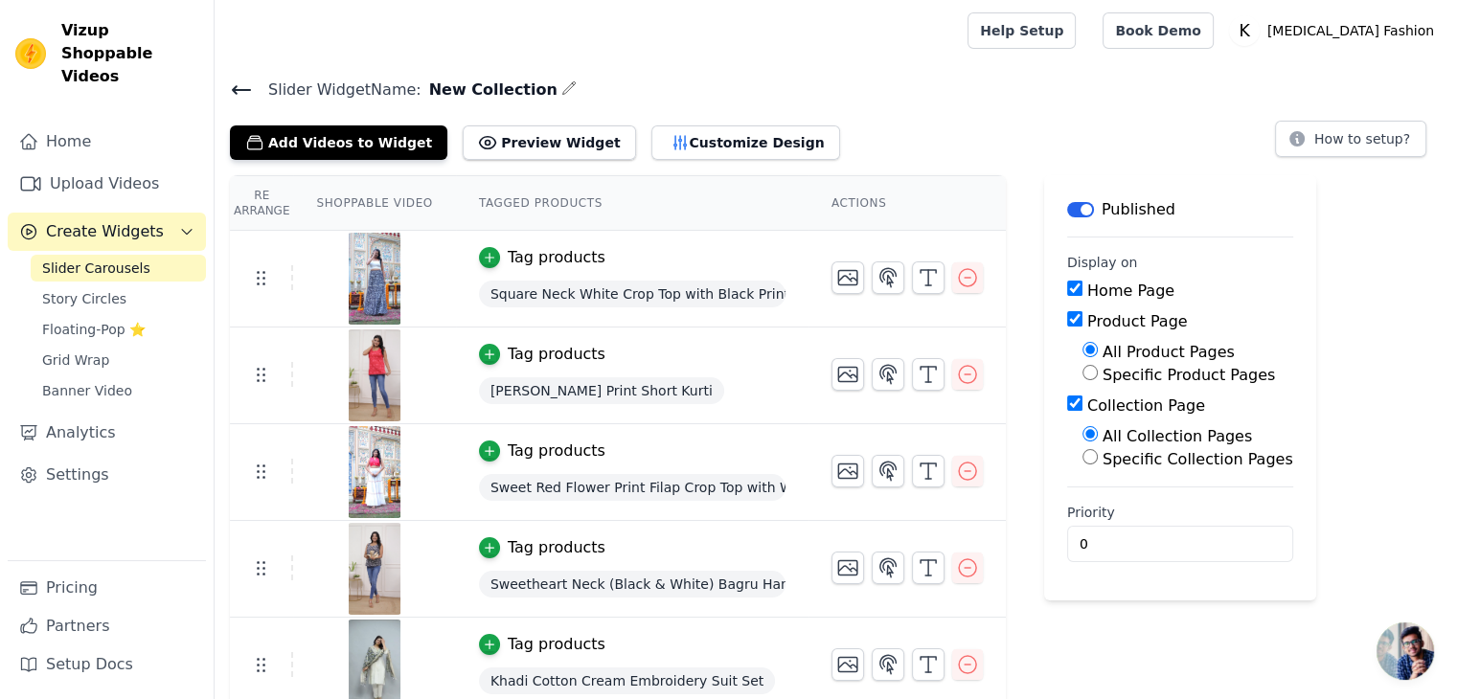
click at [231, 93] on icon at bounding box center [241, 90] width 23 height 23
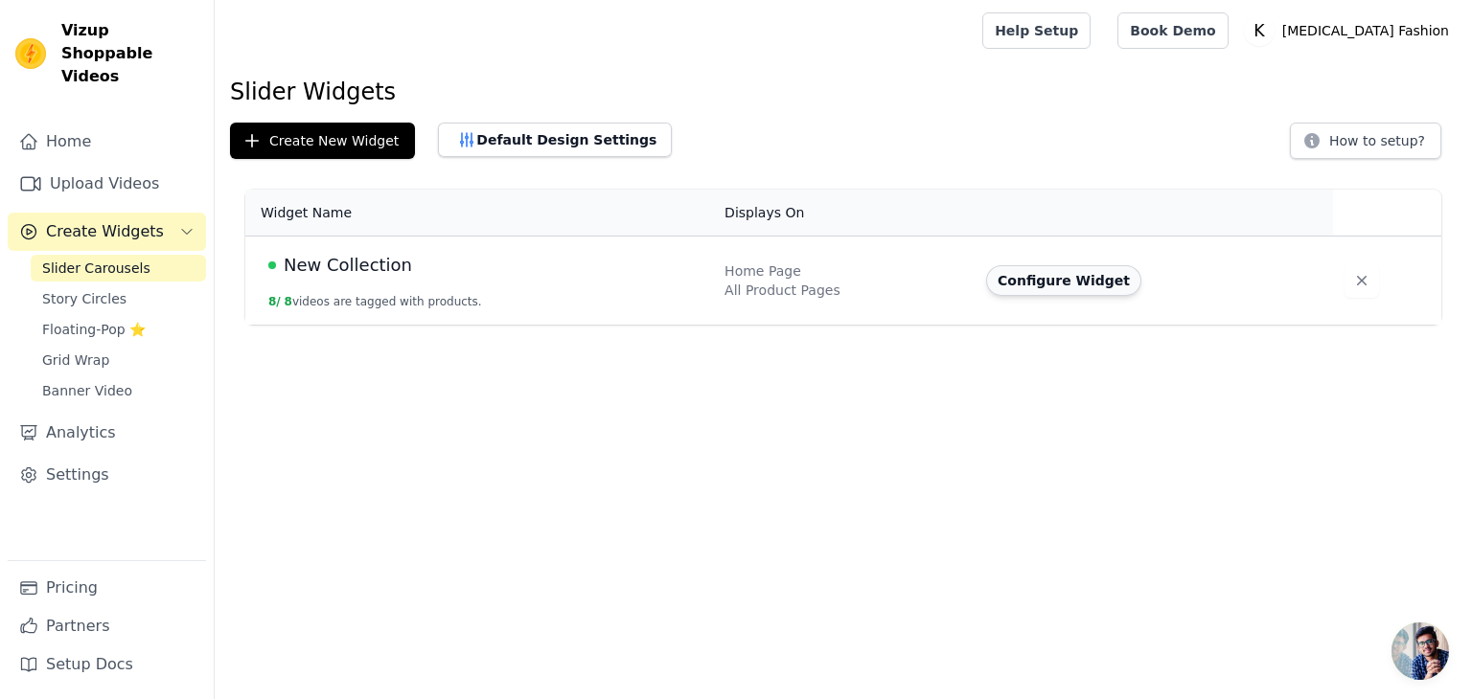
click at [1019, 285] on button "Configure Widget" at bounding box center [1063, 280] width 155 height 31
click at [119, 285] on link "Story Circles" at bounding box center [118, 298] width 175 height 27
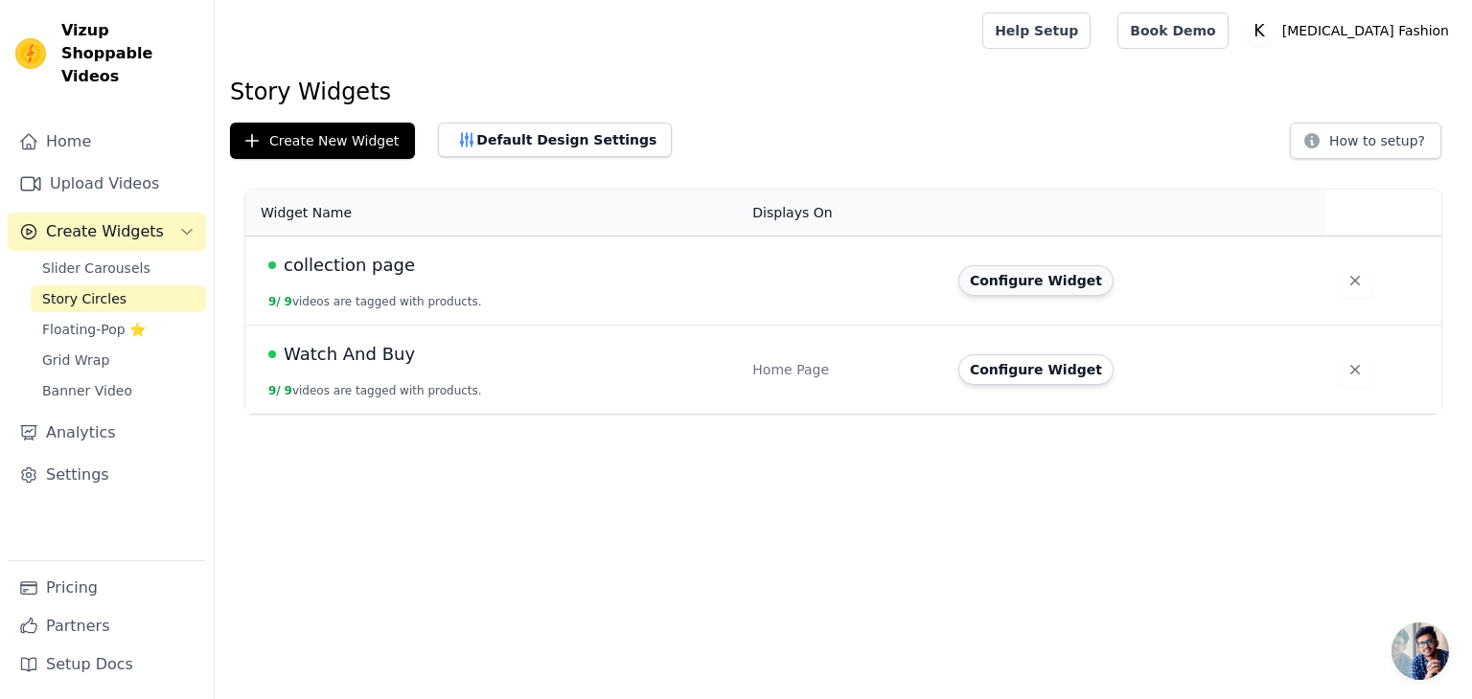
click at [1028, 277] on button "Configure Widget" at bounding box center [1035, 280] width 155 height 31
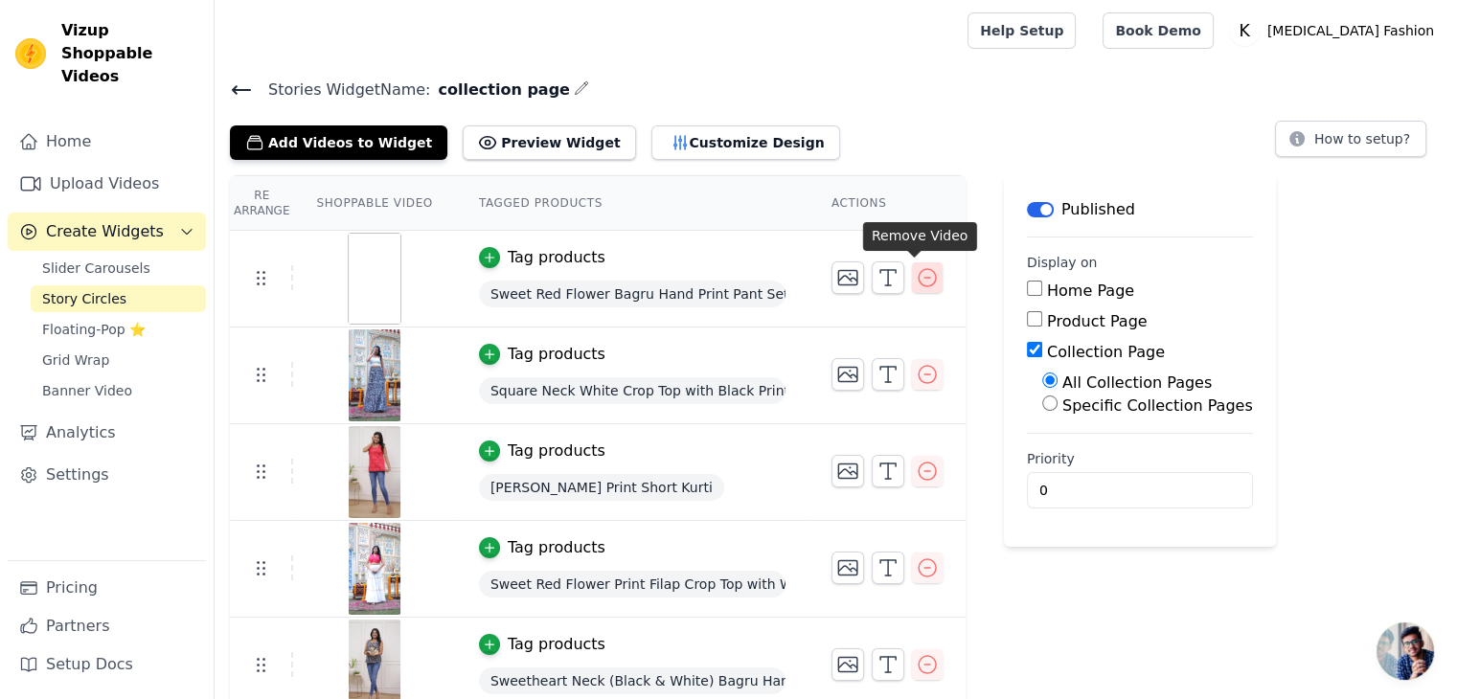
click at [916, 275] on icon "button" at bounding box center [927, 277] width 23 height 23
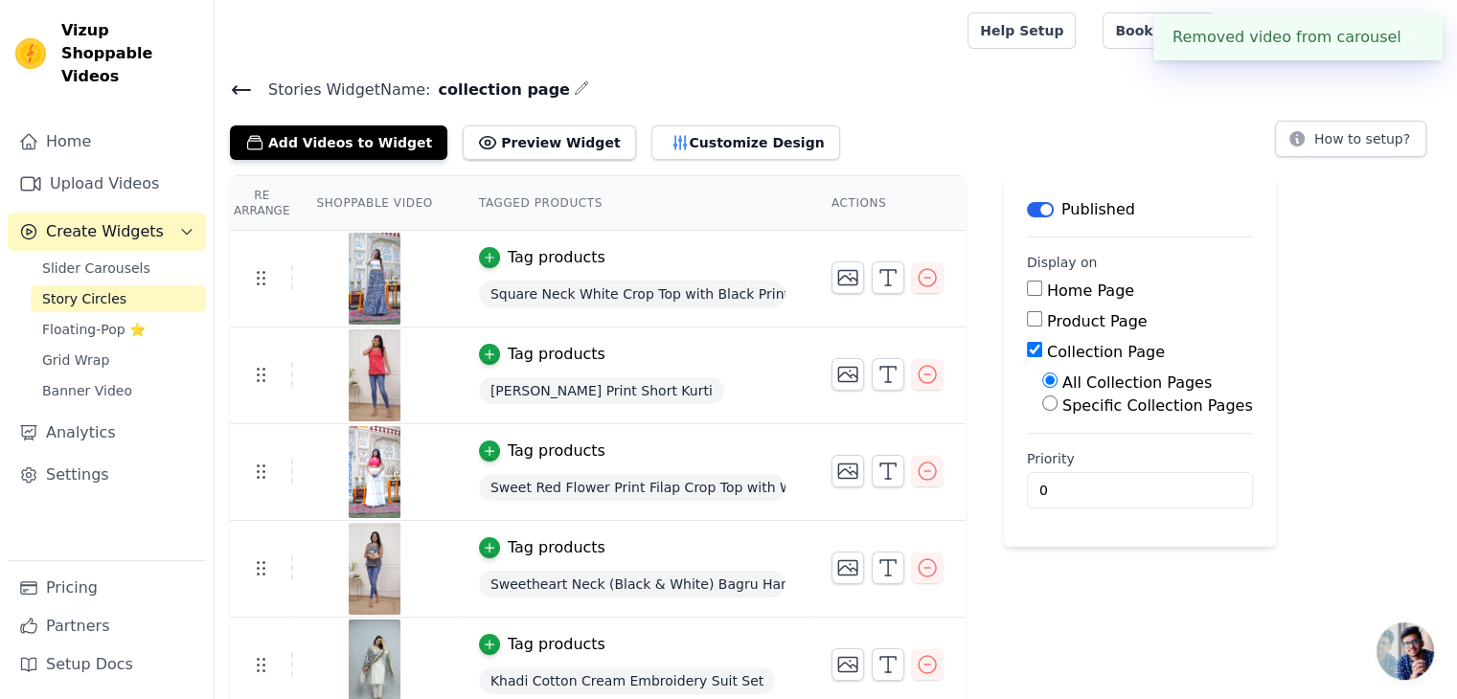
click at [246, 89] on icon at bounding box center [241, 90] width 17 height 8
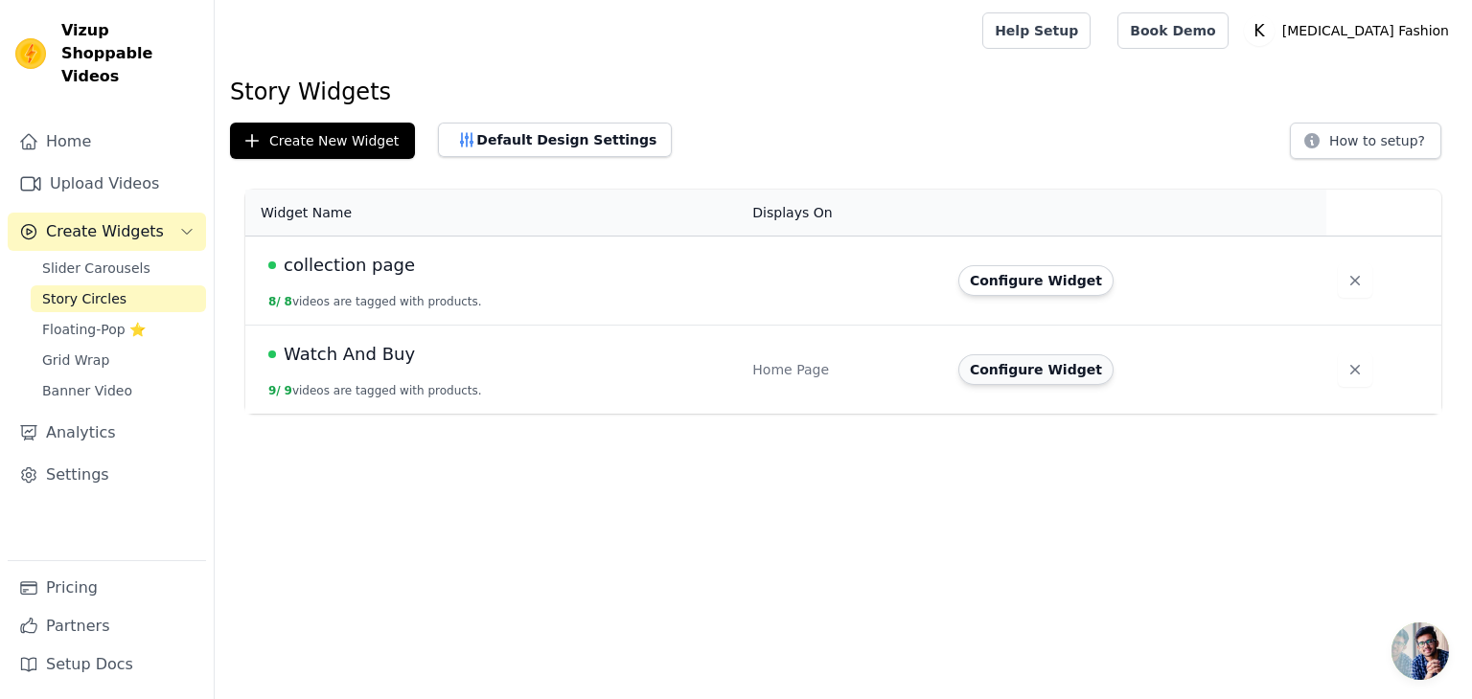
click at [1009, 377] on button "Configure Widget" at bounding box center [1035, 369] width 155 height 31
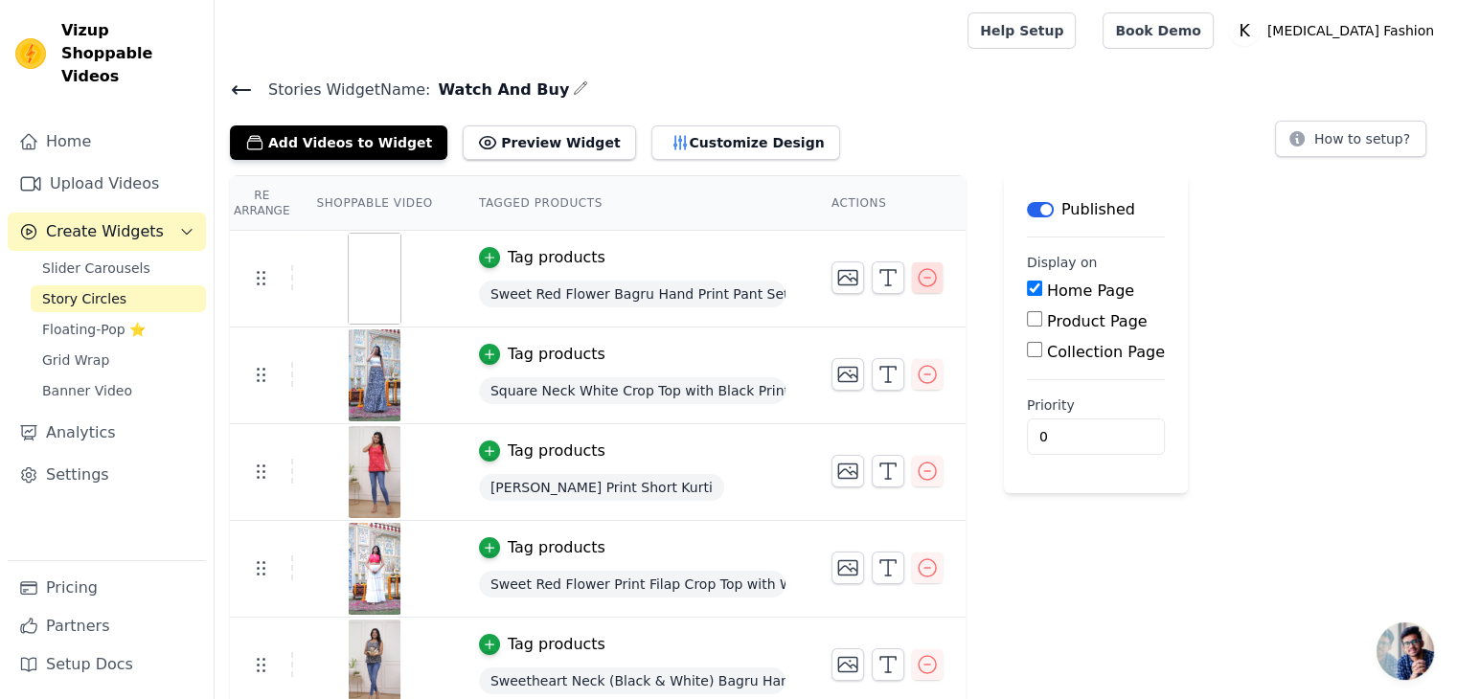
click at [916, 284] on icon "button" at bounding box center [927, 277] width 23 height 23
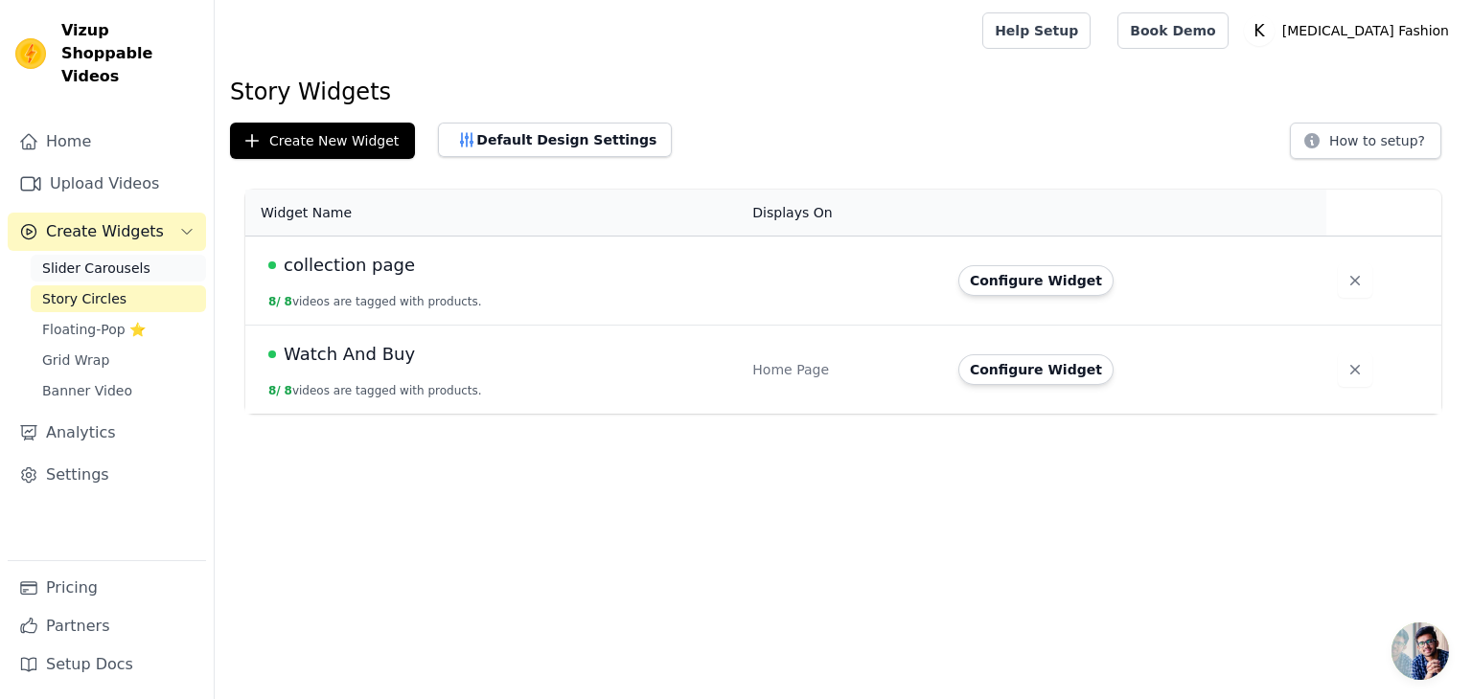
click at [94, 259] on span "Slider Carousels" at bounding box center [96, 268] width 108 height 19
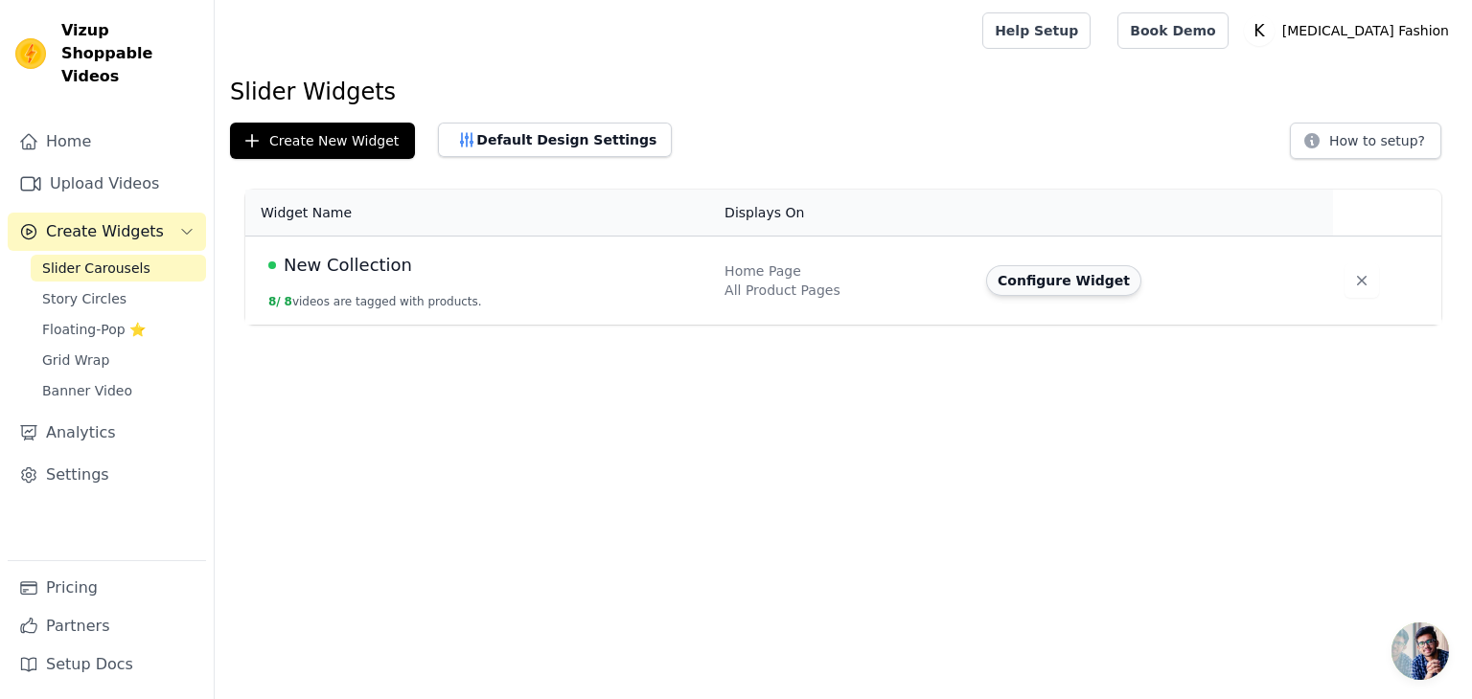
click at [1033, 279] on button "Configure Widget" at bounding box center [1063, 280] width 155 height 31
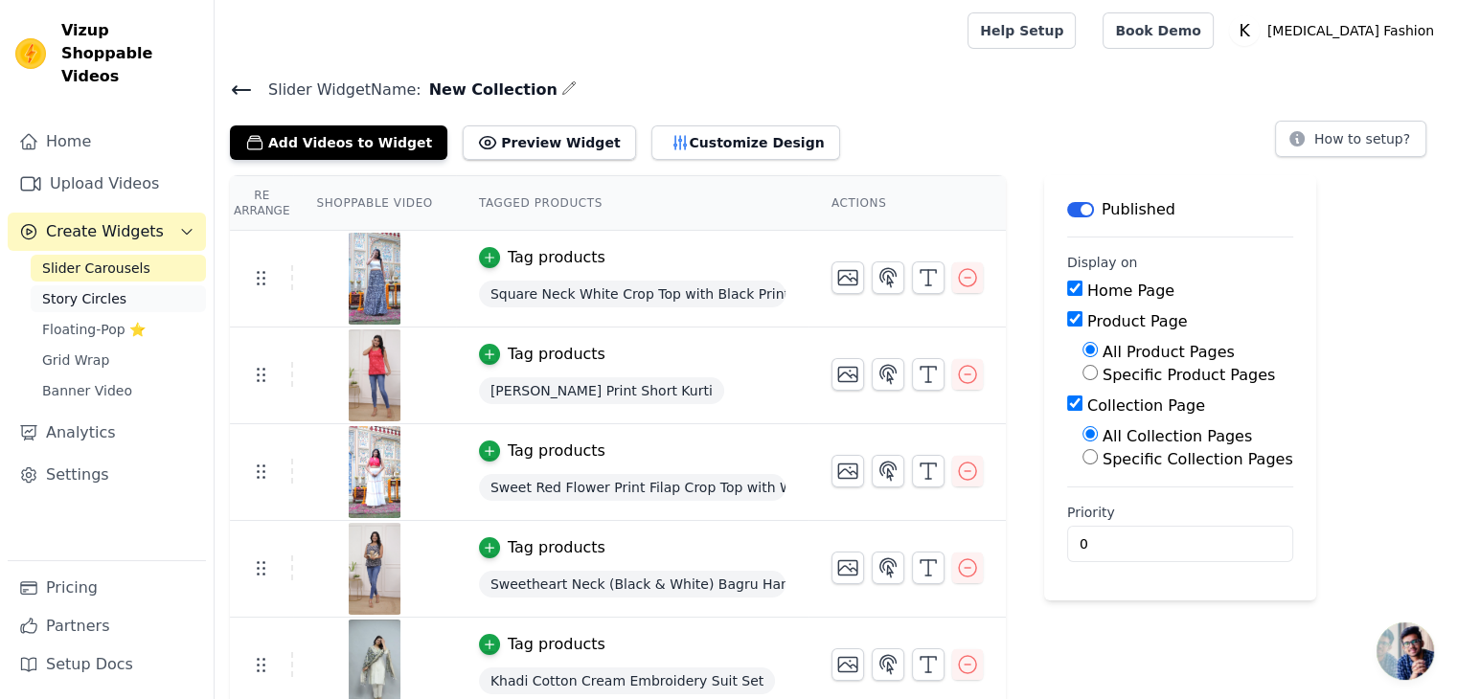
click at [83, 289] on span "Story Circles" at bounding box center [84, 298] width 84 height 19
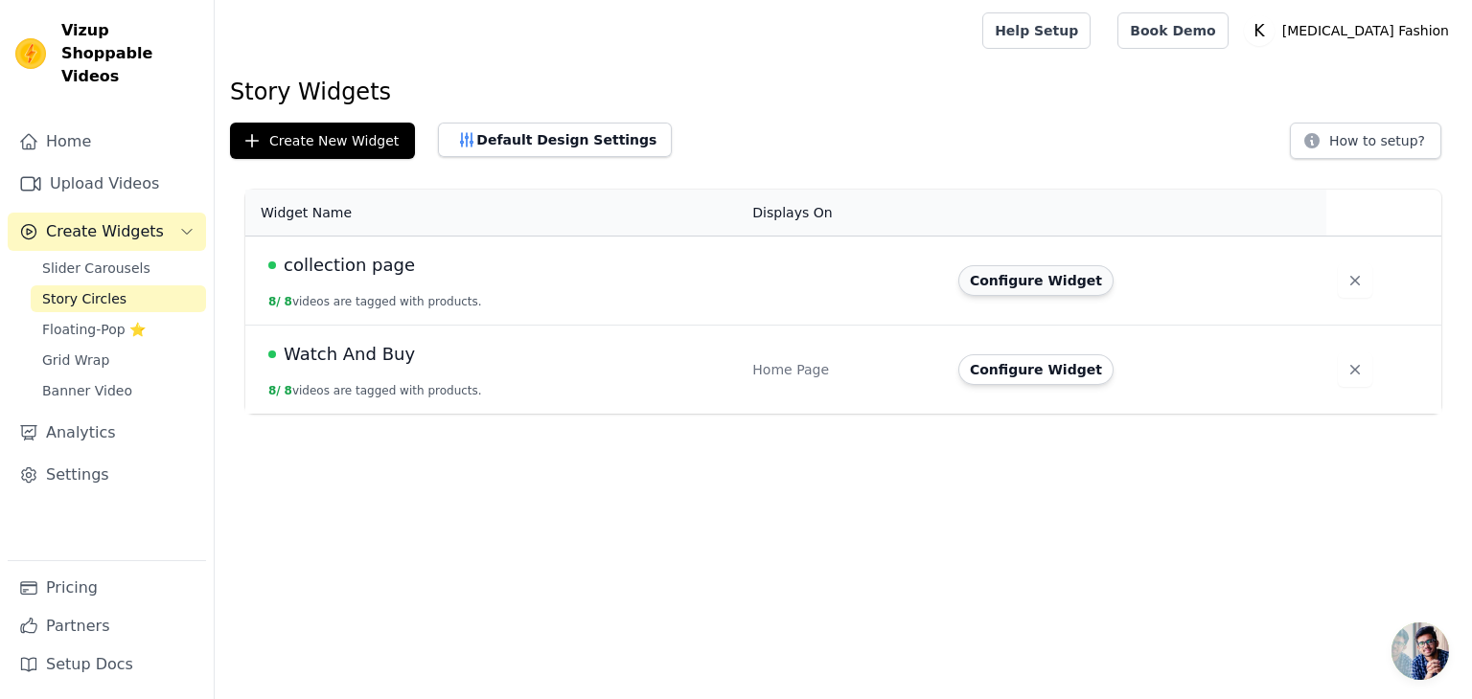
click at [1062, 277] on button "Configure Widget" at bounding box center [1035, 280] width 155 height 31
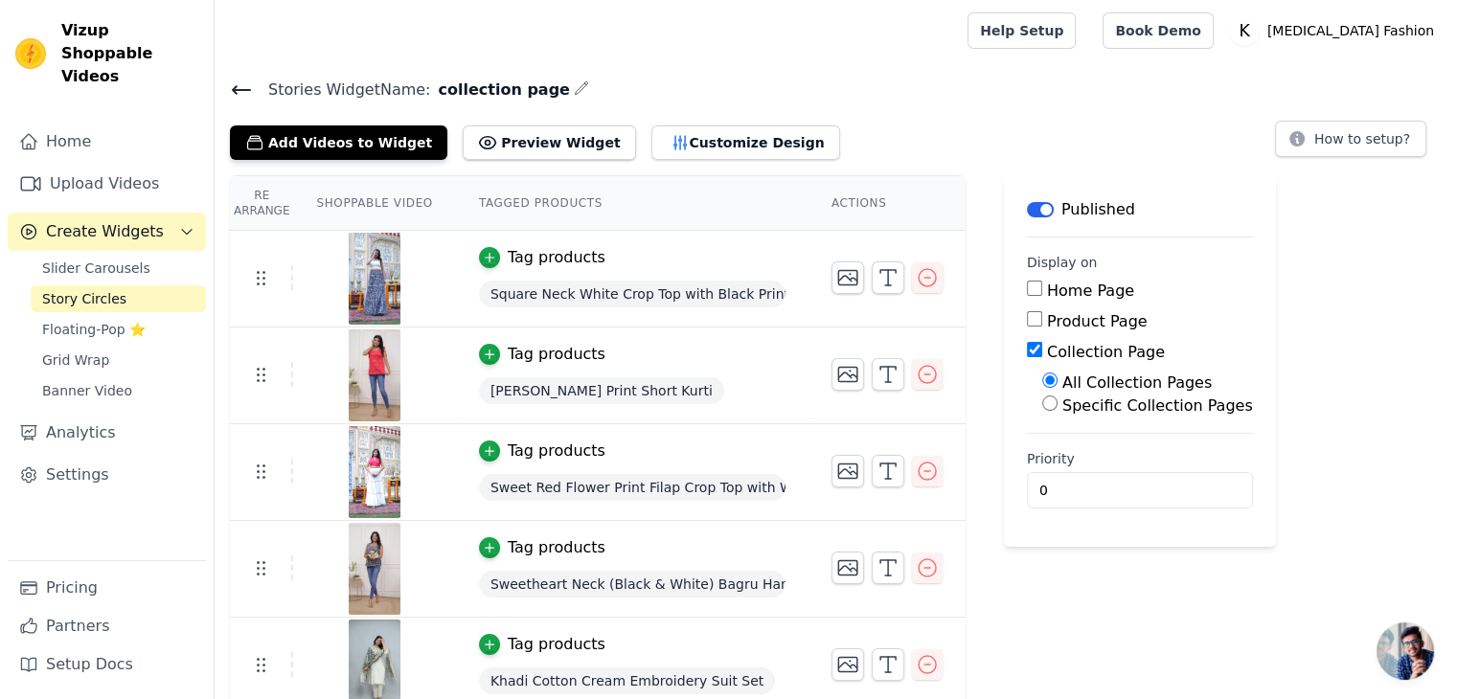
click at [1027, 286] on input "Home Page" at bounding box center [1034, 288] width 15 height 15
checkbox input "true"
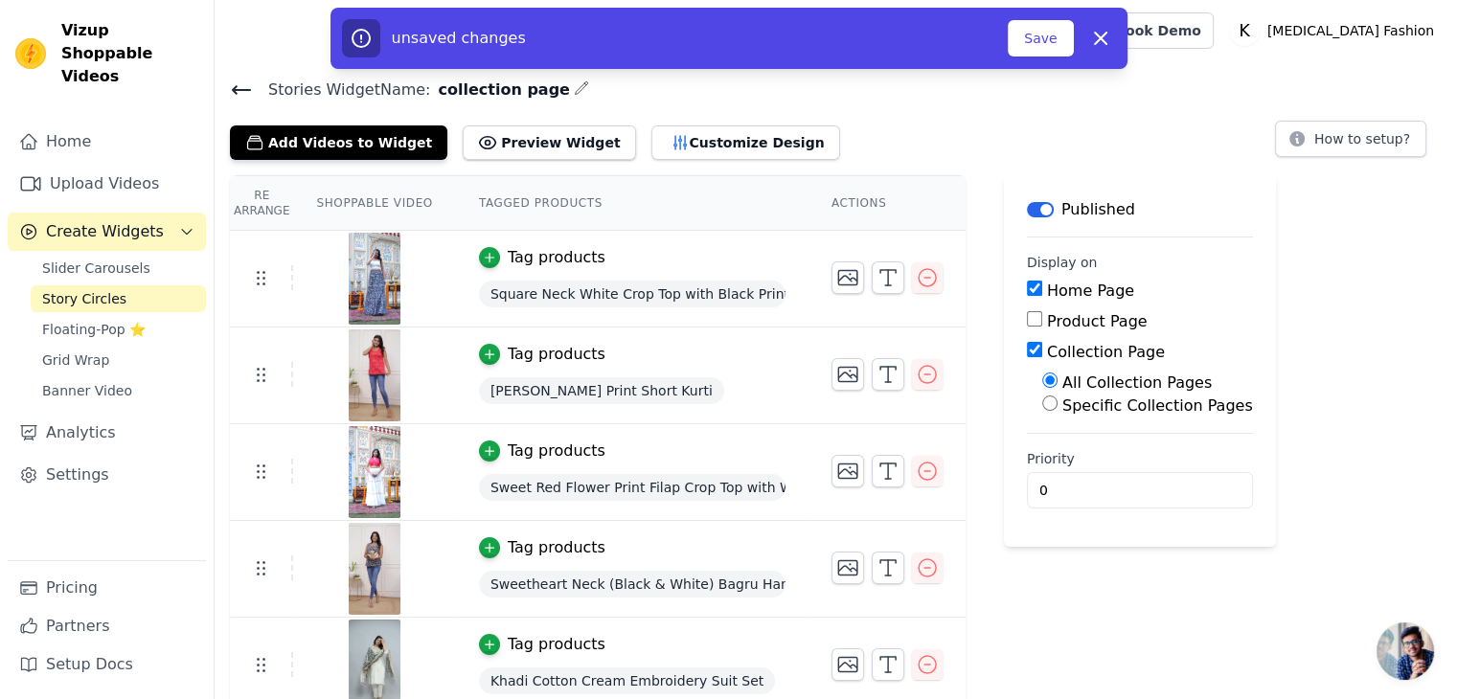
click at [1027, 317] on input "Product Page" at bounding box center [1034, 318] width 15 height 15
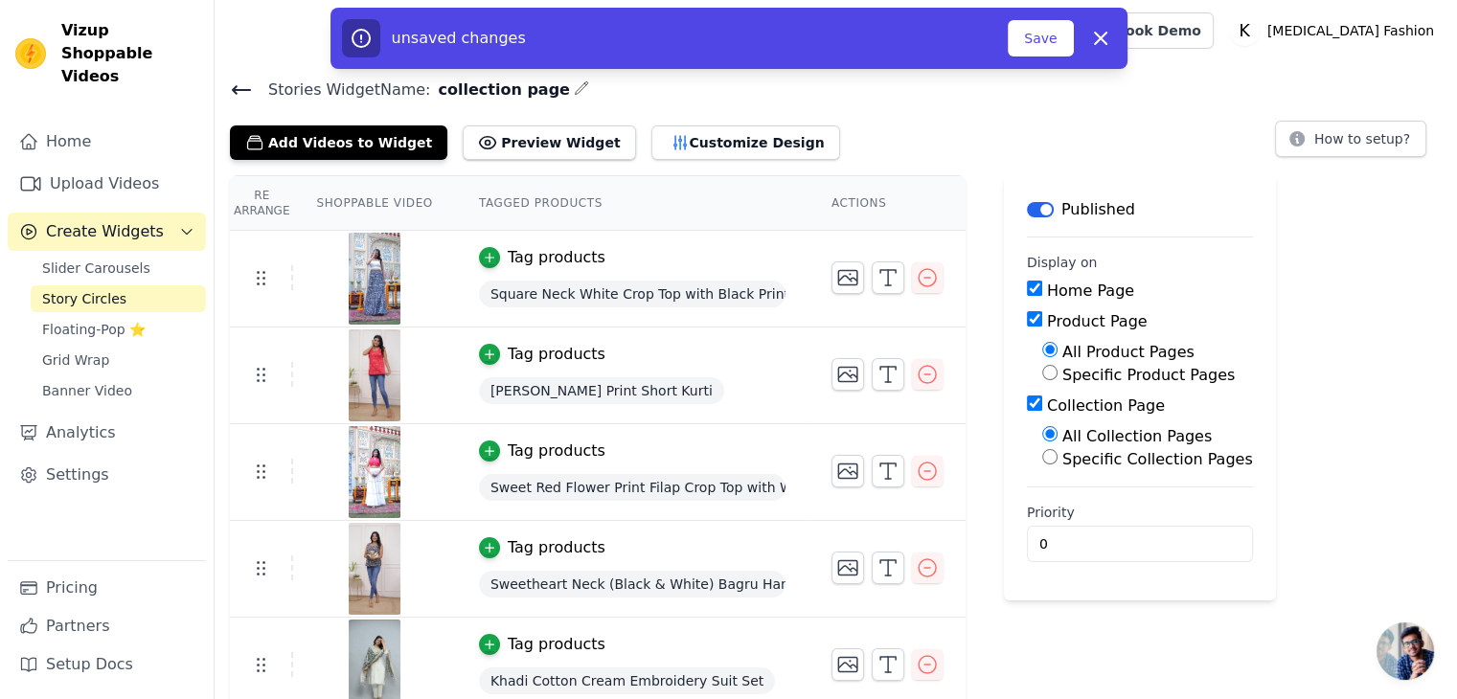
click at [1027, 322] on input "Product Page" at bounding box center [1034, 318] width 15 height 15
checkbox input "false"
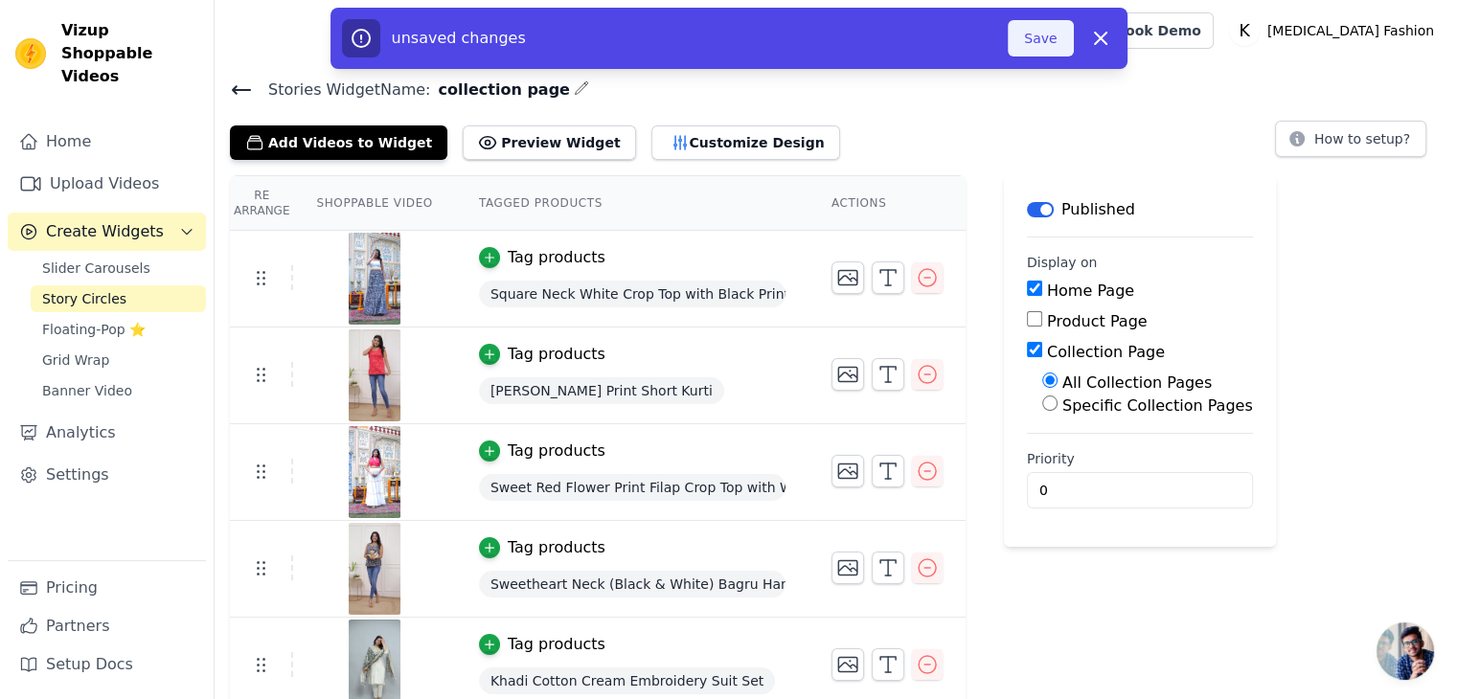
click at [1022, 46] on button "Save" at bounding box center [1040, 38] width 65 height 36
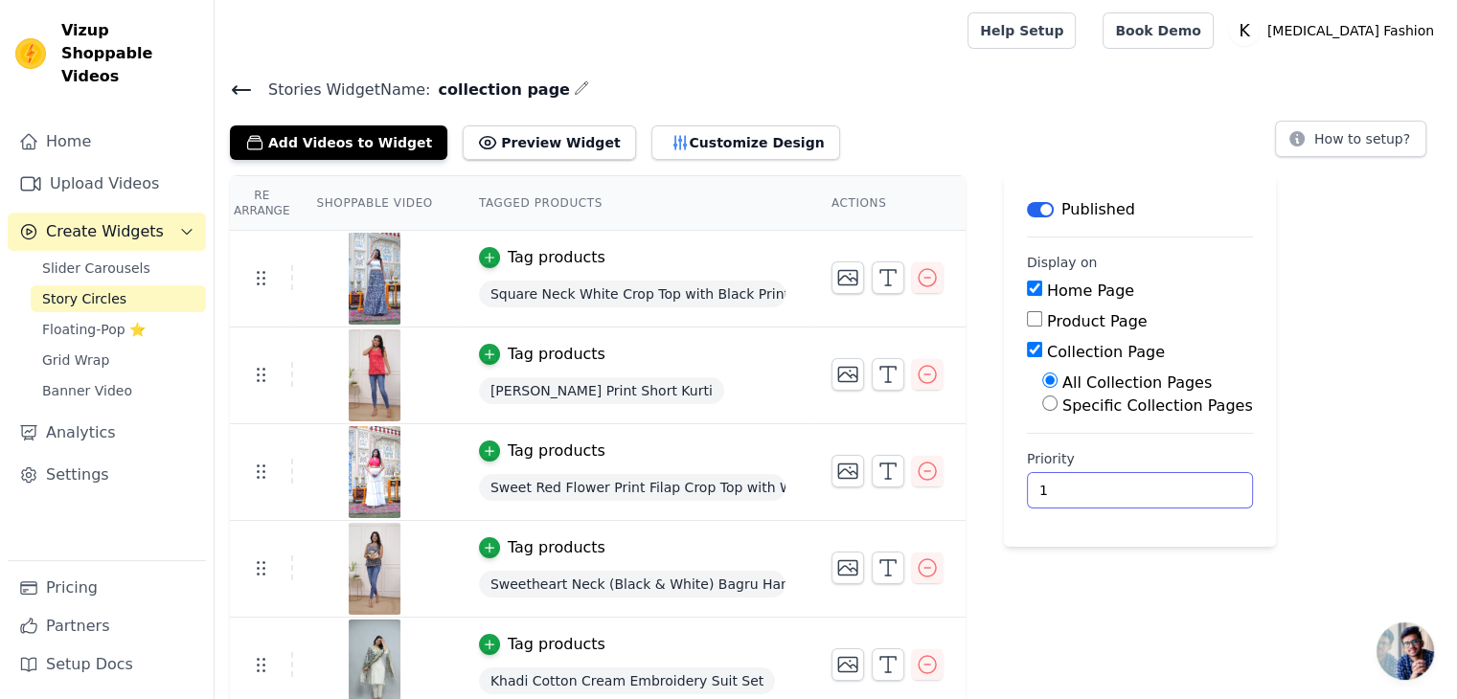
click at [1171, 485] on input "1" at bounding box center [1140, 490] width 226 height 36
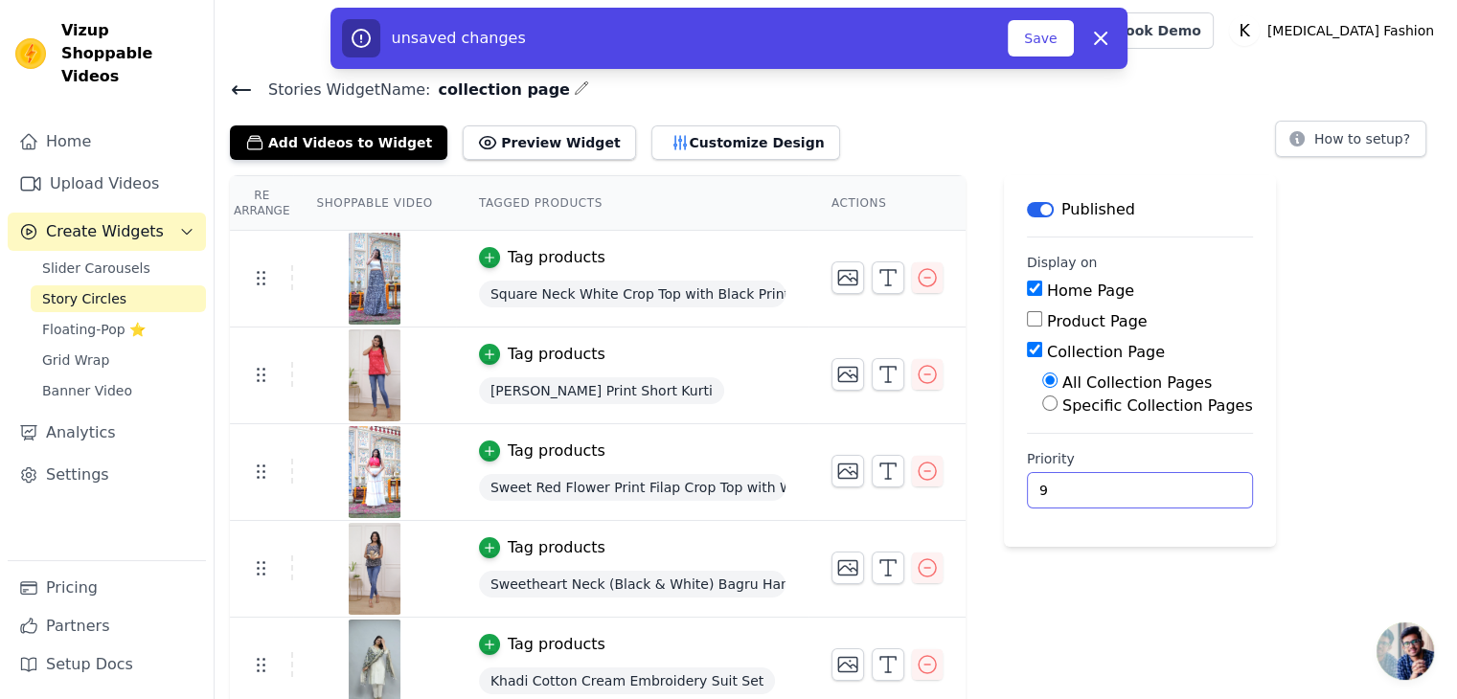
type input "9"
click at [1171, 485] on input "9" at bounding box center [1140, 490] width 226 height 36
click at [1057, 32] on button "Save" at bounding box center [1040, 38] width 65 height 36
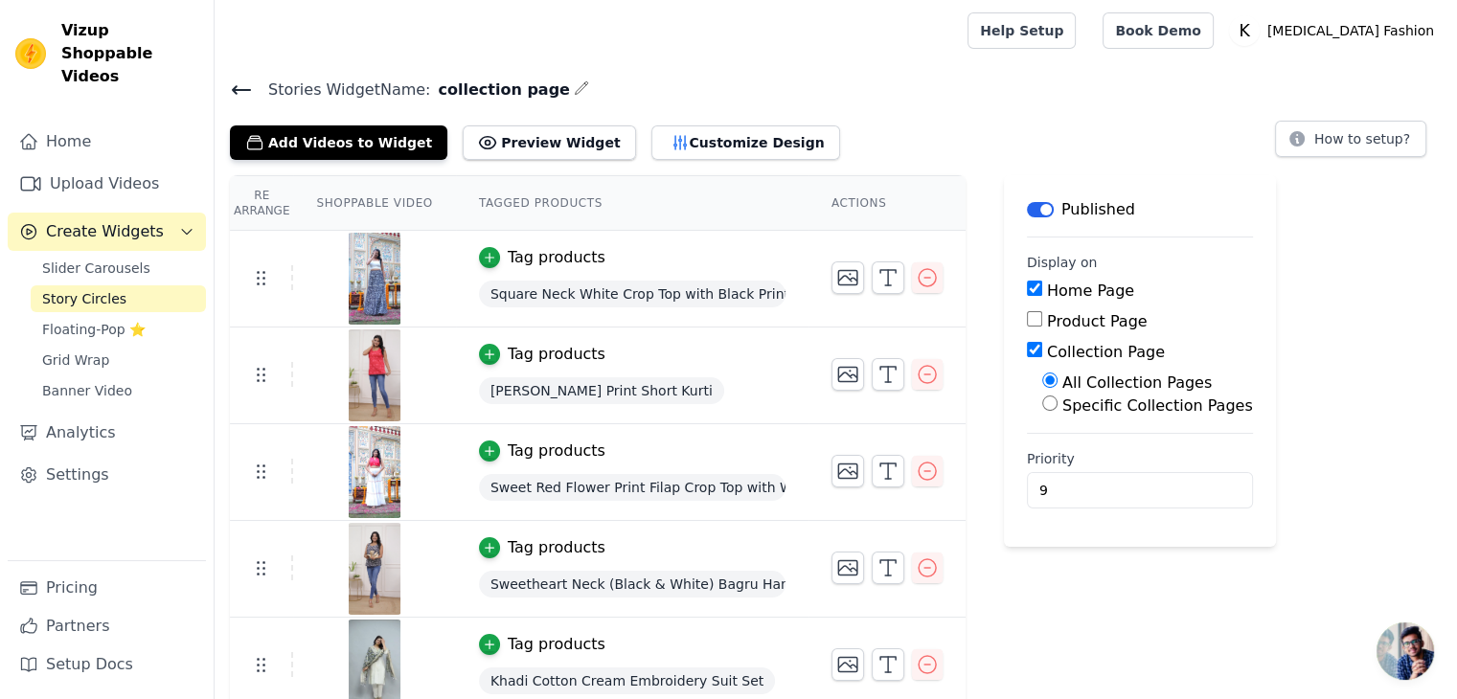
click at [245, 91] on icon at bounding box center [241, 90] width 23 height 23
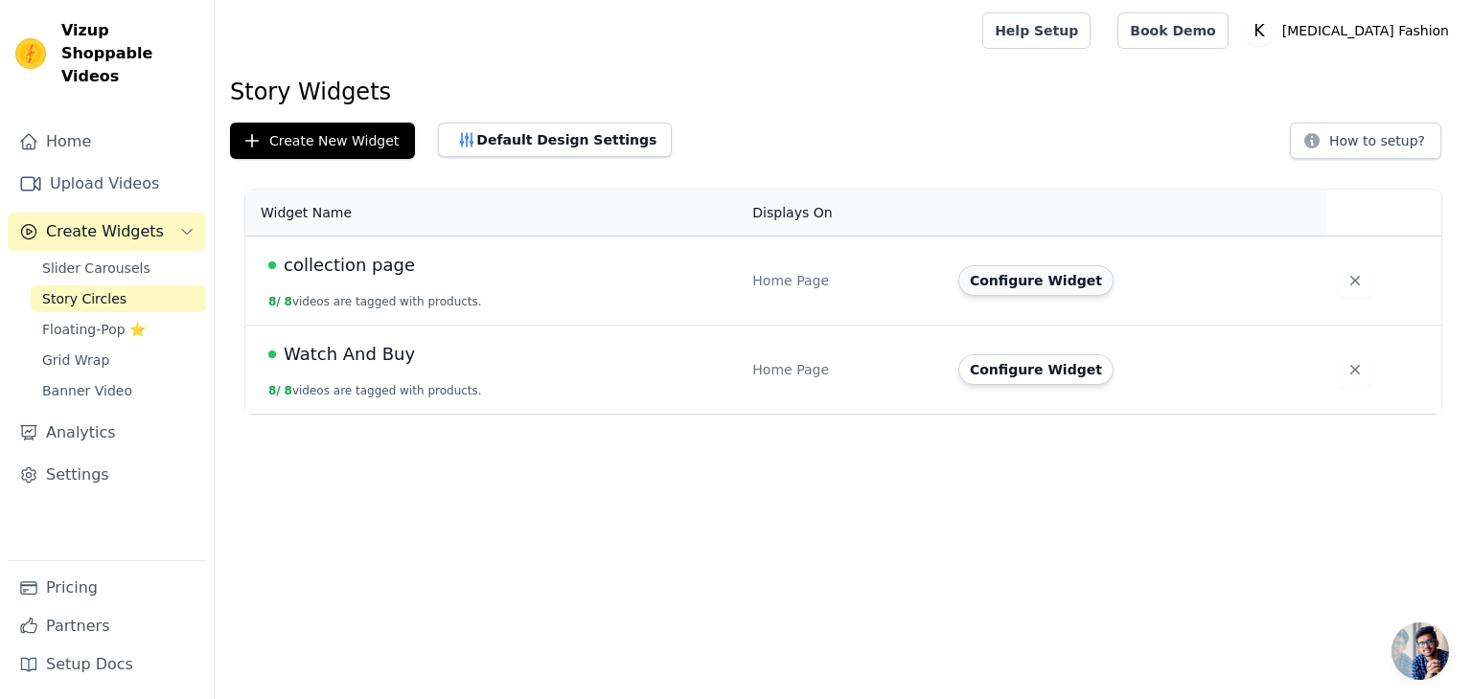
click at [1005, 277] on button "Configure Widget" at bounding box center [1035, 280] width 155 height 31
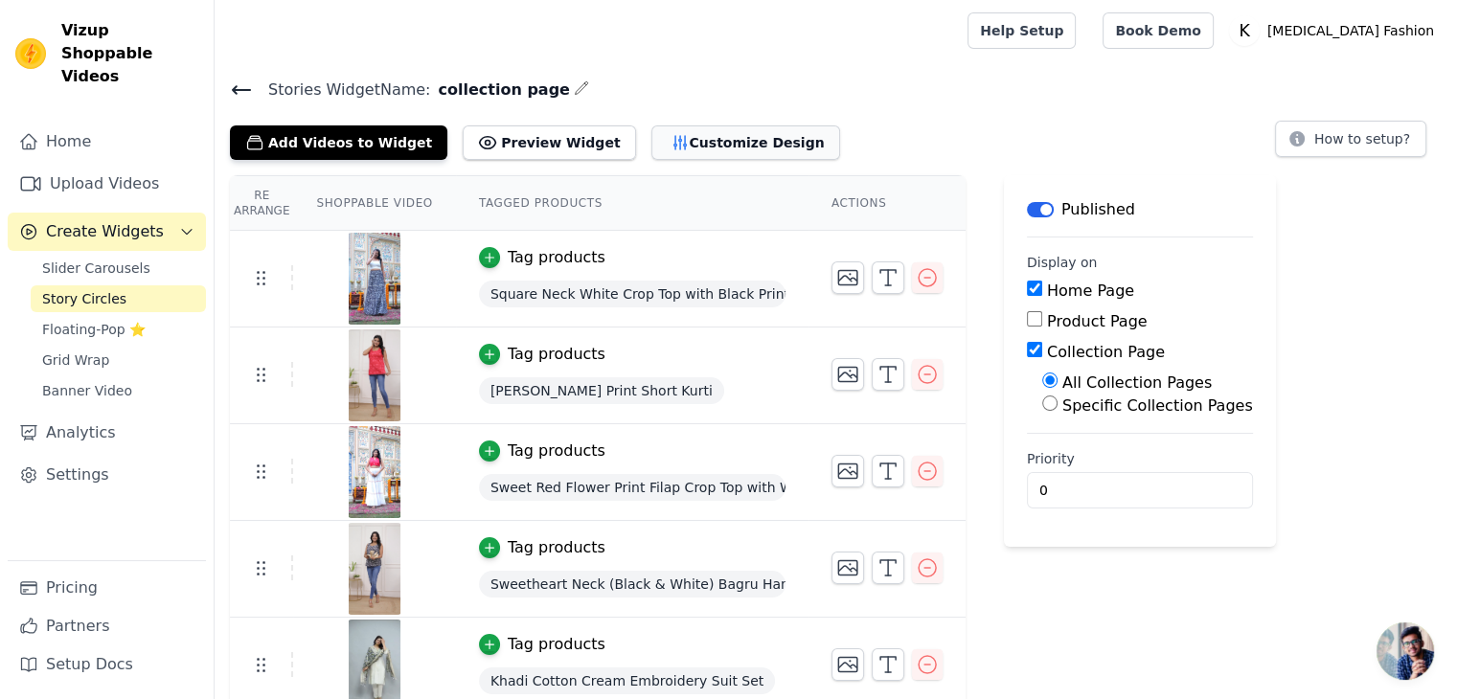
click at [671, 147] on icon "button" at bounding box center [680, 142] width 19 height 19
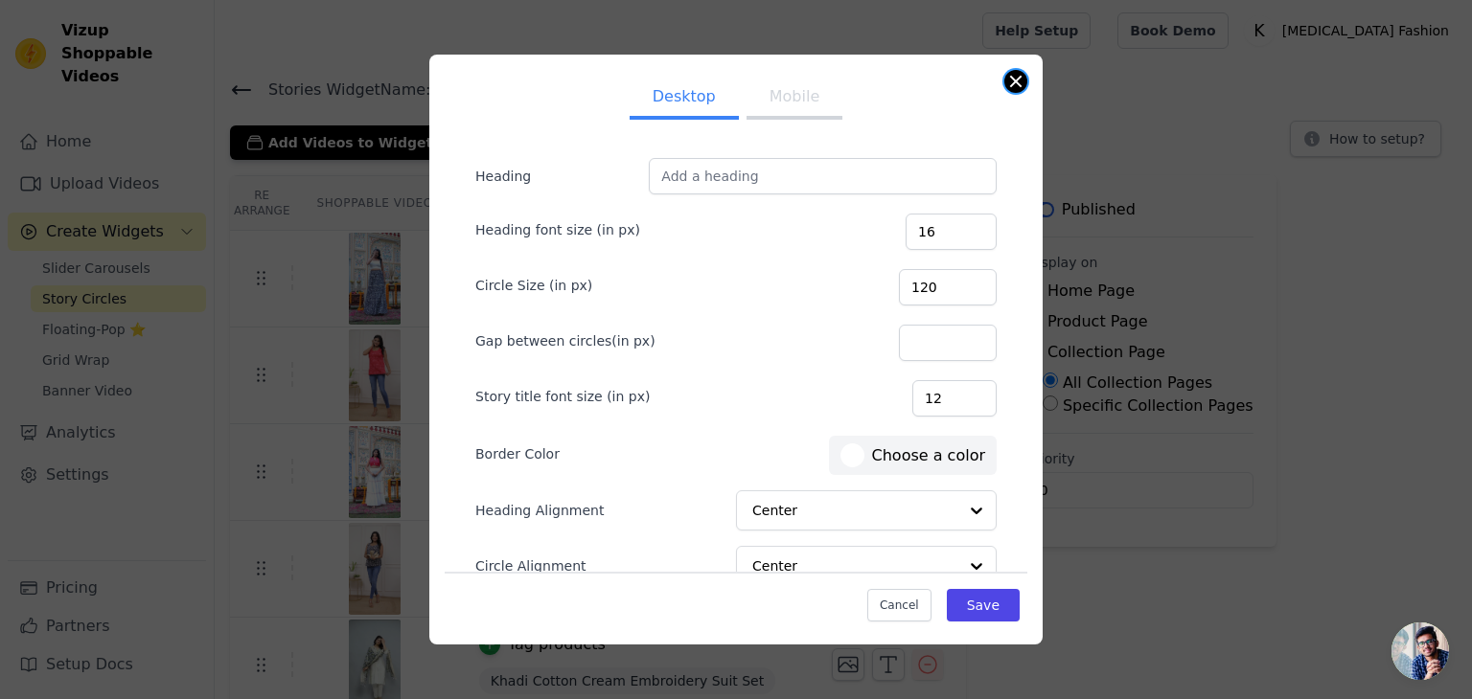
click at [1012, 78] on button "Close modal" at bounding box center [1015, 81] width 23 height 23
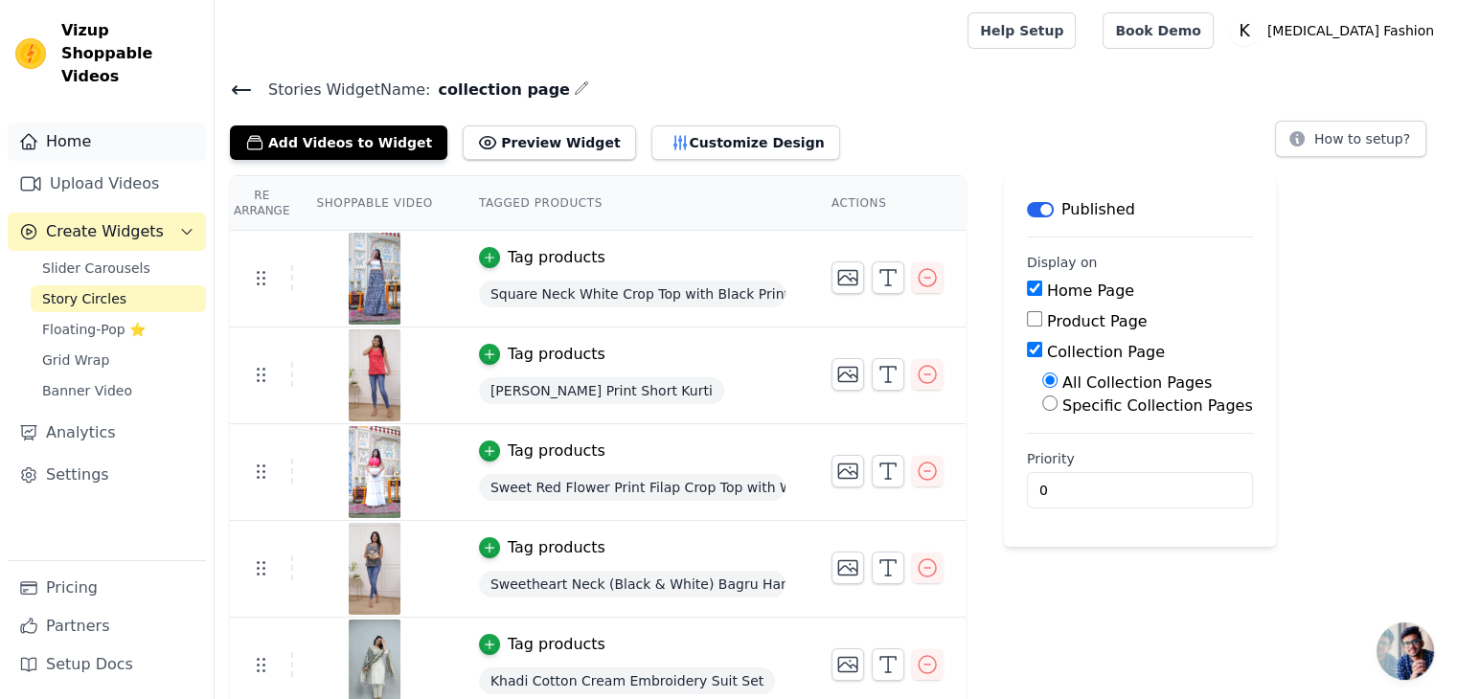
click at [86, 131] on link "Home" at bounding box center [107, 142] width 198 height 38
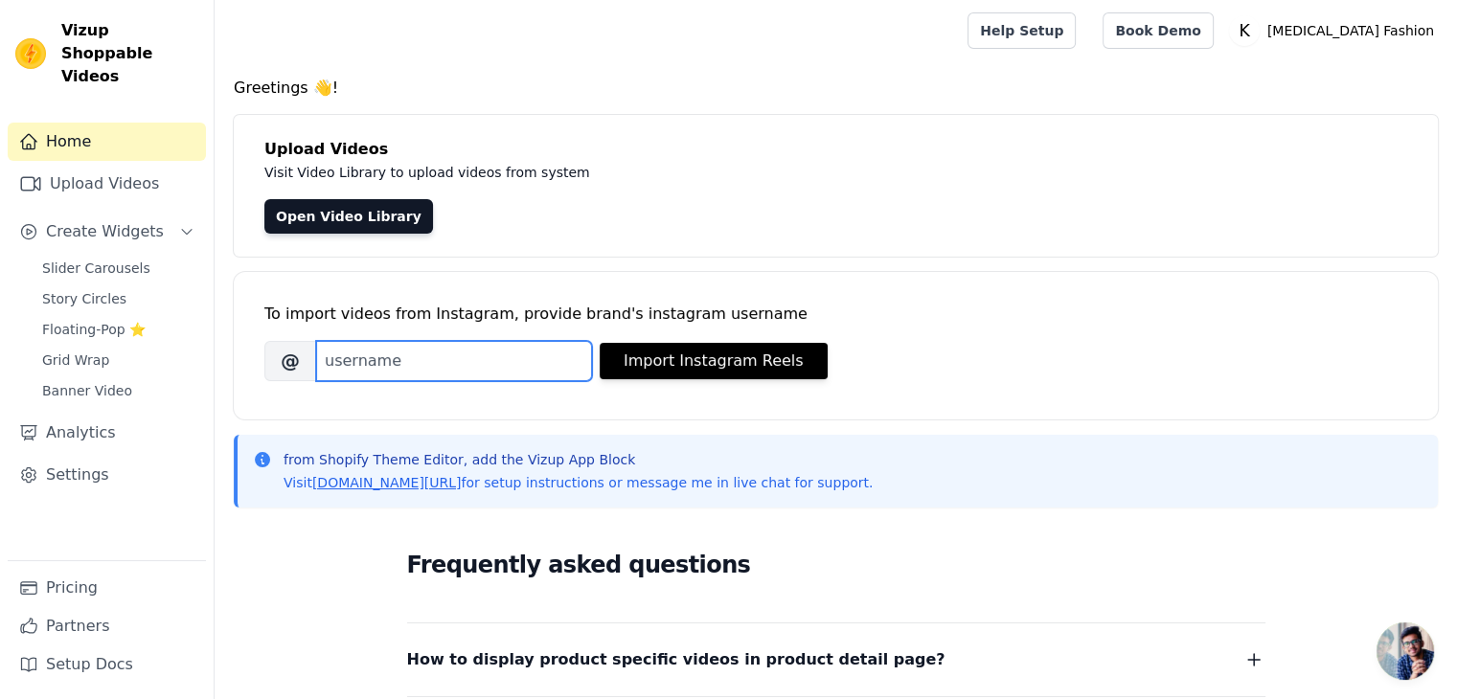
click at [406, 360] on input "Brand's Instagram Username" at bounding box center [454, 361] width 276 height 40
drag, startPoint x: 406, startPoint y: 360, endPoint x: 295, endPoint y: 359, distance: 111.1
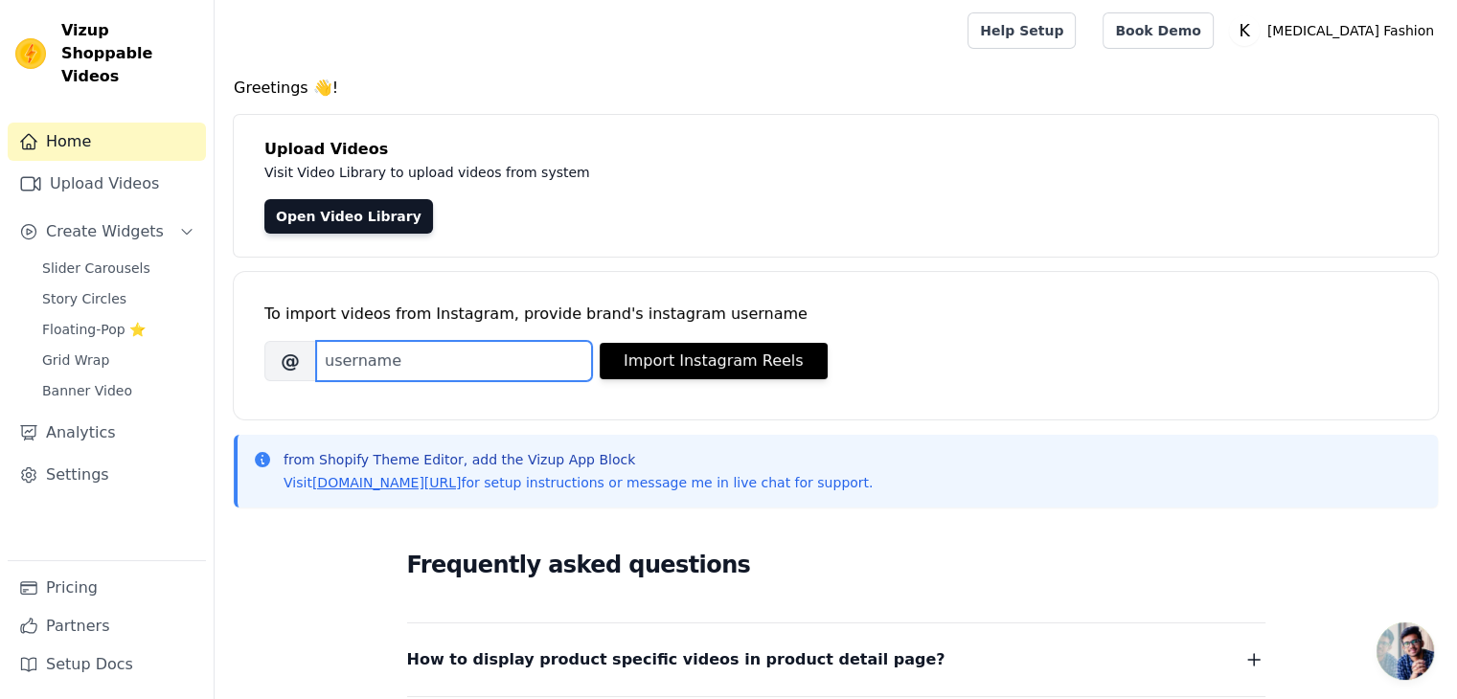
click at [295, 359] on div "@" at bounding box center [428, 361] width 328 height 40
click at [295, 362] on span "@" at bounding box center [290, 361] width 52 height 40
drag, startPoint x: 280, startPoint y: 362, endPoint x: 303, endPoint y: 362, distance: 23.0
click at [303, 362] on span "@" at bounding box center [290, 361] width 52 height 40
click at [338, 361] on input "Brand's Instagram Username" at bounding box center [454, 361] width 276 height 40
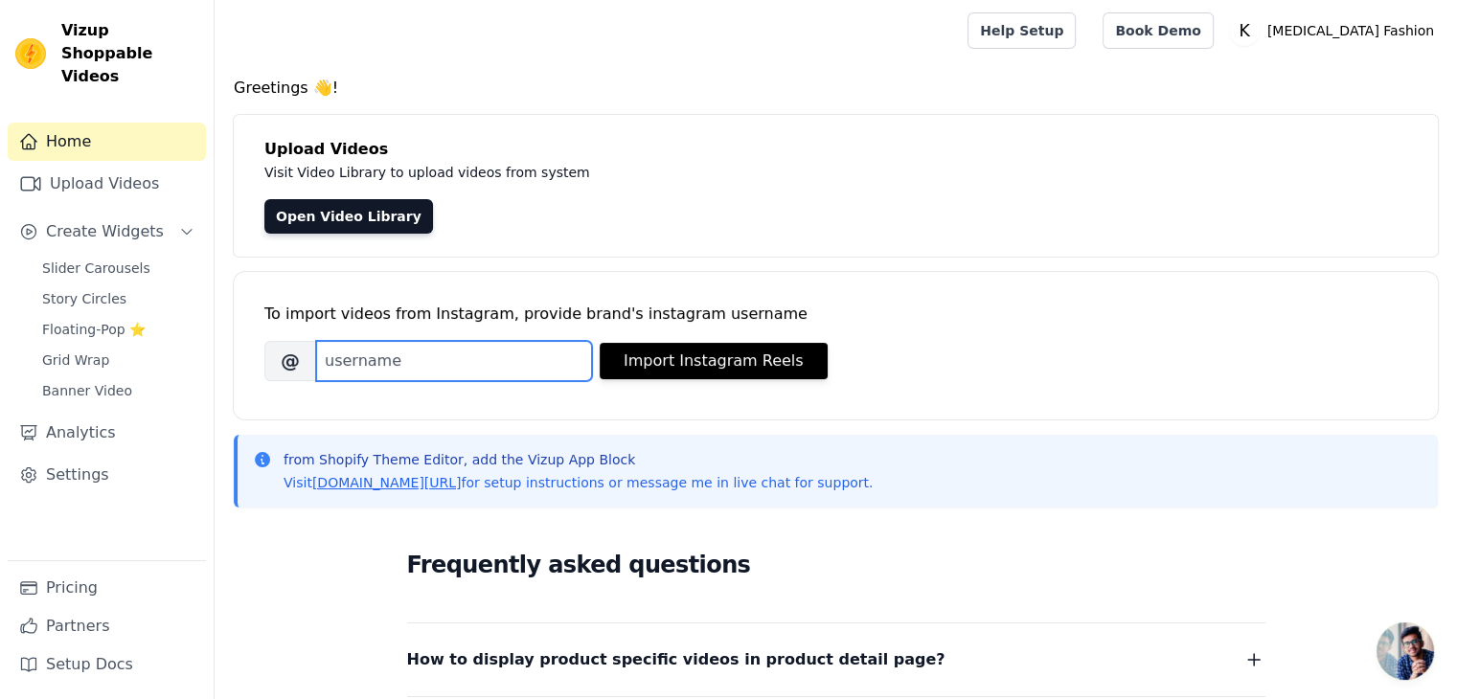
click at [405, 363] on input "Brand's Instagram Username" at bounding box center [454, 361] width 276 height 40
click at [104, 320] on span "Floating-Pop ⭐" at bounding box center [93, 329] width 103 height 19
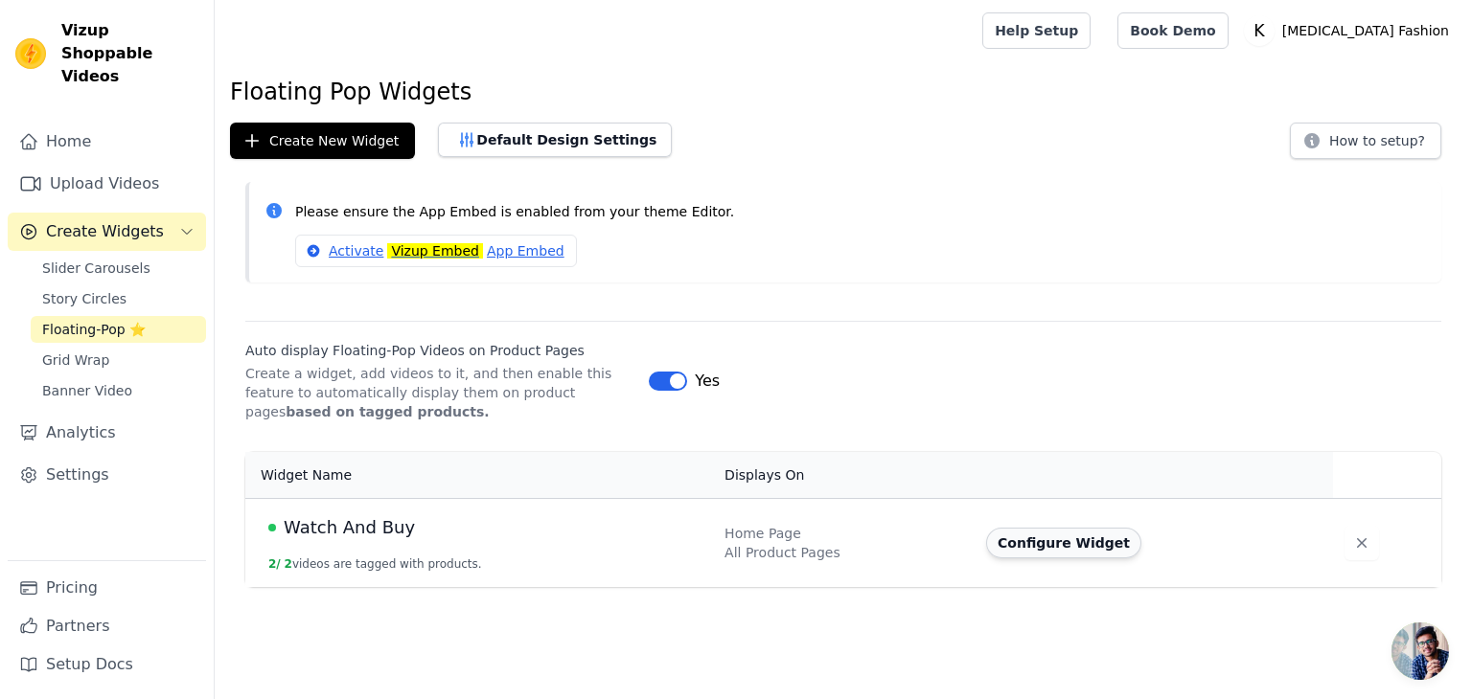
click at [1038, 537] on button "Configure Widget" at bounding box center [1063, 543] width 155 height 31
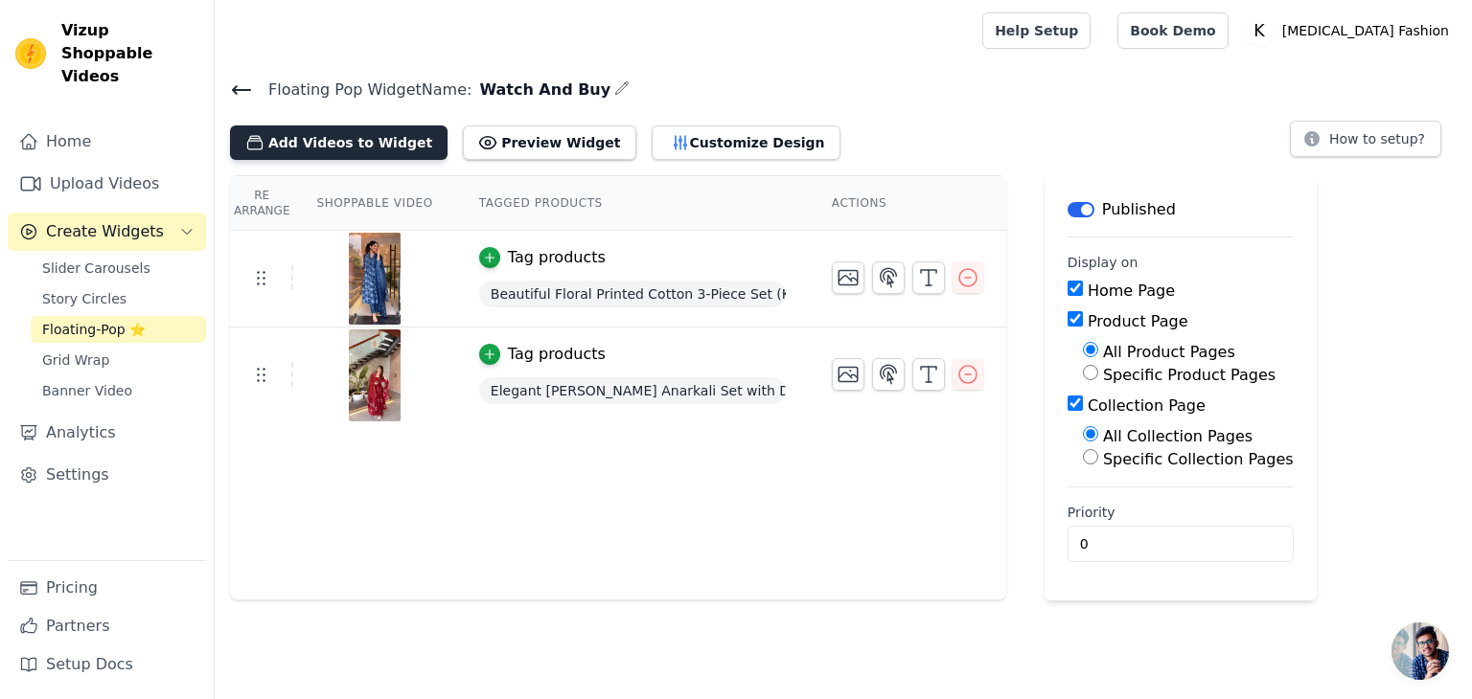
click at [319, 143] on button "Add Videos to Widget" at bounding box center [338, 143] width 217 height 34
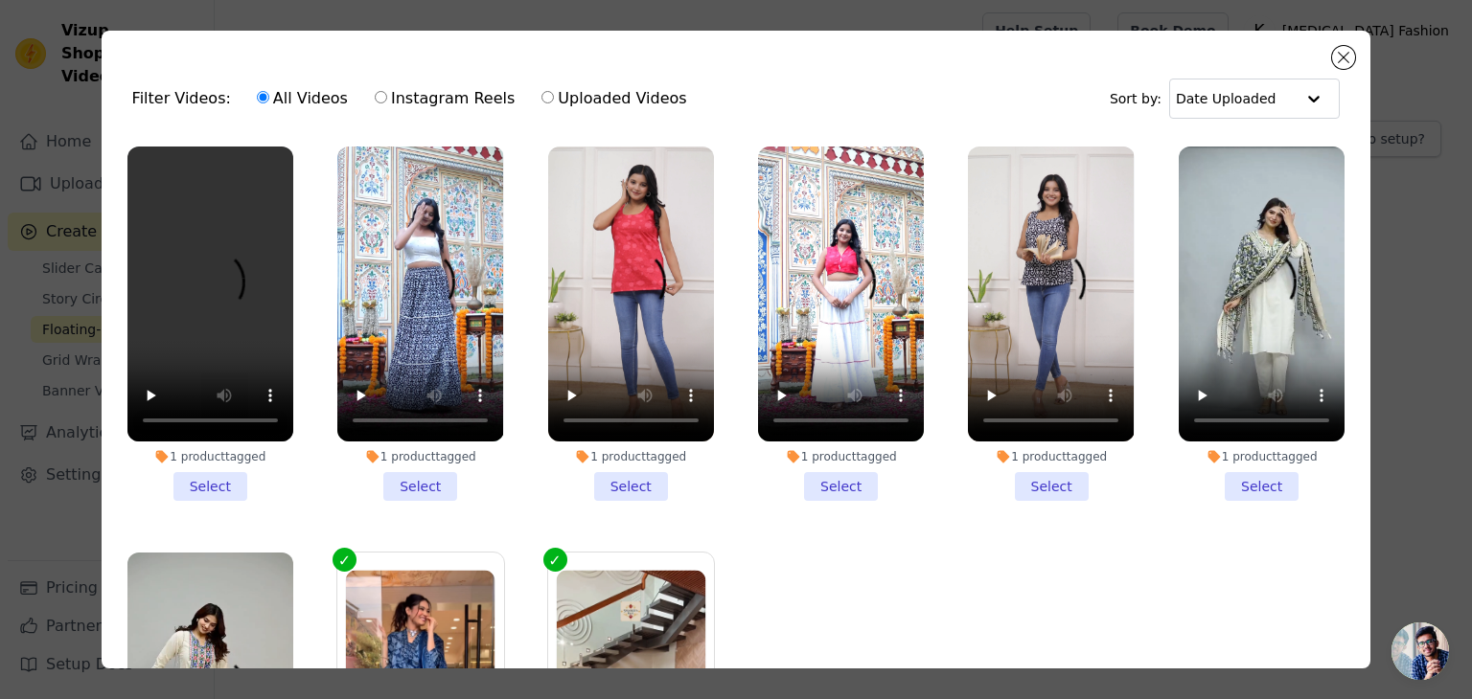
click at [437, 481] on li "1 product tagged Select" at bounding box center [420, 324] width 166 height 354
click at [0, 0] on input "1 product tagged Select" at bounding box center [0, 0] width 0 height 0
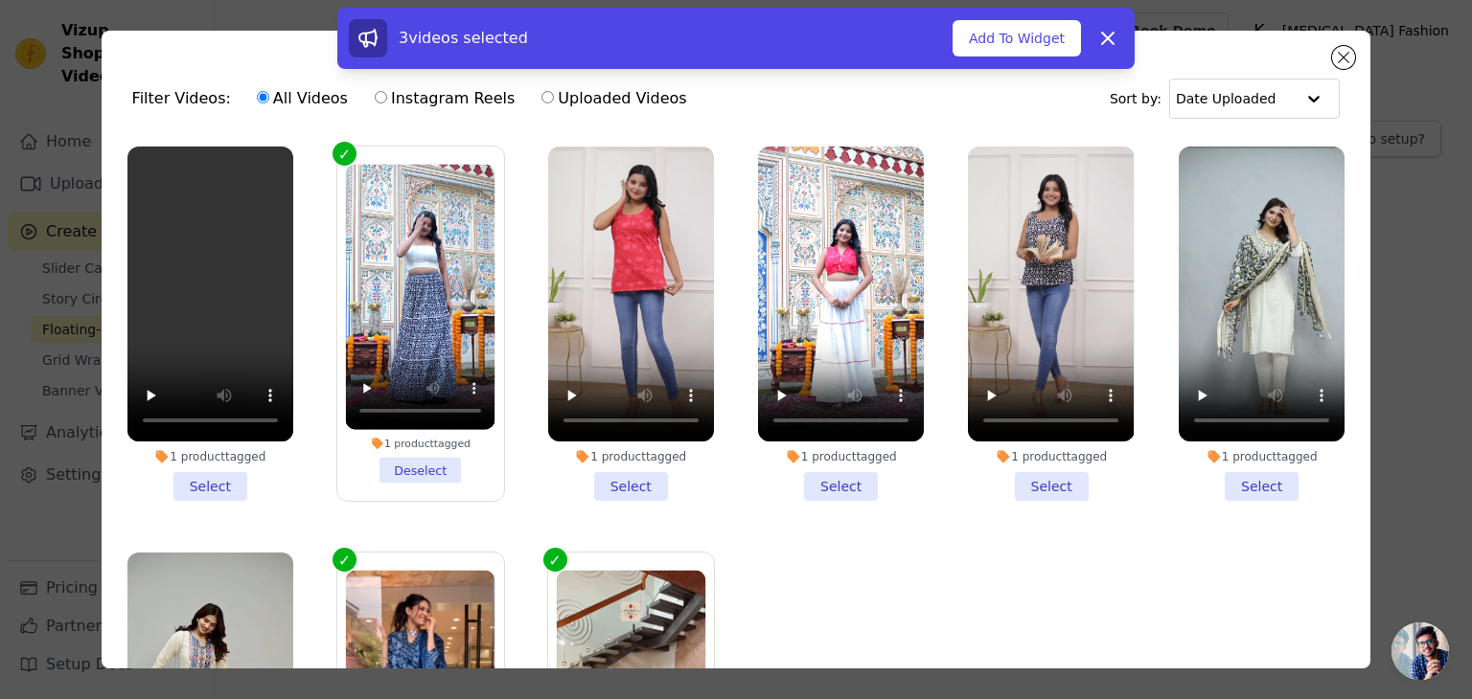
click at [620, 485] on li "1 product tagged Select" at bounding box center [631, 324] width 166 height 354
click at [0, 0] on input "1 product tagged Select" at bounding box center [0, 0] width 0 height 0
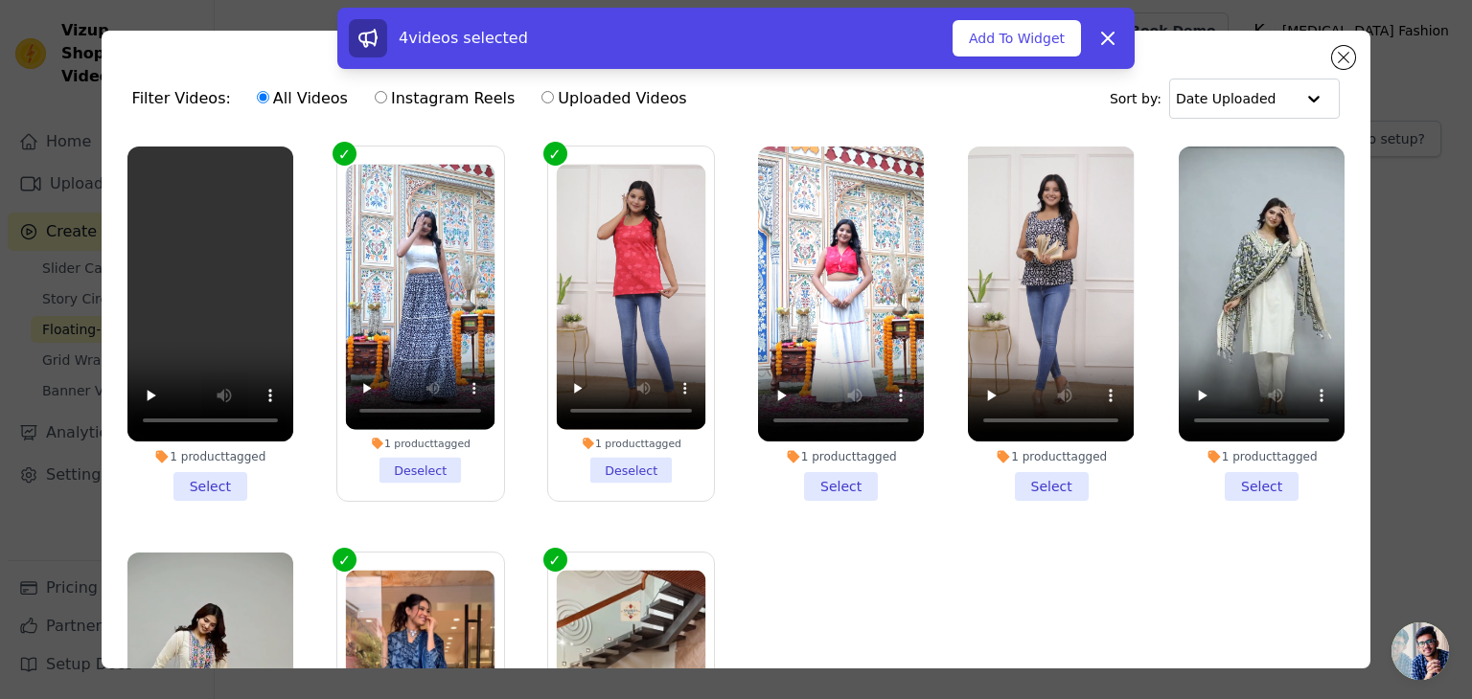
click at [843, 480] on li "1 product tagged Select" at bounding box center [841, 324] width 166 height 354
click at [0, 0] on input "1 product tagged Select" at bounding box center [0, 0] width 0 height 0
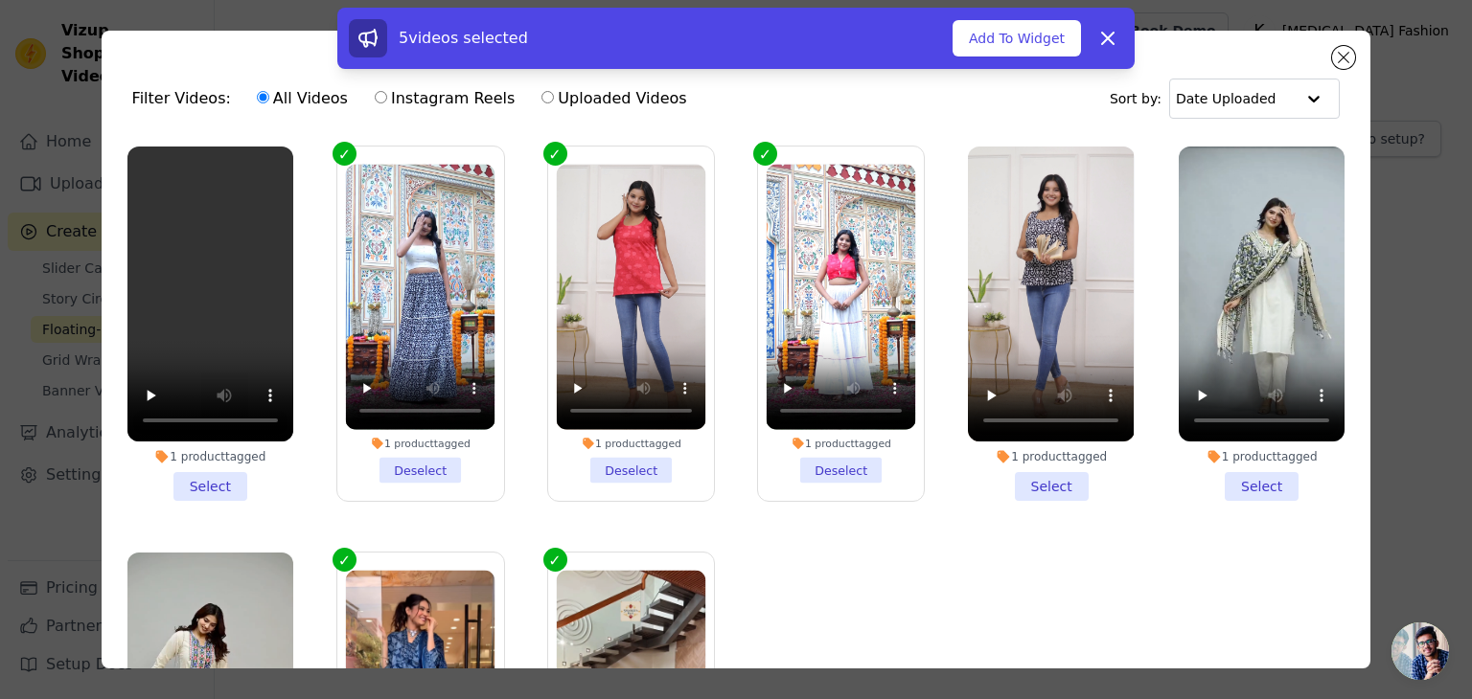
click at [1039, 487] on li "1 product tagged Select" at bounding box center [1051, 324] width 166 height 354
click at [0, 0] on input "1 product tagged Select" at bounding box center [0, 0] width 0 height 0
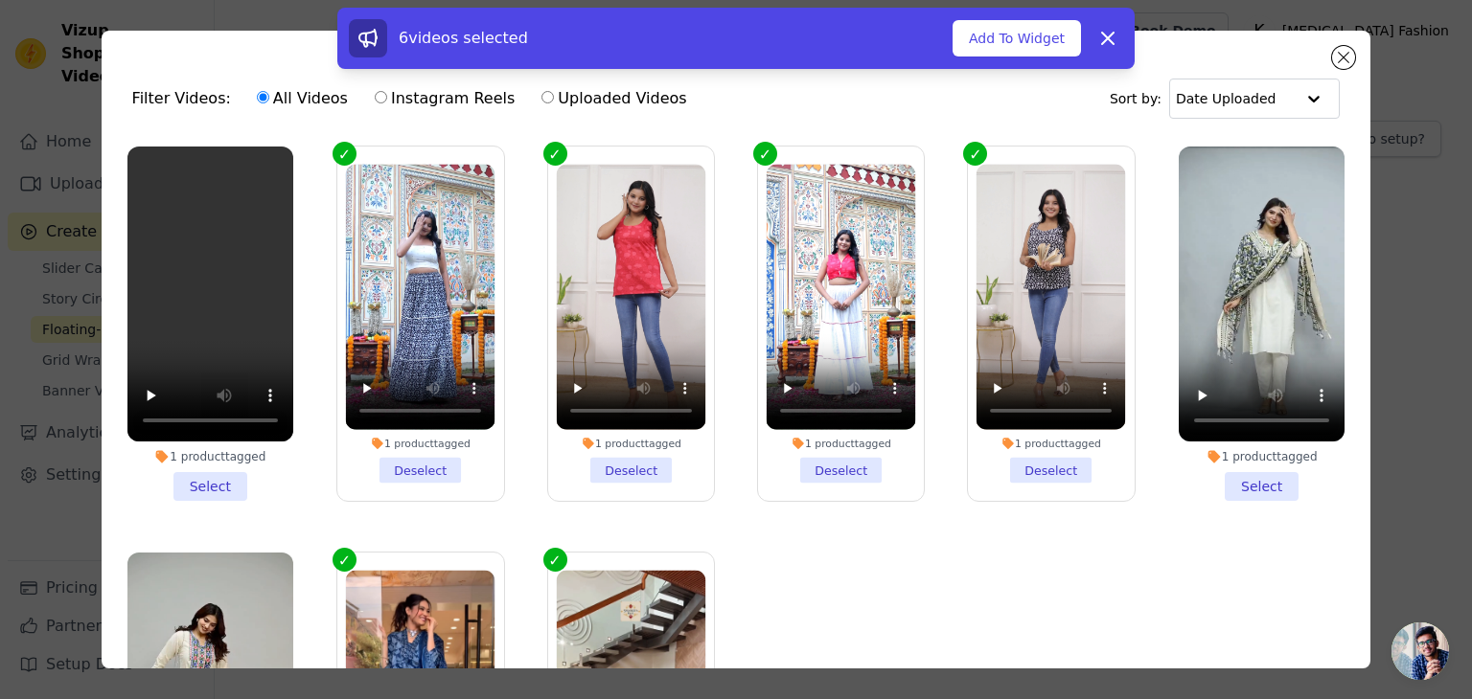
click at [1222, 481] on li "1 product tagged Select" at bounding box center [1261, 324] width 166 height 354
click at [0, 0] on input "1 product tagged Select" at bounding box center [0, 0] width 0 height 0
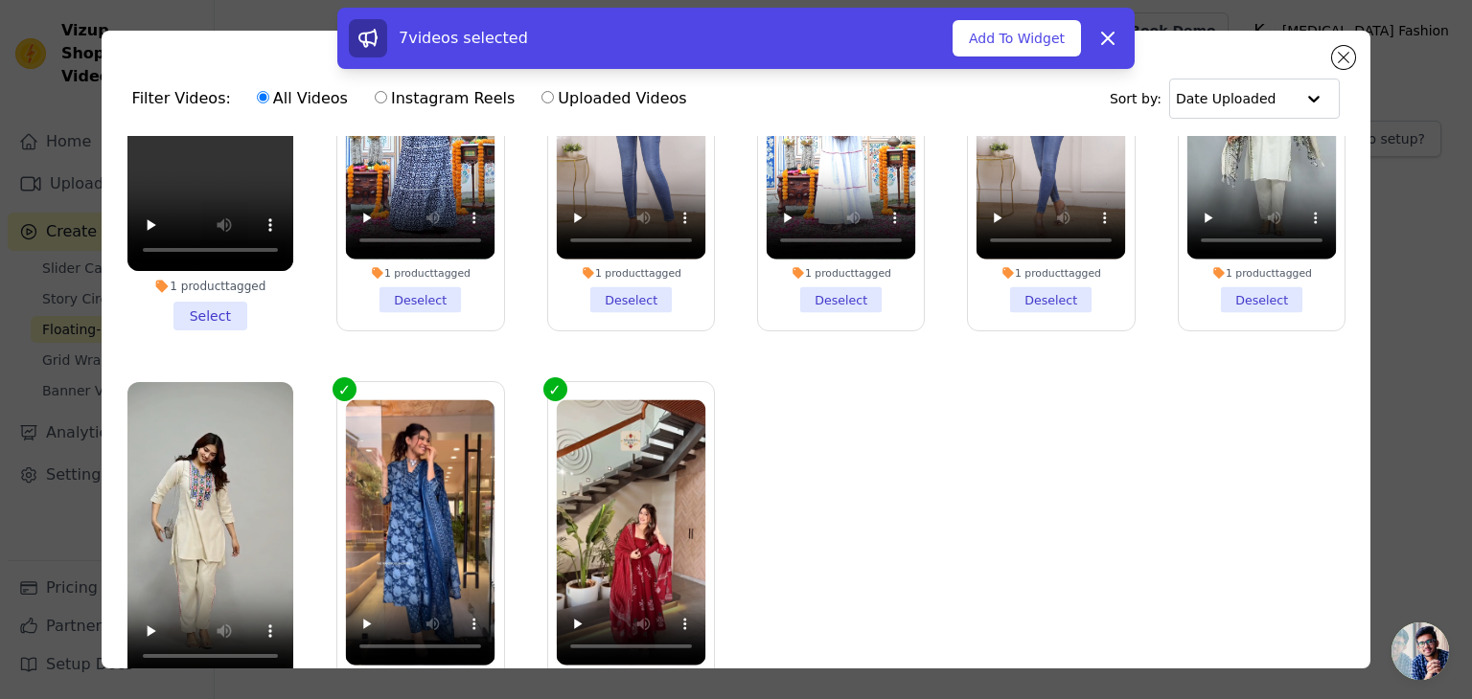
scroll to position [166, 0]
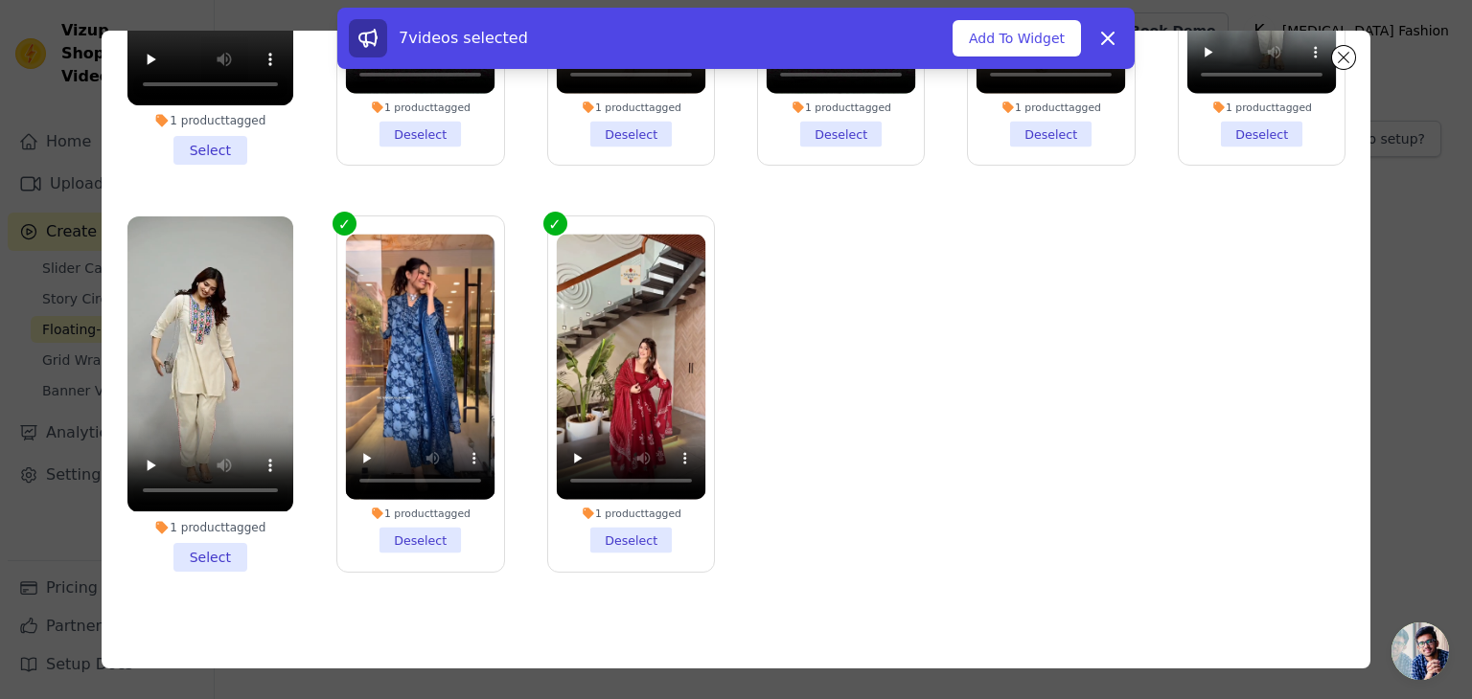
click at [189, 537] on li "1 product tagged Select" at bounding box center [210, 394] width 166 height 354
click at [0, 0] on input "1 product tagged Select" at bounding box center [0, 0] width 0 height 0
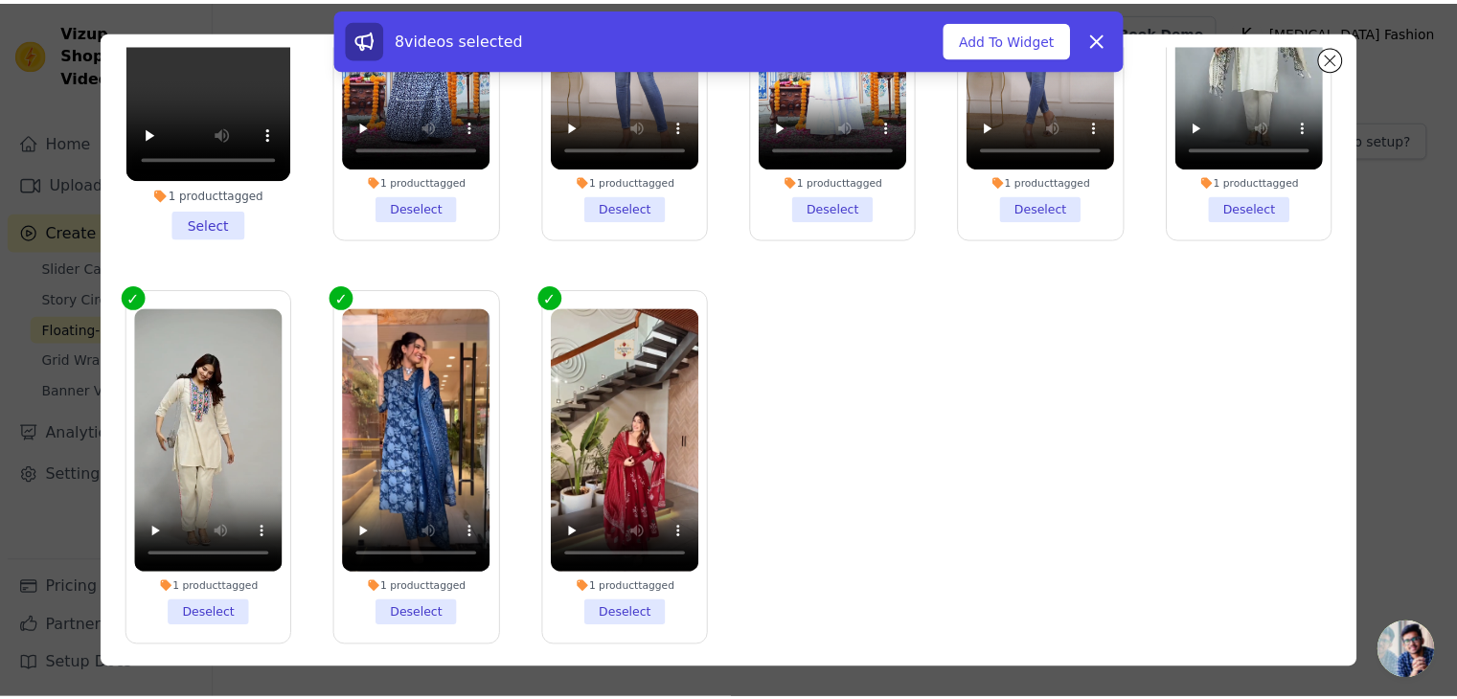
scroll to position [0, 0]
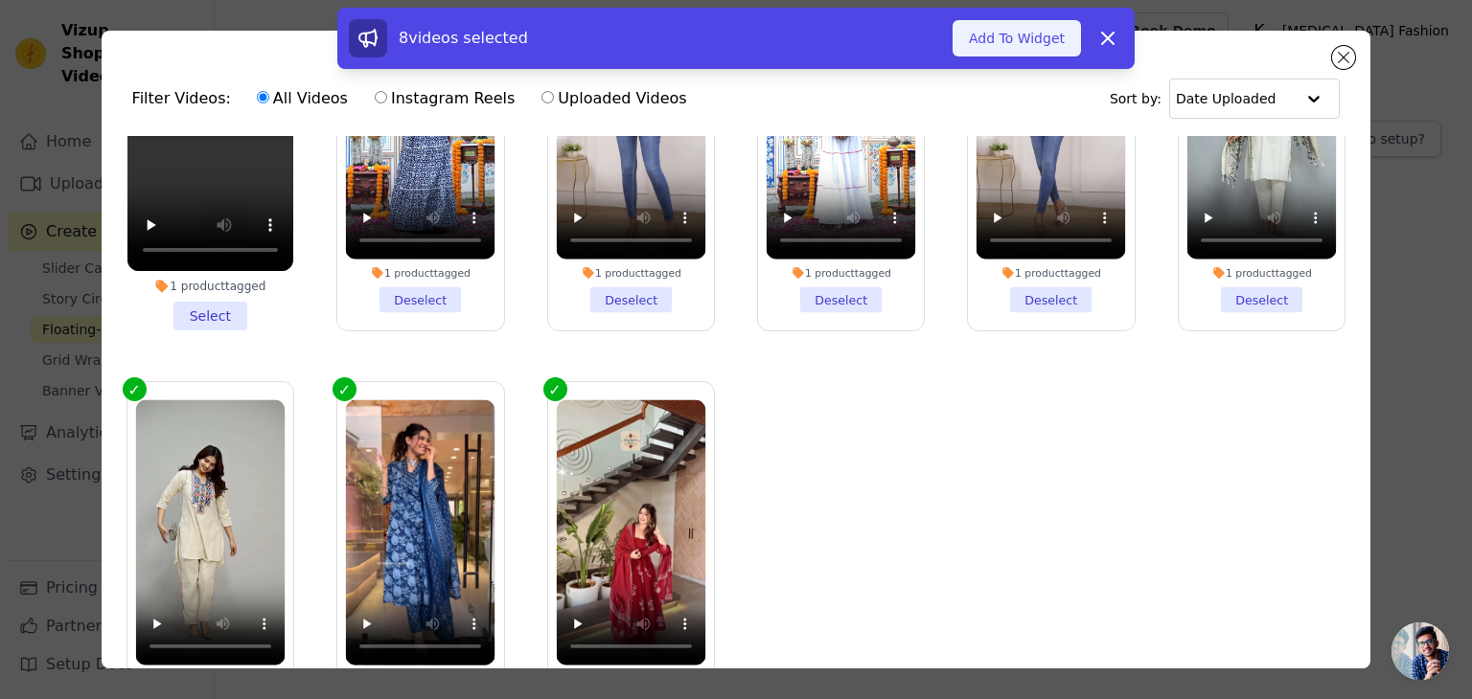
click at [1046, 30] on button "Add To Widget" at bounding box center [1016, 38] width 128 height 36
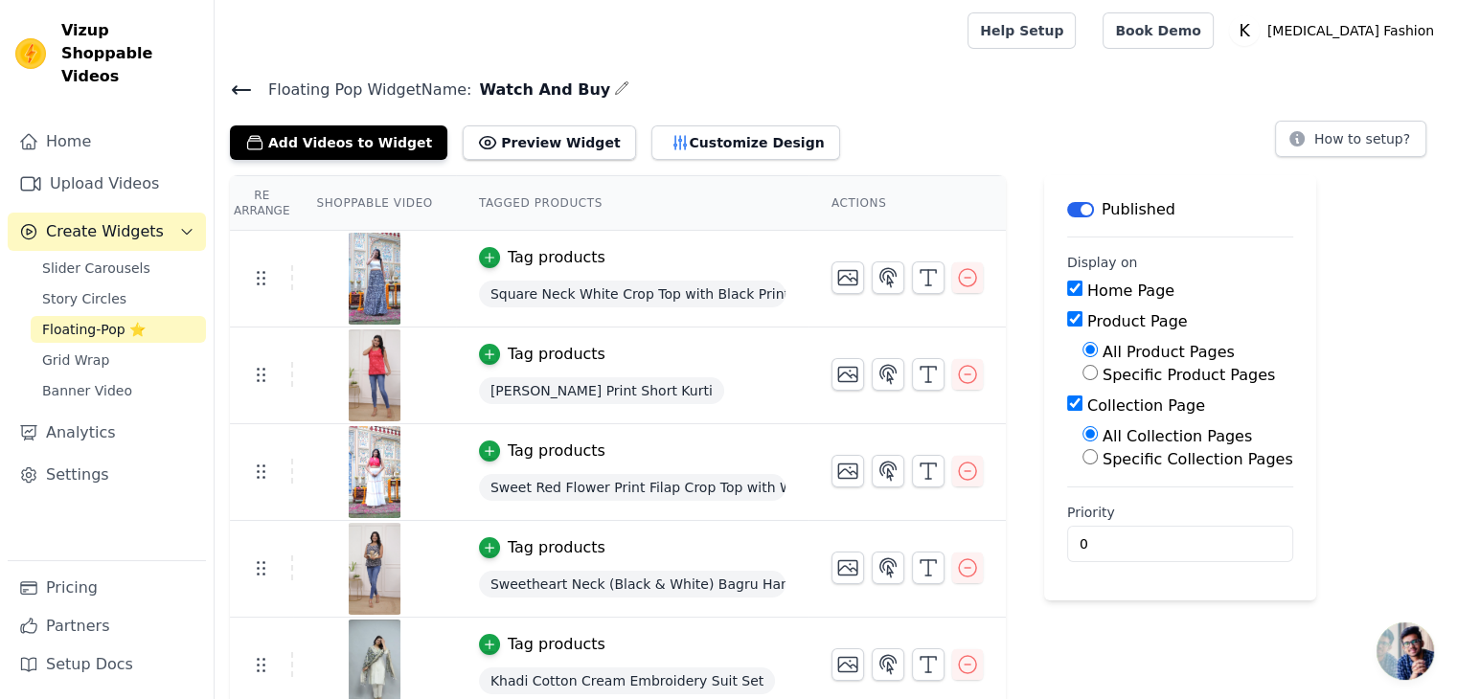
click at [245, 89] on icon at bounding box center [241, 90] width 17 height 8
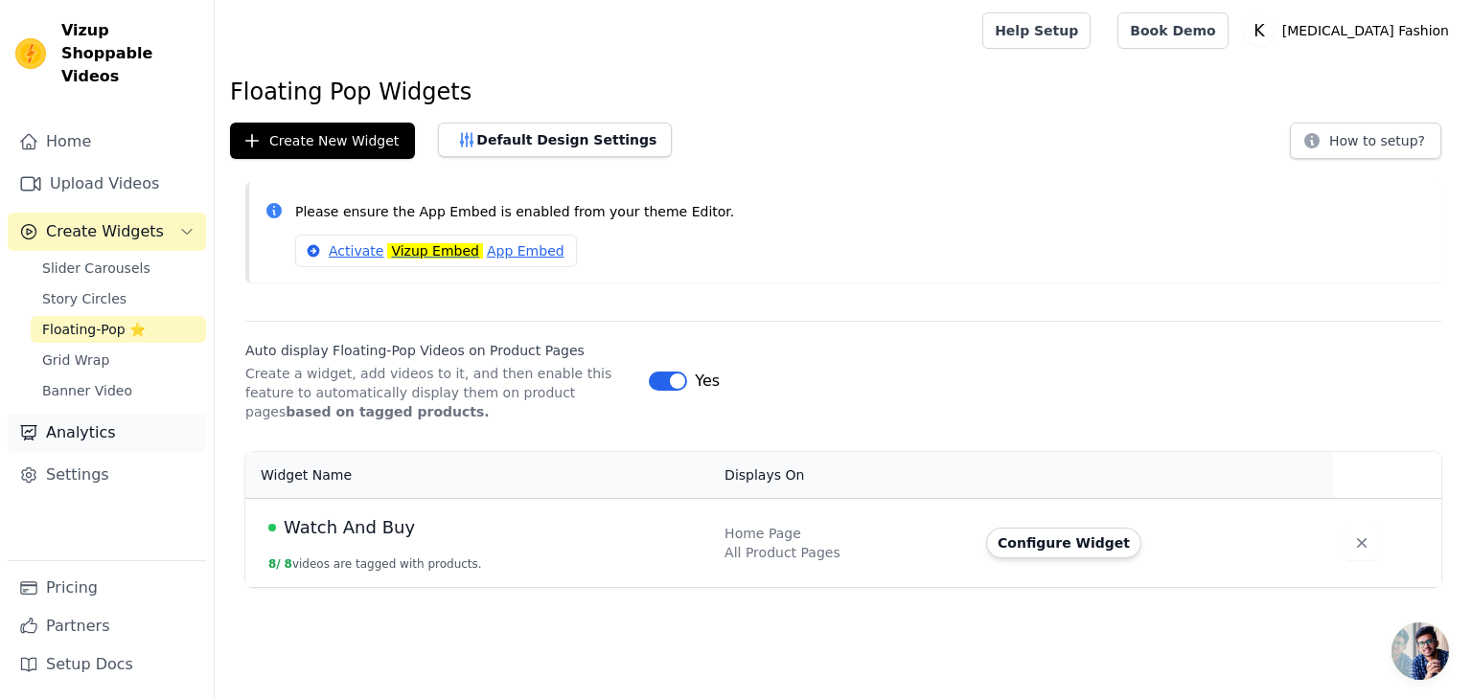
click at [74, 414] on link "Analytics" at bounding box center [107, 433] width 198 height 38
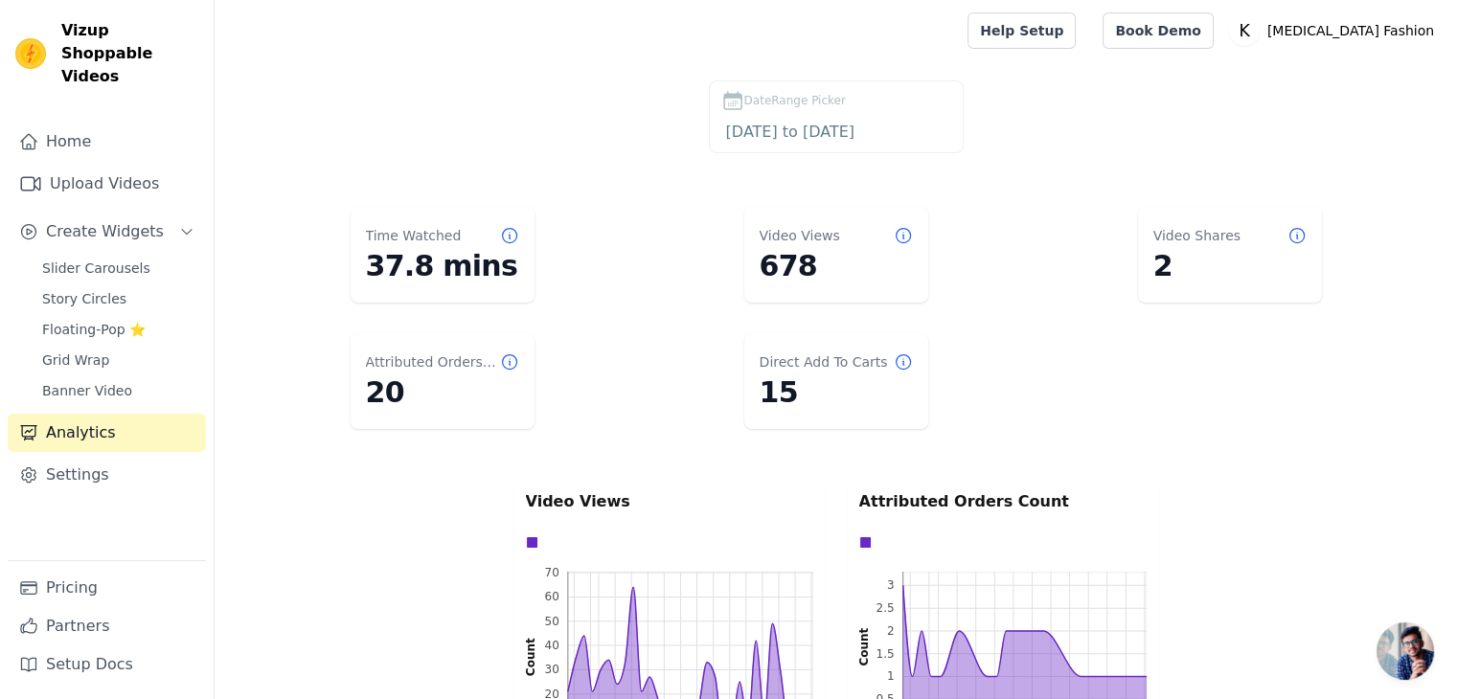
click at [898, 238] on icon at bounding box center [903, 235] width 19 height 19
click at [58, 456] on link "Settings" at bounding box center [107, 475] width 198 height 38
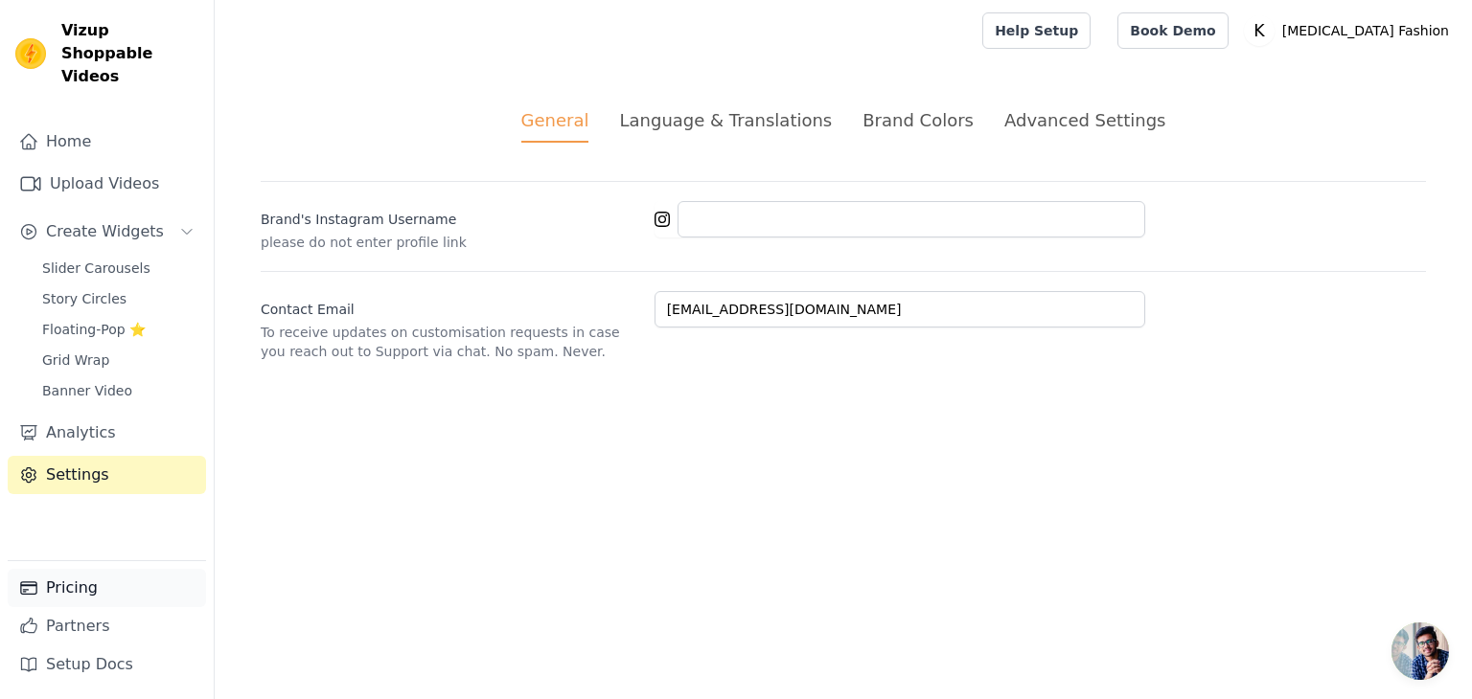
click at [98, 591] on link "Pricing" at bounding box center [107, 588] width 198 height 38
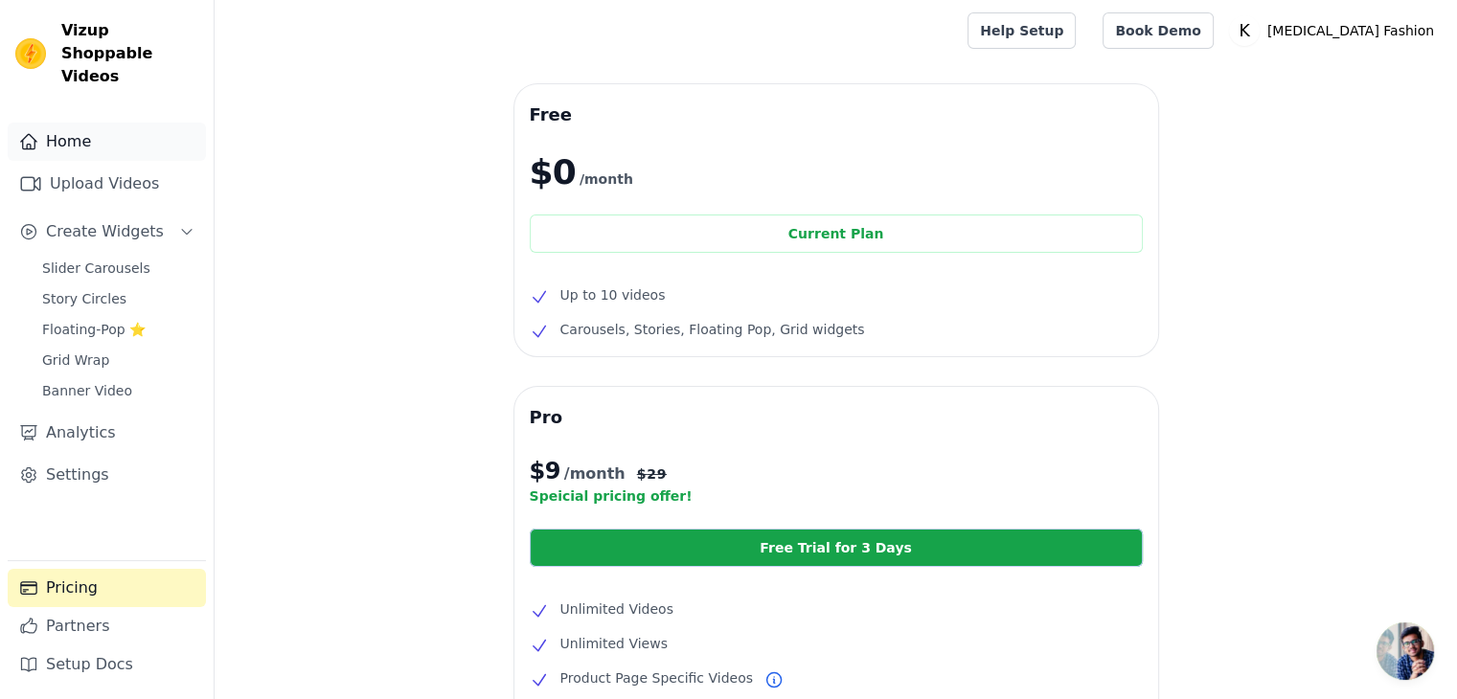
click at [119, 125] on link "Home" at bounding box center [107, 142] width 198 height 38
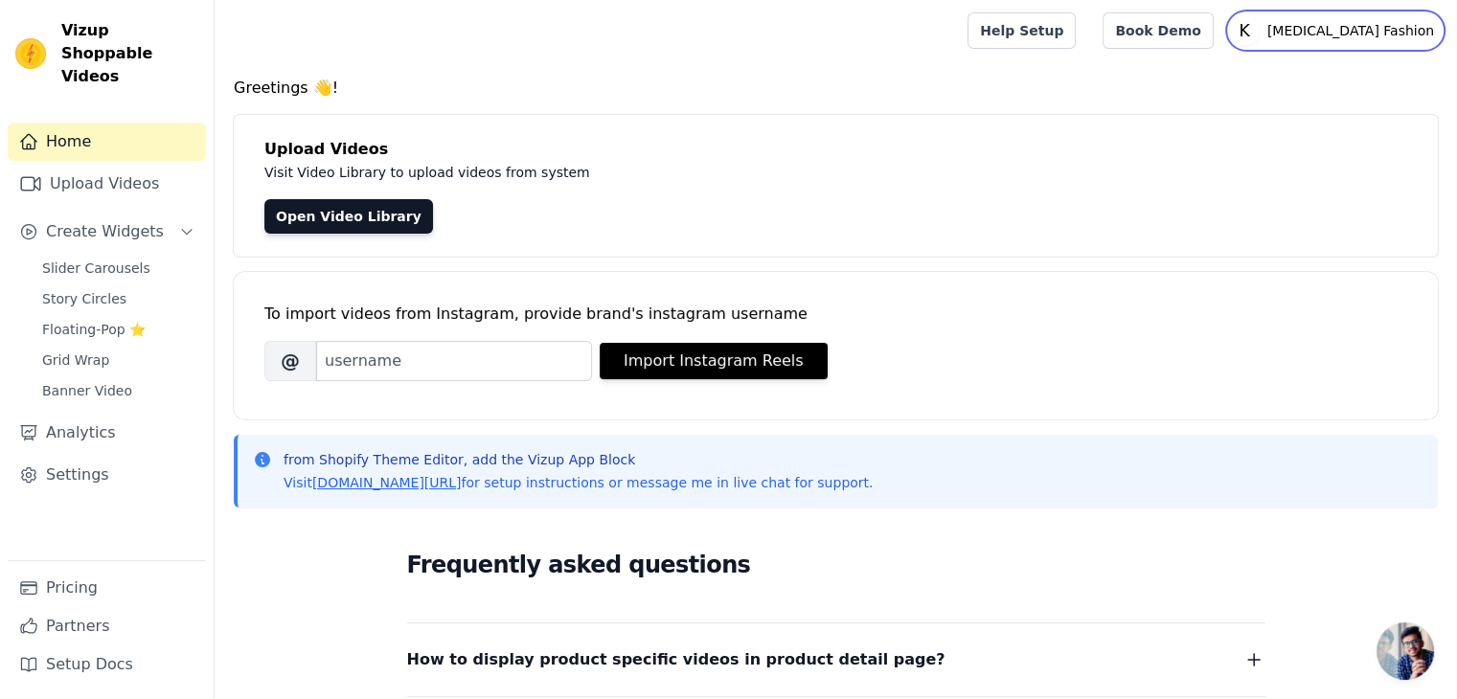
click at [1397, 35] on p "[MEDICAL_DATA] Fashion" at bounding box center [1351, 30] width 182 height 34
click at [1391, 35] on p "[MEDICAL_DATA] Fashion" at bounding box center [1351, 30] width 182 height 34
